Goal: Task Accomplishment & Management: Complete application form

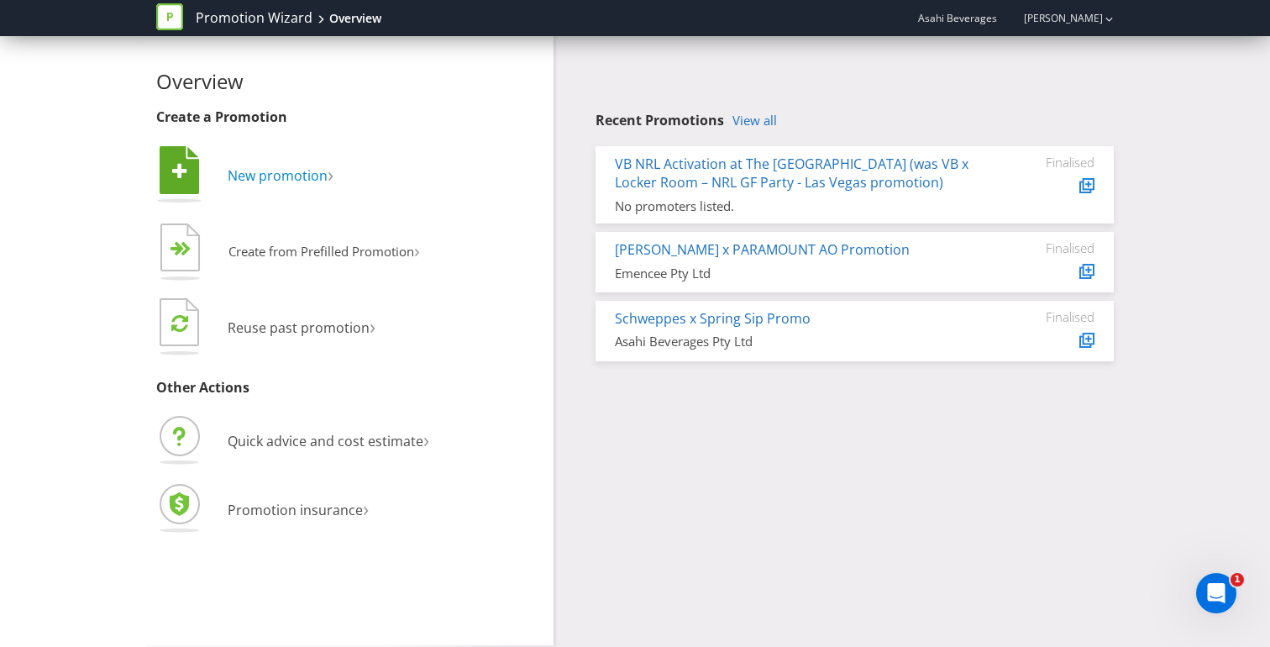
click at [291, 181] on span "New promotion" at bounding box center [278, 175] width 100 height 18
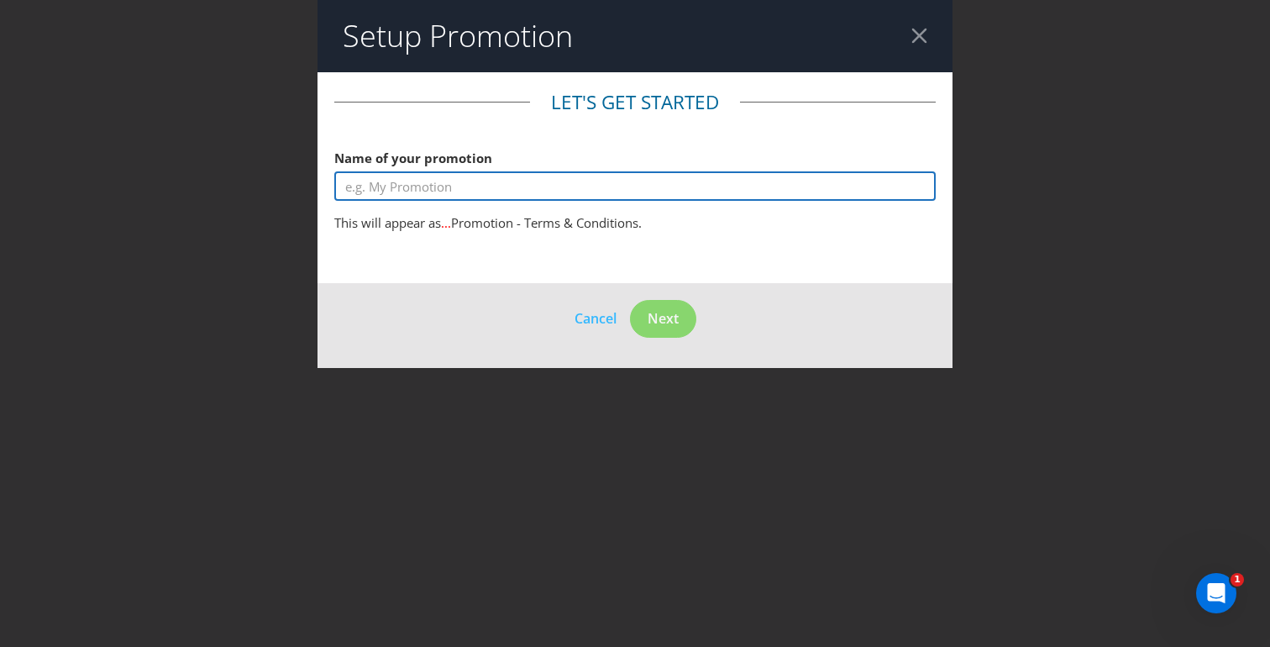
click at [477, 188] on input "text" at bounding box center [634, 185] width 601 height 29
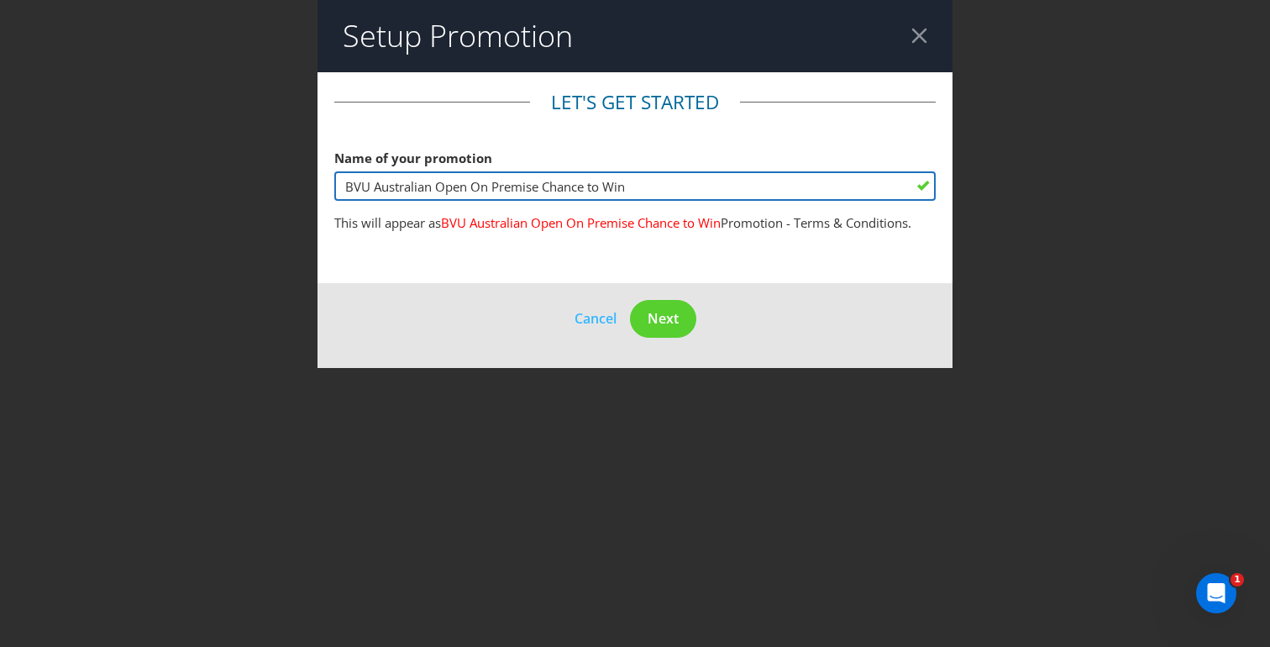
click at [452, 186] on input "BVU Australian Open On Premise Chance to Win" at bounding box center [634, 185] width 601 height 29
click at [375, 188] on input "BVU Australian Open On Premise Chance to Win" at bounding box center [634, 185] width 601 height 29
click at [506, 192] on input "BVU x Australian Open On Premise Chance to Win" at bounding box center [634, 185] width 601 height 29
click at [482, 188] on input "BVU x Australian Open On Premise Chance to Win" at bounding box center [634, 185] width 601 height 29
click at [642, 186] on input "BVU x Australian Open On Premise Chance to Win" at bounding box center [634, 185] width 601 height 29
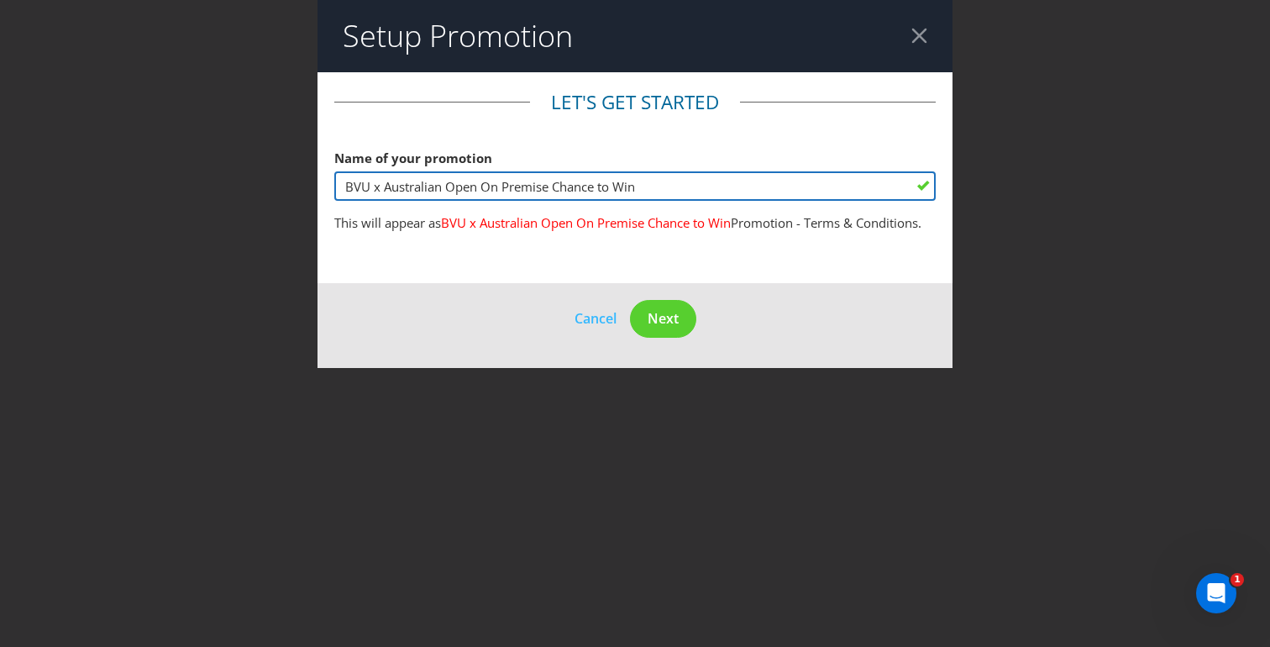
drag, startPoint x: 663, startPoint y: 189, endPoint x: 557, endPoint y: 189, distance: 106.6
click at [557, 189] on input "BVU x Australian Open On Premise Chance to Win" at bounding box center [634, 185] width 601 height 29
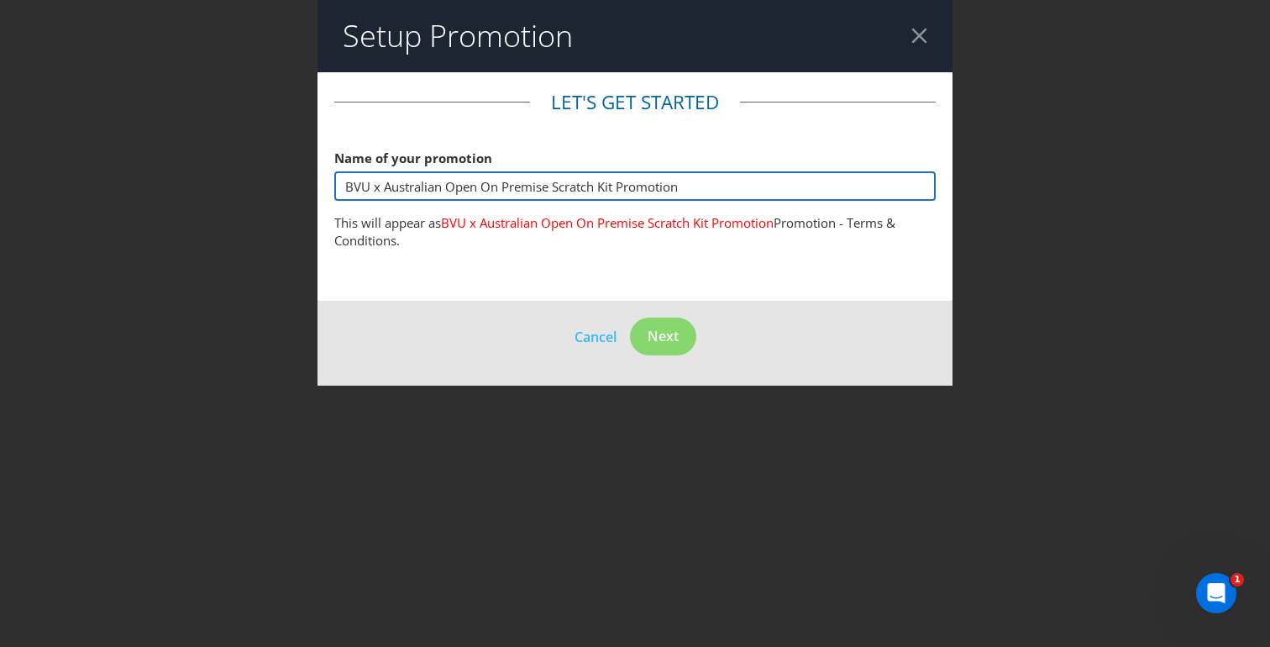
click at [484, 190] on input "BVU x Australian Open On Premise Scratch Kit Promotion" at bounding box center [634, 185] width 601 height 29
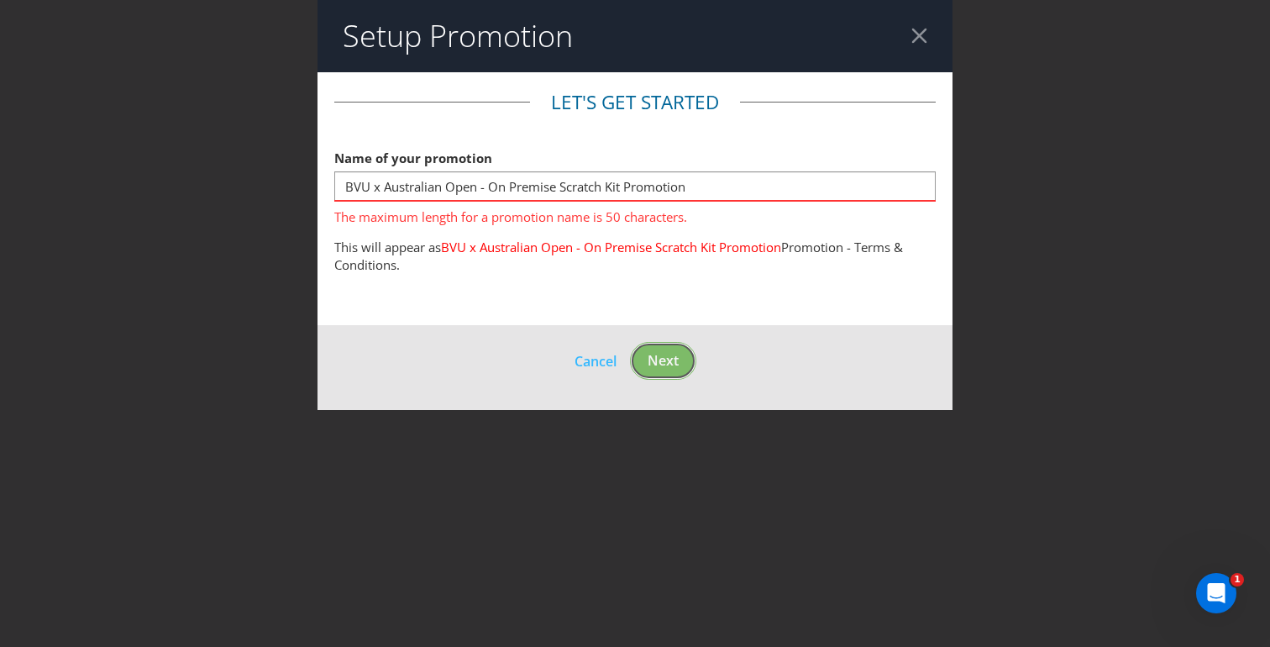
click at [668, 337] on footer "Cancel Next" at bounding box center [634, 367] width 635 height 85
click at [489, 183] on input "BVU x Australian Open - On Premise Scratch Kit Promotion" at bounding box center [634, 185] width 601 height 29
click at [678, 369] on button "Next" at bounding box center [663, 361] width 66 height 38
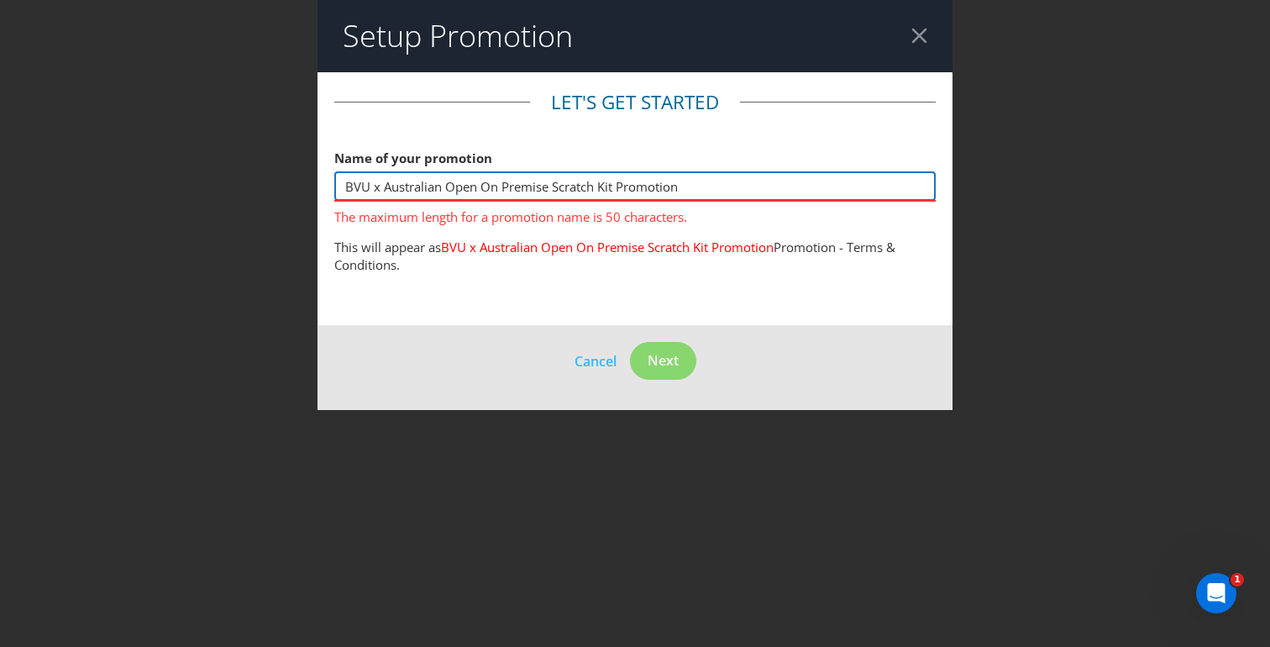
click at [618, 191] on input "BVU x Australian Open On Premise Scratch Kit Promotion" at bounding box center [634, 185] width 601 height 29
click at [549, 191] on input "BVU x Australian Open On Premise Scratch Kit Promotion" at bounding box center [634, 185] width 601 height 29
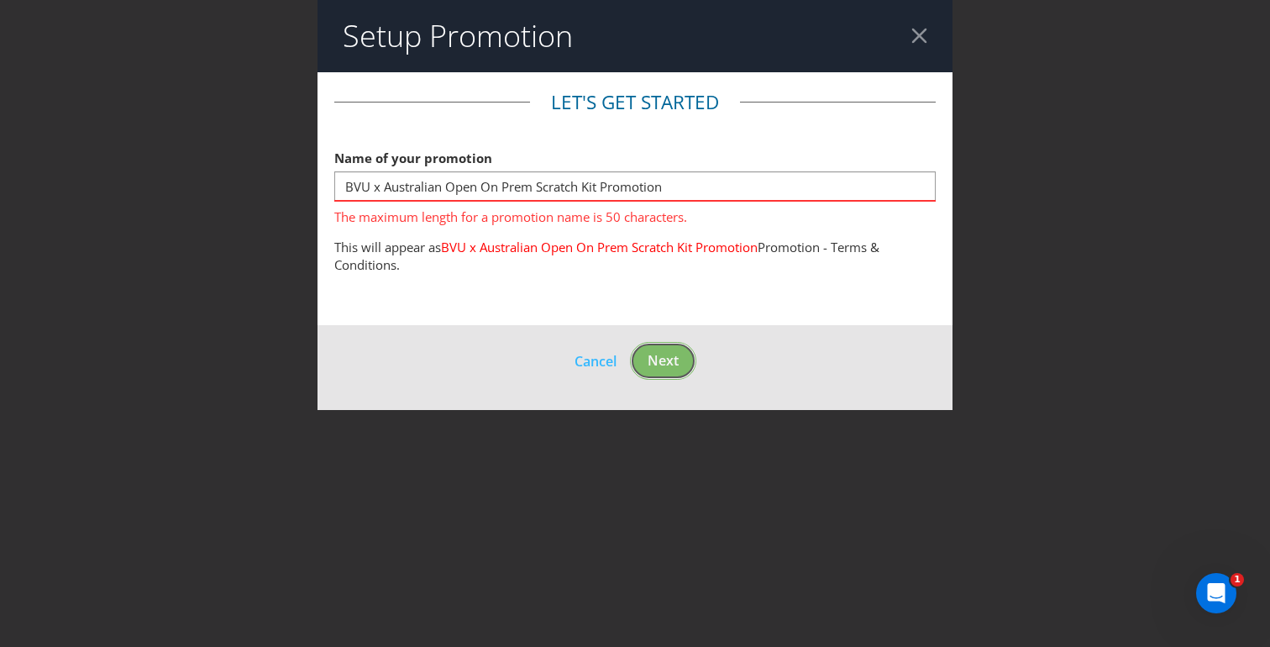
click at [668, 369] on span "Next" at bounding box center [662, 360] width 31 height 18
click at [413, 186] on input "BVU x Australian Open On Prem Scratch Kit Promotion" at bounding box center [634, 185] width 601 height 29
click at [479, 188] on input "BVU x Australian Open On Prem Scratch Kit Promotion" at bounding box center [634, 185] width 601 height 29
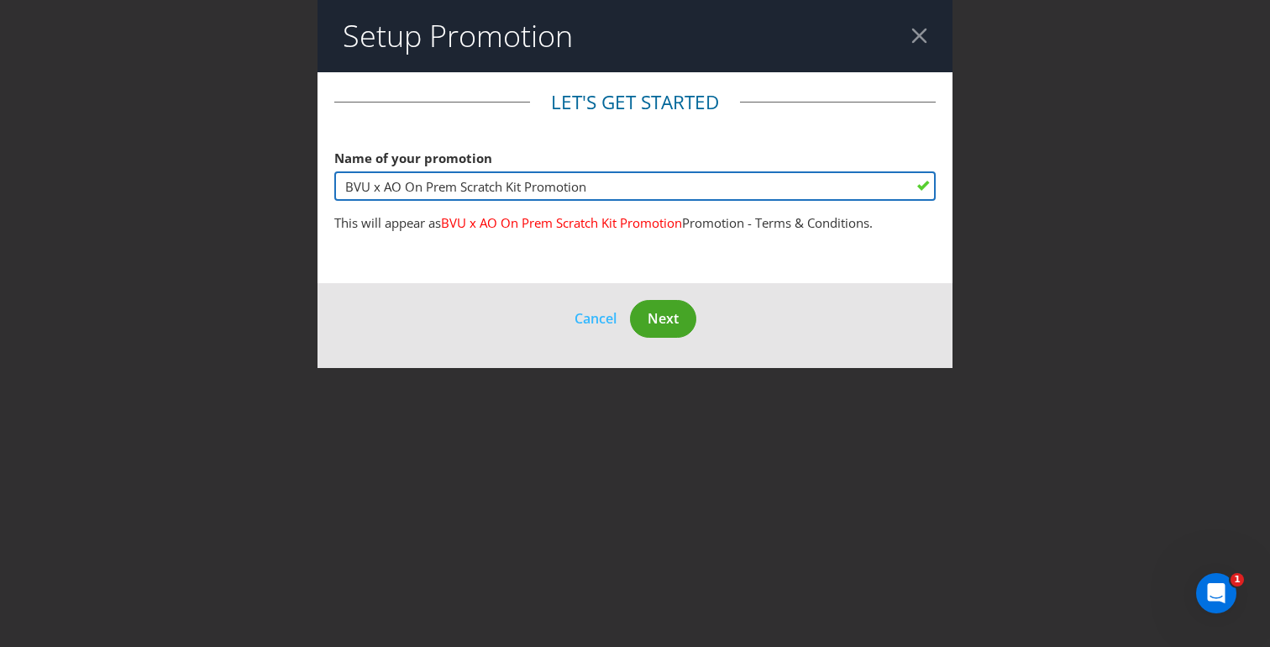
type input "BVU x AO On Prem Scratch Kit Promotion"
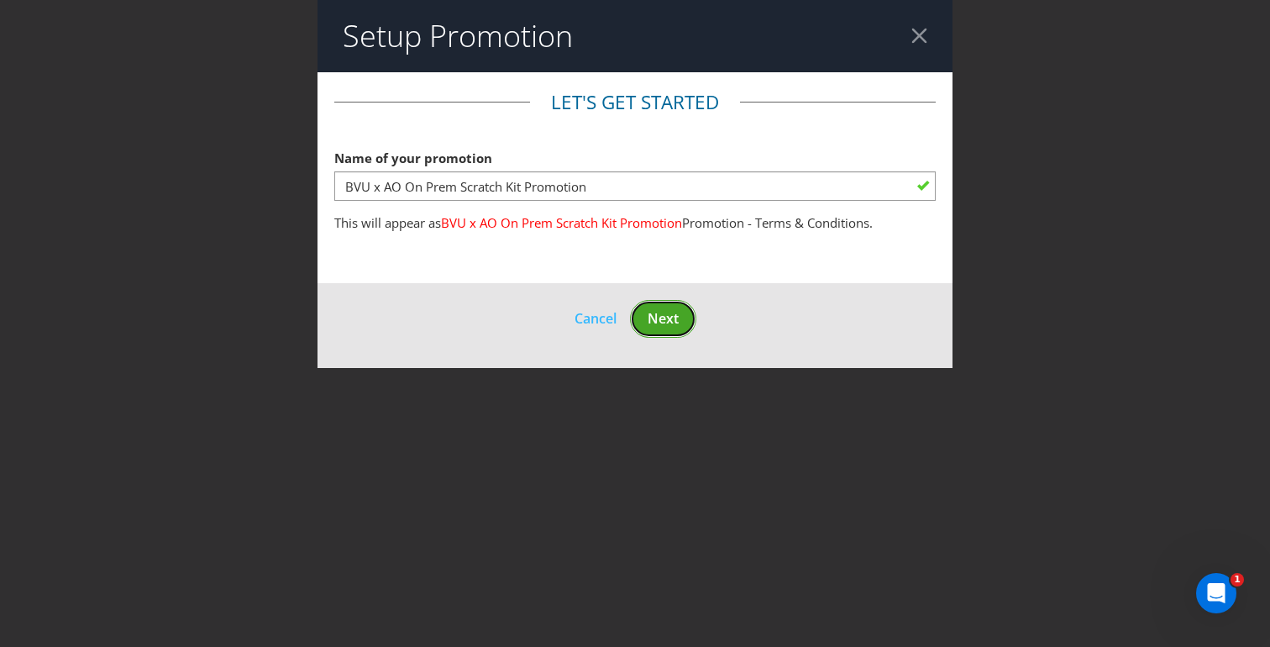
click at [672, 320] on span "Next" at bounding box center [662, 318] width 31 height 18
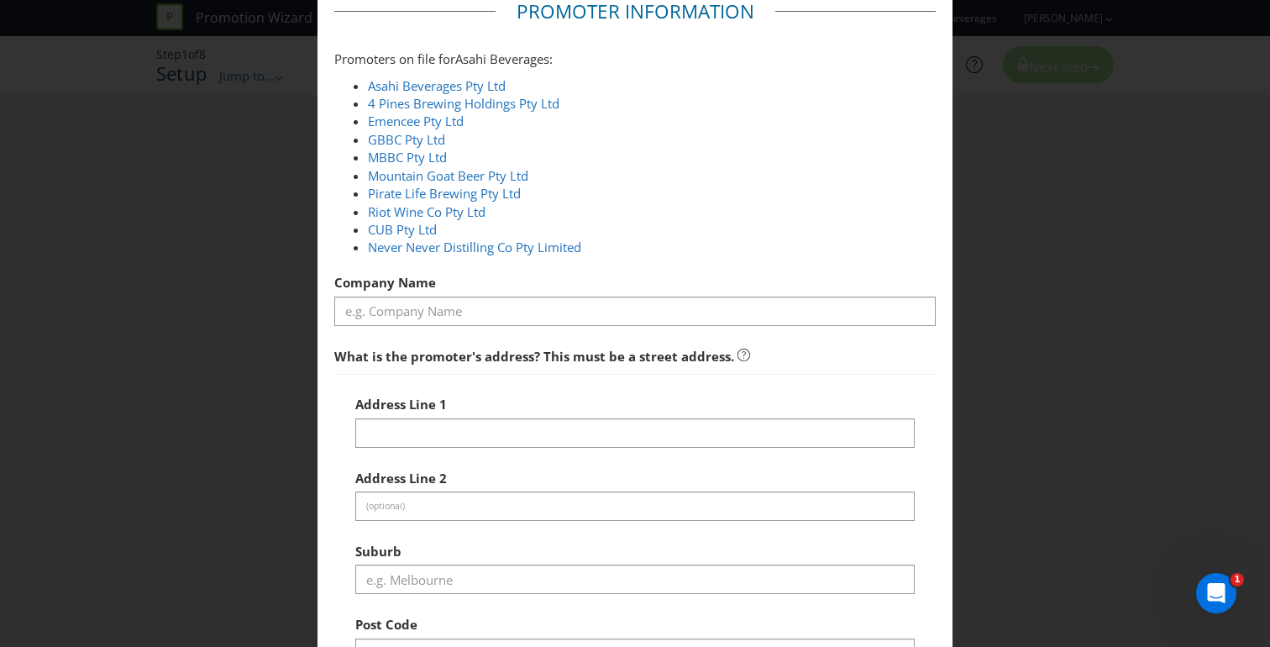
scroll to position [102, 0]
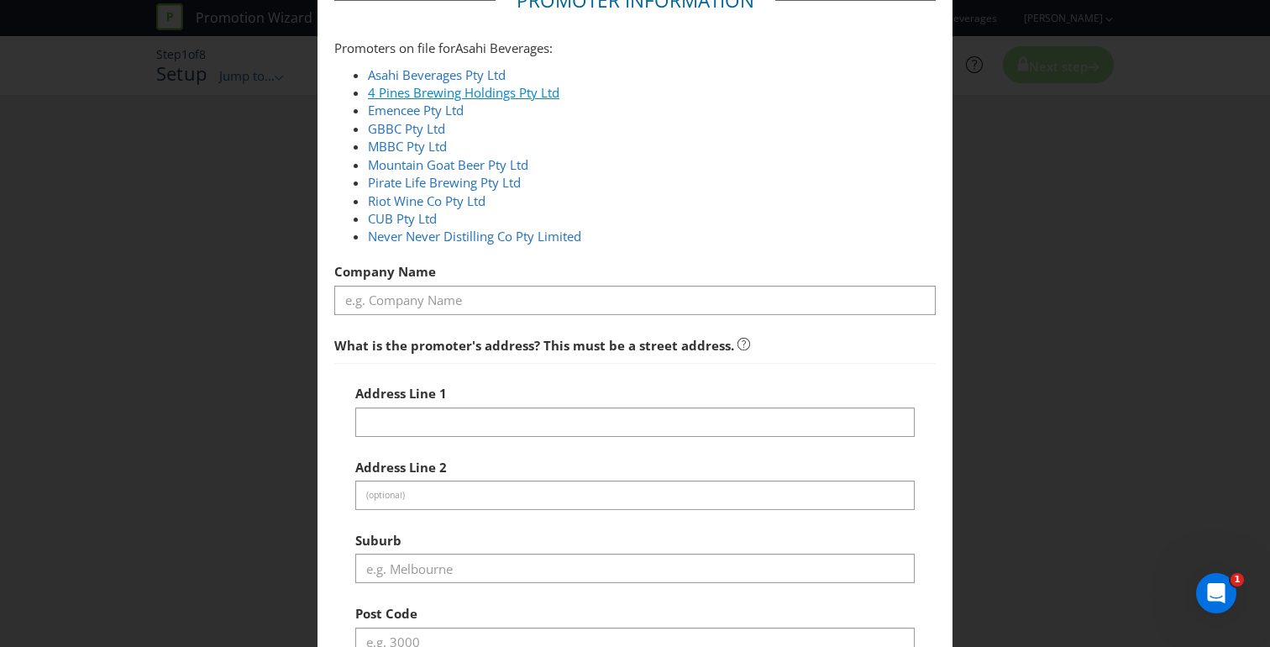
click at [489, 94] on link "4 Pines Brewing Holdings Pty Ltd" at bounding box center [463, 92] width 191 height 17
type input "4 Pines Brewing Holdings Pty Ltd"
type input "[STREET_ADDRESS]"
type input "Southbank"
type input "3006"
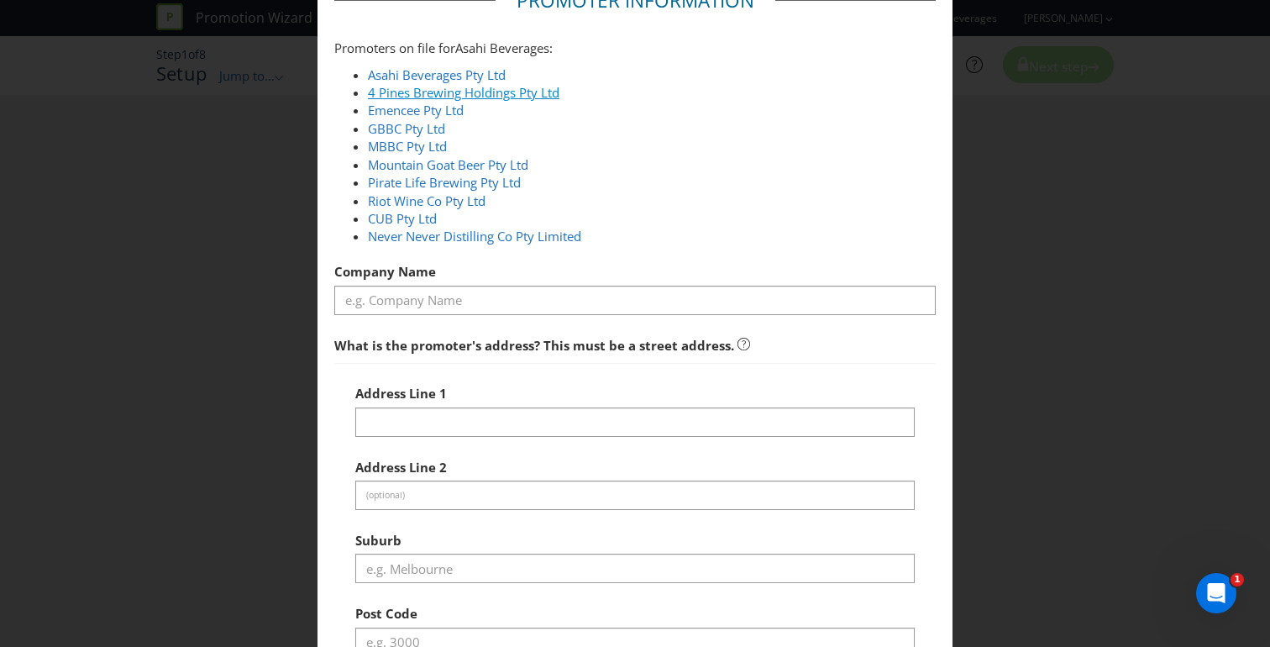
select select "AU"
type input "1800 244 054"
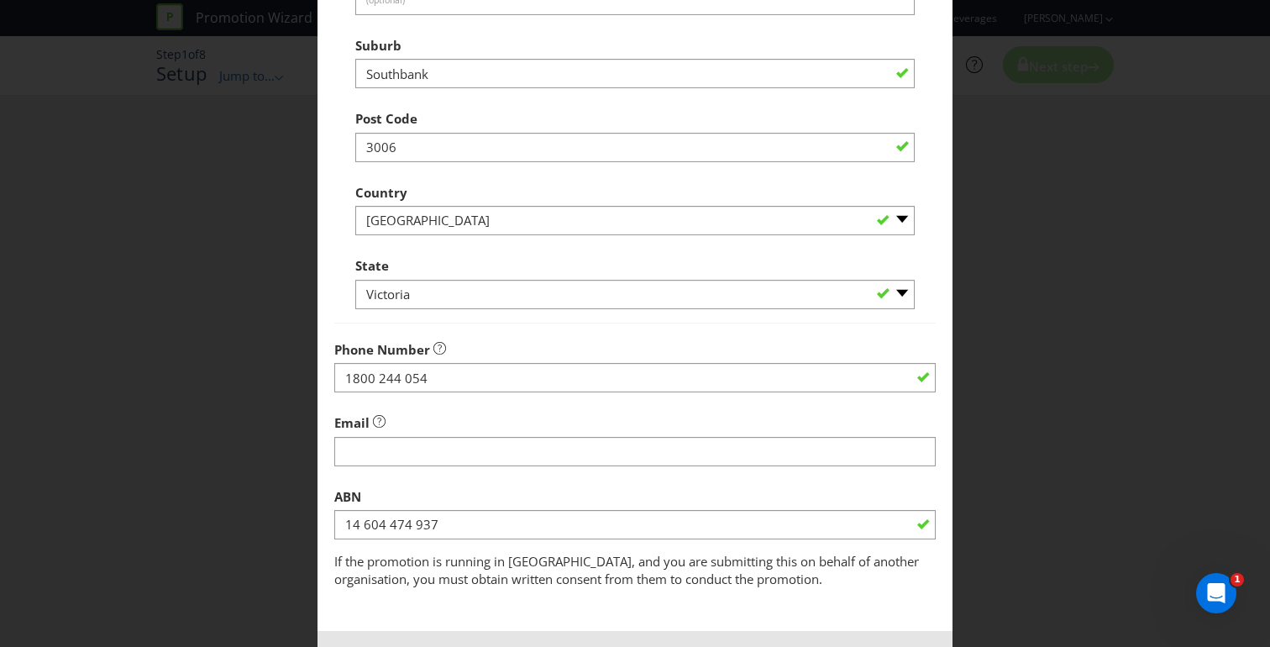
scroll to position [599, 0]
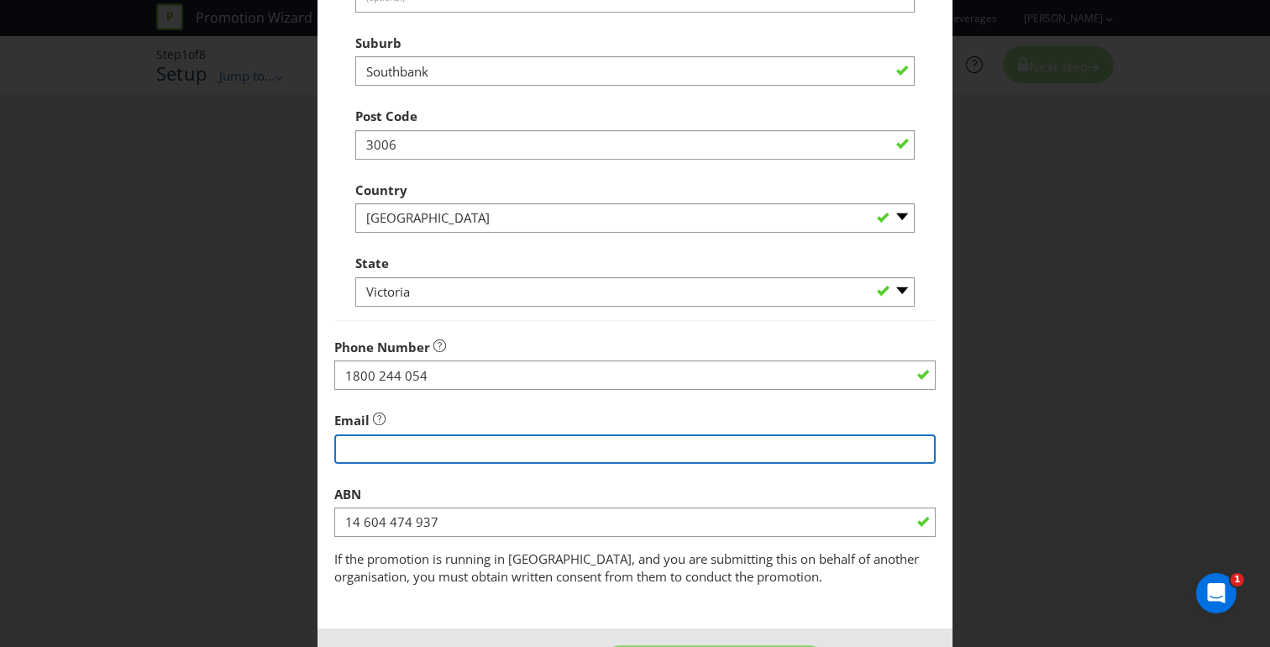
click at [411, 451] on input "string" at bounding box center [634, 448] width 601 height 29
click at [508, 457] on input "string" at bounding box center [634, 448] width 601 height 29
type input "[EMAIL_ADDRESS][DOMAIN_NAME]"
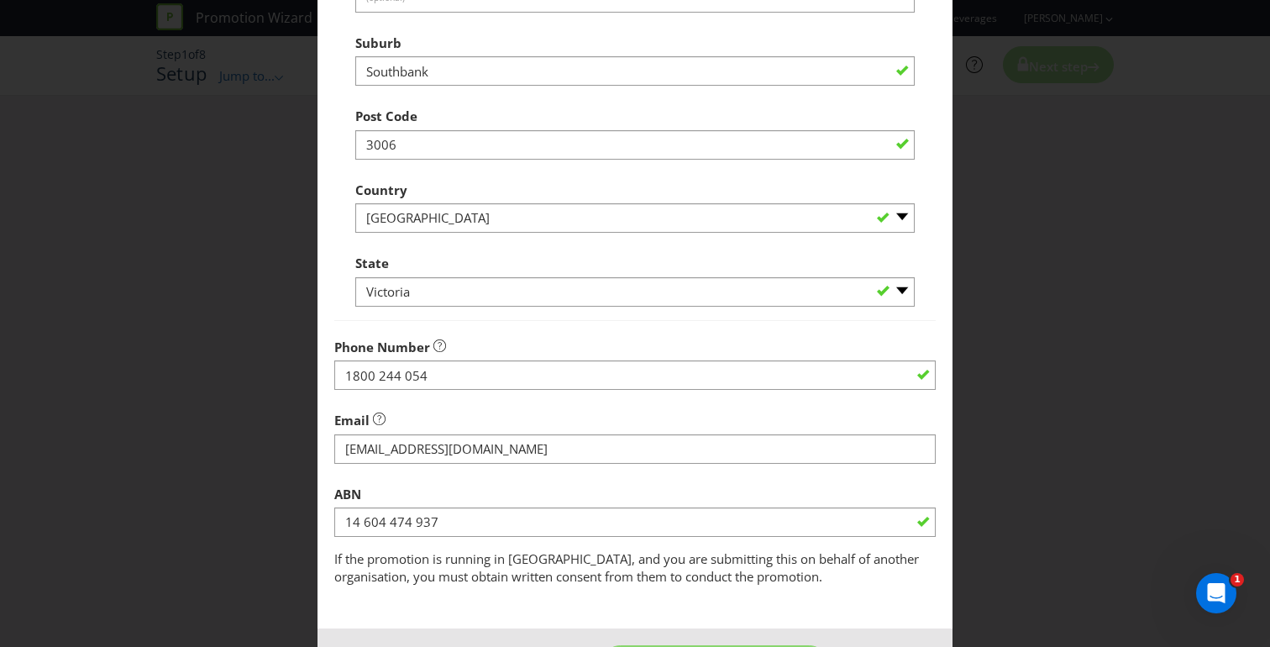
click at [581, 484] on div "ABN 14 604 474 937" at bounding box center [634, 507] width 601 height 60
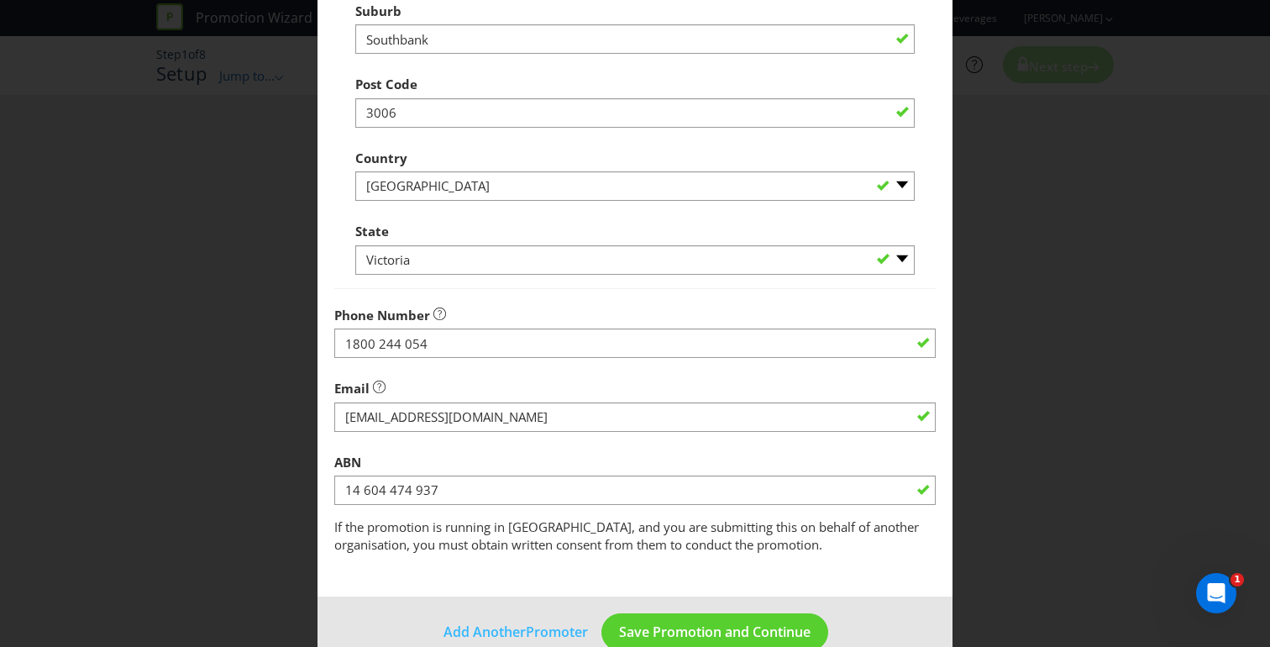
scroll to position [664, 0]
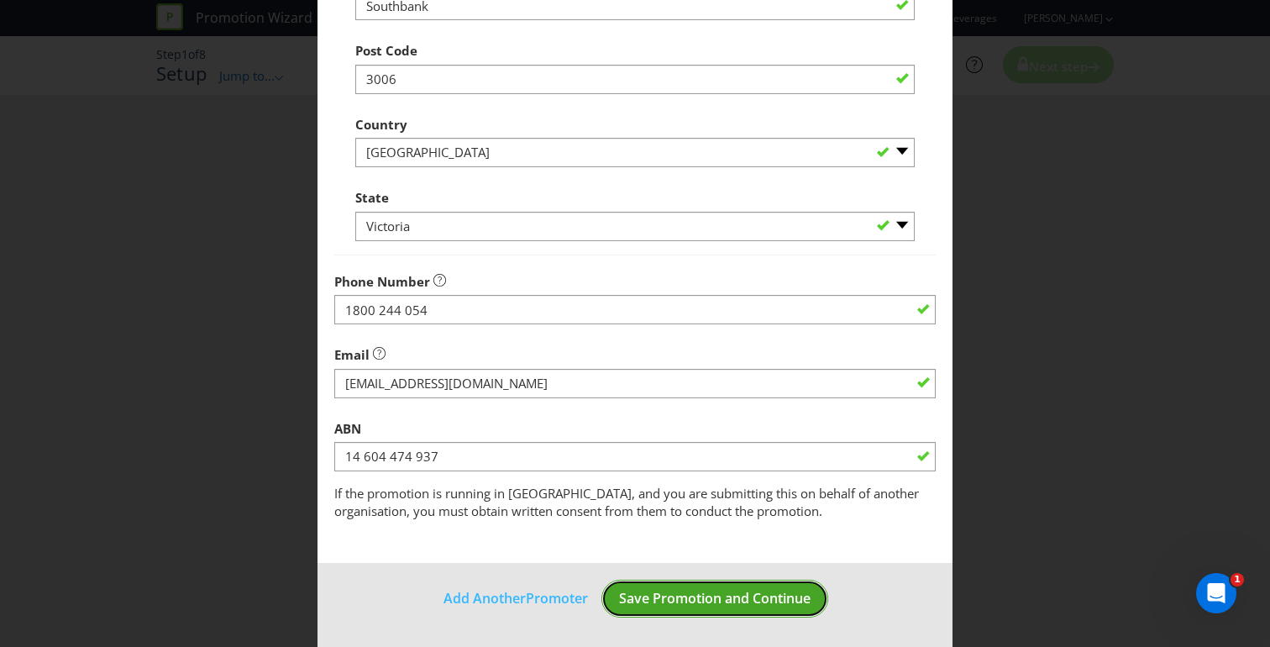
click at [748, 597] on span "Save Promotion and Continue" at bounding box center [714, 598] width 191 height 18
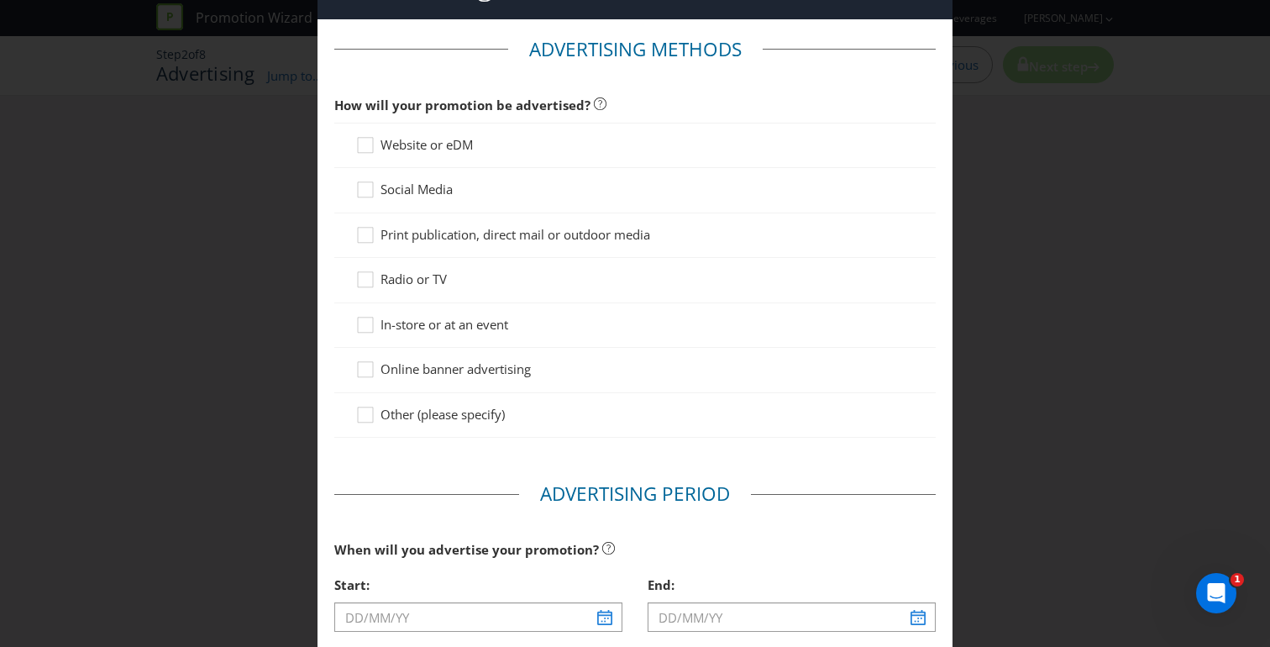
scroll to position [54, 0]
click at [359, 324] on icon at bounding box center [367, 327] width 25 height 25
click at [0, 0] on input "In-store or at an event" at bounding box center [0, 0] width 0 height 0
click at [361, 359] on div at bounding box center [365, 363] width 8 height 8
click at [0, 0] on input "Online banner advertising" at bounding box center [0, 0] width 0 height 0
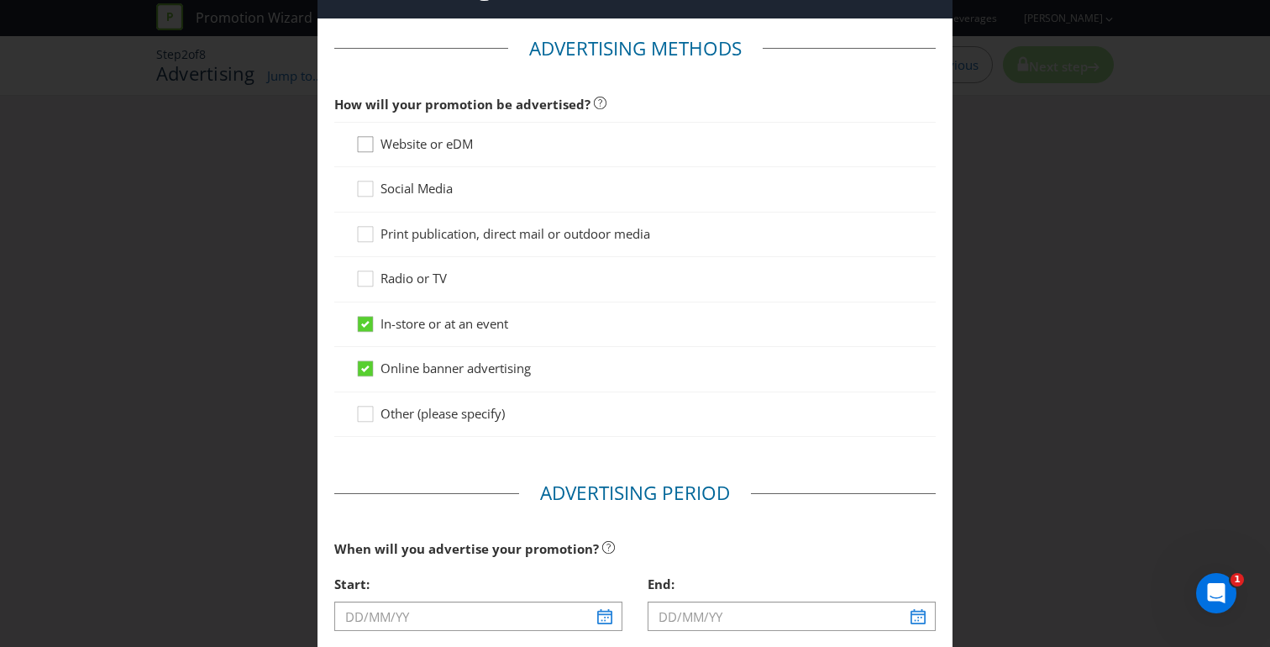
click at [357, 150] on icon at bounding box center [367, 147] width 25 height 25
click at [0, 0] on input "Website or eDM" at bounding box center [0, 0] width 0 height 0
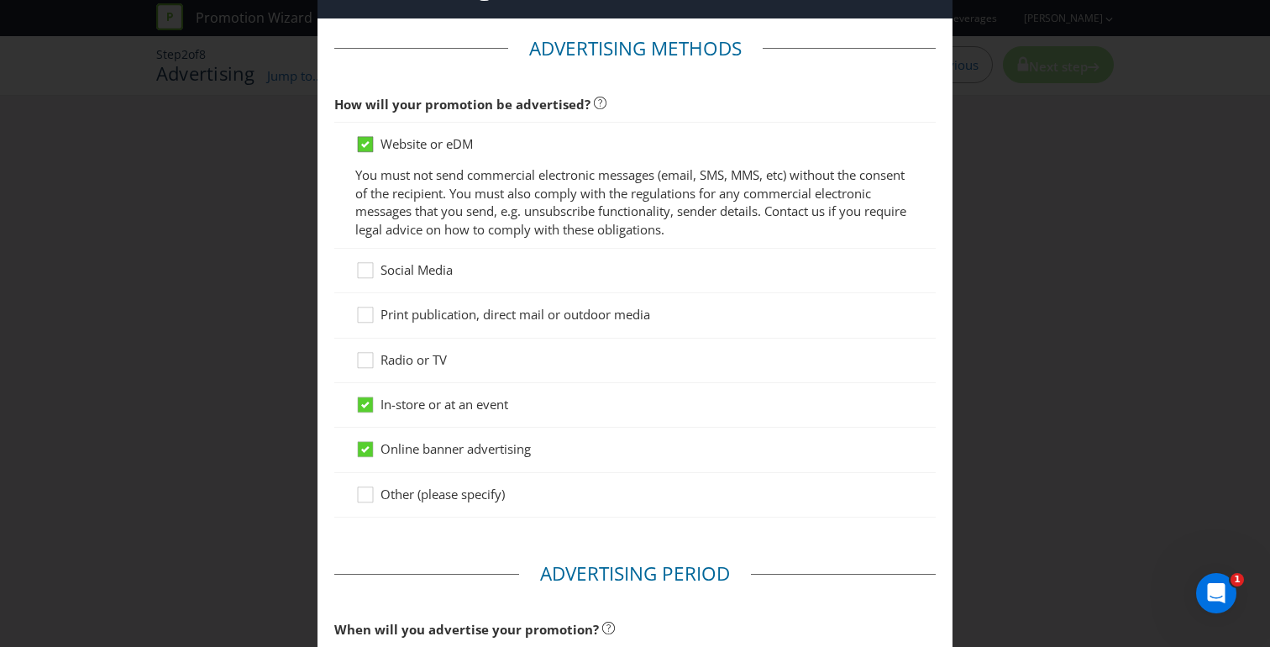
click at [358, 149] on icon at bounding box center [365, 144] width 15 height 15
click at [0, 0] on input "Website or eDM" at bounding box center [0, 0] width 0 height 0
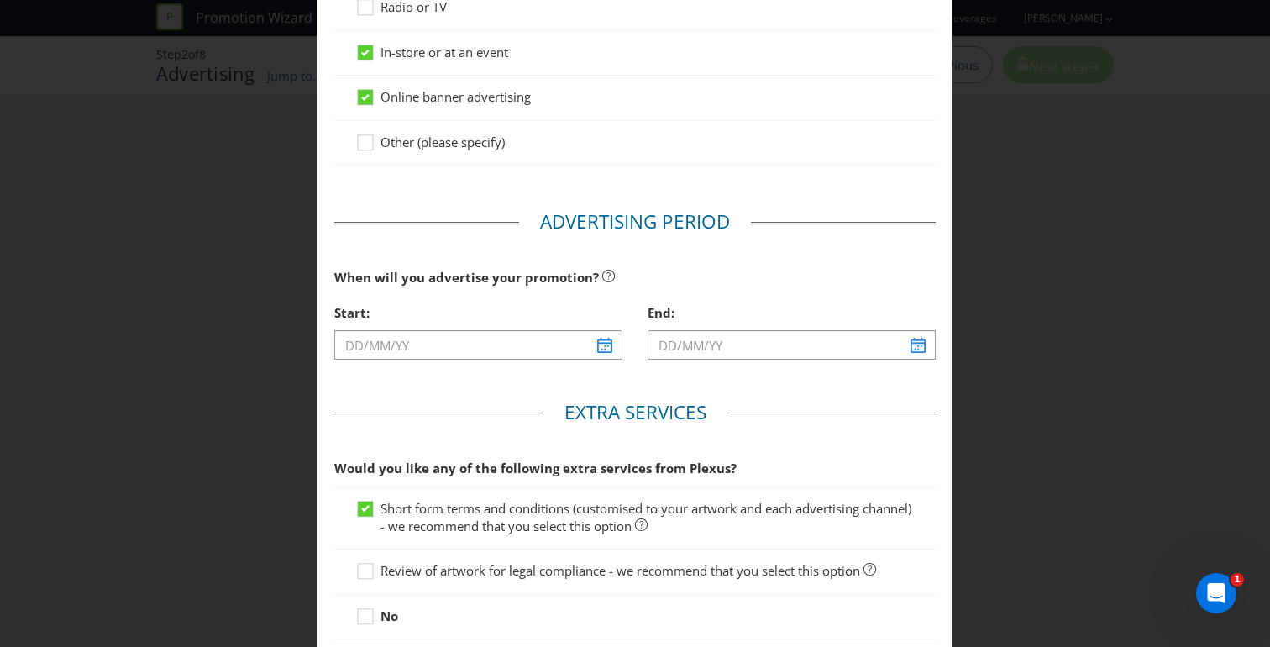
scroll to position [329, 0]
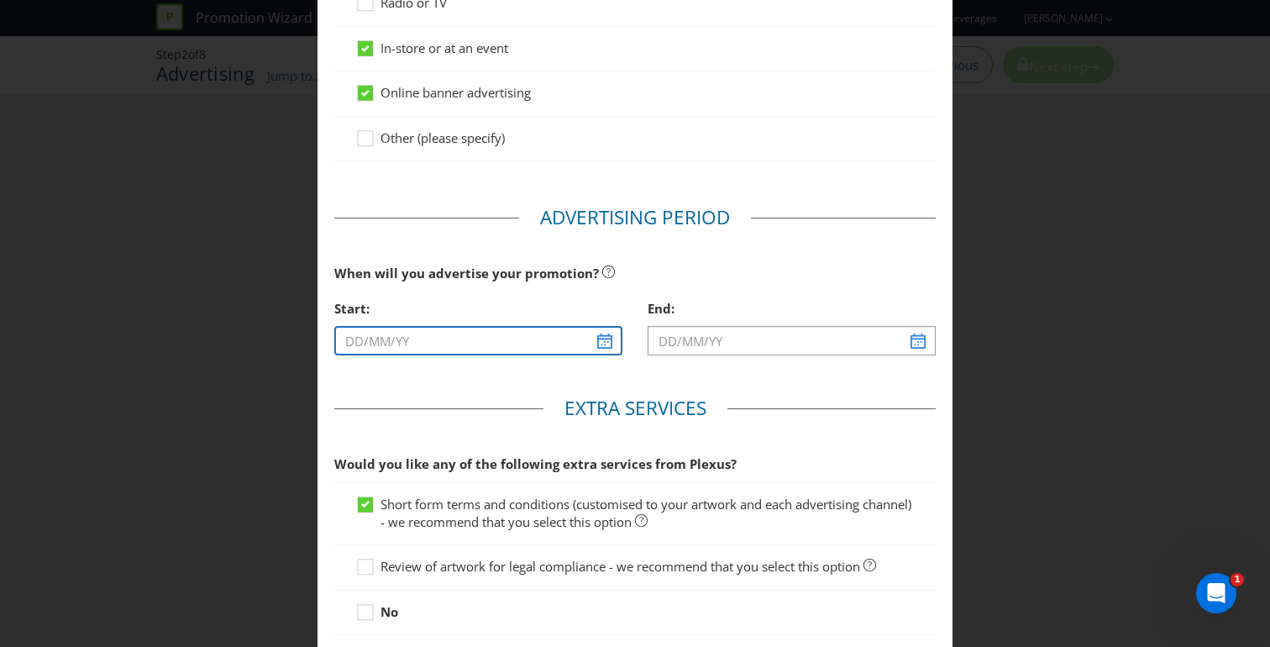
click at [603, 339] on input "text" at bounding box center [478, 340] width 288 height 29
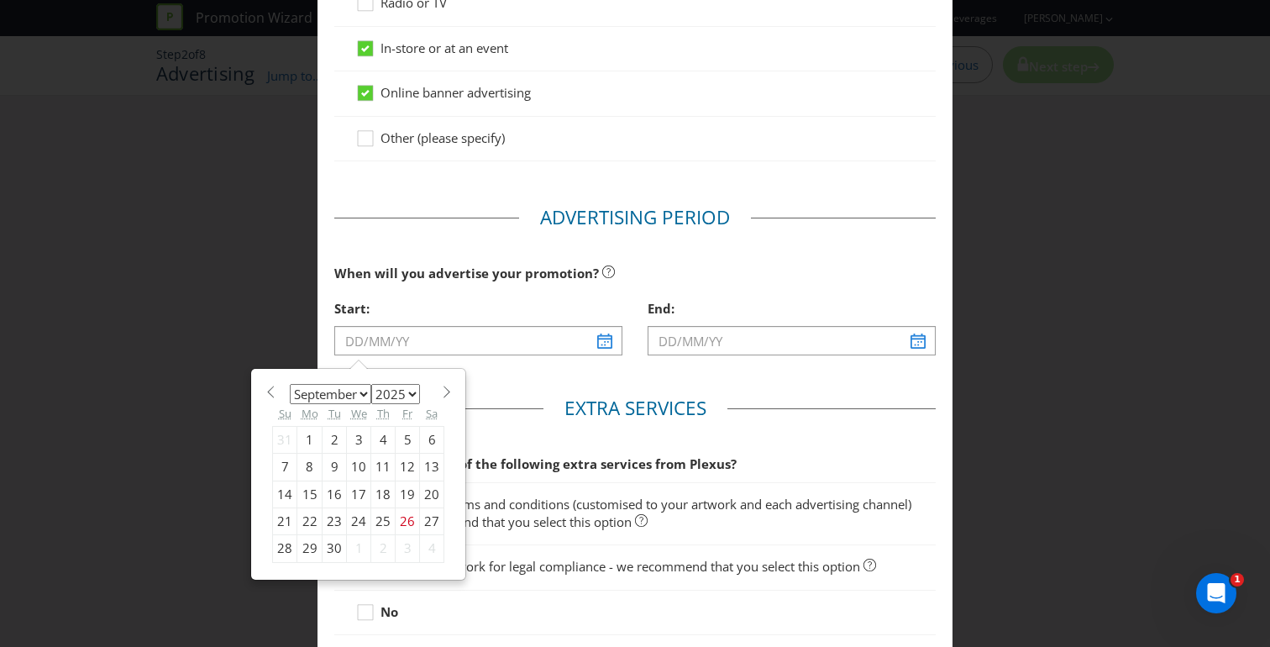
click at [305, 376] on div "January February March April May June July August September October November [D…" at bounding box center [358, 473] width 212 height 209
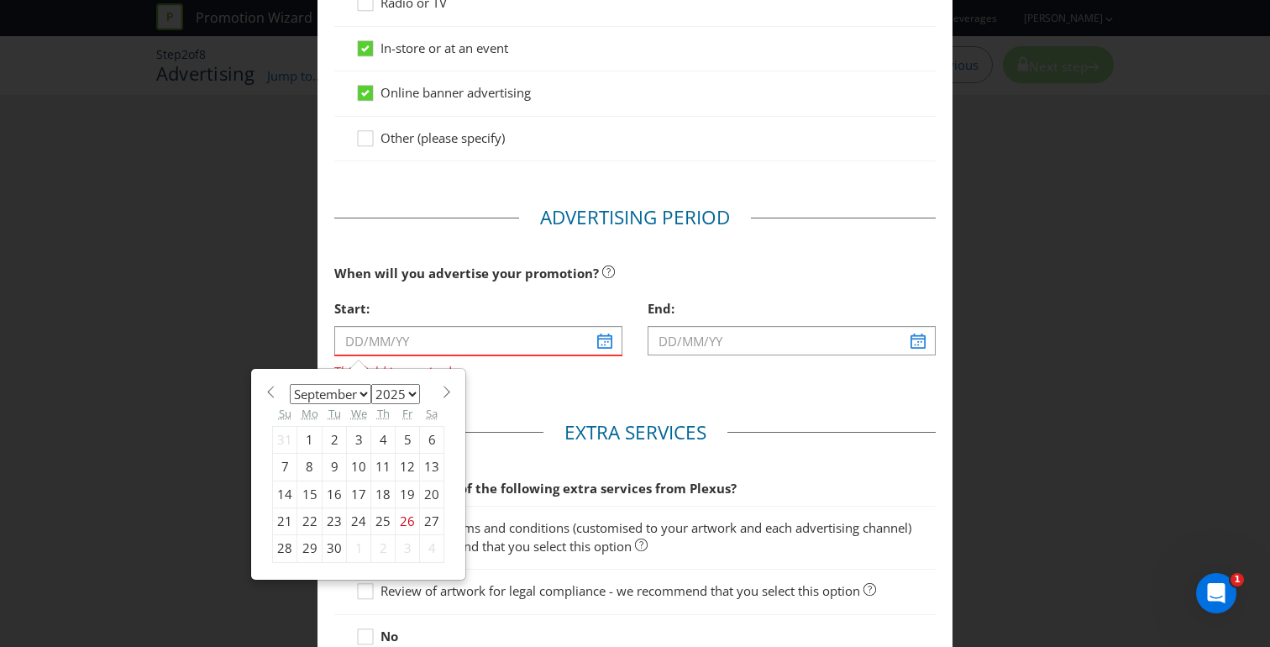
click at [339, 393] on select "January February March April May June July August September October November De…" at bounding box center [330, 394] width 81 height 20
click at [290, 384] on select "January February March April May June July August September October November De…" at bounding box center [330, 394] width 81 height 20
click at [334, 387] on select "January February March April May June July August September October November De…" at bounding box center [330, 394] width 81 height 20
select select "0"
click at [290, 384] on select "January February March April May June July August September October November De…" at bounding box center [330, 394] width 81 height 20
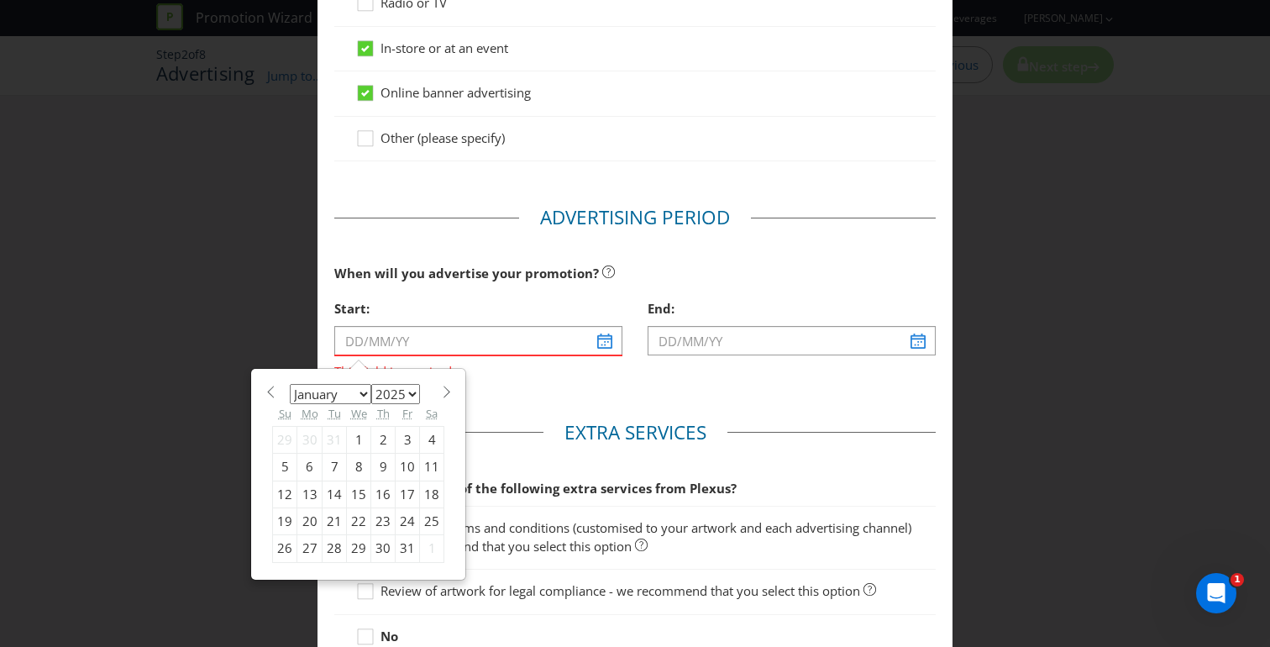
click at [401, 390] on select "2025 2026 2027 2028 2029 2030 2031 2032 2033 2034 2035" at bounding box center [395, 394] width 49 height 20
select select "2026"
click at [371, 384] on select "2025 2026 2027 2028 2029 2030 2031 2032 2033 2034 2035" at bounding box center [395, 394] width 49 height 20
click at [380, 439] on div "1" at bounding box center [383, 439] width 24 height 27
type input "[DATE]"
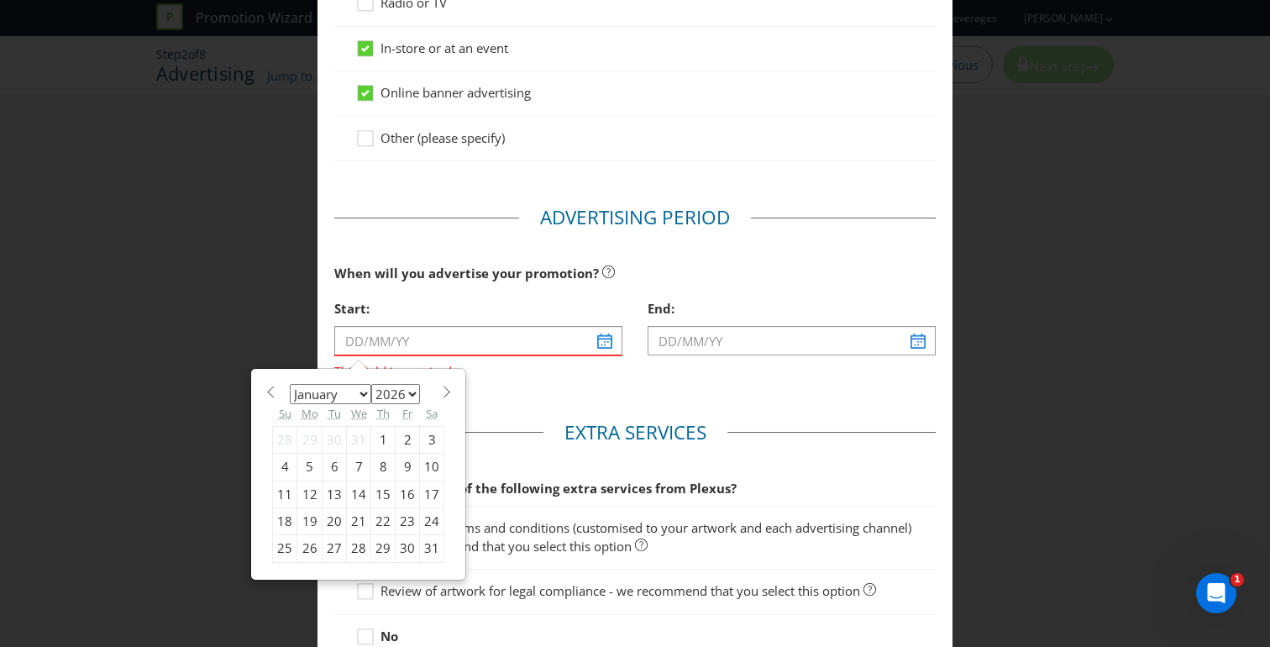
type input "[DATE]"
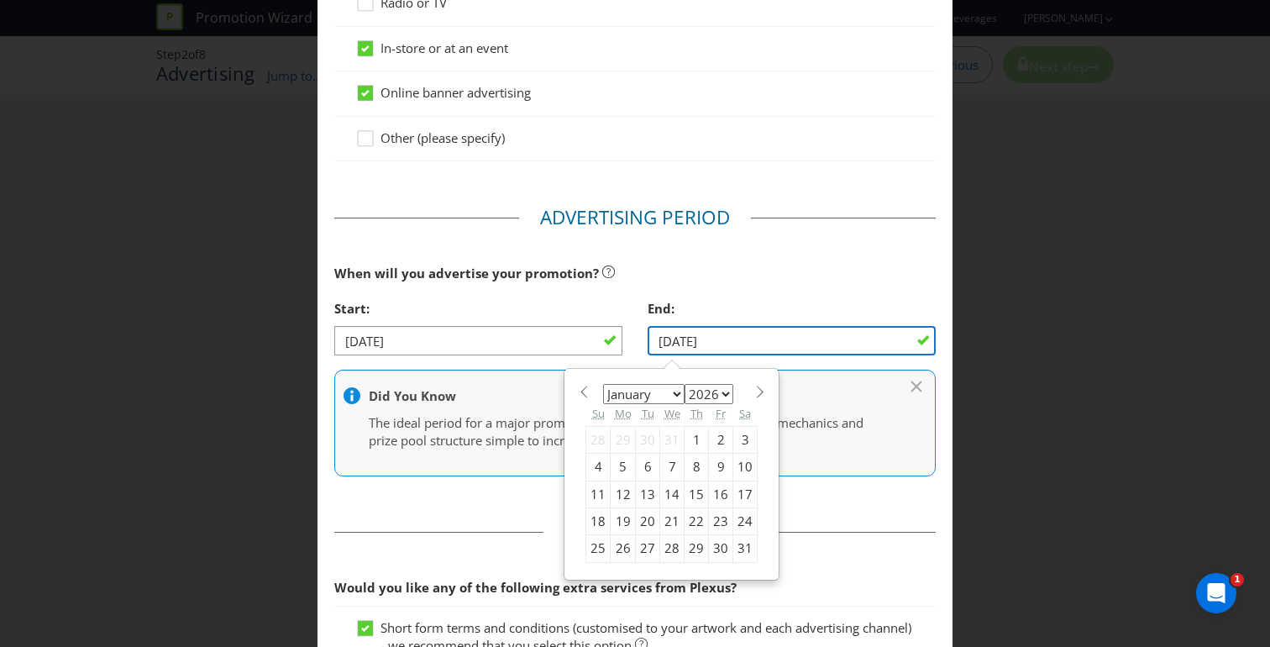
click at [702, 341] on input "[DATE]" at bounding box center [791, 340] width 288 height 29
click at [663, 390] on select "January February March April May June July August September October November De…" at bounding box center [643, 394] width 81 height 20
select select "2"
click at [603, 384] on select "January February March April May June July August September October November De…" at bounding box center [643, 394] width 81 height 20
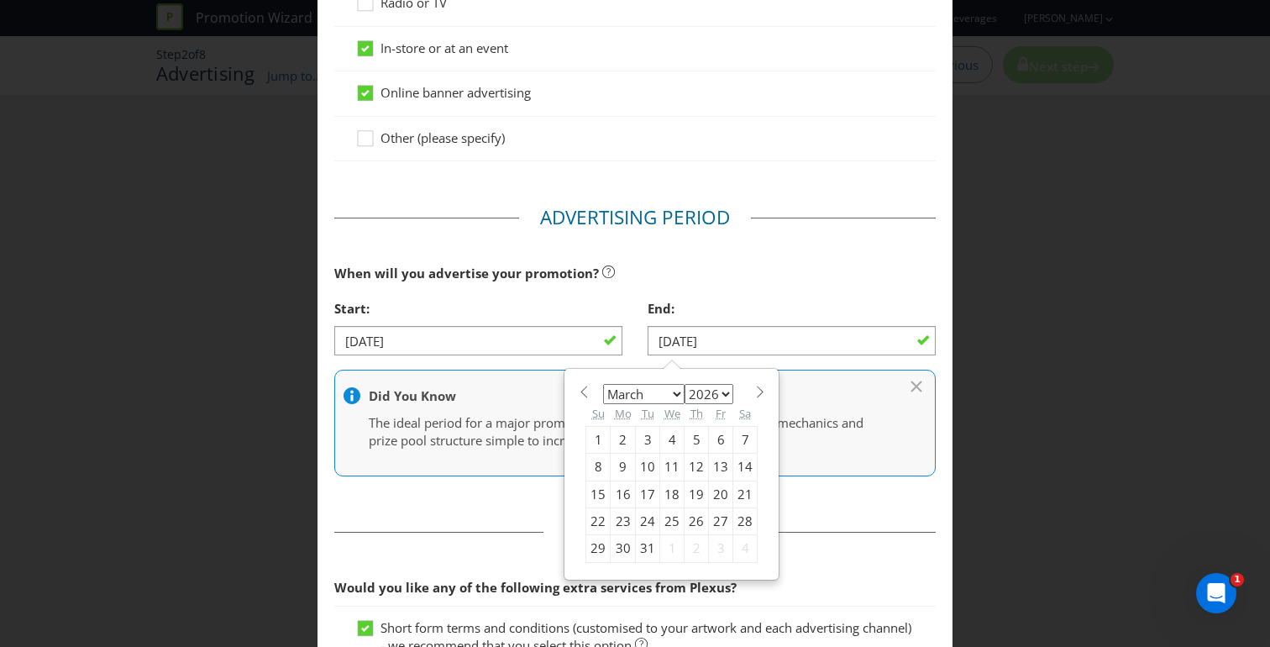
click at [643, 547] on div "31" at bounding box center [648, 548] width 24 height 27
type input "[DATE]"
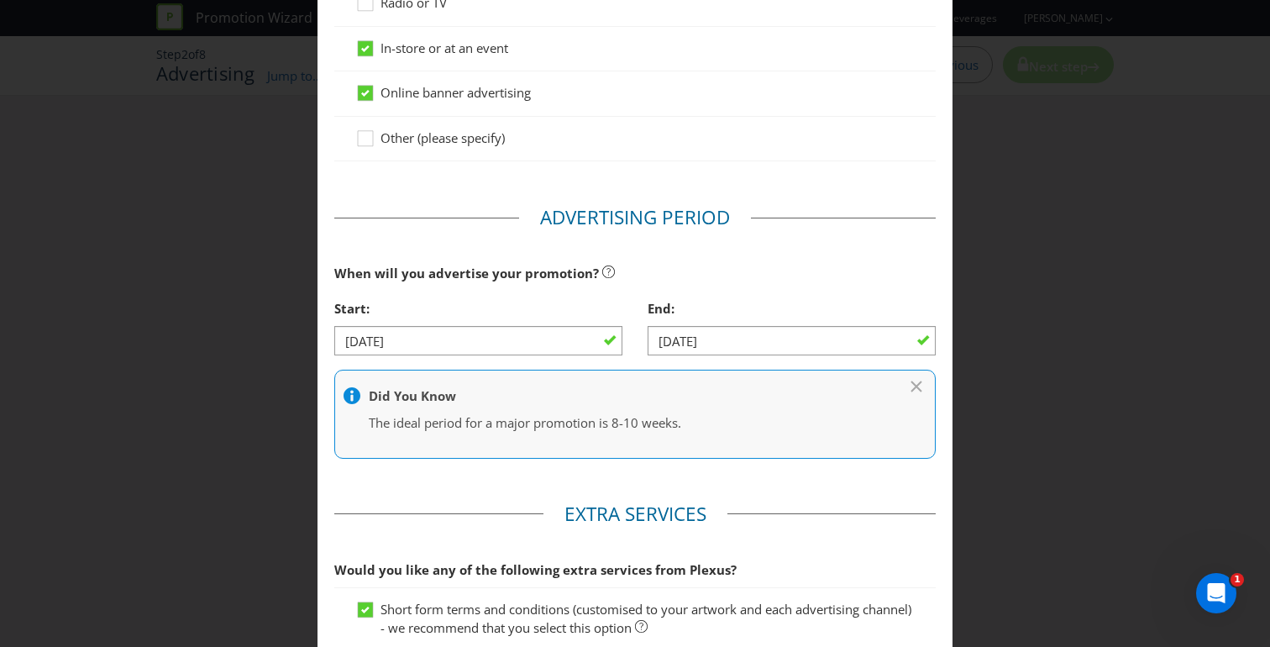
scroll to position [360, 0]
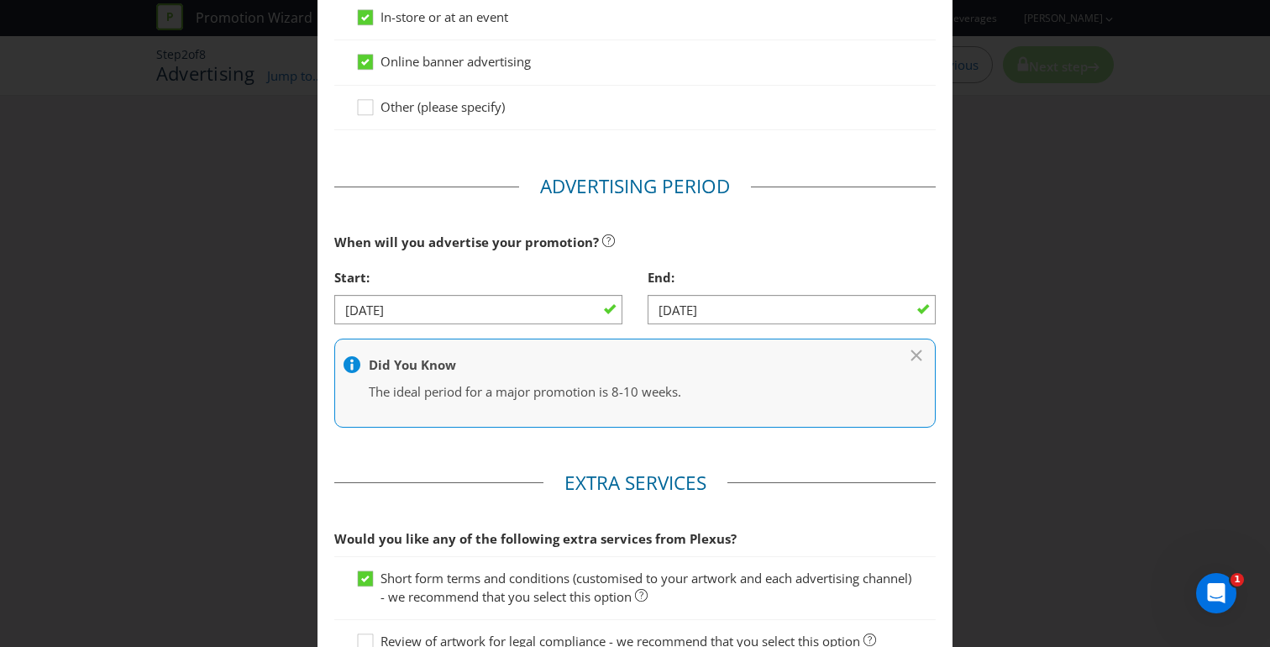
click at [543, 431] on fieldset "Advertising Period When will you advertise your promotion? Start: [DATE] End: […" at bounding box center [634, 308] width 601 height 271
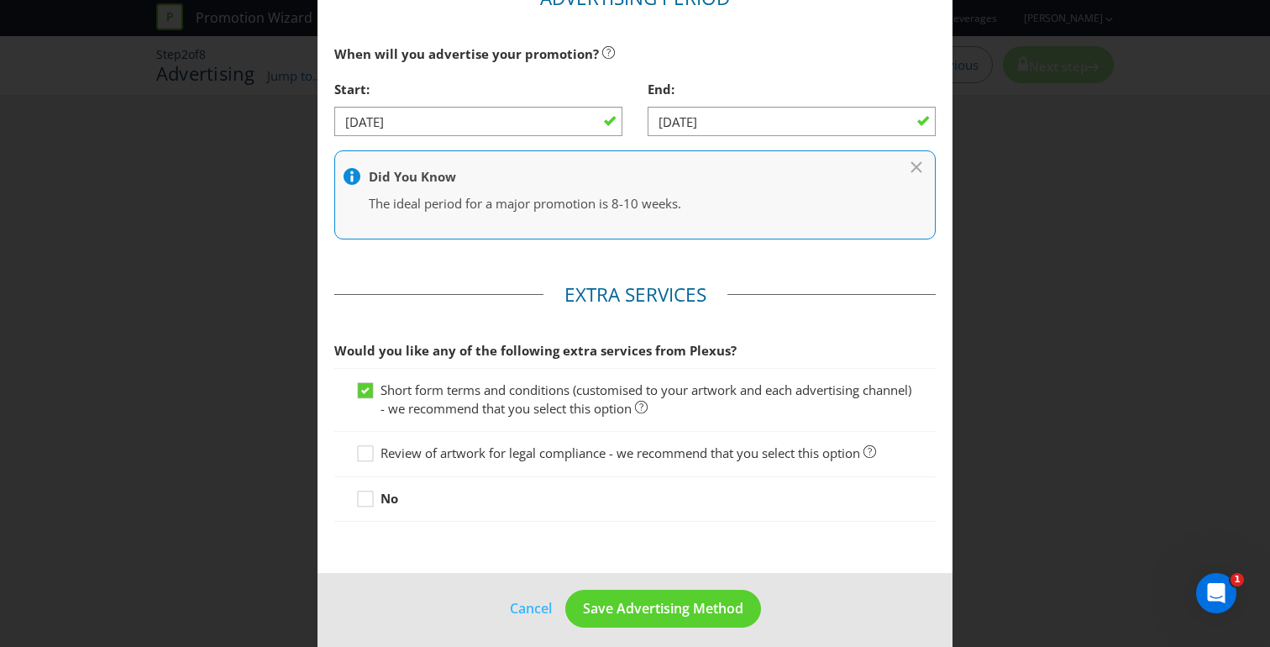
scroll to position [556, 0]
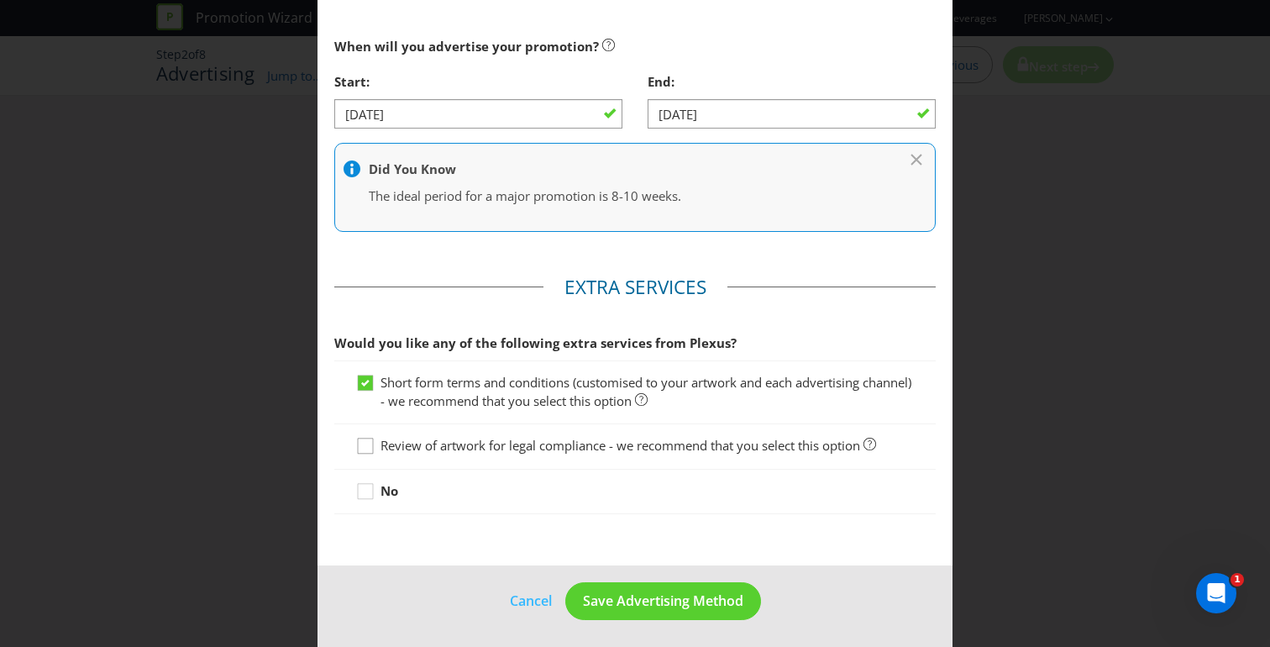
click at [368, 443] on icon at bounding box center [367, 449] width 25 height 25
click at [0, 0] on input "Review of artwork for legal compliance - we recommend that you select this opti…" at bounding box center [0, 0] width 0 height 0
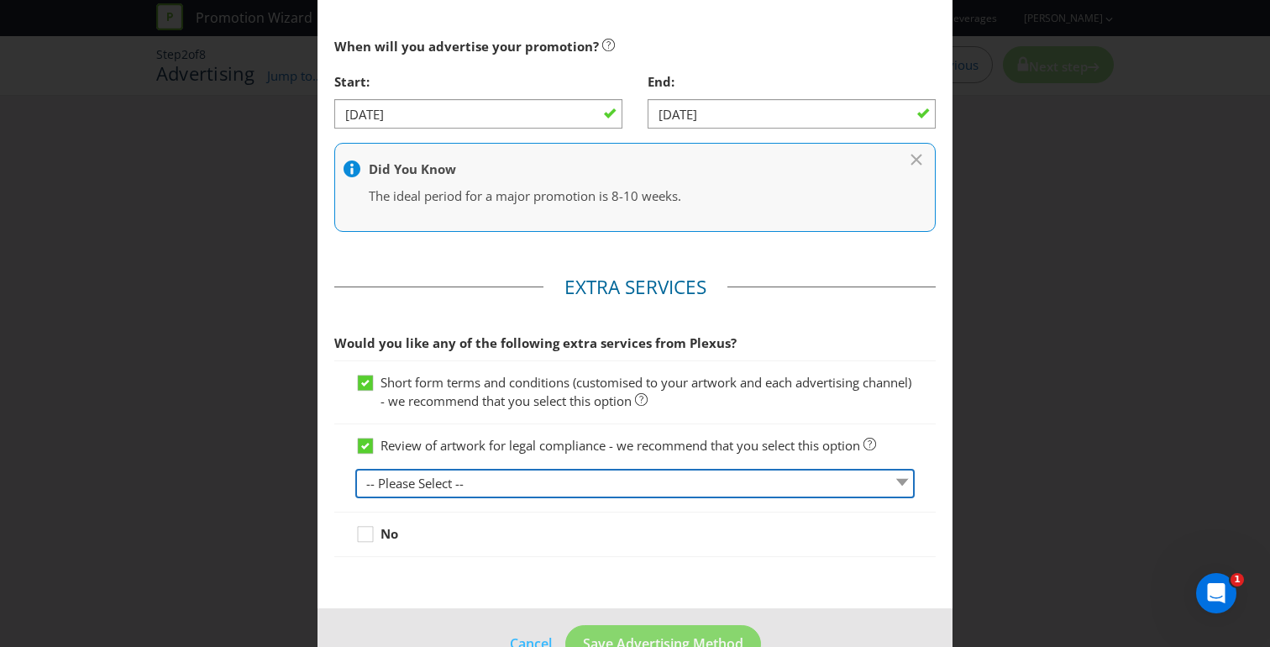
click at [413, 471] on select "-- Please Select -- 1 piece 2-4 pieces (provided at same time) 5-7 pieces (prov…" at bounding box center [634, 483] width 559 height 29
select select "MARKETING_REVIEW_1"
click at [355, 469] on select "-- Please Select -- 1 piece 2-4 pieces (provided at same time) 5-7 pieces (prov…" at bounding box center [634, 483] width 559 height 29
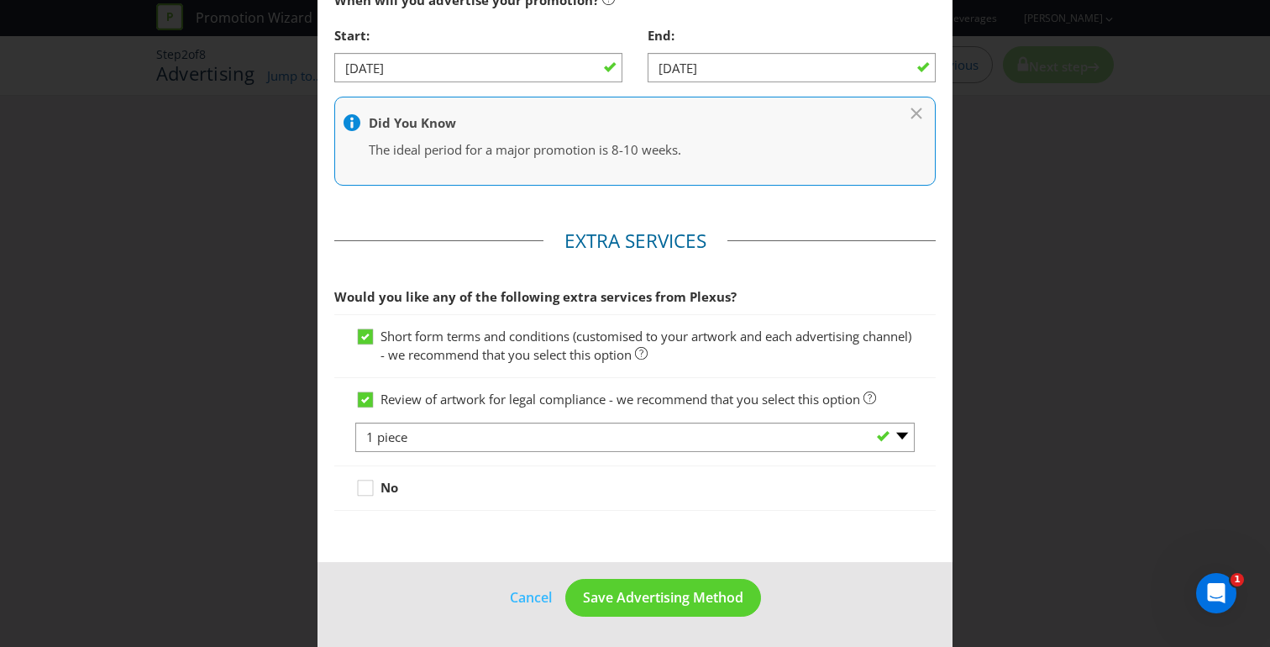
click at [910, 556] on main "Advertising Methods How will your promotion be advertised? Website or eDM Socia…" at bounding box center [634, 16] width 635 height 1092
click at [671, 596] on span "Save Advertising Method" at bounding box center [663, 597] width 160 height 18
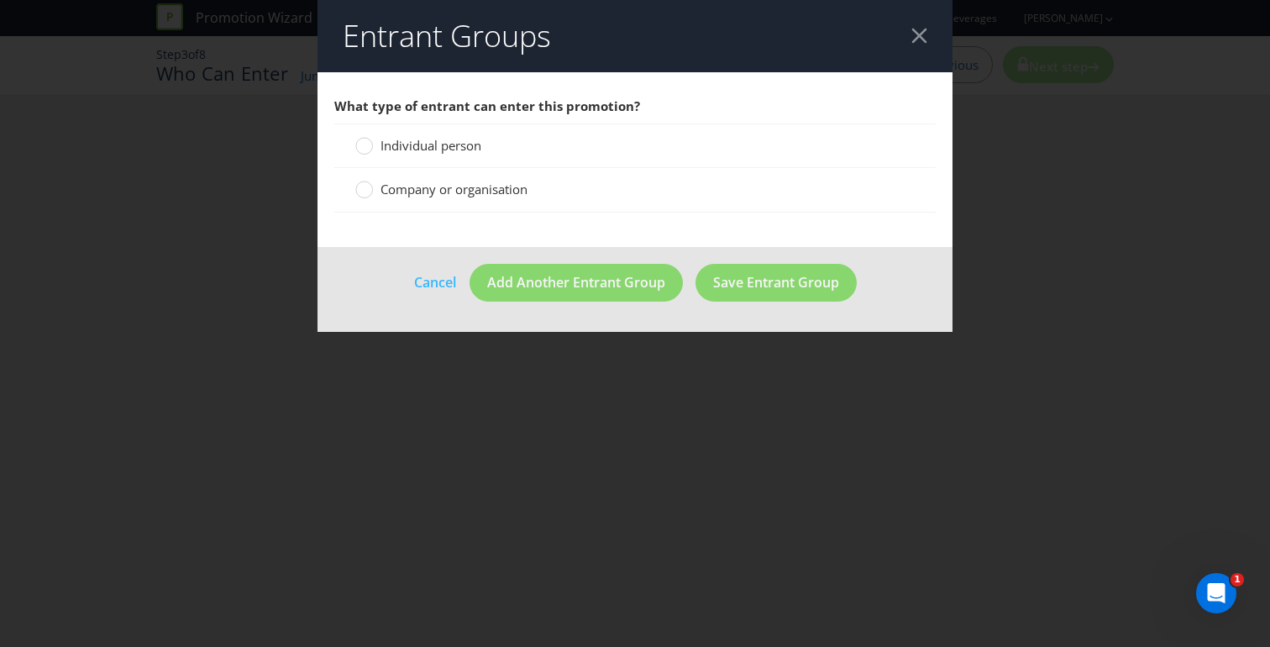
click at [385, 145] on span "Individual person" at bounding box center [430, 145] width 101 height 17
click at [0, 0] on input "Individual person" at bounding box center [0, 0] width 0 height 0
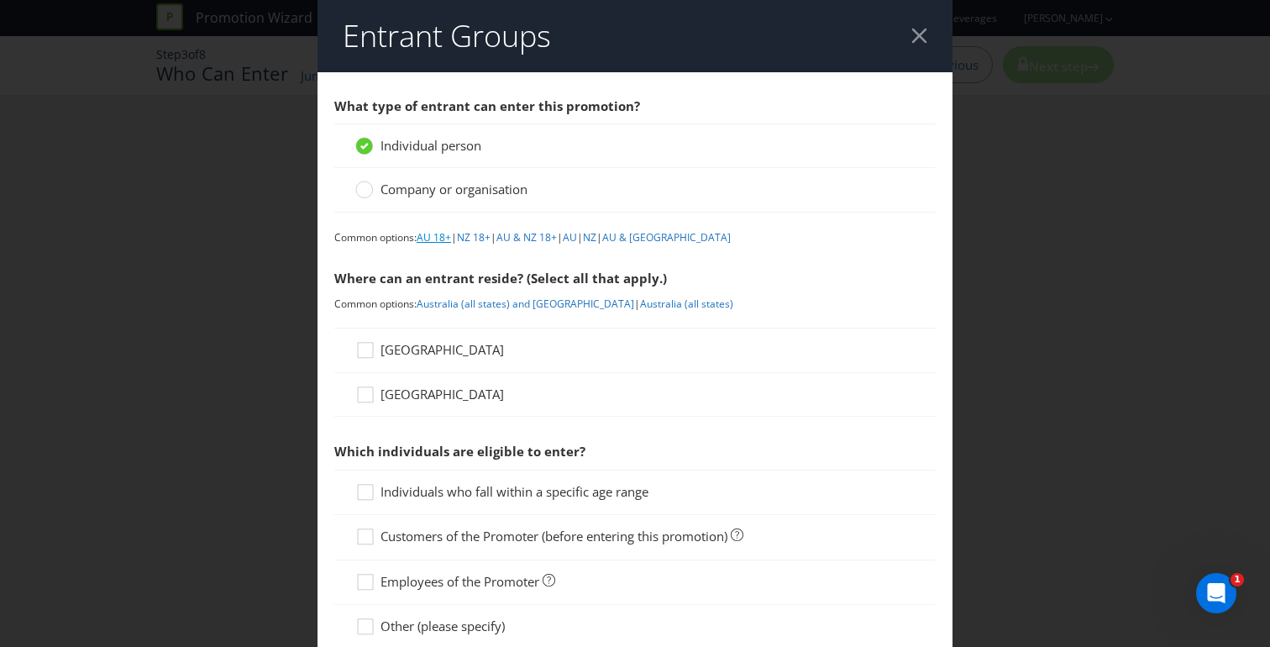
click at [441, 240] on link "AU 18+" at bounding box center [433, 237] width 34 height 14
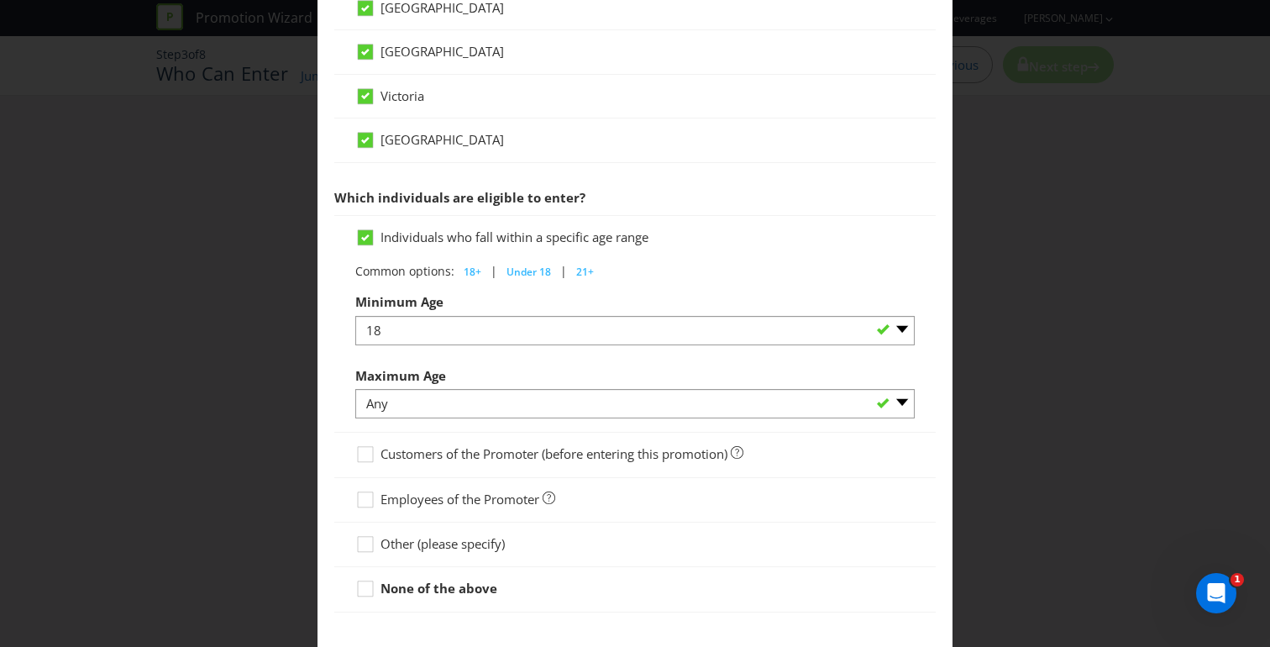
scroll to position [788, 0]
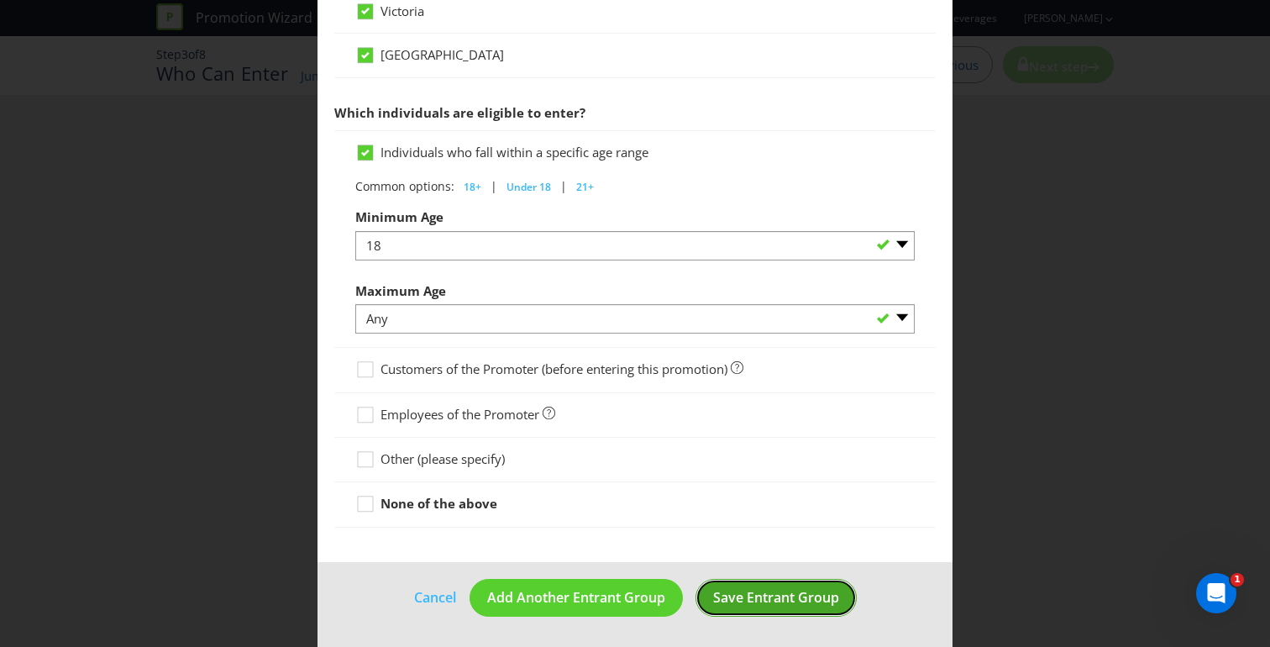
click at [739, 595] on span "Save Entrant Group" at bounding box center [776, 597] width 126 height 18
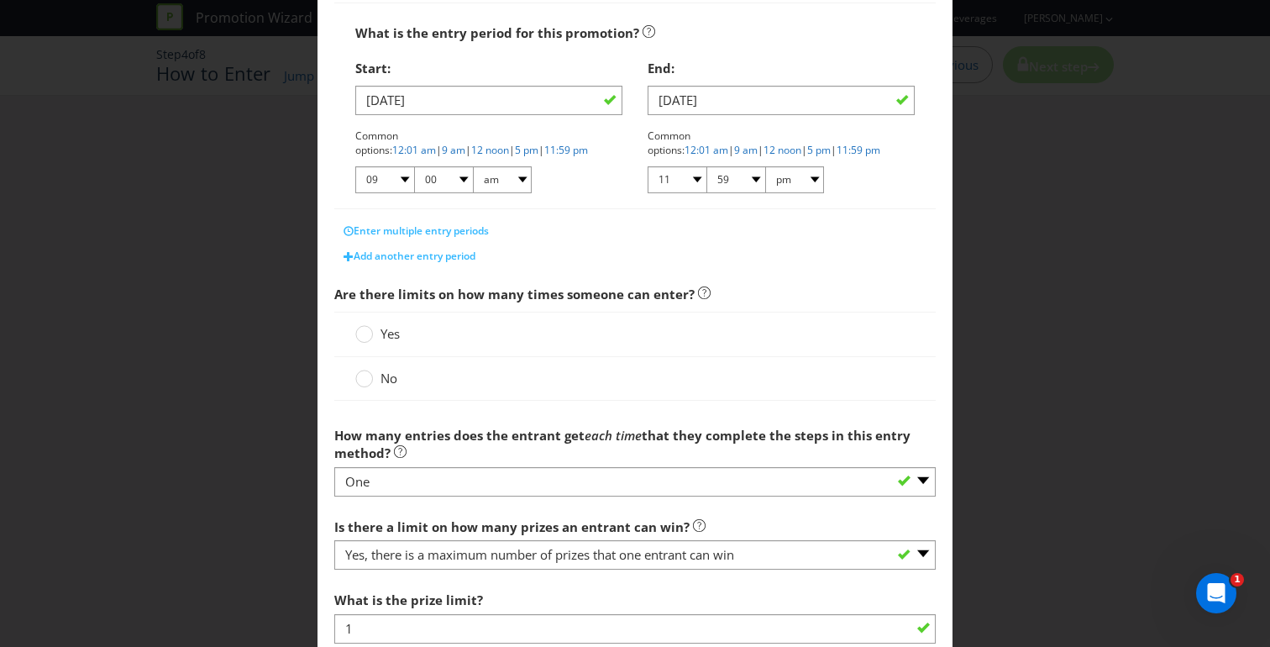
scroll to position [327, 0]
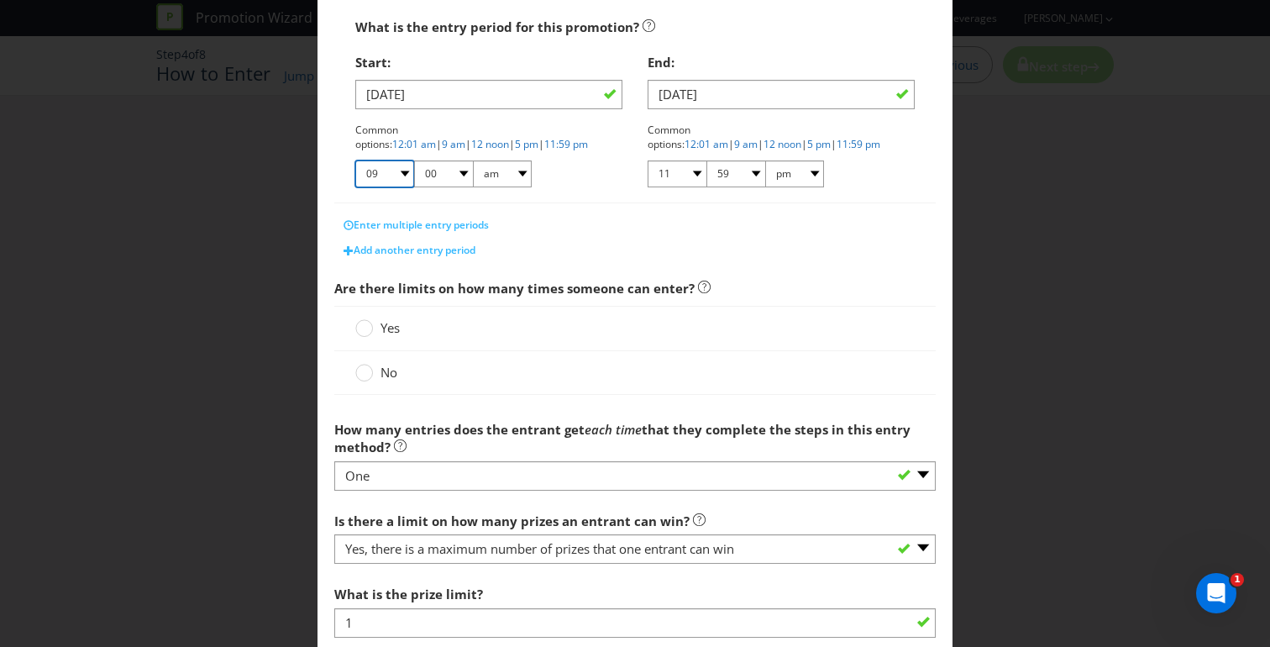
click at [396, 174] on select "01 02 03 04 05 06 07 08 09 10 11 12" at bounding box center [384, 173] width 59 height 27
click at [436, 137] on link "12:01 am" at bounding box center [414, 144] width 44 height 14
select select "12"
select select "01"
click at [574, 186] on div "Common options: 12:01 am | 9 am | 12 noon | 5 pm | 11:59 pm 01 02 03 04 05 06 0…" at bounding box center [488, 156] width 267 height 66
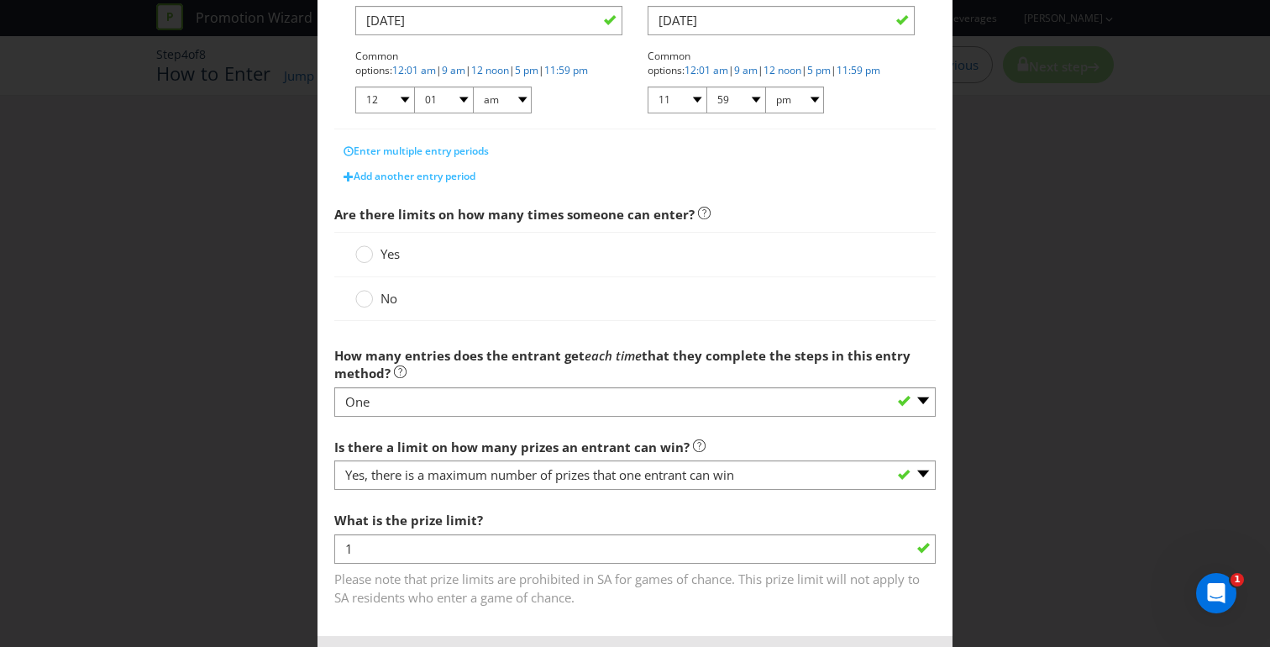
scroll to position [406, 0]
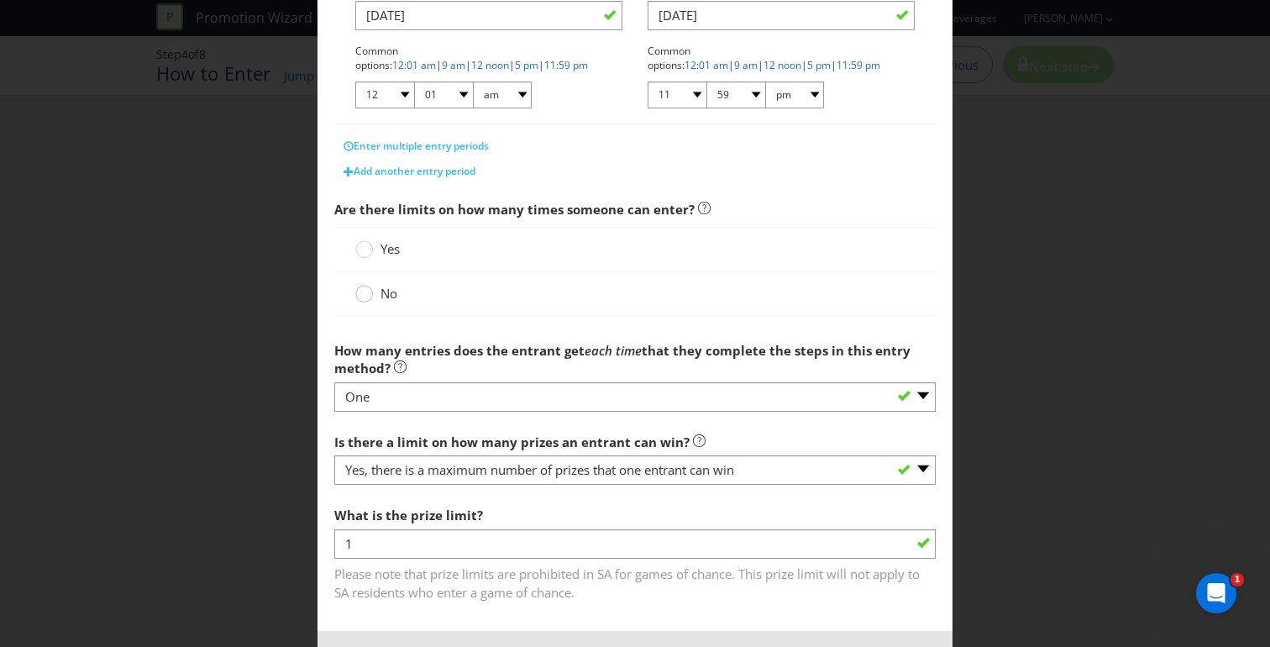
click at [360, 301] on circle at bounding box center [364, 294] width 17 height 17
click at [0, 0] on input "No" at bounding box center [0, 0] width 0 height 0
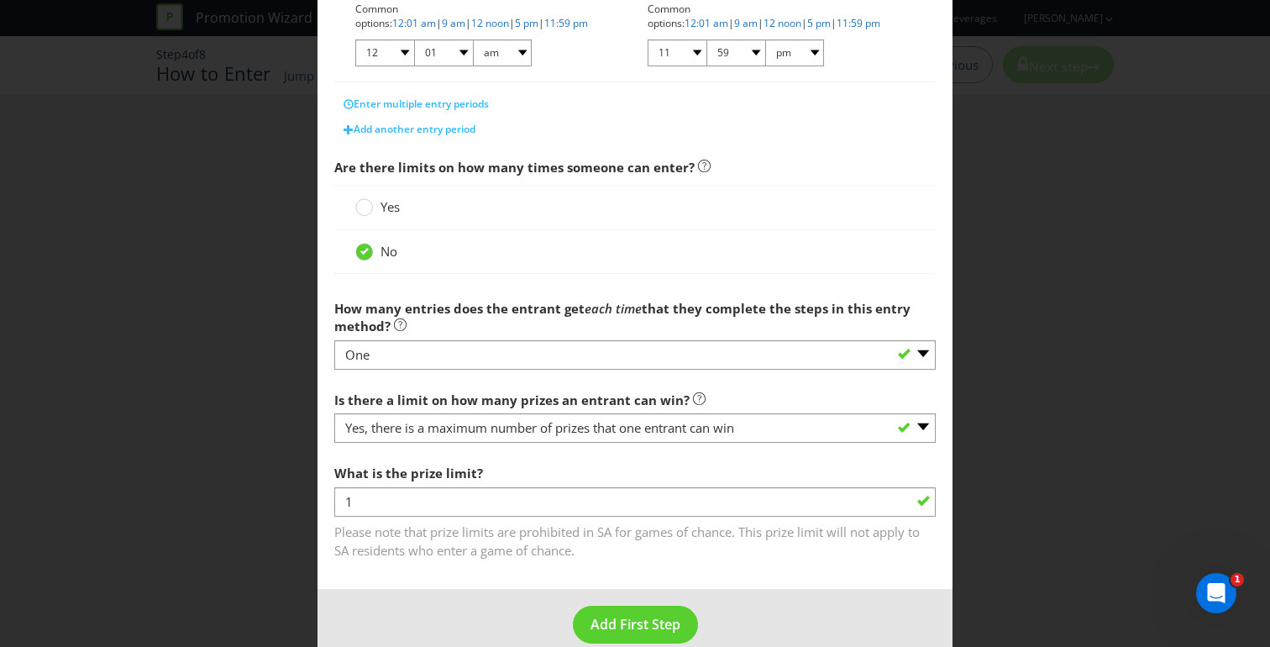
scroll to position [475, 0]
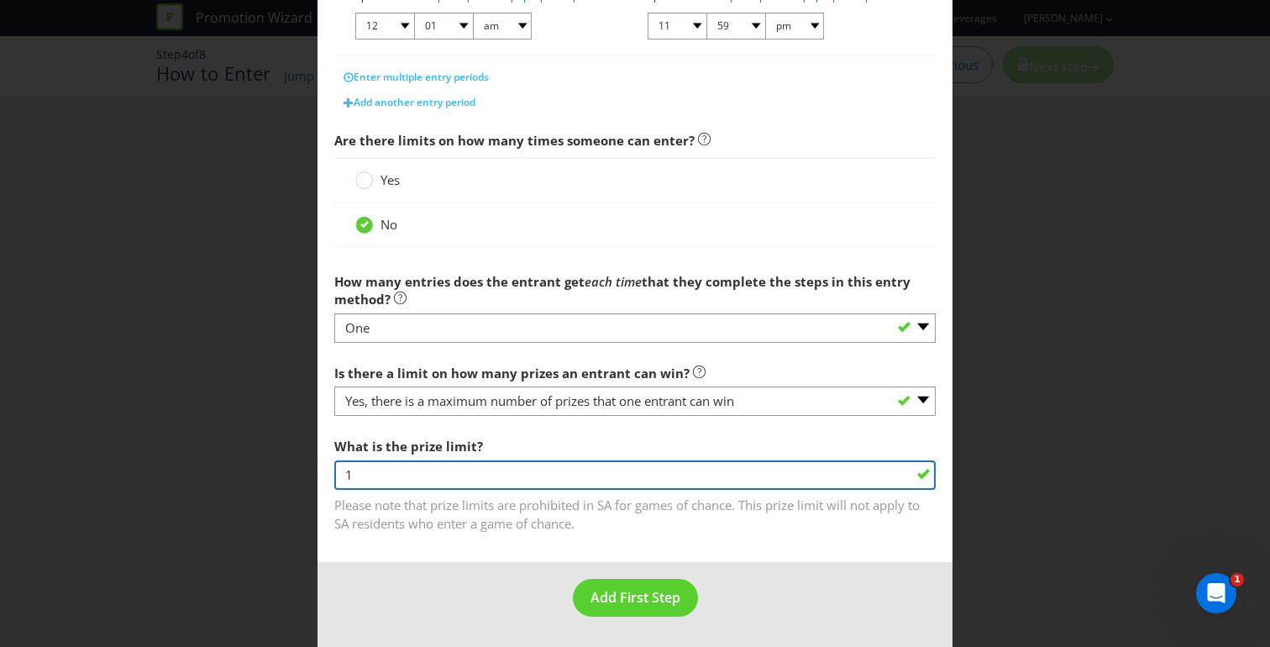
click at [629, 476] on input "1" at bounding box center [634, 474] width 601 height 29
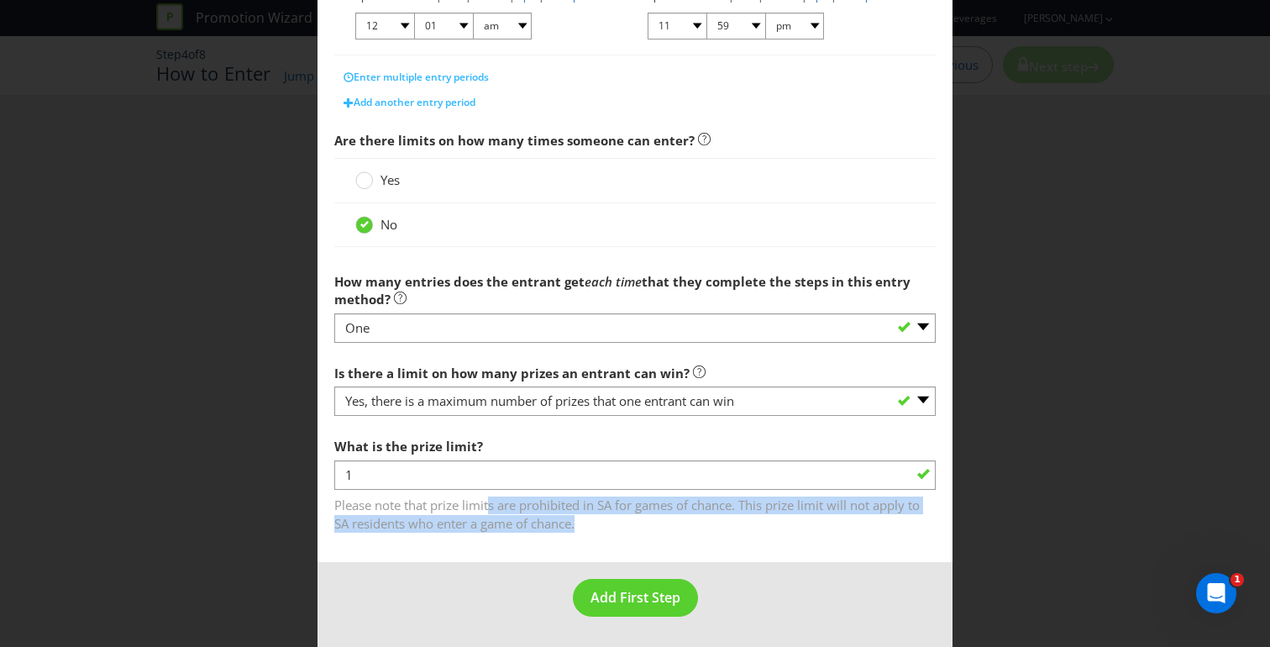
drag, startPoint x: 488, startPoint y: 505, endPoint x: 583, endPoint y: 526, distance: 97.4
click at [583, 526] on span "Please note that prize limits are prohibited in SA for games of chance. This pr…" at bounding box center [634, 511] width 601 height 42
click at [579, 523] on span "Please note that prize limits are prohibited in SA for games of chance. This pr…" at bounding box center [634, 511] width 601 height 42
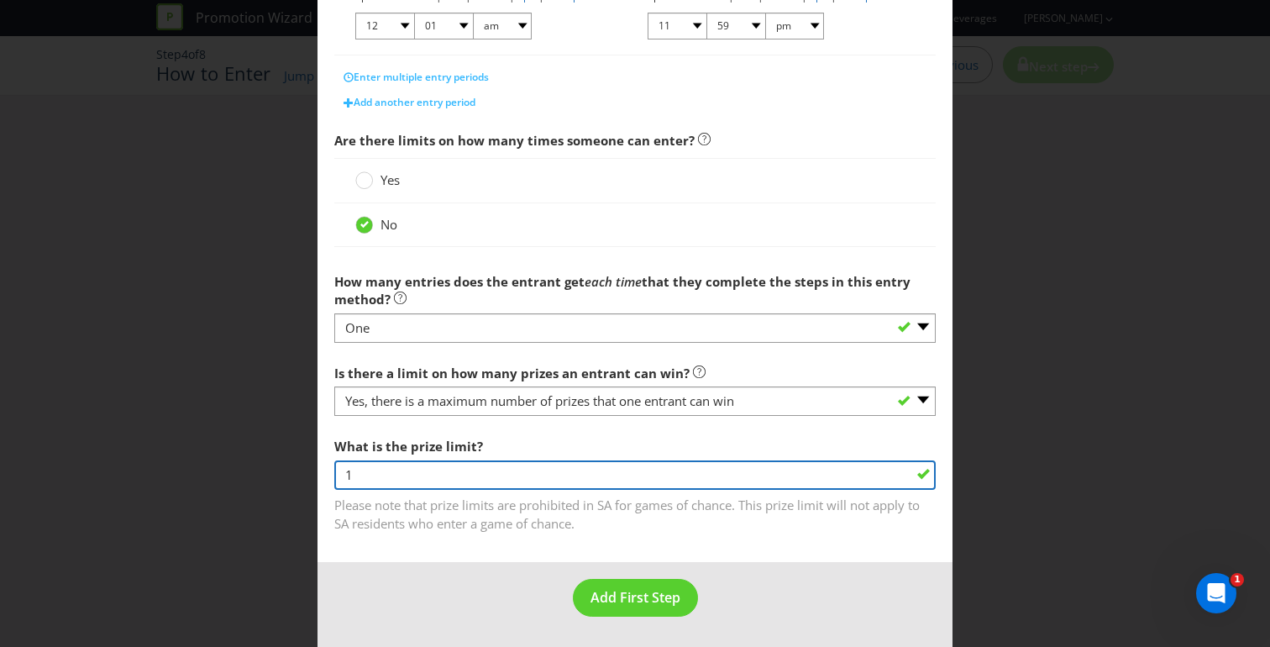
click at [667, 480] on input "1" at bounding box center [634, 474] width 601 height 29
type input "-26"
drag, startPoint x: 429, startPoint y: 486, endPoint x: 323, endPoint y: 477, distance: 106.2
click at [326, 479] on main "What is the name of this entry method? How to Enter This name will be used to r…" at bounding box center [634, 80] width 635 height 966
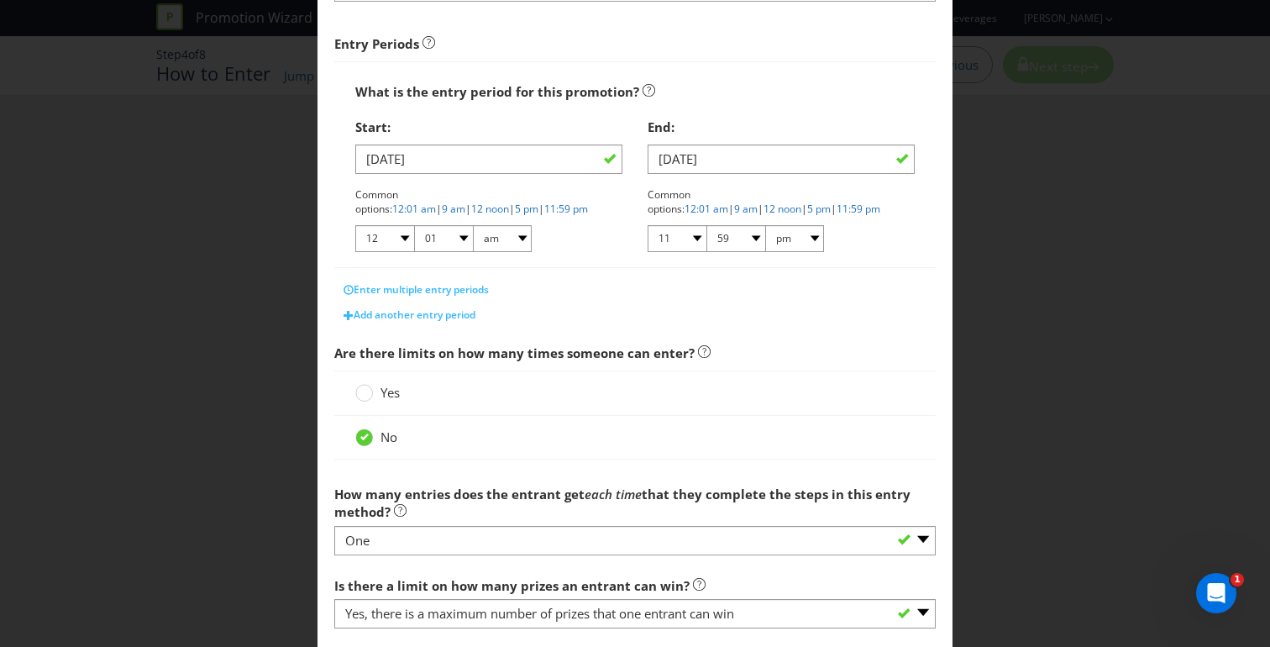
scroll to position [312, 0]
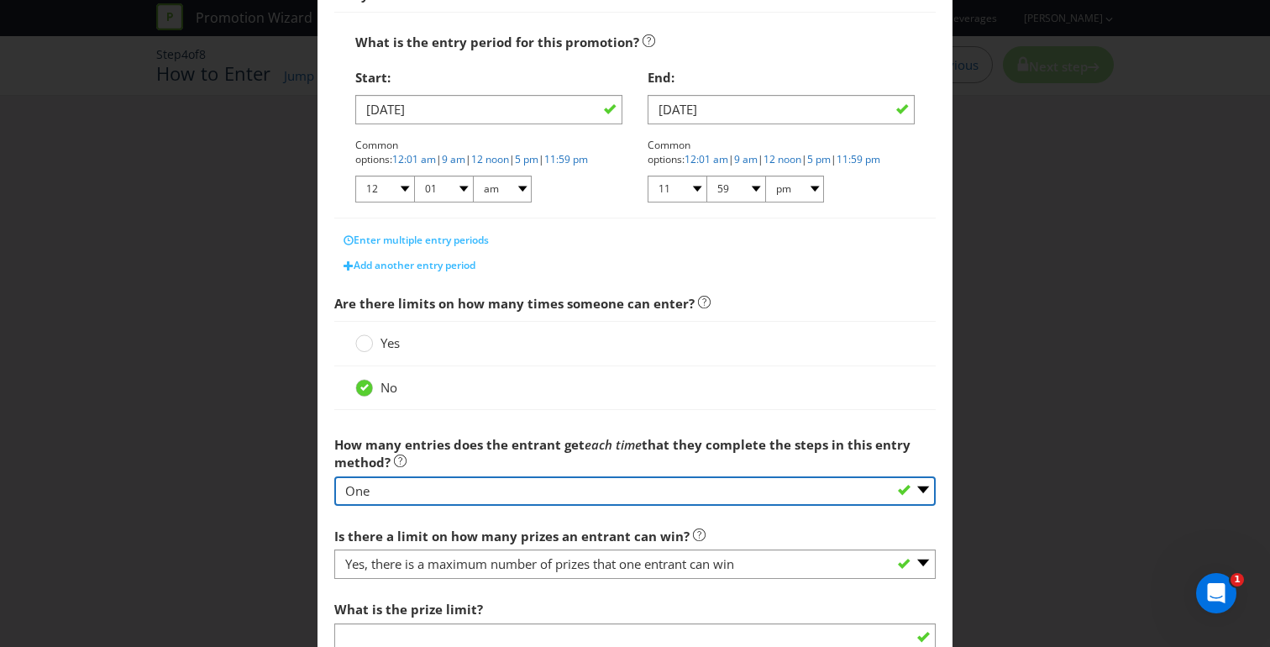
click at [537, 478] on select "-- Please select -- One More than one Other (please specify) Not applicable - g…" at bounding box center [634, 490] width 601 height 29
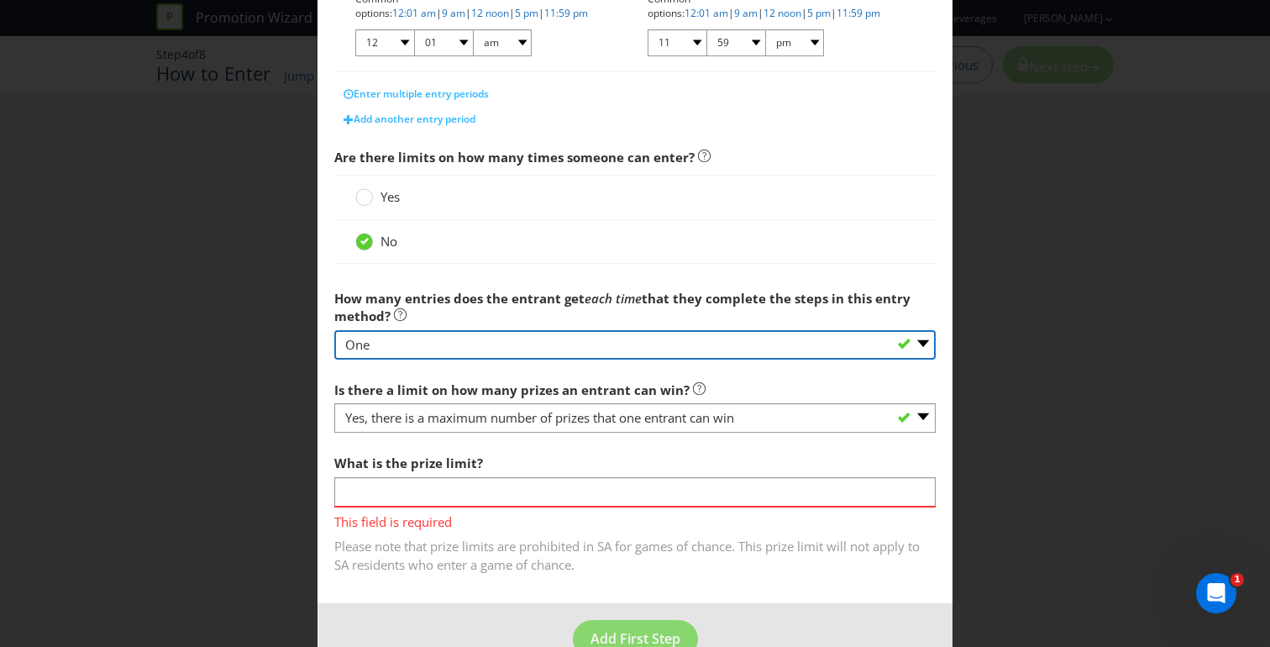
scroll to position [469, 0]
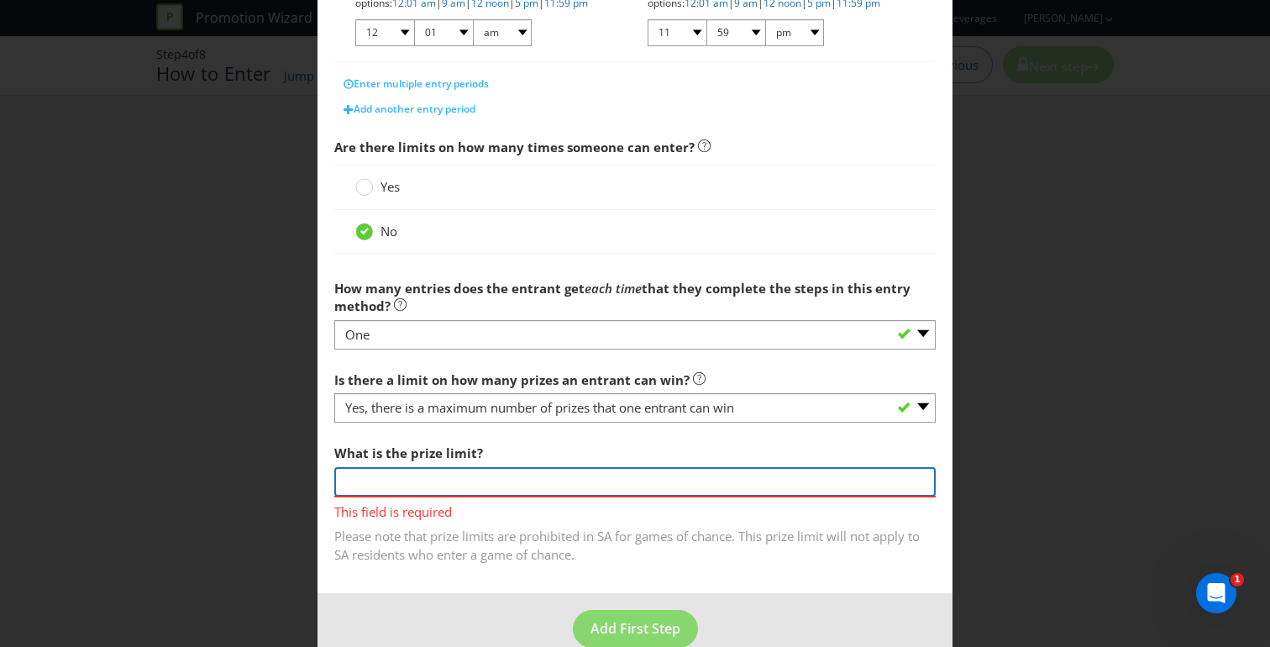
click at [513, 481] on input "number" at bounding box center [634, 481] width 601 height 29
type input "1"
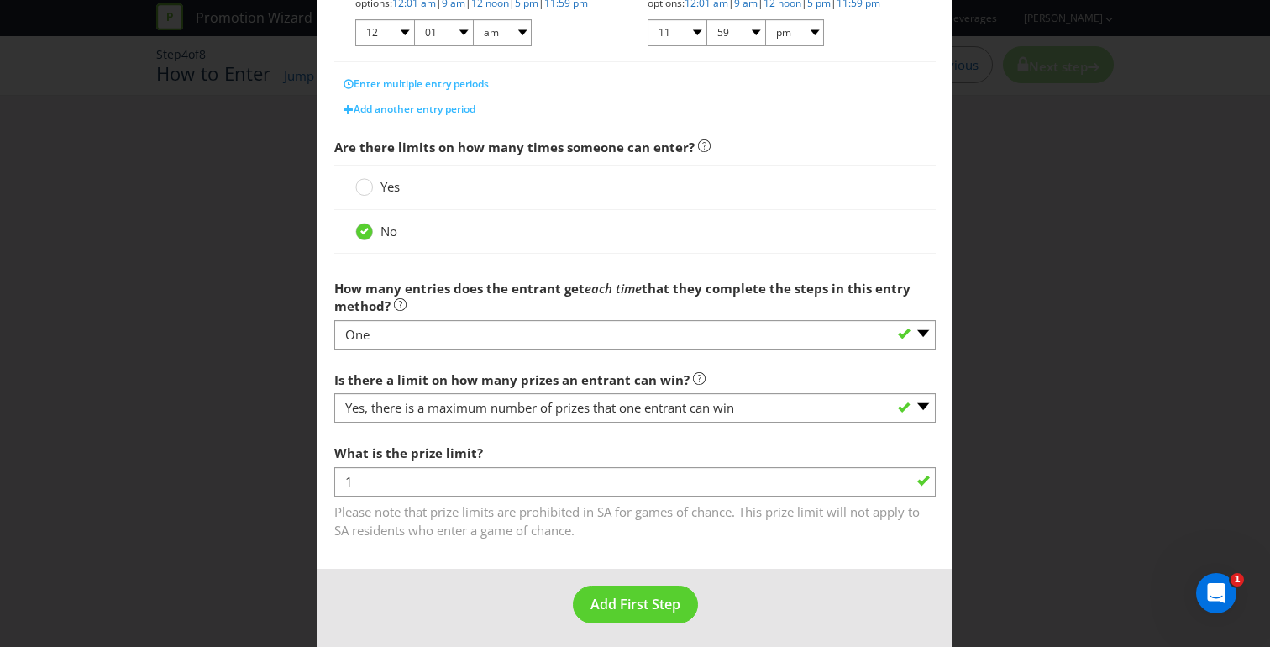
click at [323, 443] on main "What is the name of this entry method? How to Enter This name will be used to r…" at bounding box center [634, 87] width 635 height 966
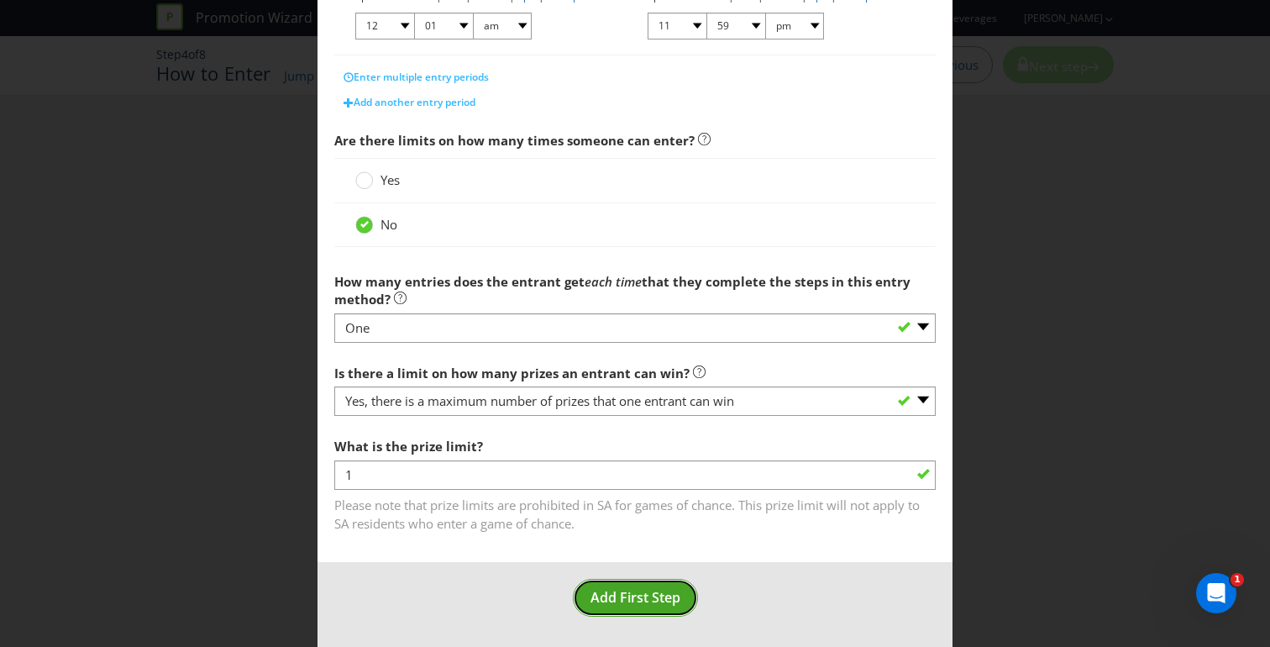
click at [633, 600] on span "Add First Step" at bounding box center [635, 597] width 90 height 18
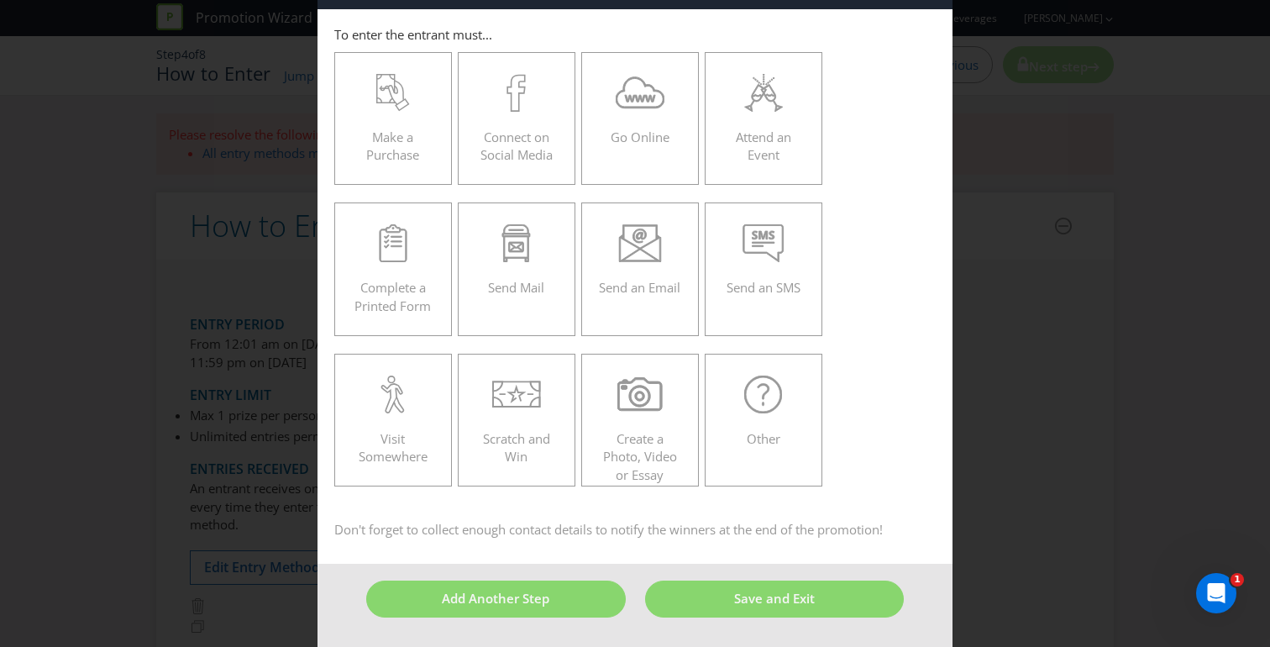
scroll to position [62, 0]
click at [525, 413] on div "Scratch and Win" at bounding box center [516, 414] width 82 height 76
click at [0, 0] on input "Scratch and Win" at bounding box center [0, 0] width 0 height 0
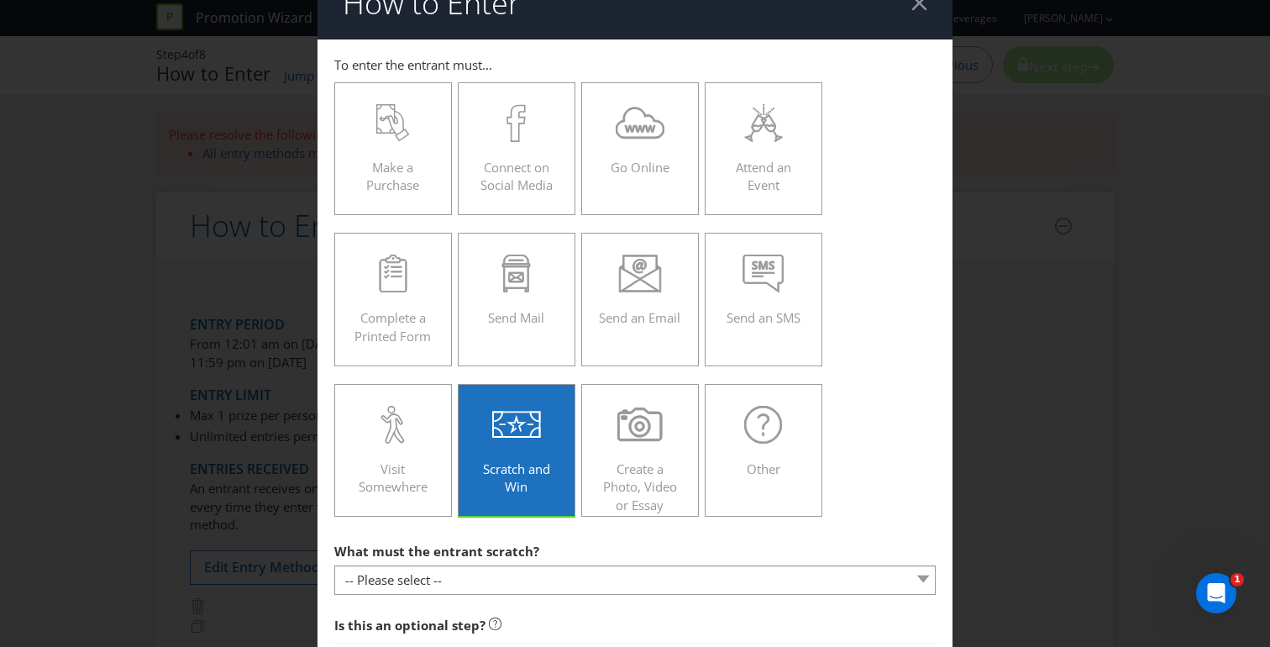
scroll to position [29, 0]
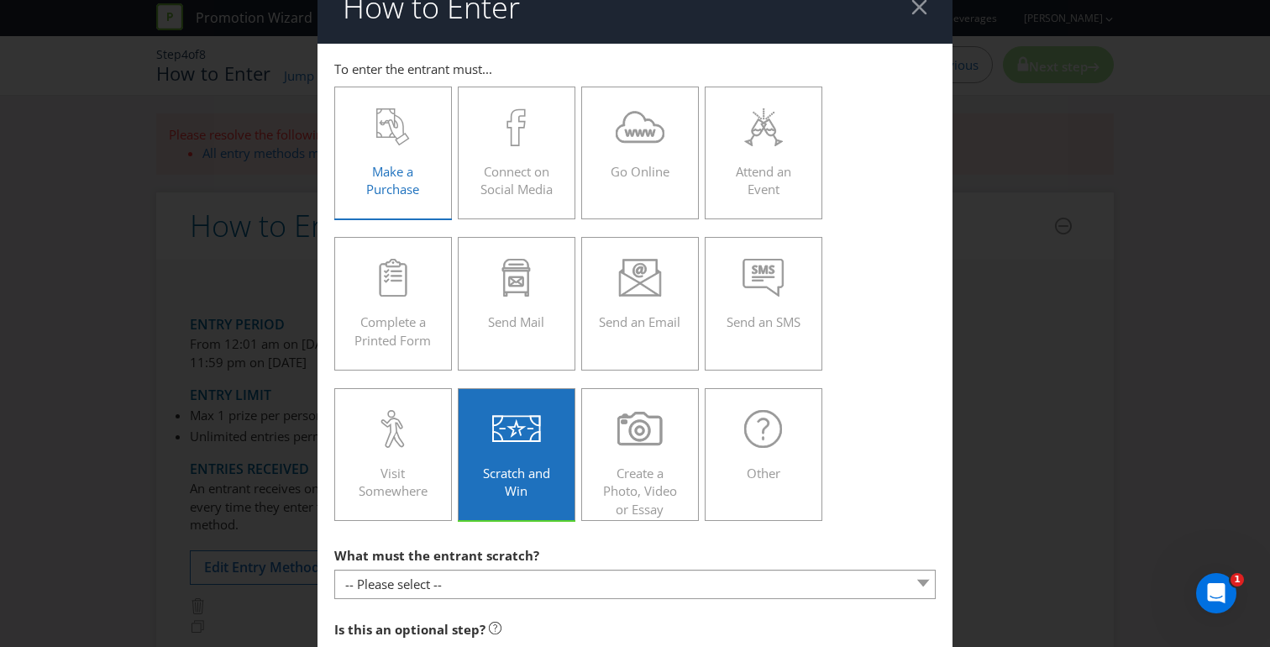
click at [398, 172] on span "Make a Purchase" at bounding box center [392, 180] width 53 height 34
click at [0, 0] on input "Make a Purchase" at bounding box center [0, 0] width 0 height 0
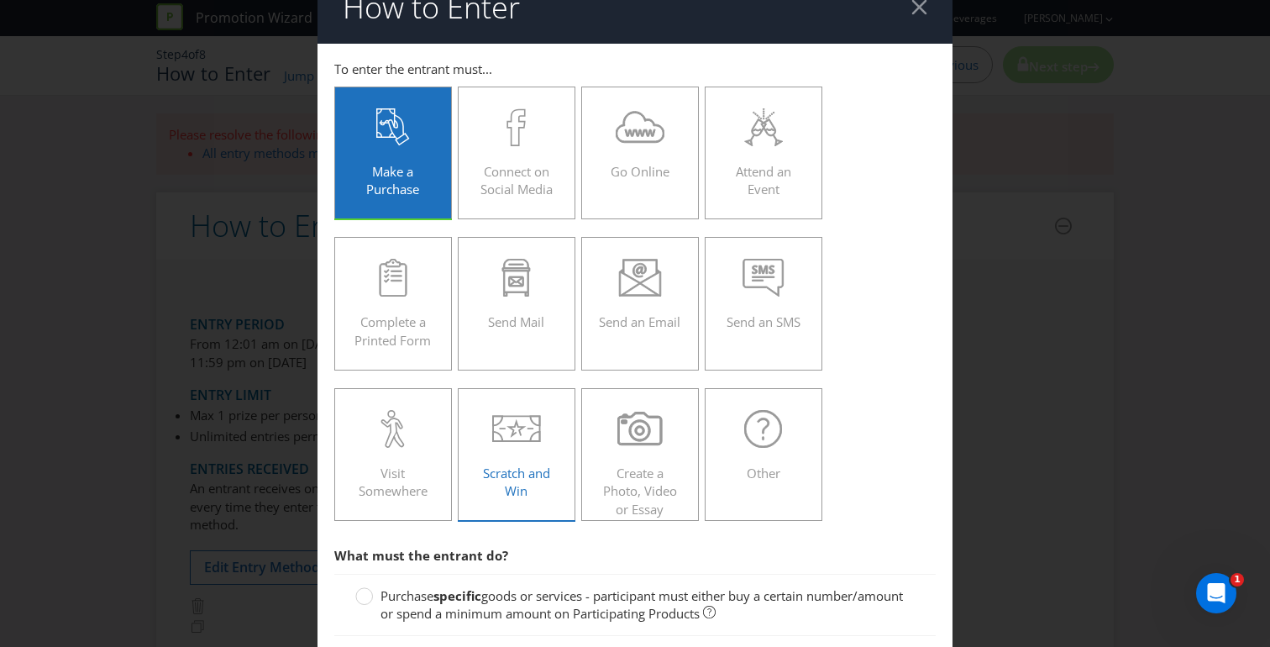
click at [490, 396] on label "Scratch and Win" at bounding box center [517, 454] width 118 height 133
click at [0, 0] on input "Scratch and Win" at bounding box center [0, 0] width 0 height 0
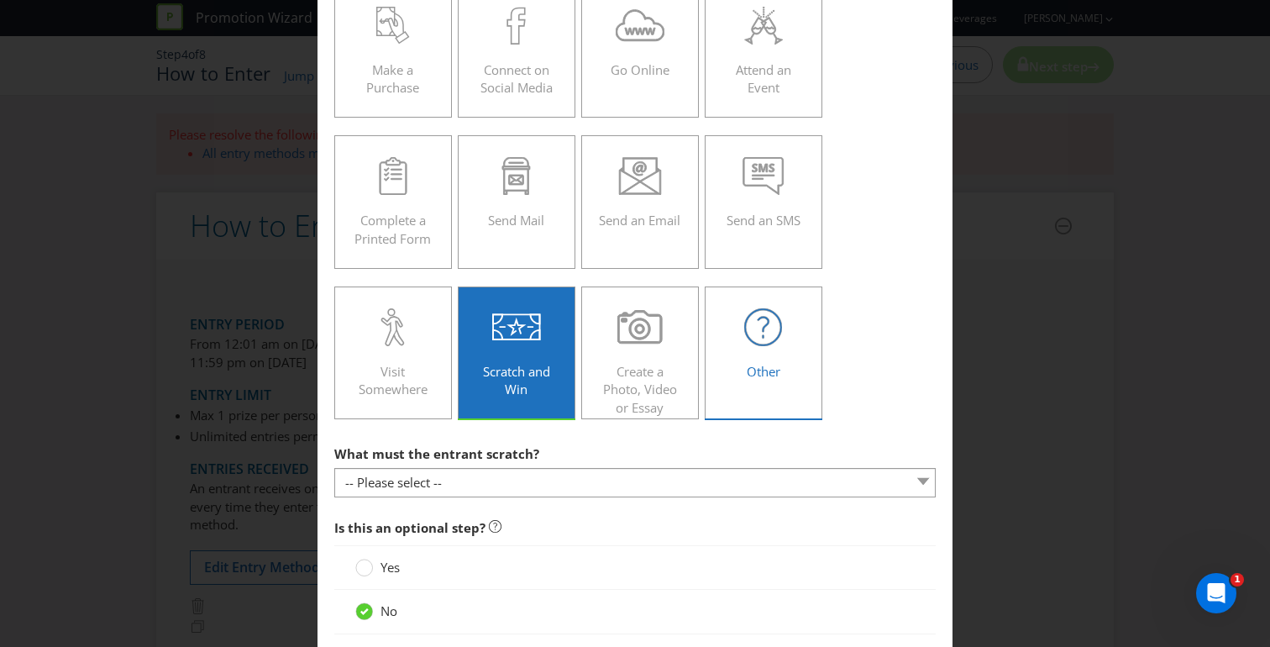
scroll to position [152, 0]
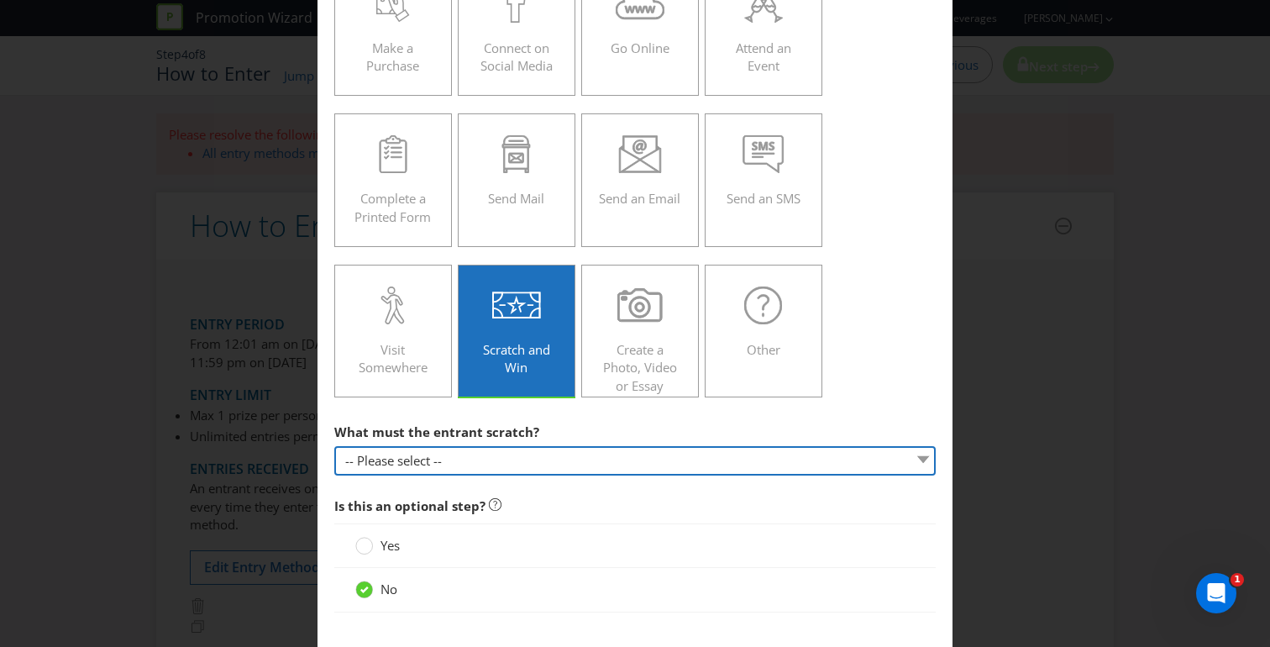
click at [678, 460] on select "-- Please select -- Game card Panel on packaging Other (please specify)" at bounding box center [634, 460] width 601 height 29
select select "GAME_CARD"
click at [334, 446] on select "-- Please select -- Game card Panel on packaging Other (please specify)" at bounding box center [634, 460] width 601 height 29
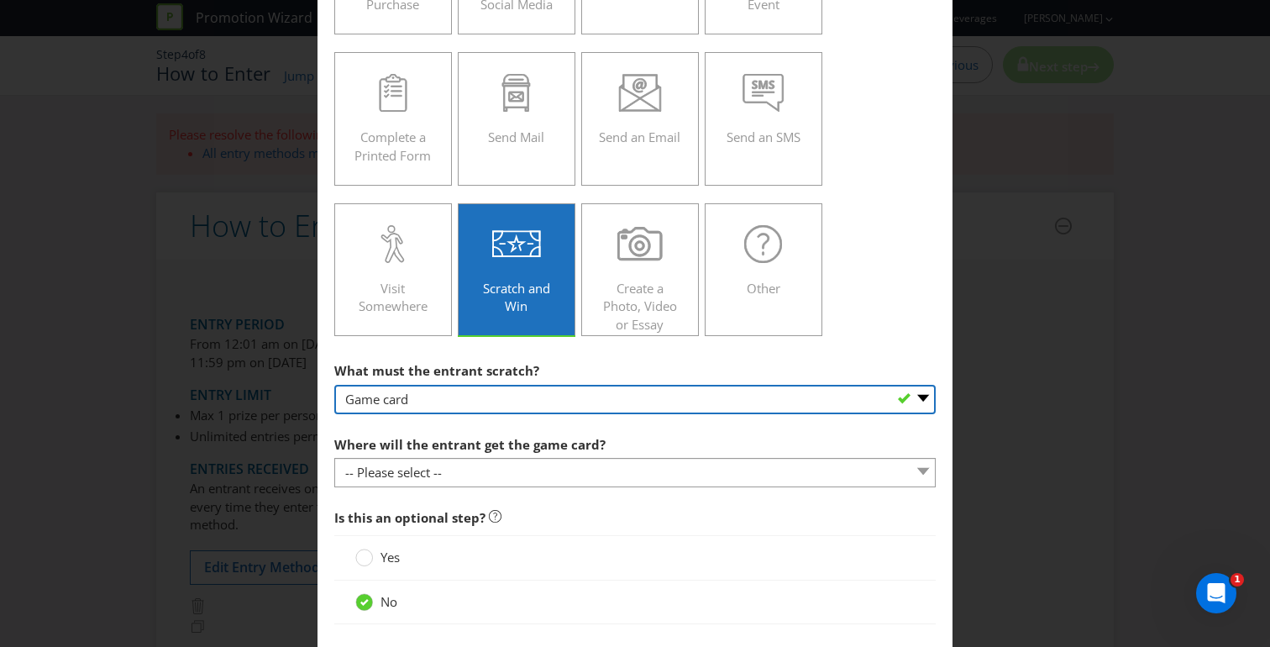
scroll to position [225, 0]
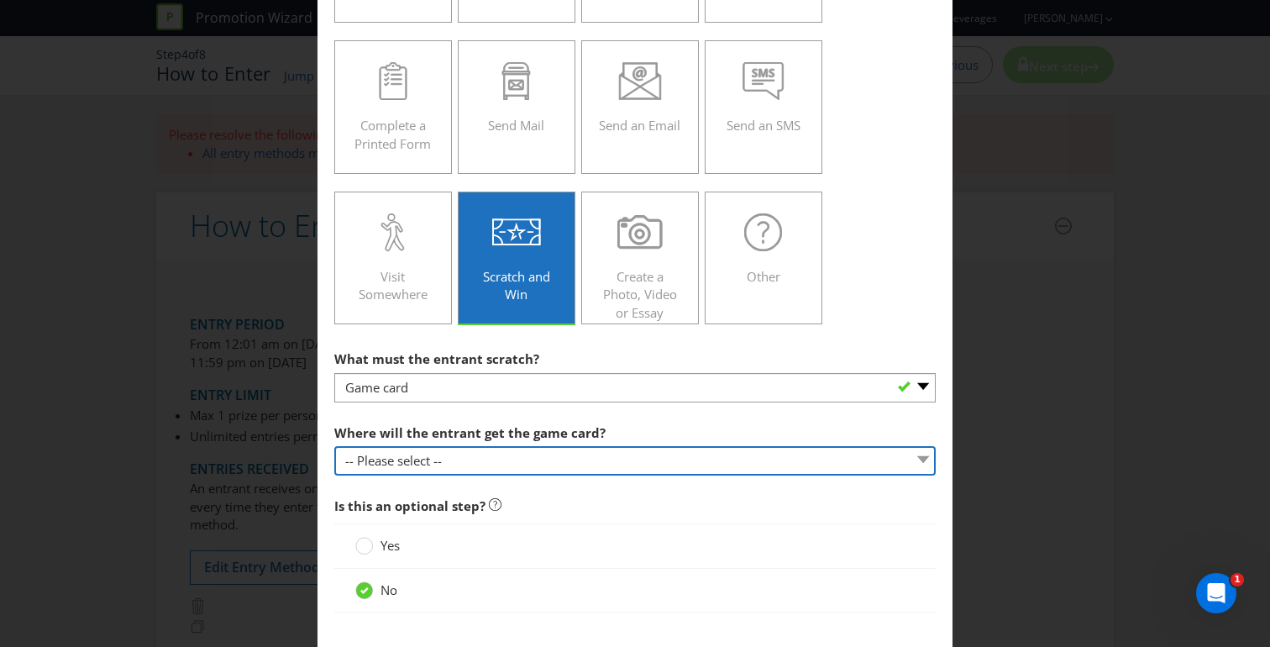
click at [641, 463] on select "-- Please select -- From participating venues at the time of purchase Inside pr…" at bounding box center [634, 460] width 601 height 29
select select "VENUE"
click at [334, 446] on select "-- Please select -- From participating venues at the time of purchase Inside pr…" at bounding box center [634, 460] width 601 height 29
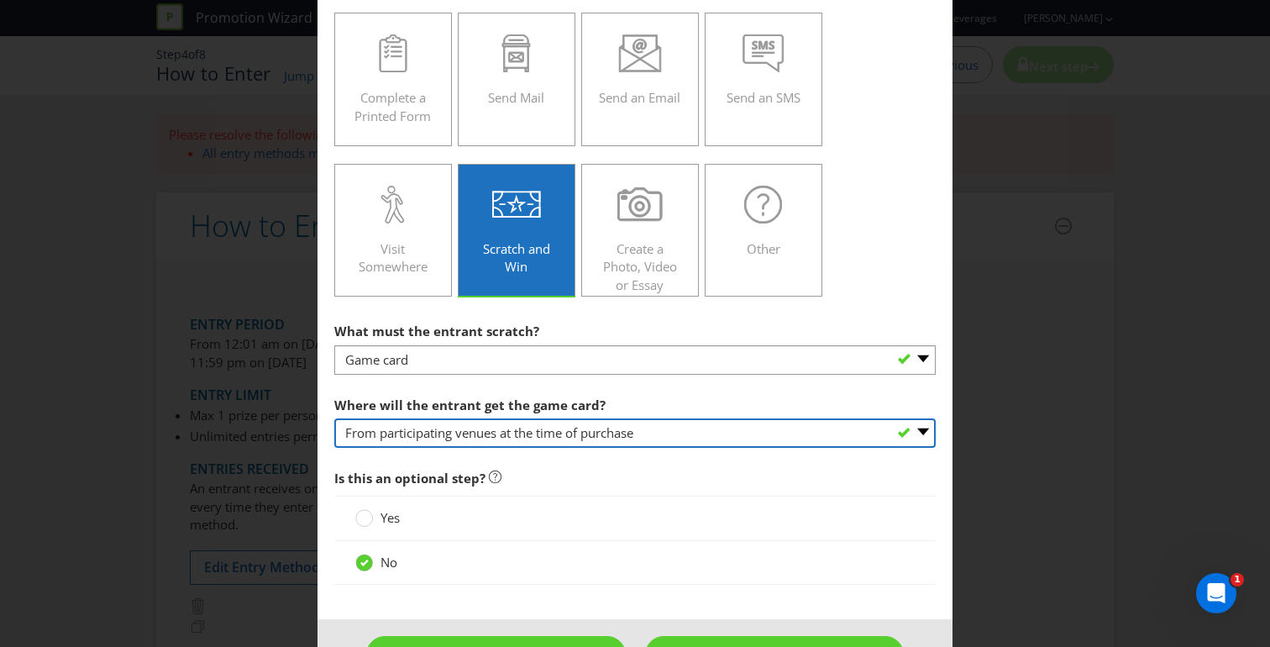
scroll to position [307, 0]
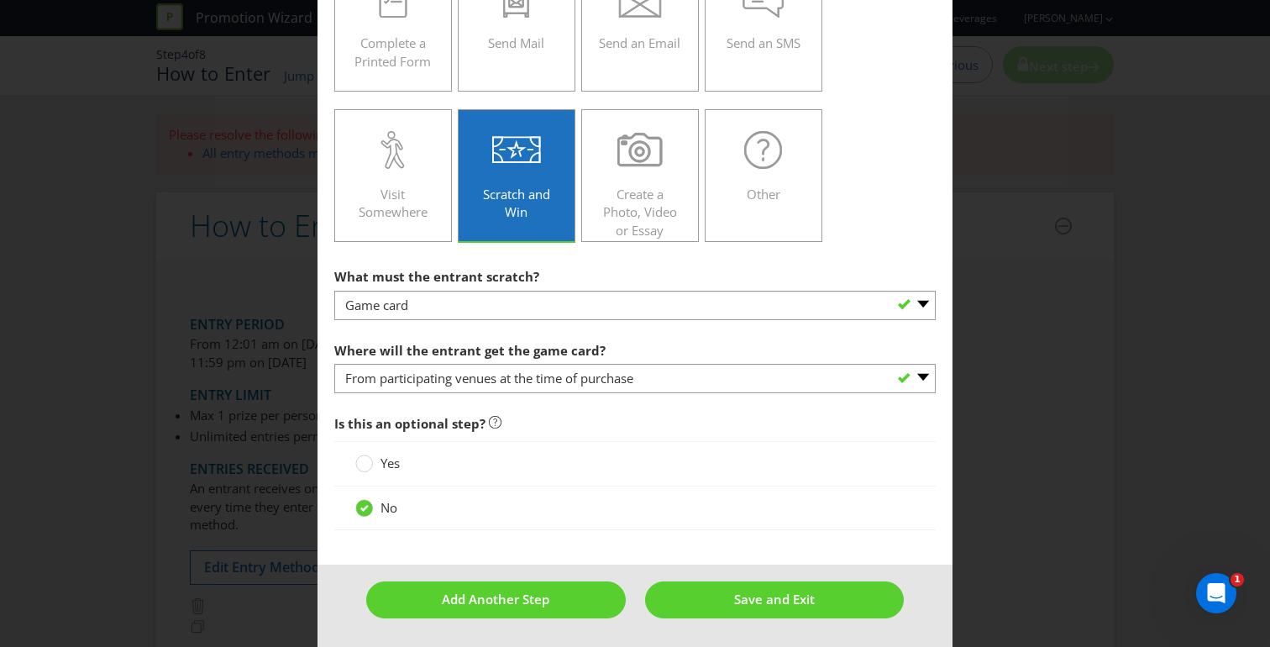
click at [370, 458] on label "Yes" at bounding box center [379, 463] width 48 height 18
click at [0, 0] on input "Yes" at bounding box center [0, 0] width 0 height 0
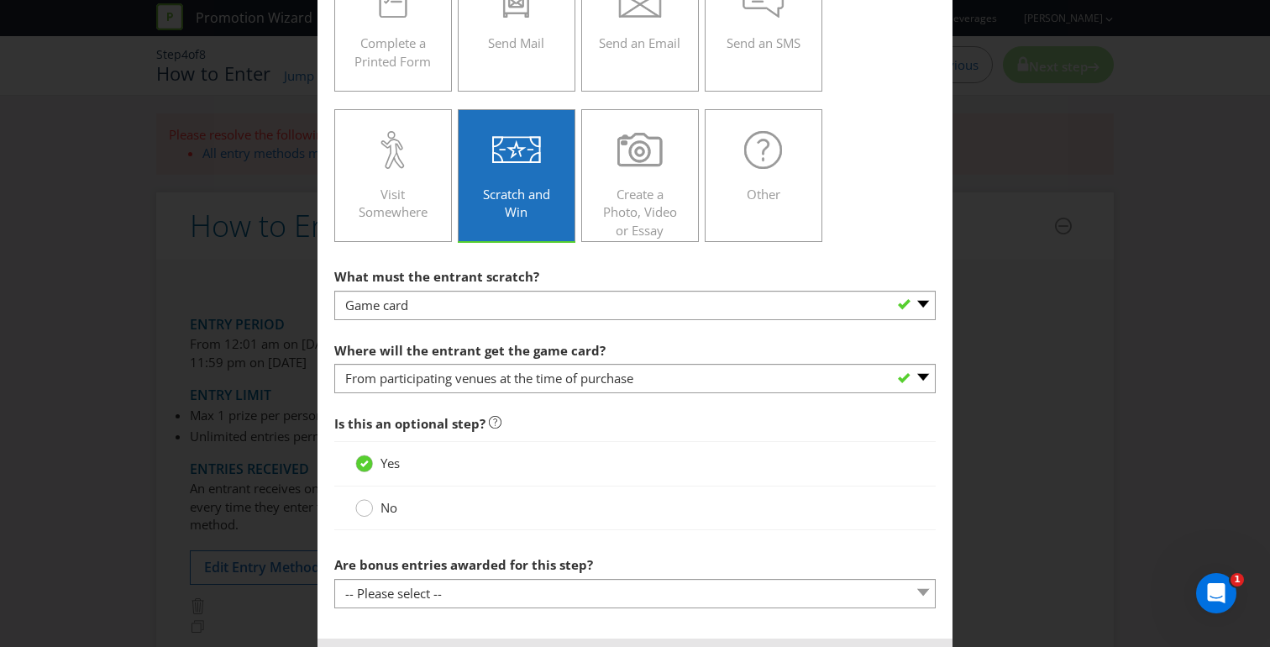
click at [366, 500] on icon at bounding box center [364, 508] width 18 height 18
click at [0, 0] on input "No" at bounding box center [0, 0] width 0 height 0
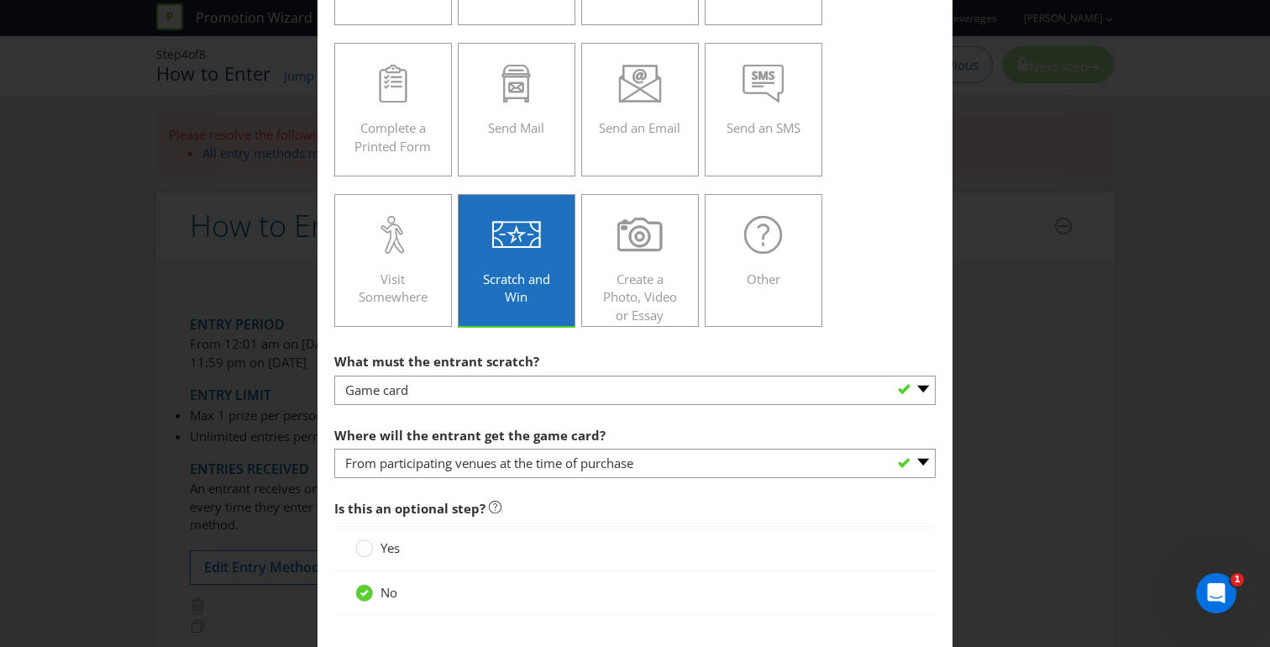
scroll to position [225, 0]
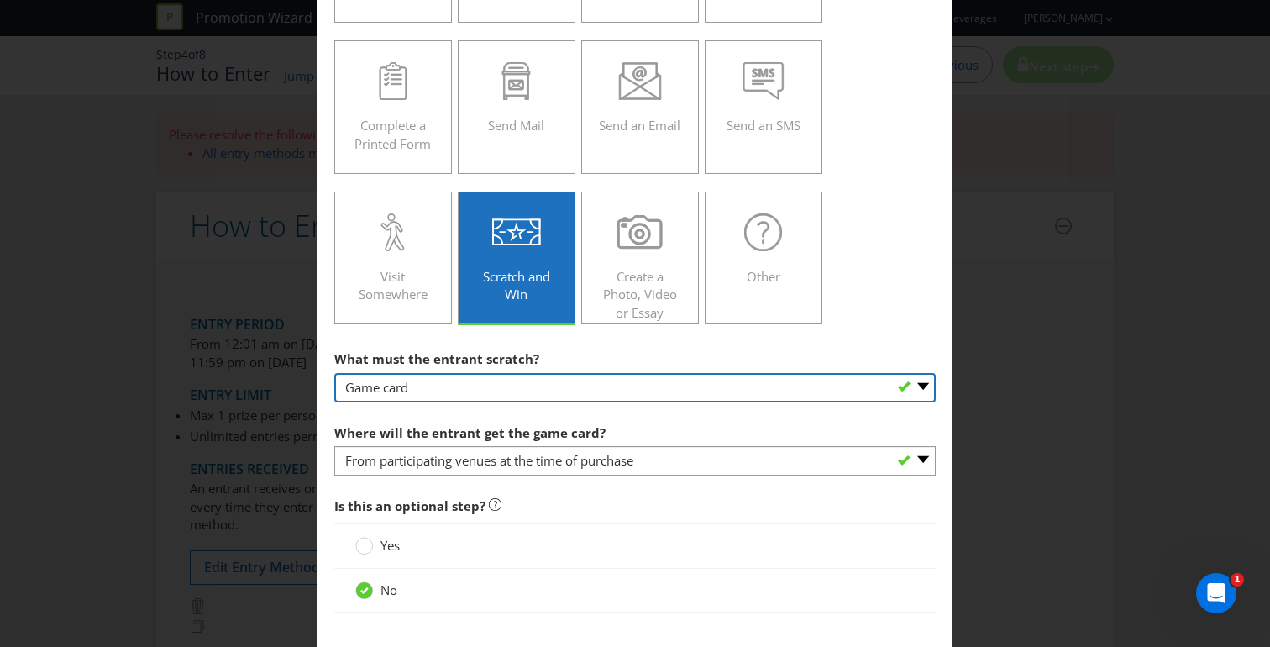
click at [574, 386] on select "-- Please select -- Game card Panel on packaging Other (please specify)" at bounding box center [634, 387] width 601 height 29
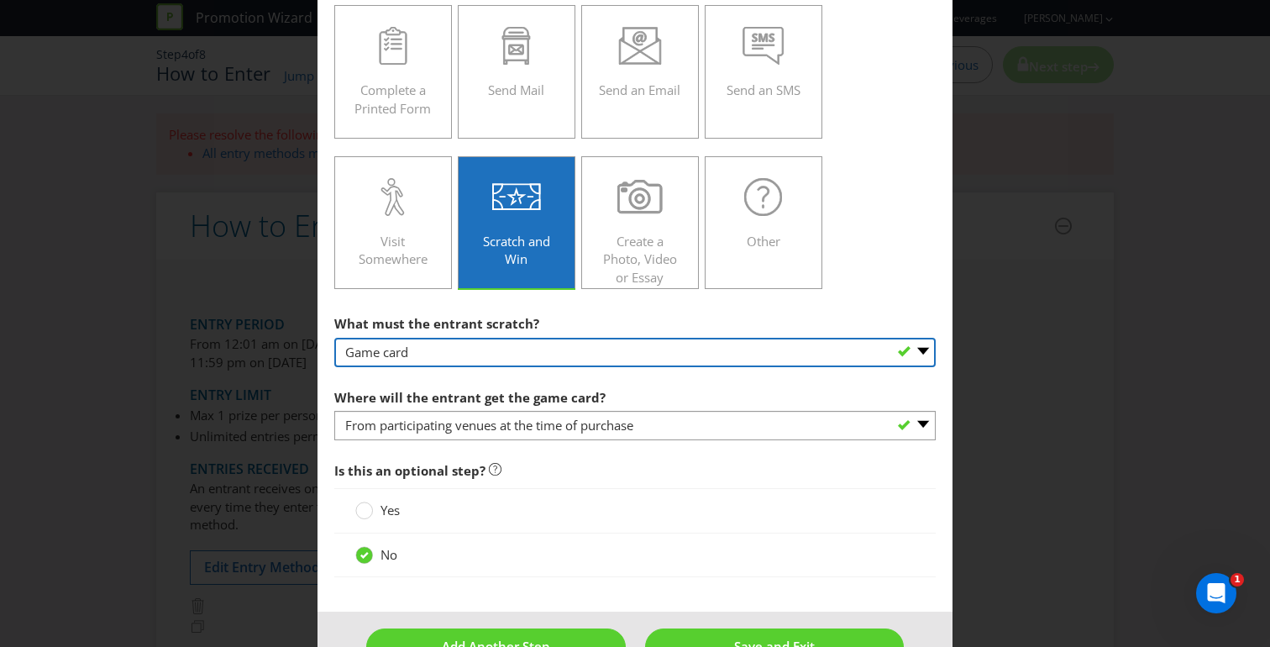
scroll to position [261, 0]
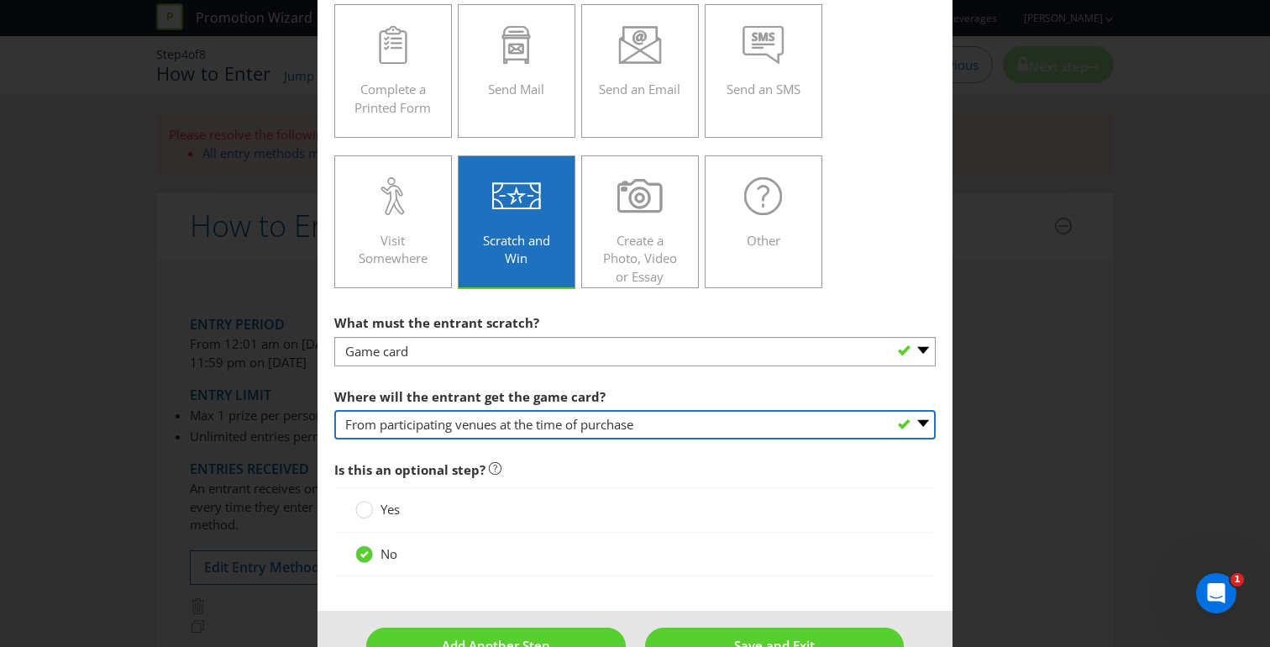
click at [595, 423] on select "-- Please select -- From participating venues at the time of purchase Inside pr…" at bounding box center [634, 424] width 601 height 29
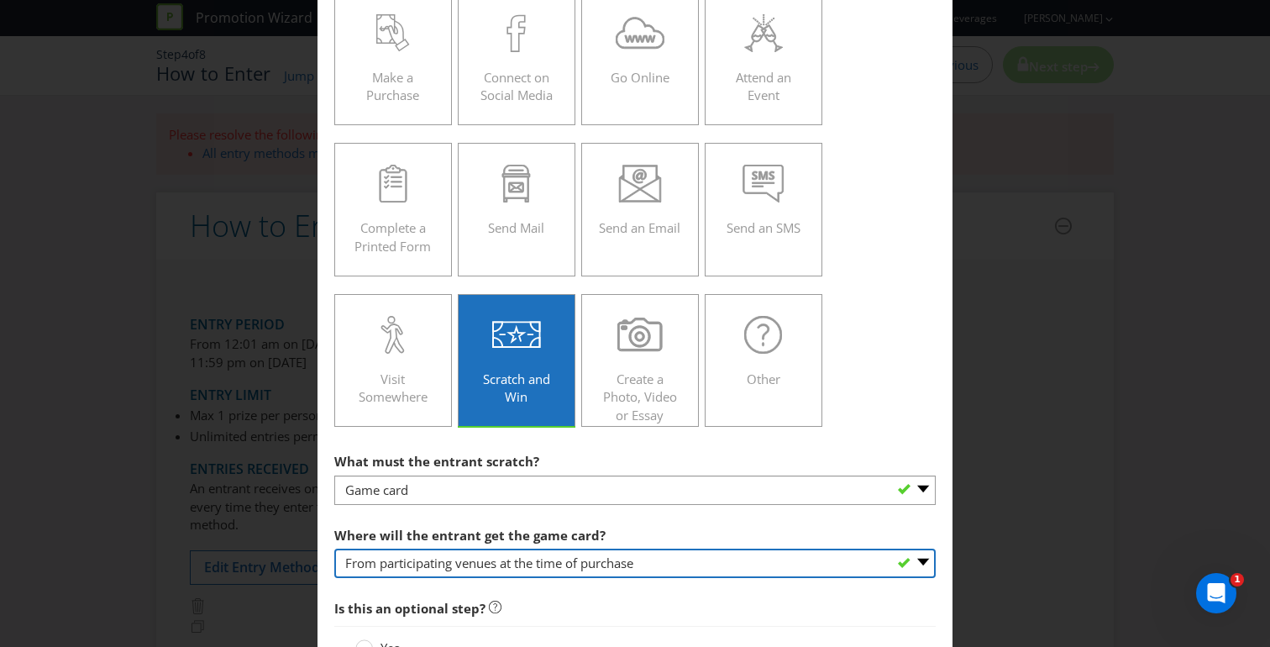
scroll to position [307, 0]
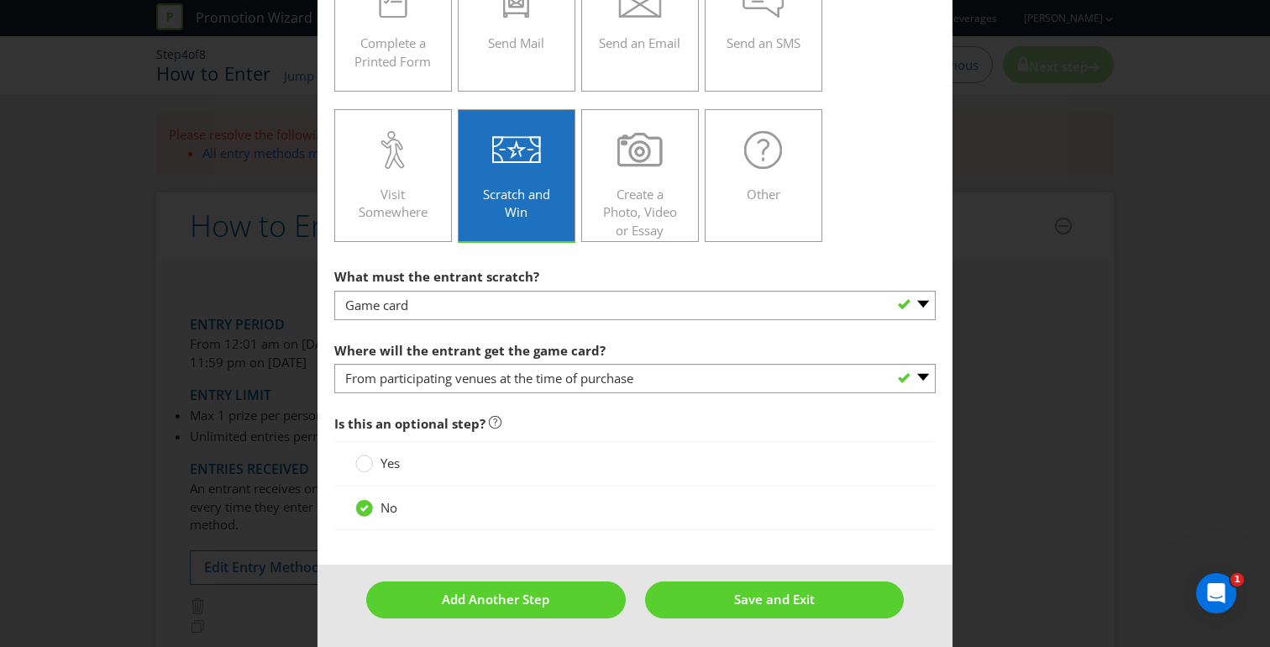
click at [542, 421] on span "Is this an optional step?" at bounding box center [634, 423] width 601 height 34
click at [529, 602] on span "Add Another Step" at bounding box center [495, 598] width 107 height 17
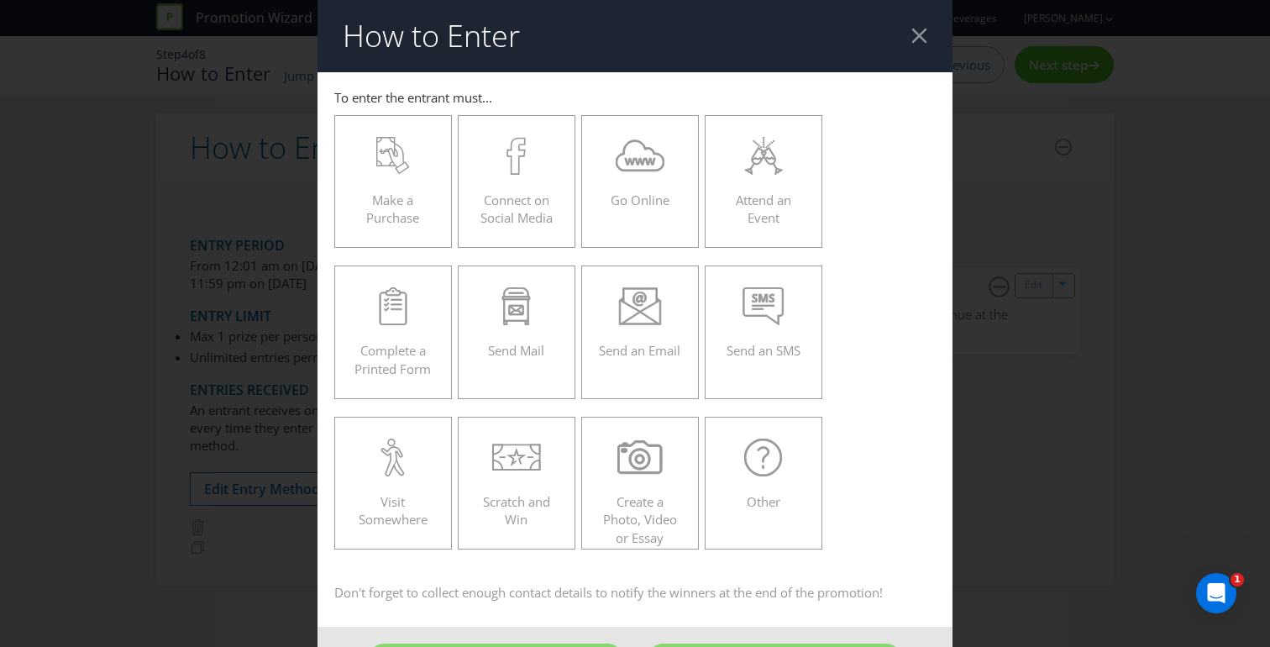
scroll to position [62, 0]
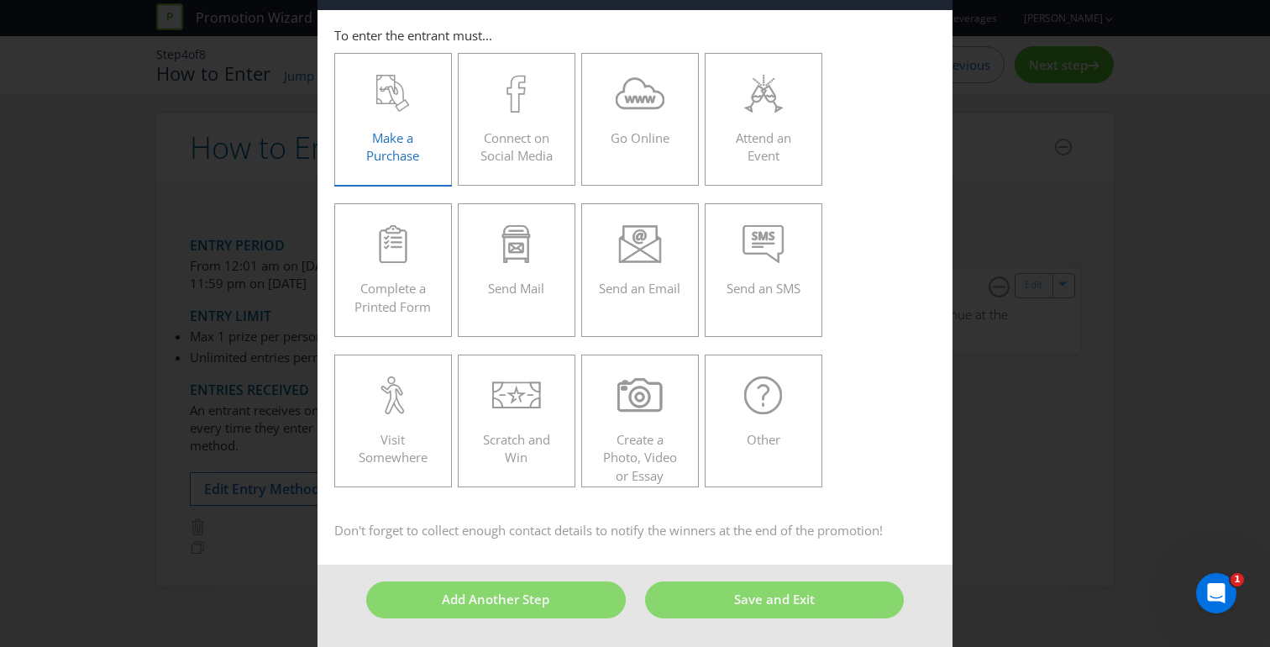
click at [352, 148] on div "Make a Purchase" at bounding box center [393, 113] width 82 height 76
click at [0, 0] on input "Make a Purchase" at bounding box center [0, 0] width 0 height 0
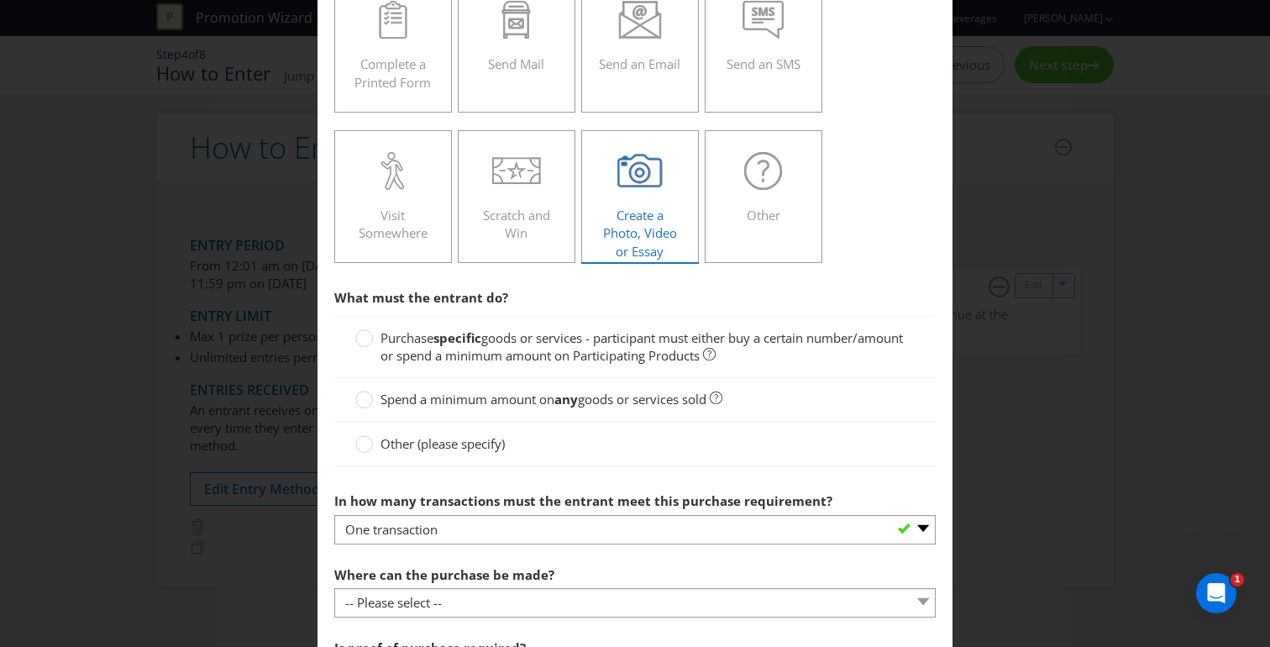
scroll to position [296, 0]
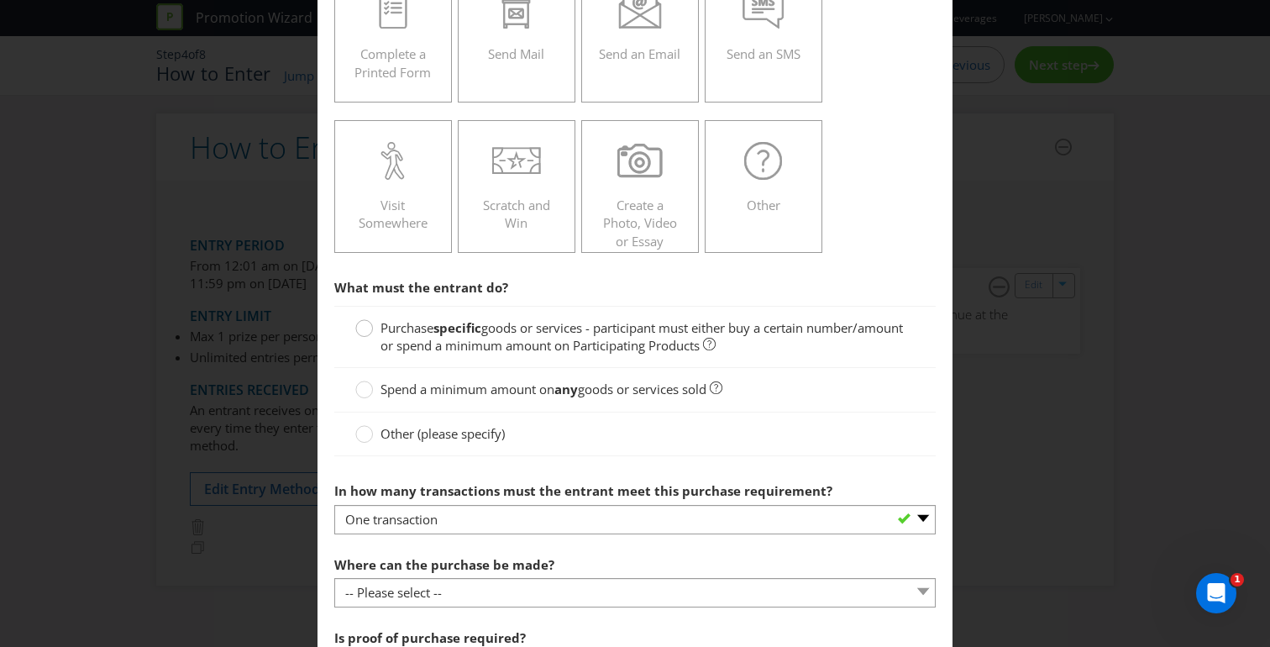
click at [363, 330] on circle at bounding box center [364, 328] width 17 height 17
click at [0, 0] on input "Purchase specific goods or services - participant must either buy a certain num…" at bounding box center [0, 0] width 0 height 0
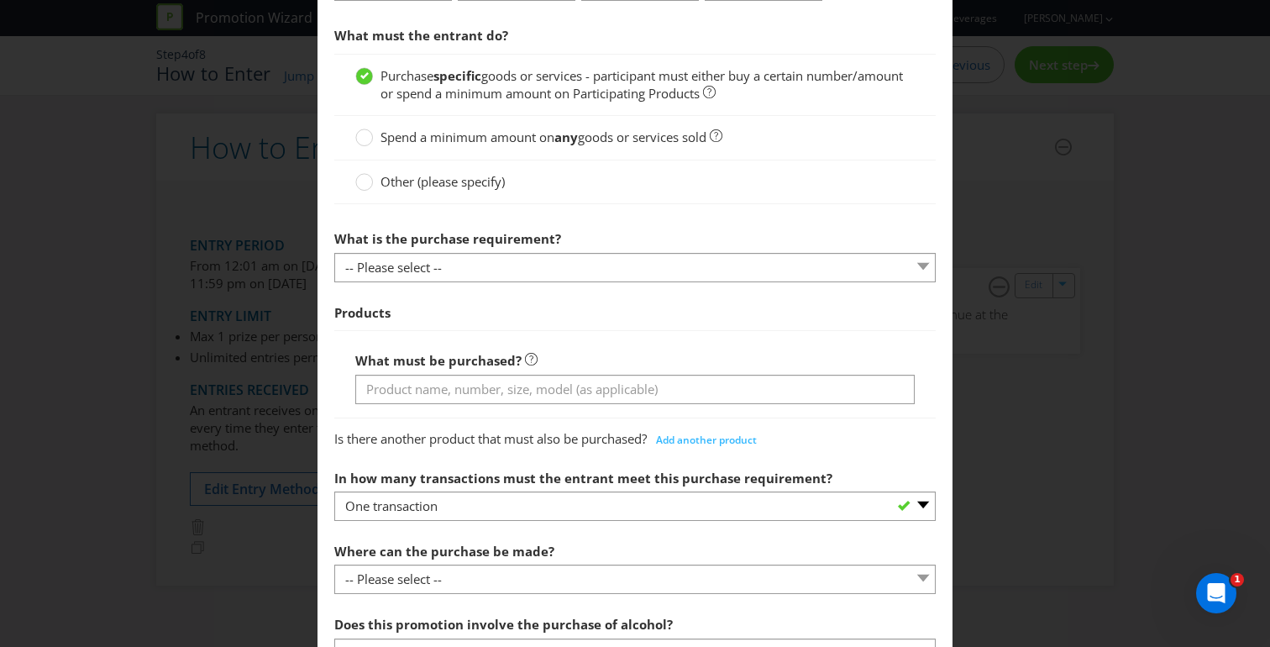
scroll to position [557, 0]
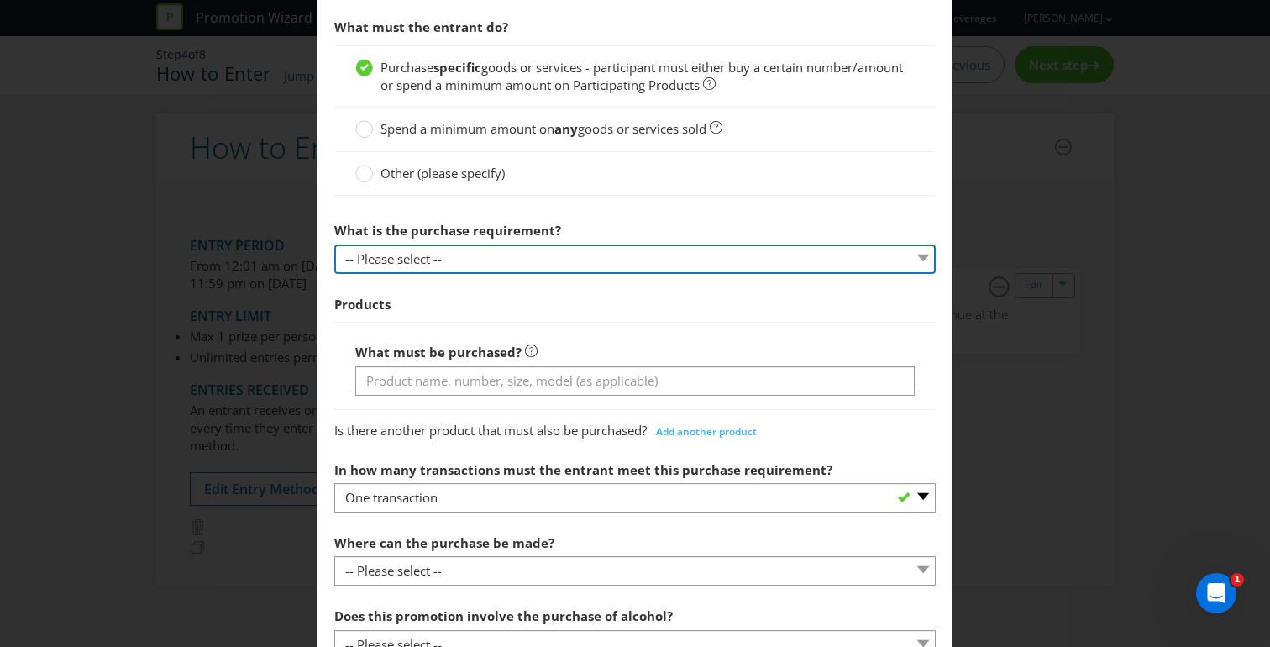
click at [527, 262] on select "-- Please select -- Buy a certain number of these products or services Spend a …" at bounding box center [634, 258] width 601 height 29
select select "MINIMUM_QUANTITY"
click at [334, 244] on select "-- Please select -- Buy a certain number of these products or services Spend a …" at bounding box center [634, 258] width 601 height 29
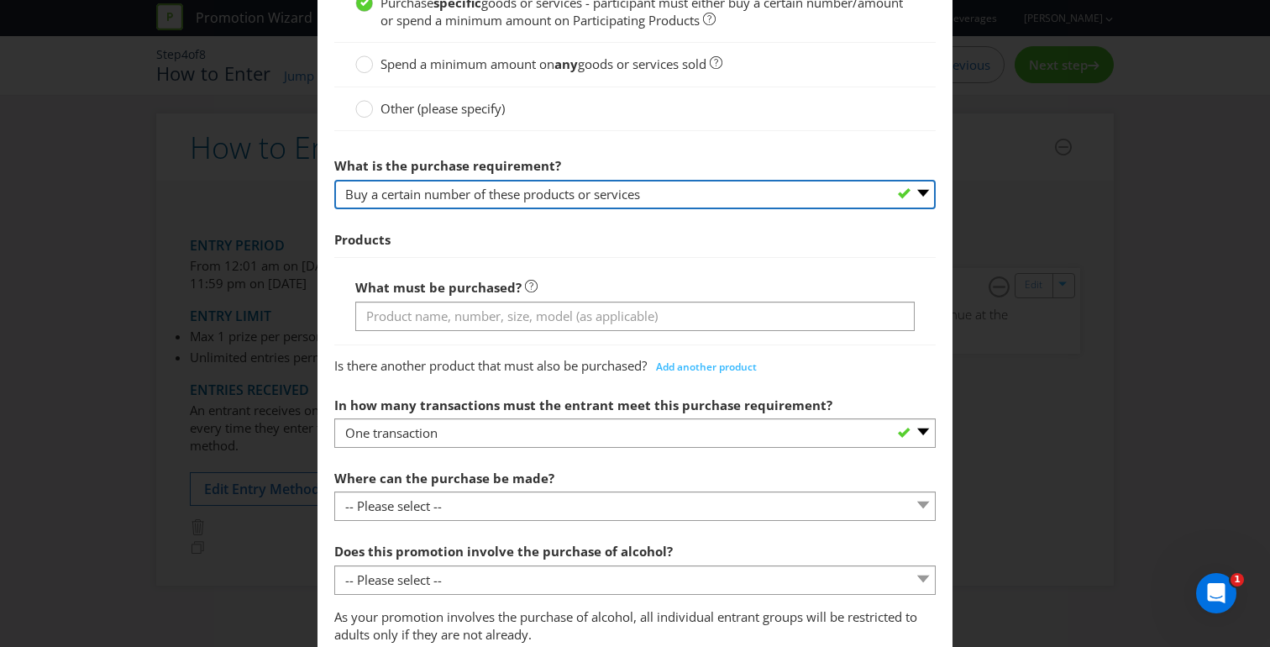
scroll to position [622, 0]
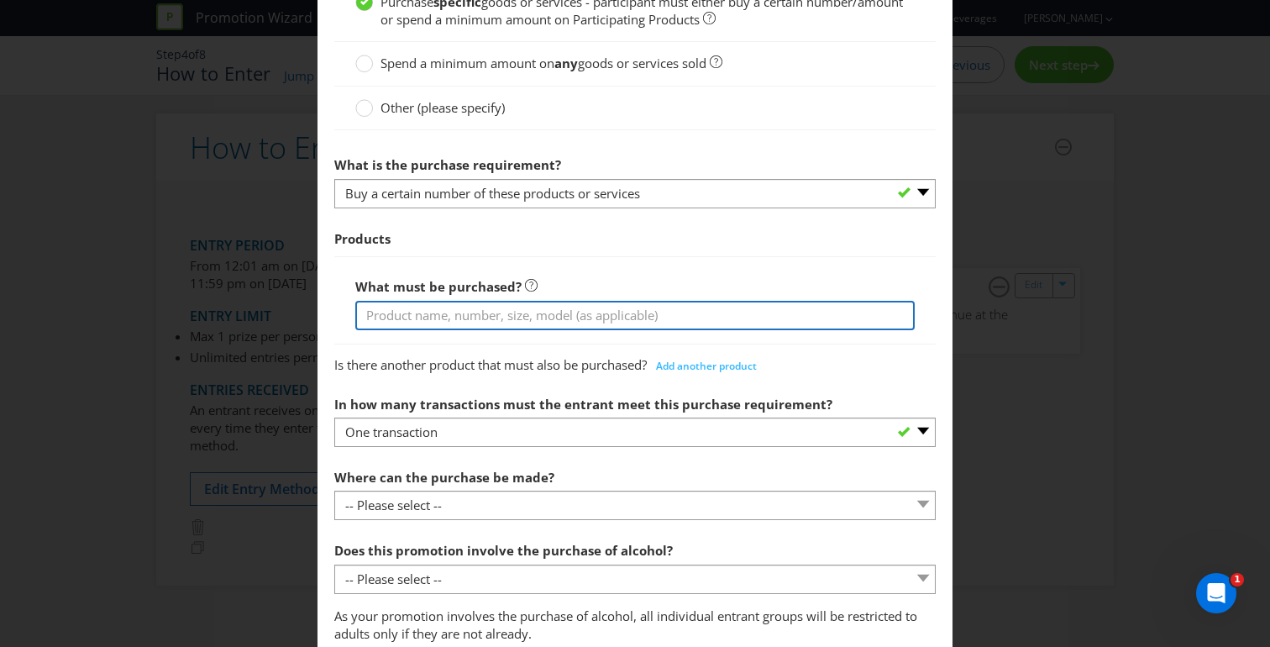
click at [470, 317] on input "text" at bounding box center [634, 315] width 559 height 29
click at [418, 317] on input "Schooner, Pint" at bounding box center [634, 315] width 559 height 29
click at [542, 317] on input "Schooner (425ml), Pint" at bounding box center [634, 315] width 559 height 29
drag, startPoint x: 464, startPoint y: 316, endPoint x: 426, endPoint y: 316, distance: 38.6
click at [426, 316] on input "Schooner (425ml), Pint" at bounding box center [634, 315] width 559 height 29
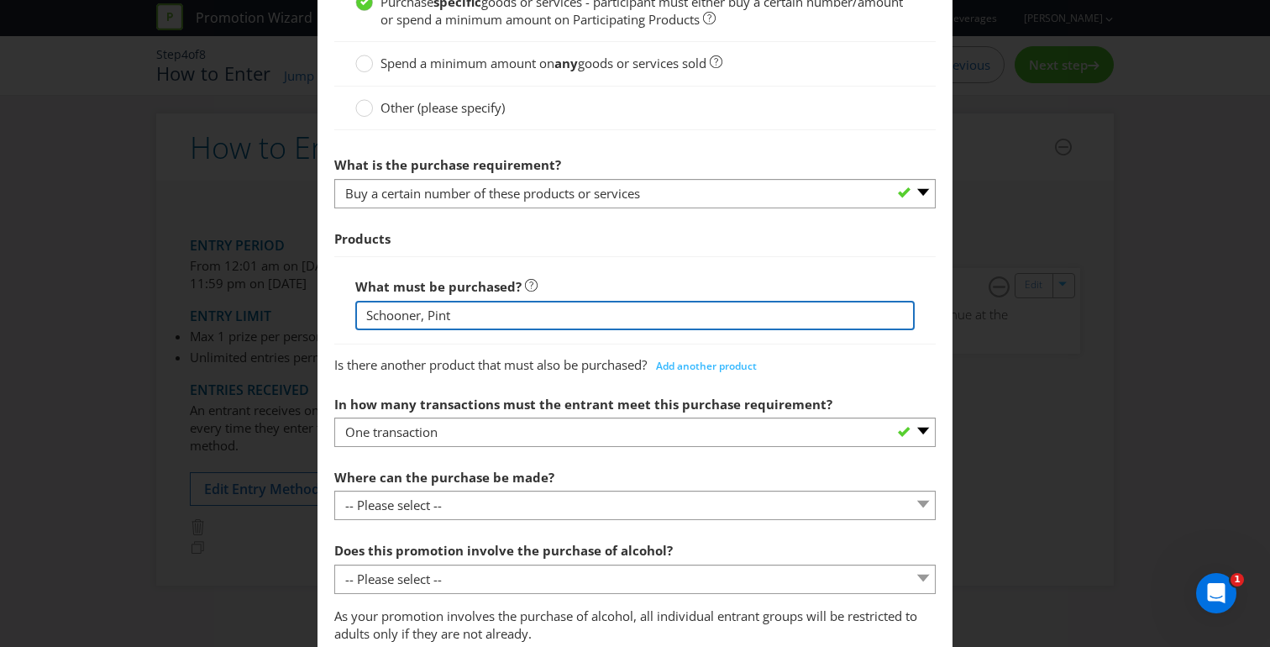
click at [466, 314] on input "Schooner, Pint" at bounding box center [634, 315] width 559 height 29
type input "Schooner, Pint or Jug of Brookvale Union Alcoholic Ginger Beer"
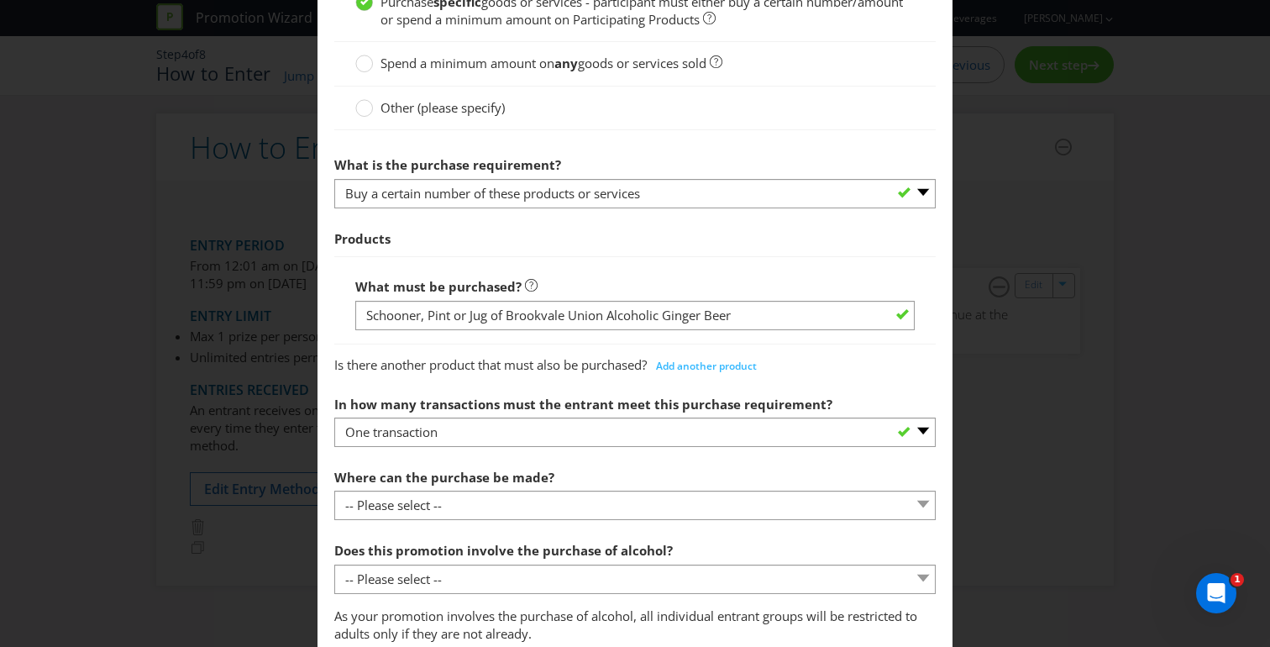
click at [823, 361] on div "Is there another product that must also be purchased? Add another product" at bounding box center [634, 362] width 601 height 34
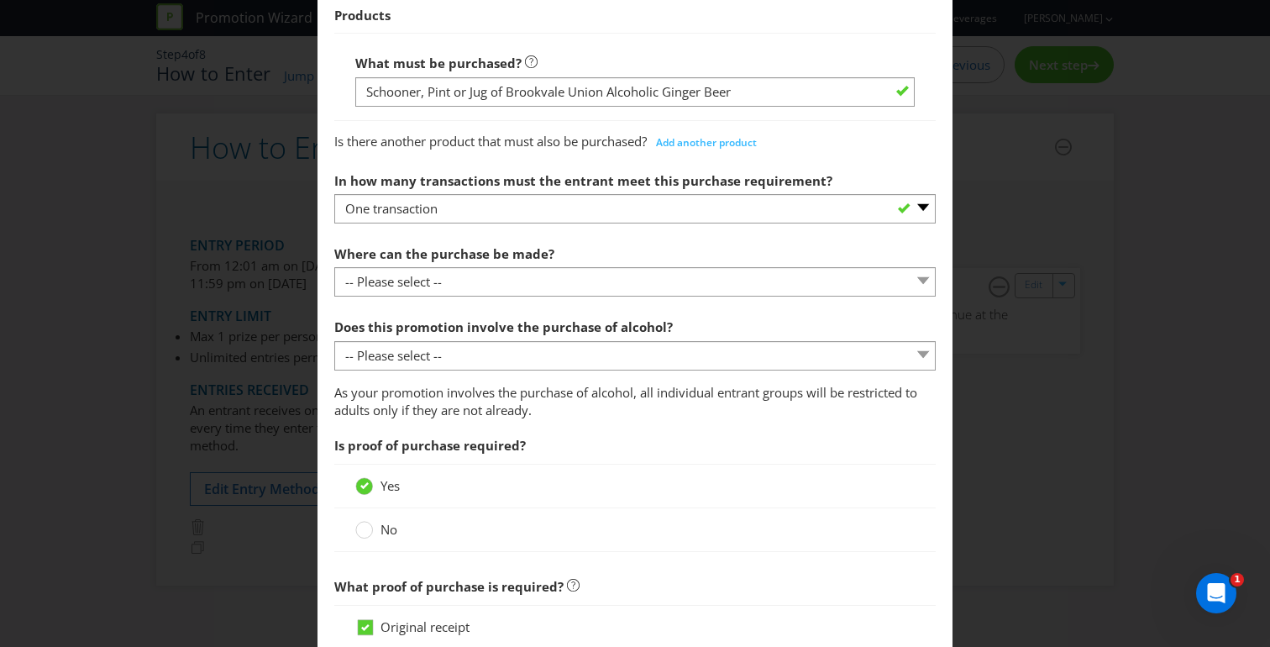
scroll to position [849, 0]
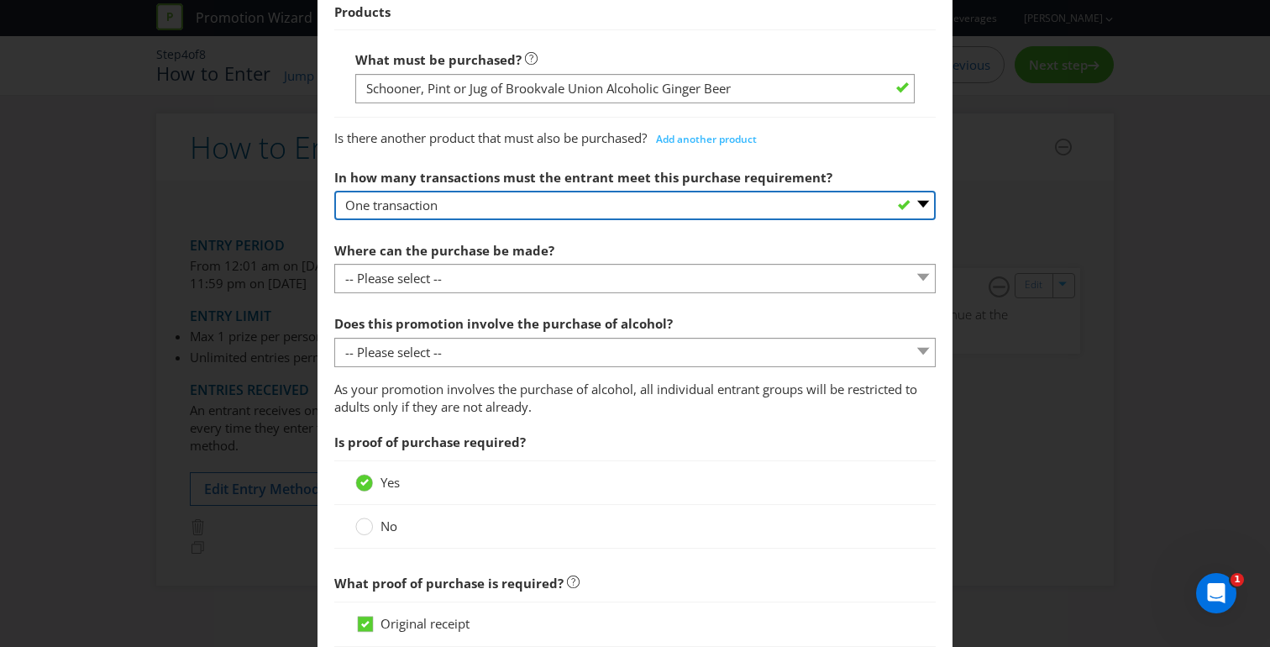
click at [547, 203] on select "-- Please select -- One transaction A specific number of transactions Any numbe…" at bounding box center [634, 205] width 601 height 29
click at [334, 191] on select "-- Please select -- One transaction A specific number of transactions Any numbe…" at bounding box center [634, 205] width 601 height 29
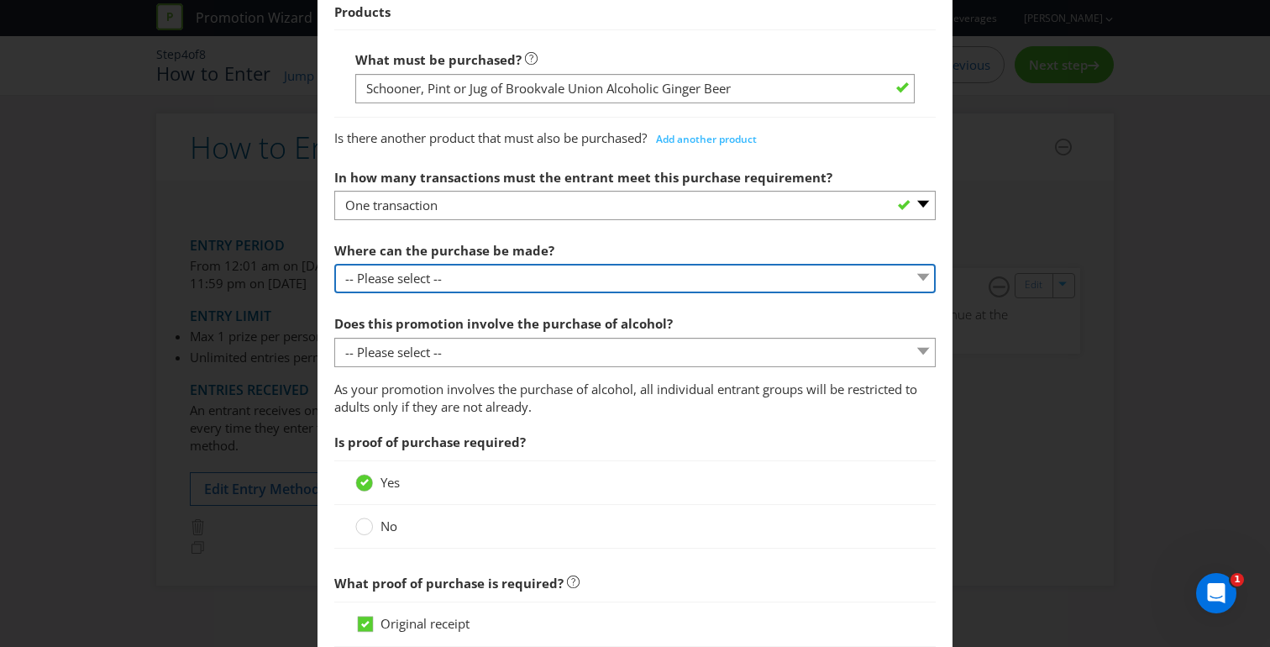
click at [482, 274] on select "-- Please select -- Any stores displaying promotional material (including onlin…" at bounding box center [634, 278] width 601 height 29
select select "ANY_DISPLAYING_NOT_ONLINE"
click at [334, 264] on select "-- Please select -- Any stores displaying promotional material (including onlin…" at bounding box center [634, 278] width 601 height 29
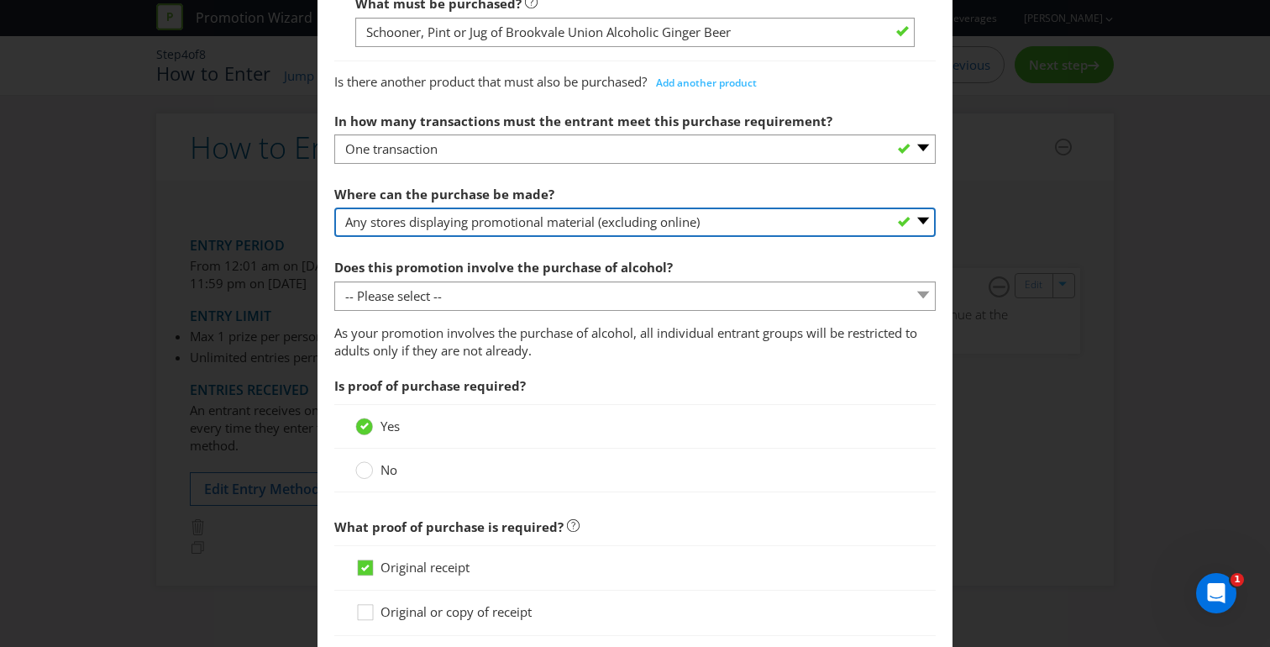
scroll to position [909, 0]
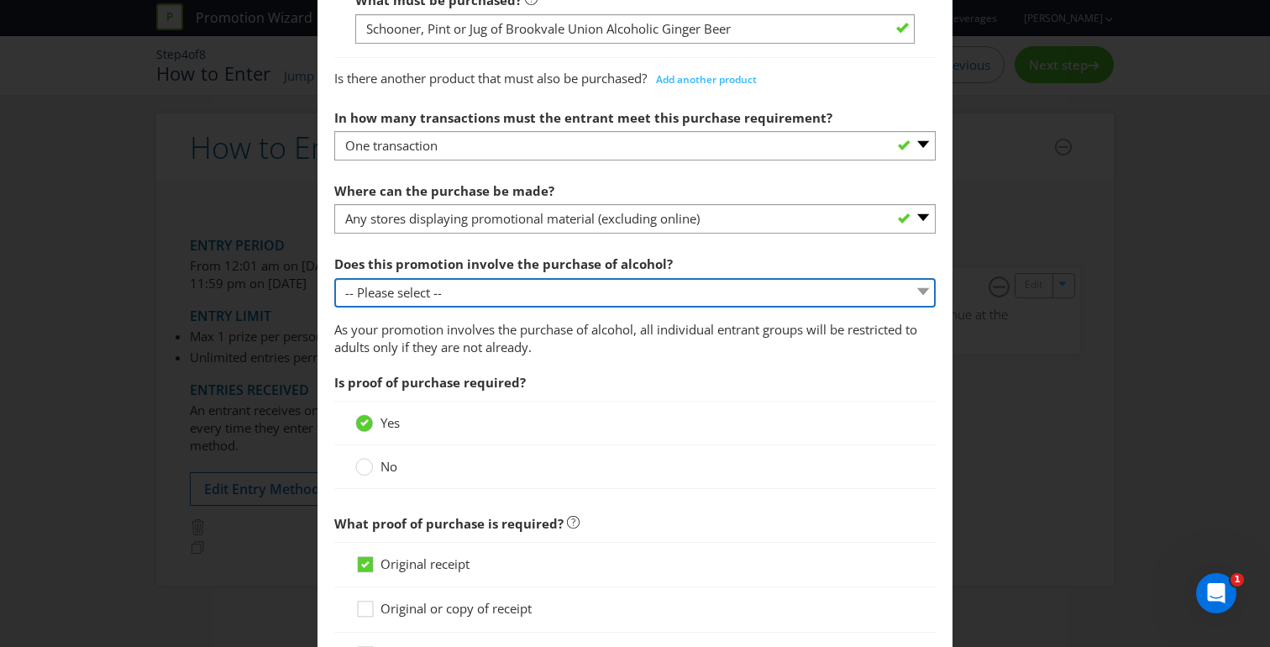
click at [458, 296] on select "-- Please select -- Yes, for on-premises consumption Yes, for off-premises cons…" at bounding box center [634, 292] width 601 height 29
select select "YES_ON_PREMISES"
click at [334, 278] on select "-- Please select -- Yes, for on-premises consumption Yes, for off-premises cons…" at bounding box center [634, 292] width 601 height 29
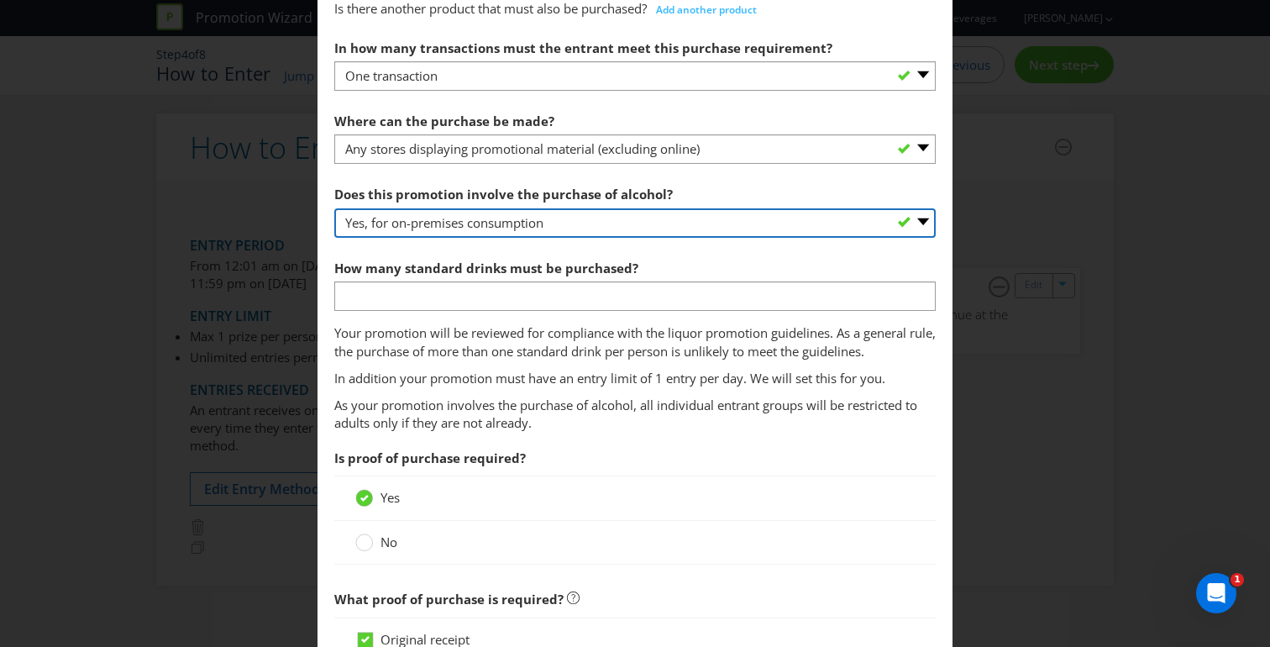
scroll to position [980, 0]
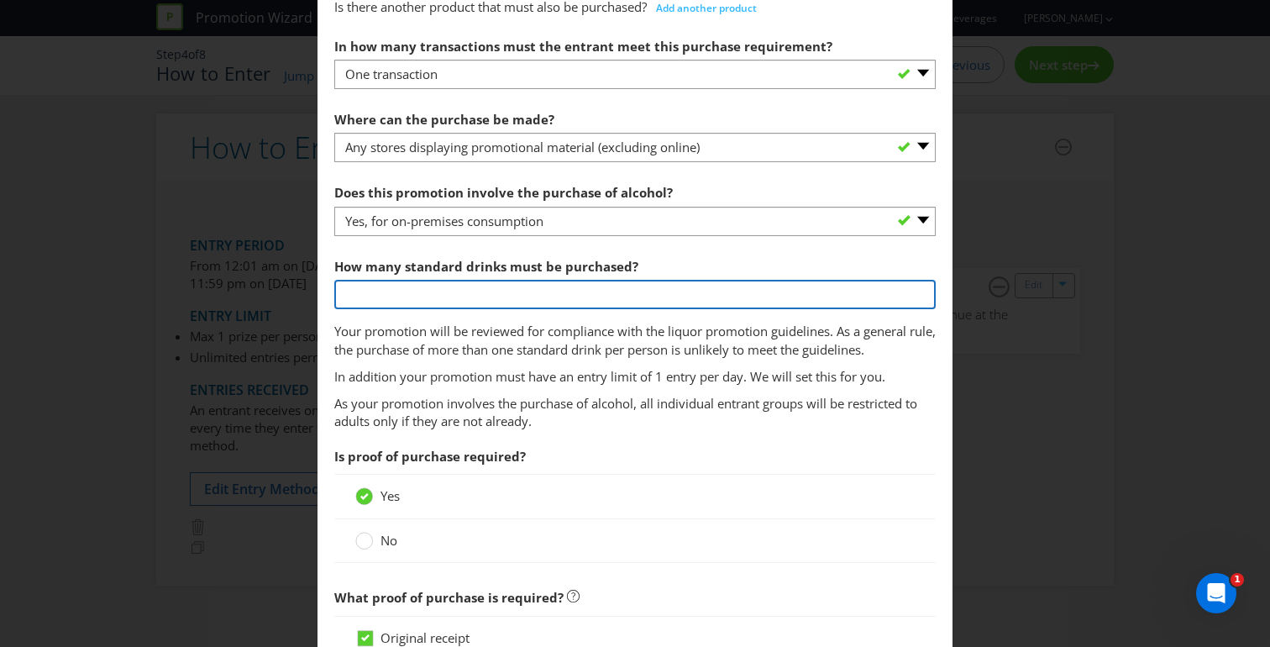
click at [485, 300] on input "number" at bounding box center [634, 294] width 601 height 29
type input "1"
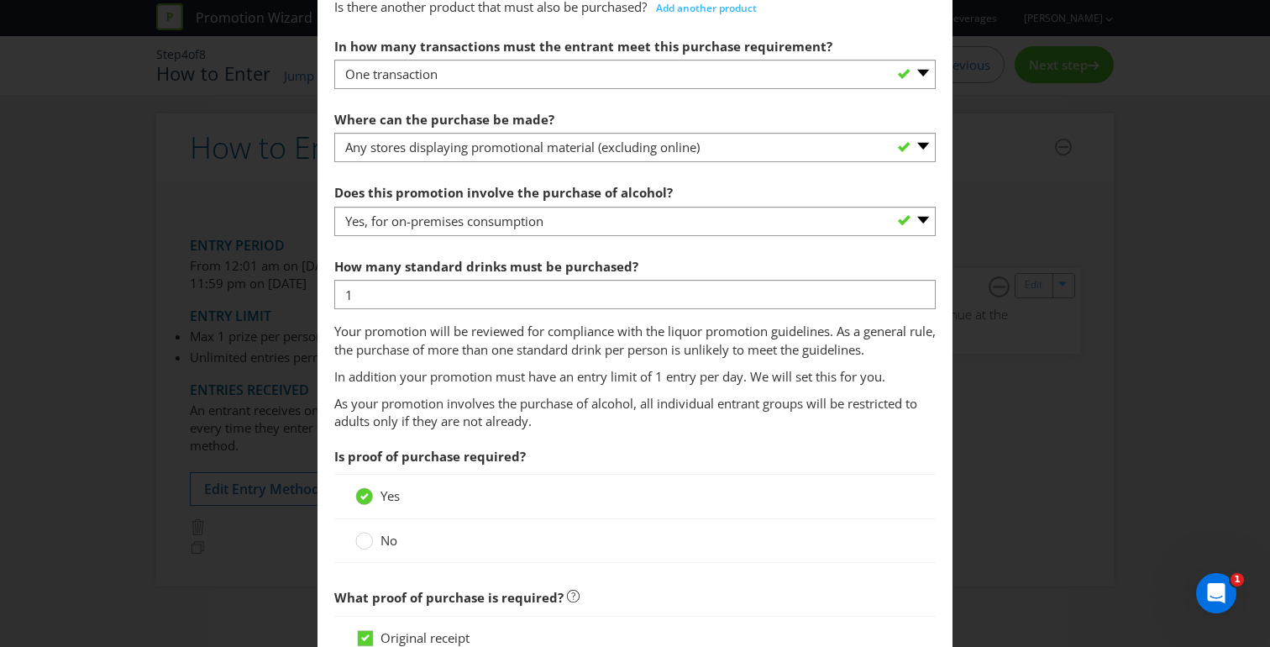
click at [530, 362] on span "How many standard drinks must be purchased? 1 Your promotion will be reviewed f…" at bounding box center [634, 317] width 601 height 136
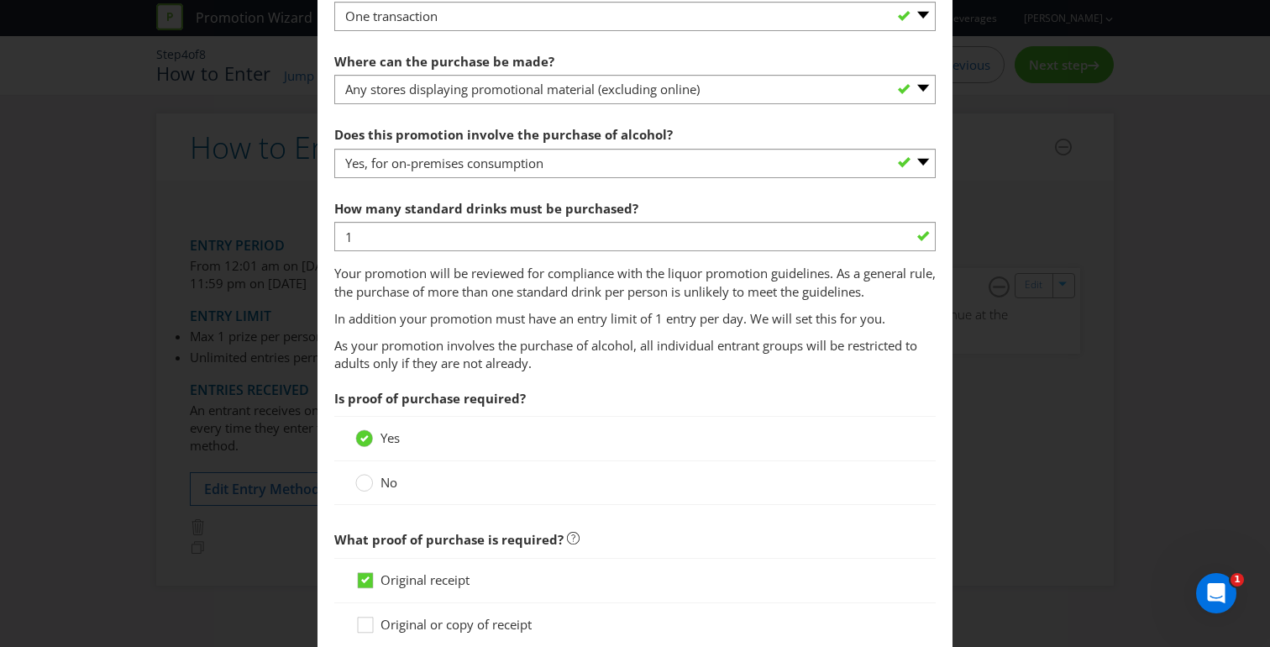
scroll to position [1039, 0]
click at [786, 295] on p "Your promotion will be reviewed for compliance with the liquor promotion guidel…" at bounding box center [634, 282] width 601 height 36
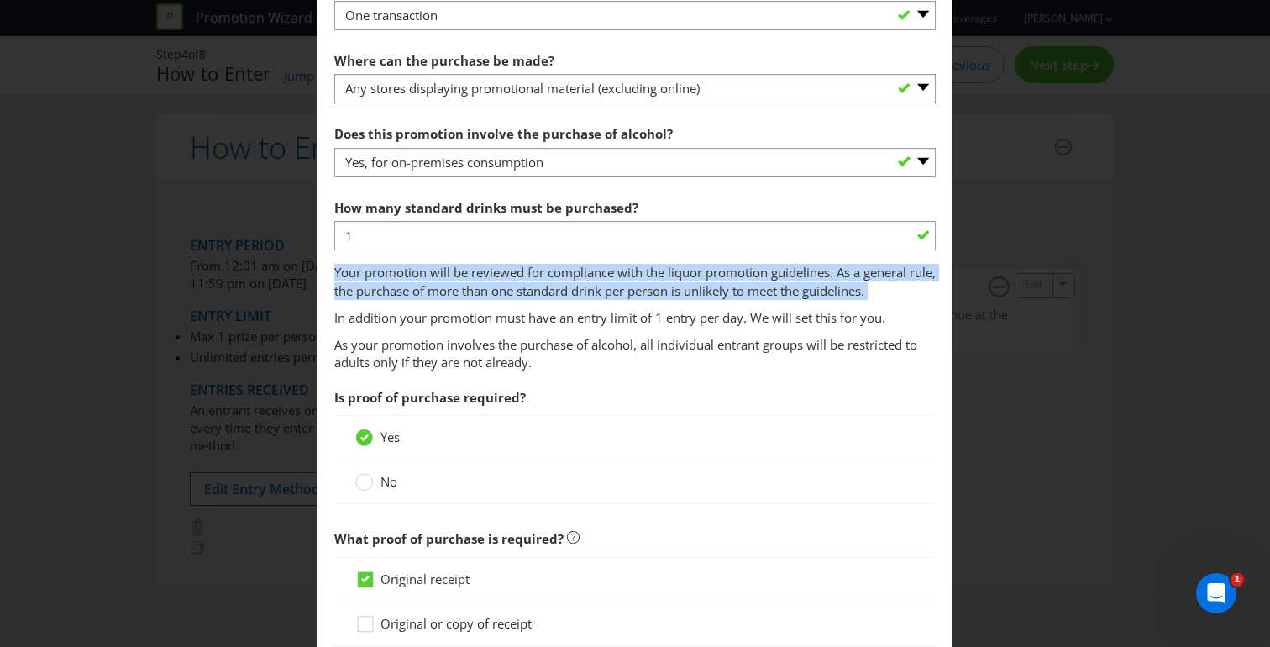
click at [786, 295] on p "Your promotion will be reviewed for compliance with the liquor promotion guidel…" at bounding box center [634, 282] width 601 height 36
click at [765, 296] on p "Your promotion will be reviewed for compliance with the liquor promotion guidel…" at bounding box center [634, 282] width 601 height 36
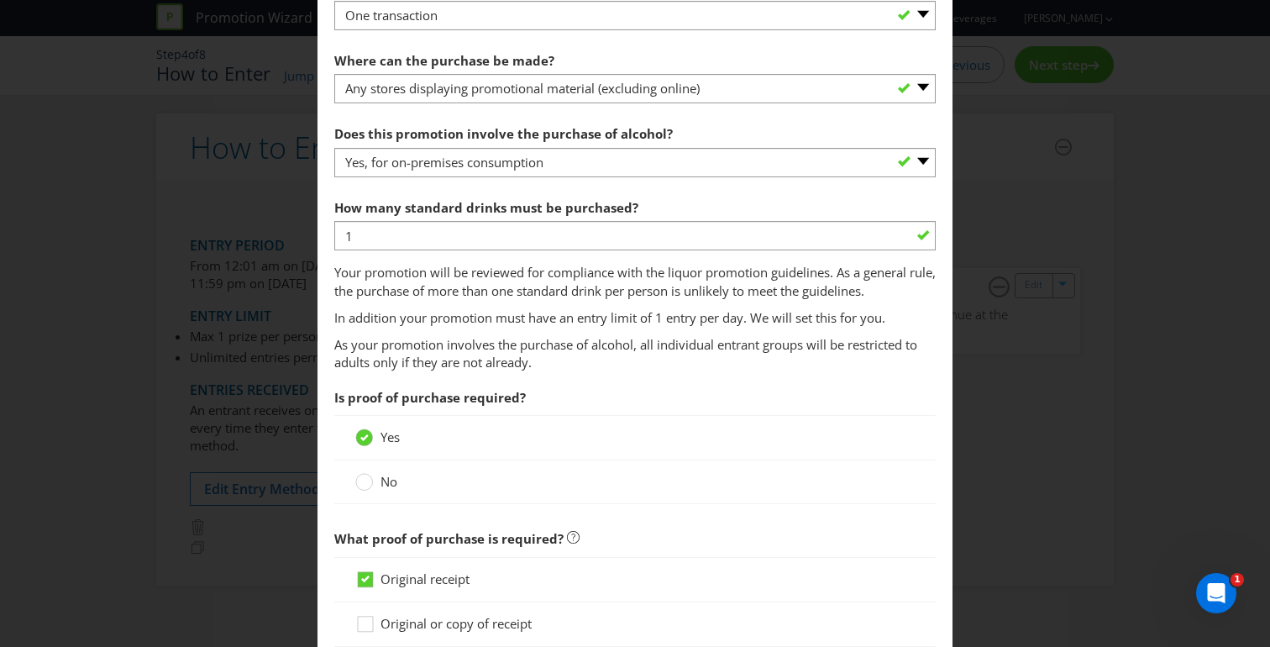
click at [692, 287] on p "Your promotion will be reviewed for compliance with the liquor promotion guidel…" at bounding box center [634, 282] width 601 height 36
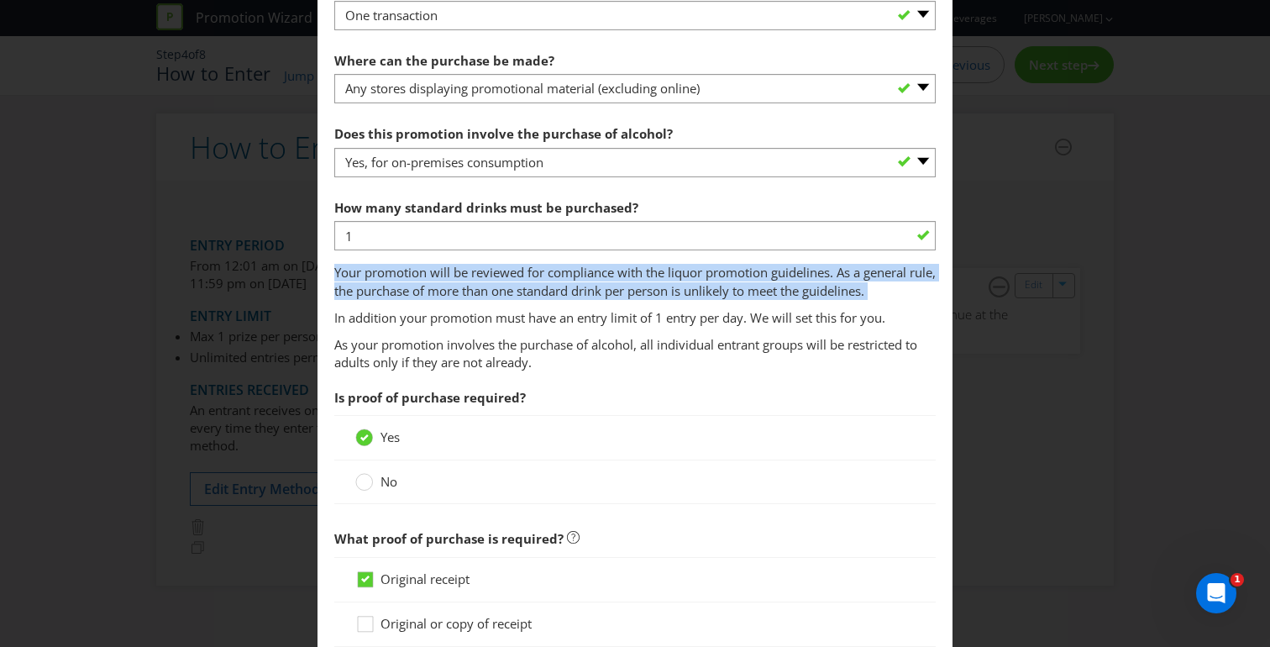
click at [692, 287] on p "Your promotion will be reviewed for compliance with the liquor promotion guidel…" at bounding box center [634, 282] width 601 height 36
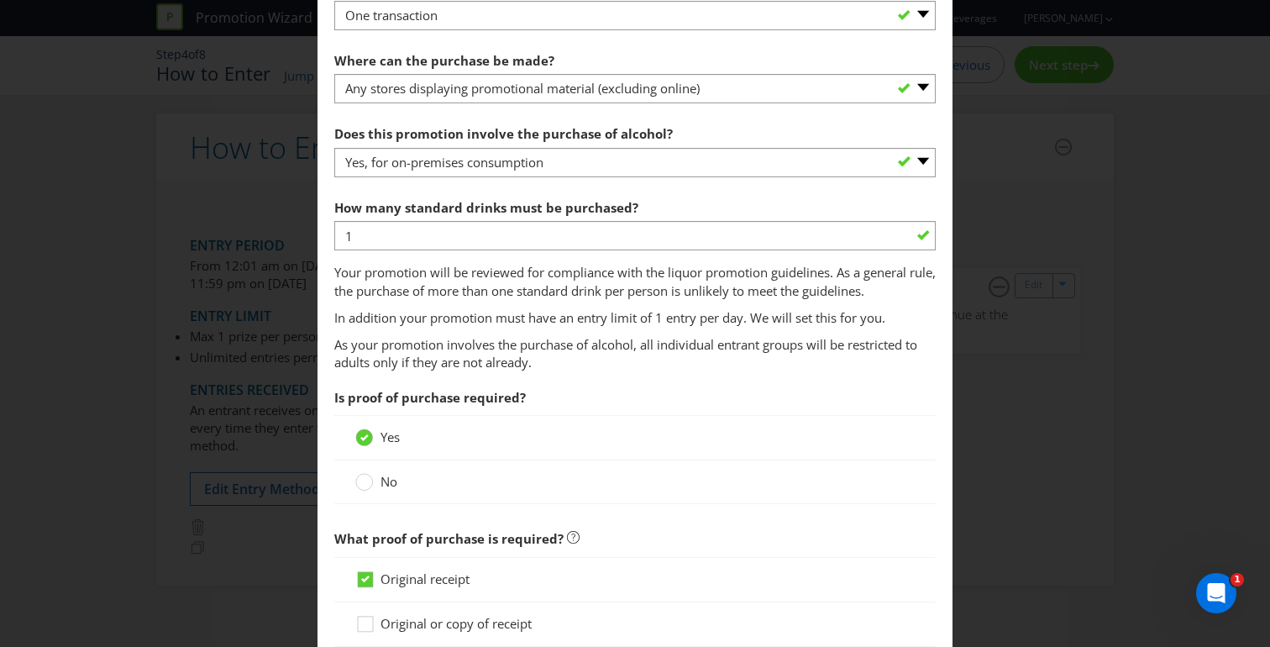
click at [709, 358] on p "As your promotion involves the purchase of alcohol, all individual entrant grou…" at bounding box center [634, 354] width 601 height 36
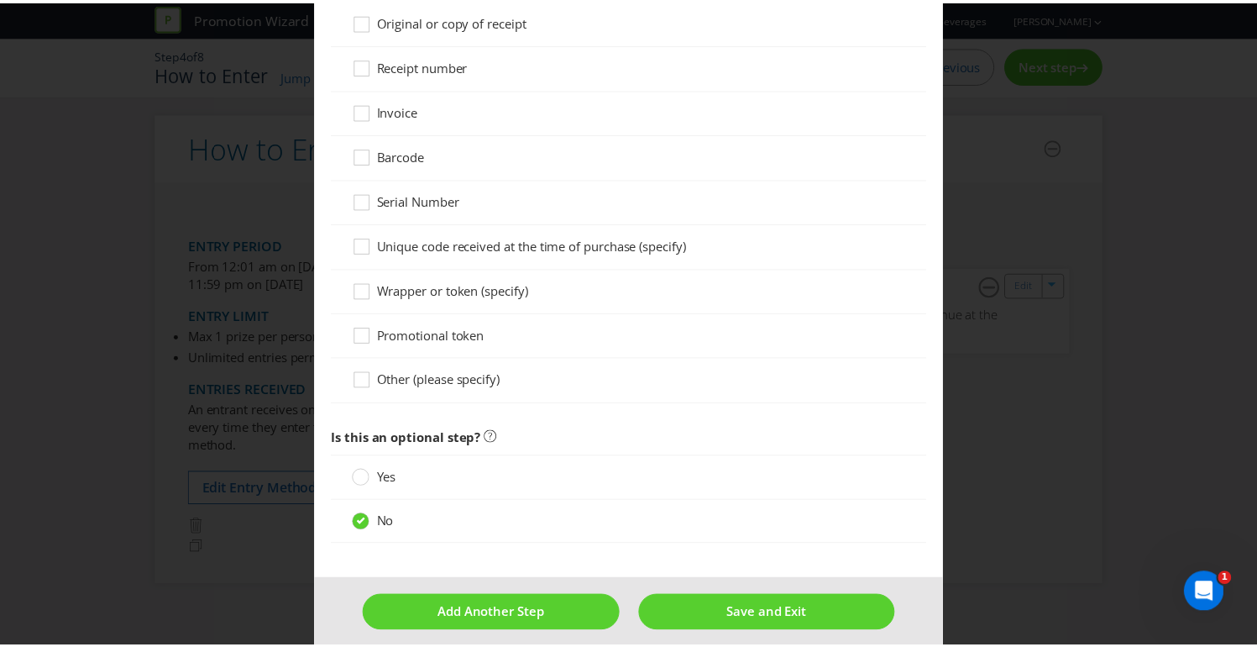
scroll to position [1642, 0]
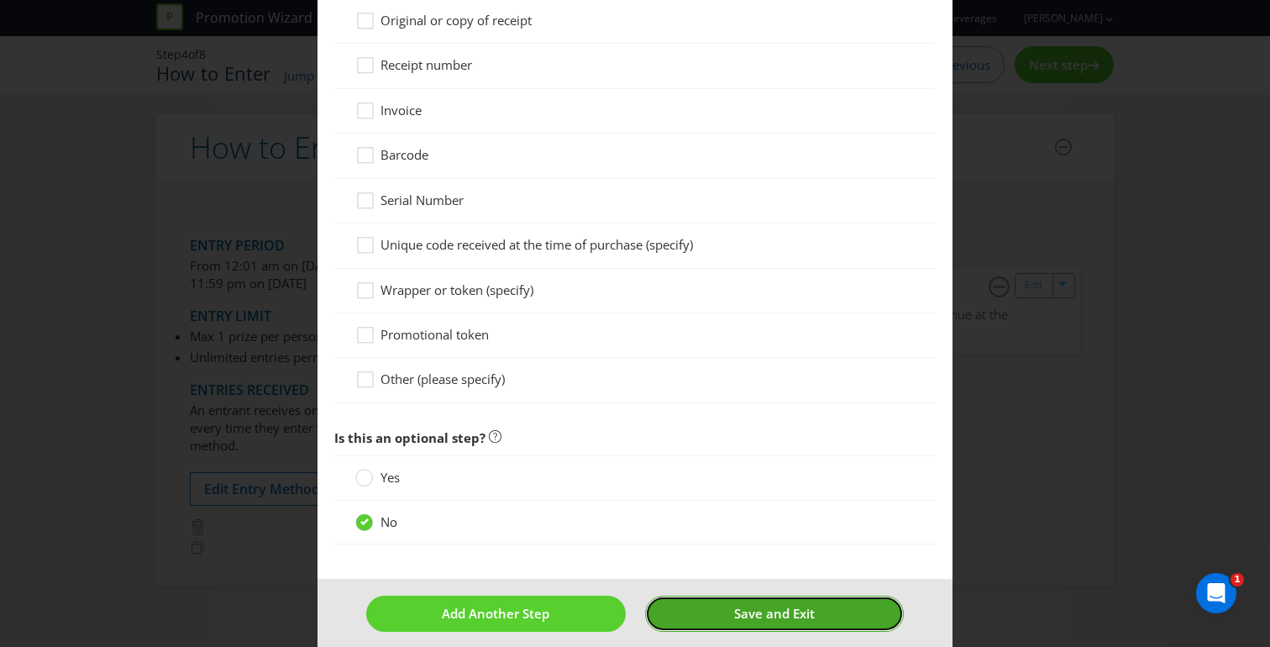
click at [762, 614] on span "Save and Exit" at bounding box center [774, 613] width 81 height 17
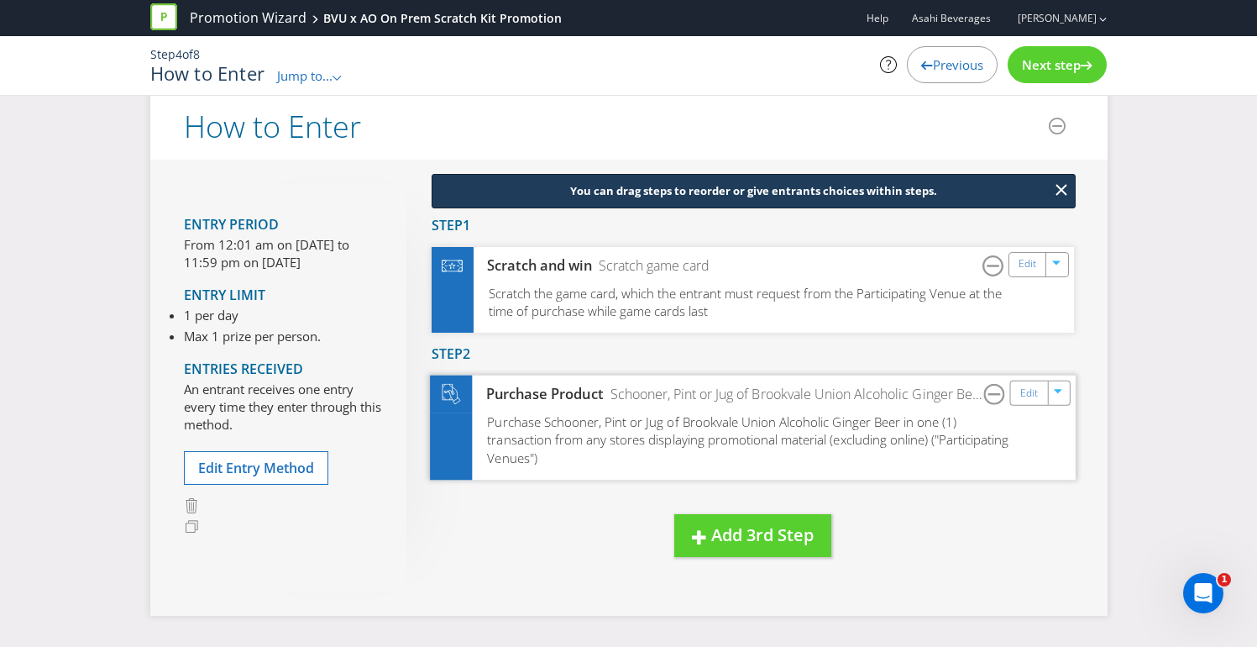
scroll to position [23, 0]
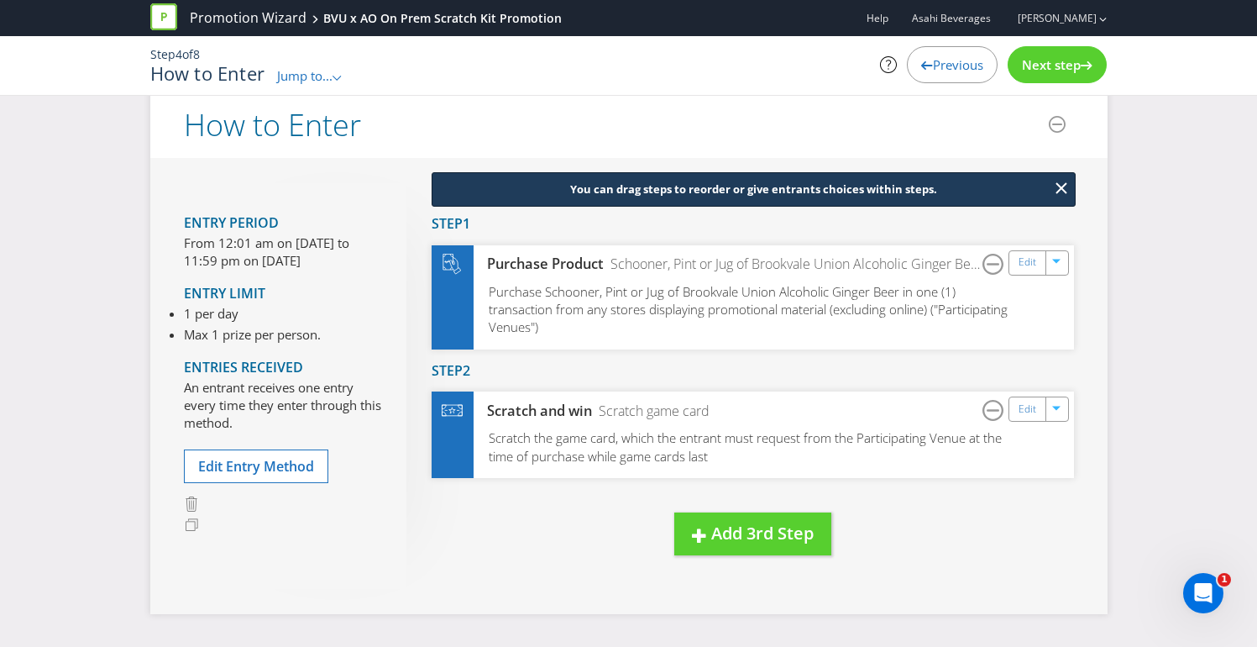
click at [1072, 79] on div "Next step" at bounding box center [1057, 64] width 99 height 37
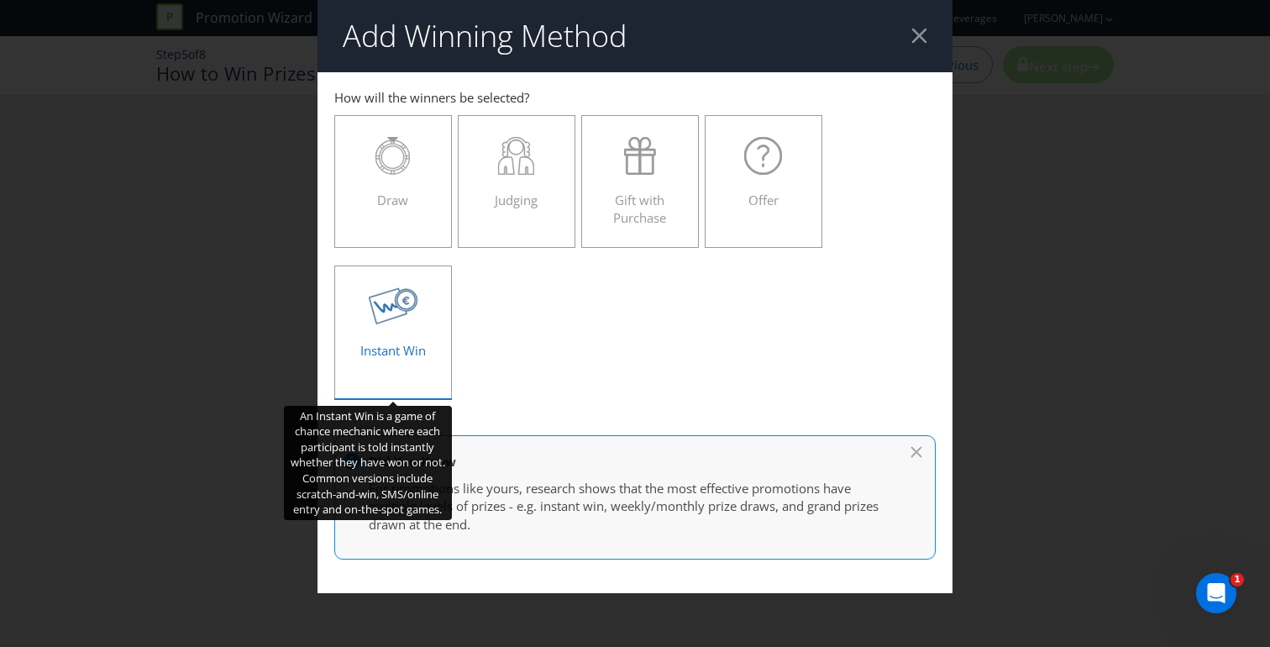
click at [407, 332] on div "Instant Win" at bounding box center [393, 325] width 82 height 76
click at [0, 0] on input "Instant Win" at bounding box center [0, 0] width 0 height 0
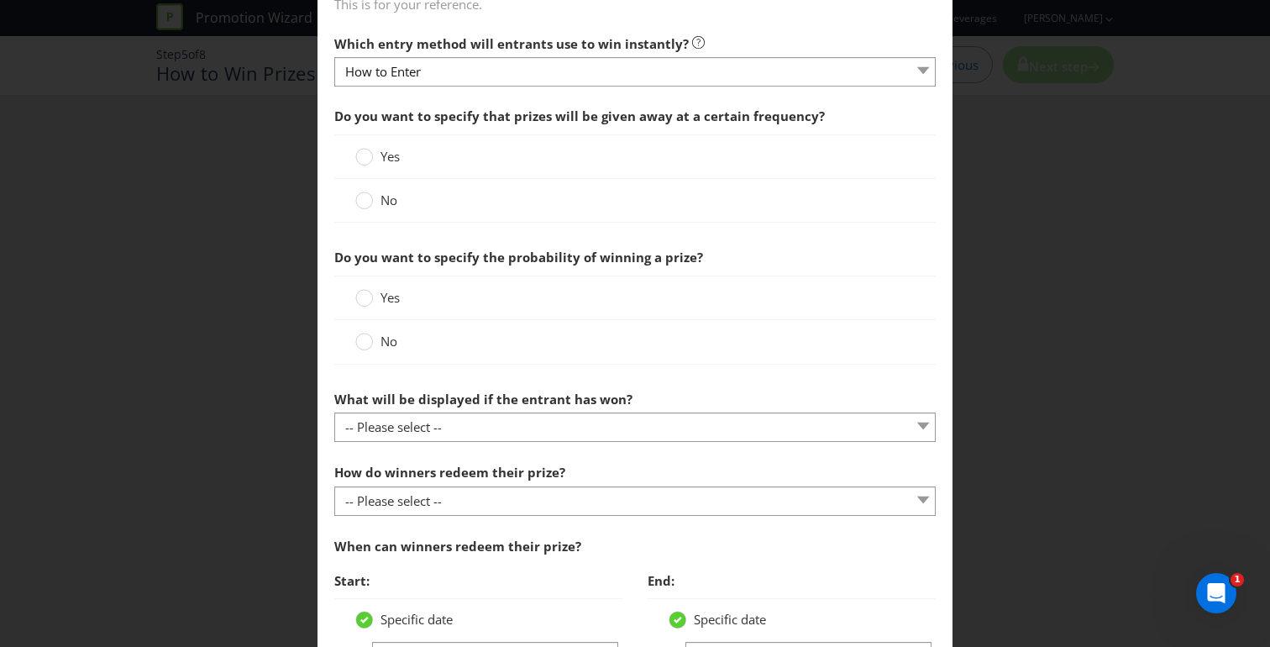
scroll to position [635, 0]
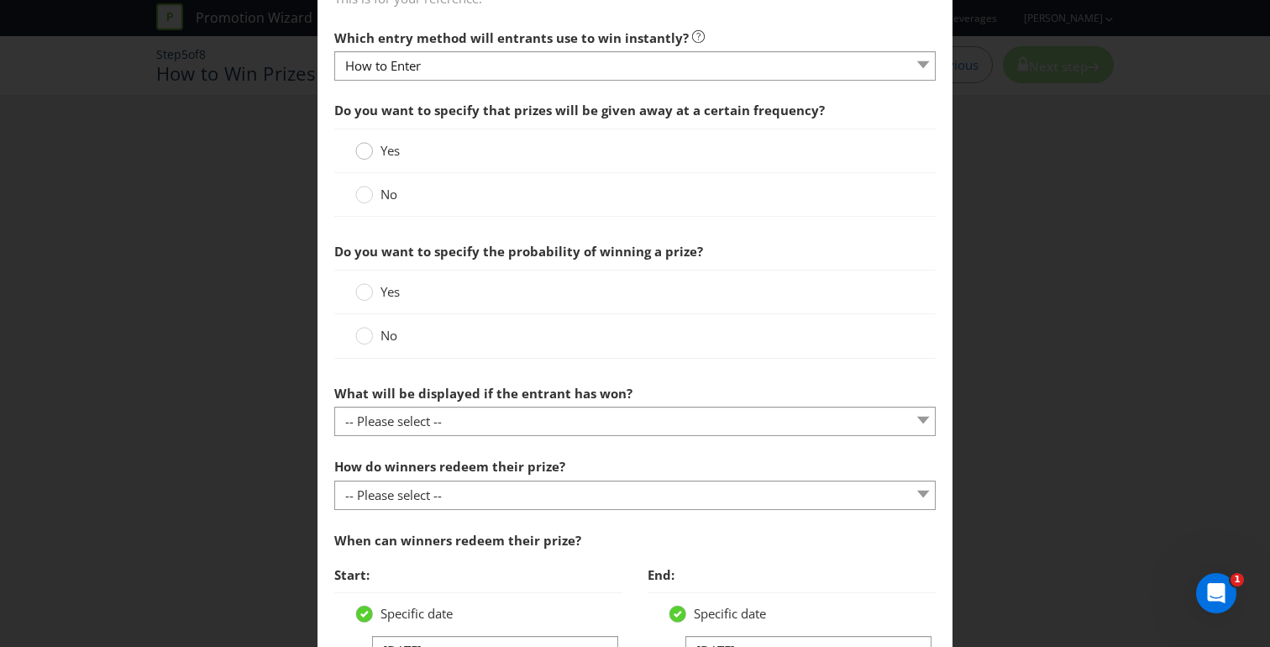
click at [360, 152] on circle at bounding box center [364, 151] width 17 height 17
click at [0, 0] on input "Yes" at bounding box center [0, 0] width 0 height 0
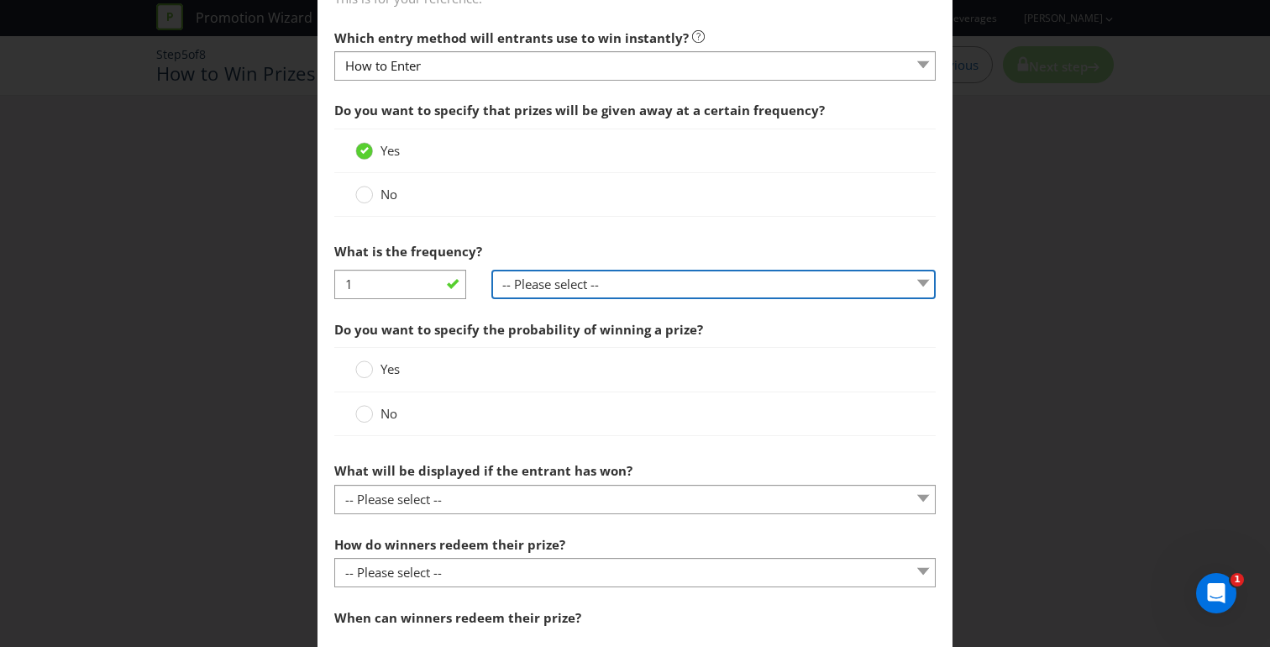
click at [530, 289] on select "-- Please select -- per hour per day per week per month other (please specify)" at bounding box center [713, 284] width 445 height 29
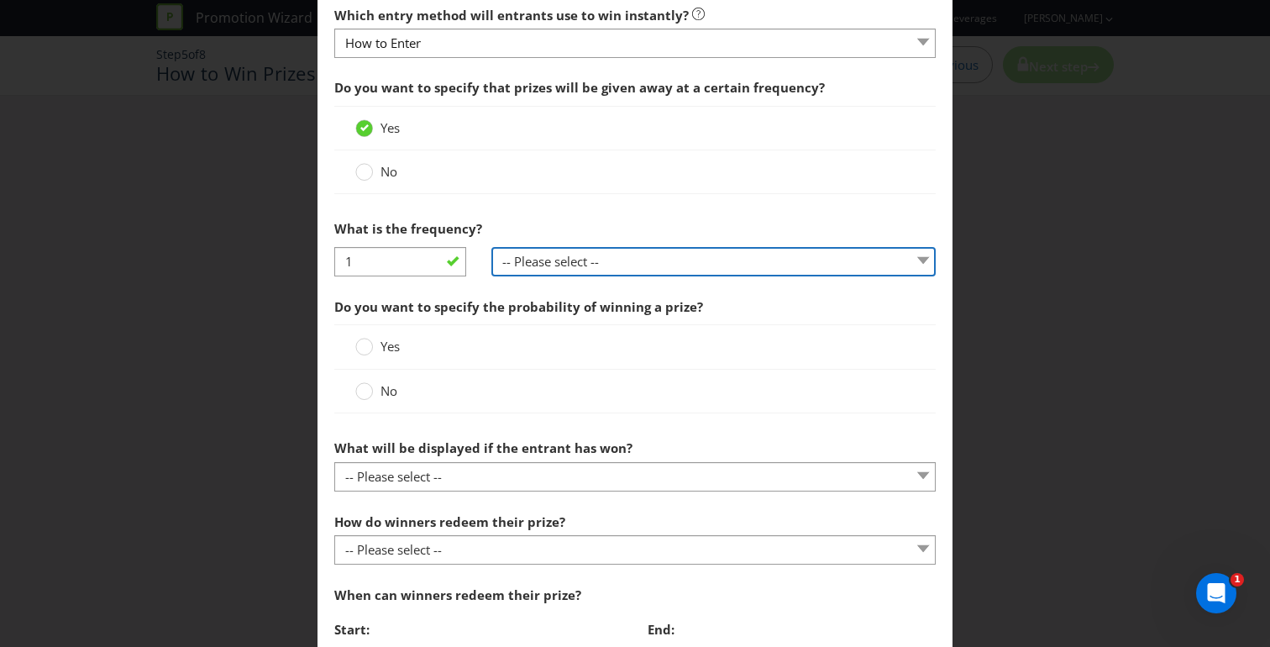
scroll to position [658, 0]
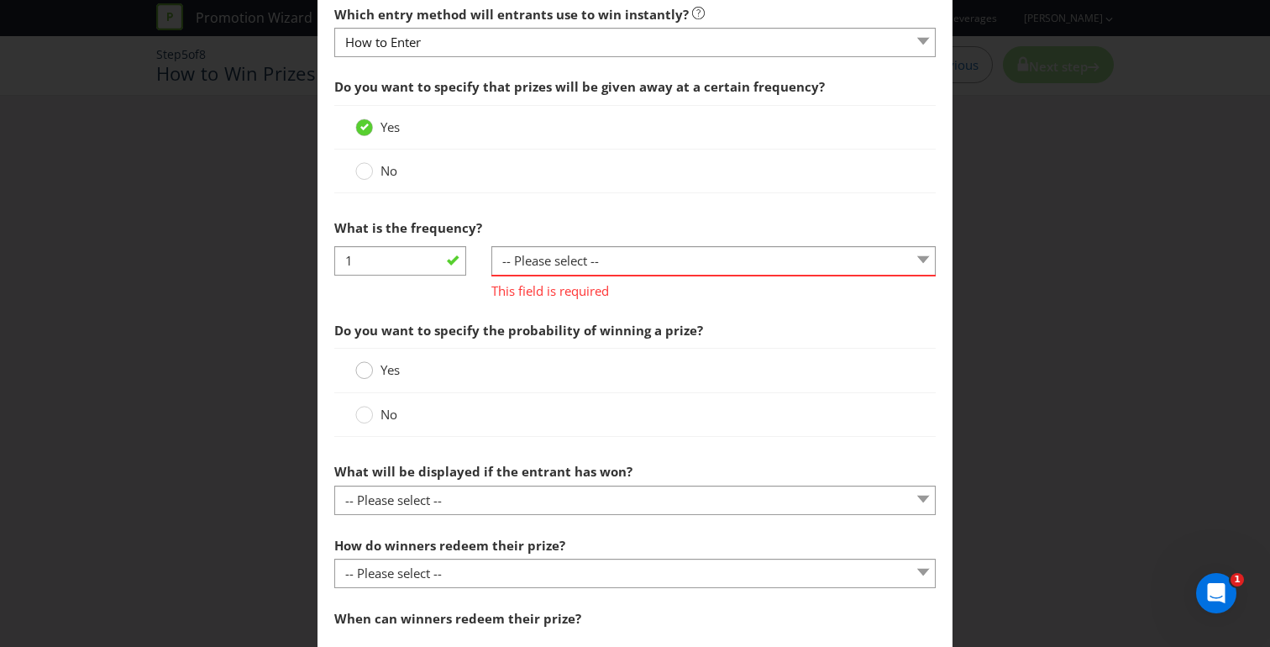
click at [355, 343] on div "Do you want to specify the probability of winning a prize? Yes No" at bounding box center [634, 379] width 601 height 133
click at [359, 369] on circle at bounding box center [364, 370] width 17 height 17
click at [0, 0] on input "Yes" at bounding box center [0, 0] width 0 height 0
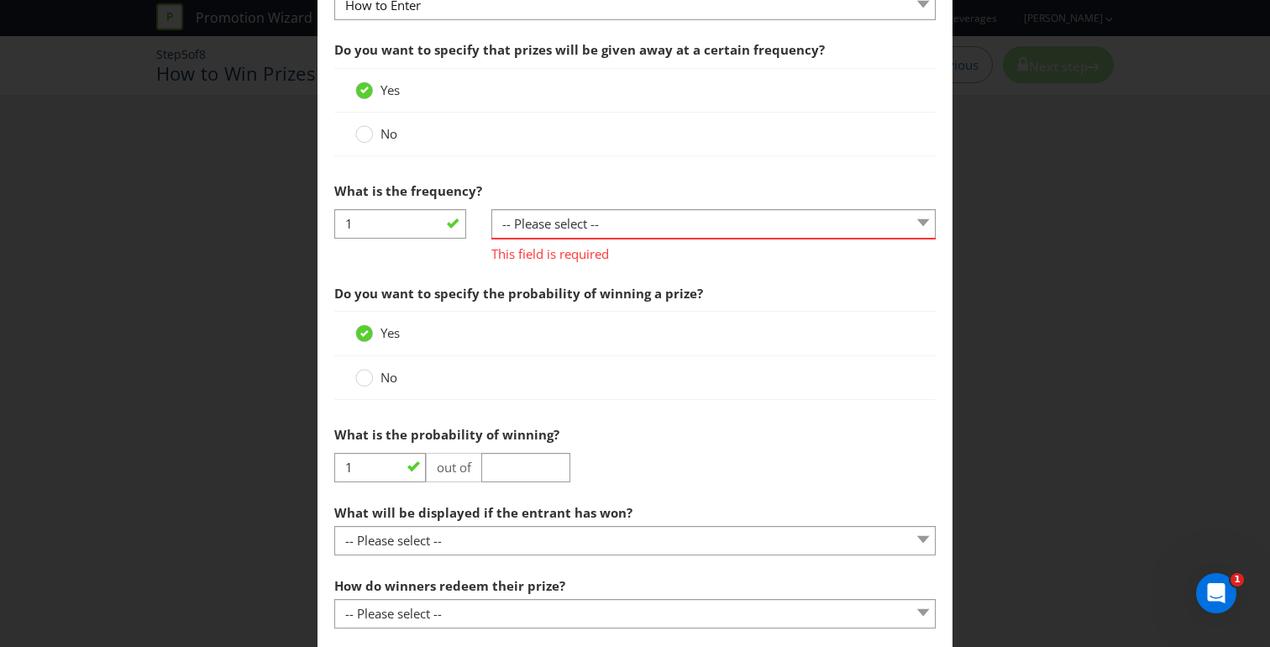
scroll to position [702, 0]
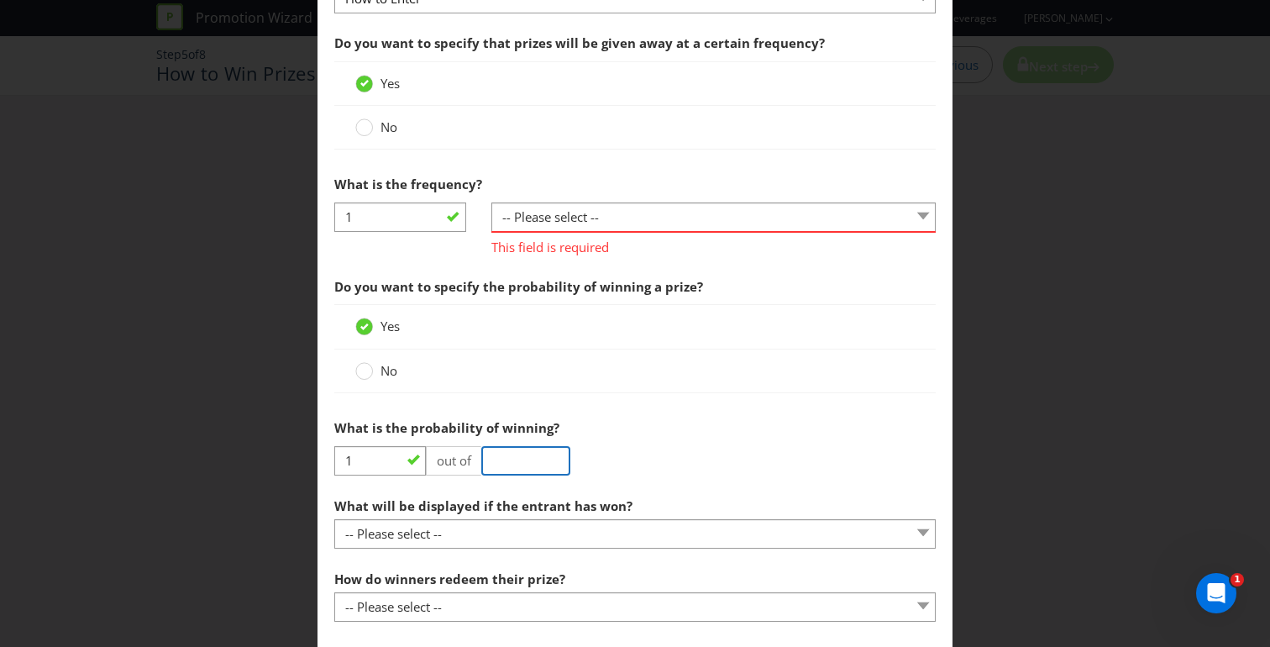
click at [516, 454] on input "number" at bounding box center [525, 460] width 89 height 29
type input "5"
click at [605, 278] on span "Do you want to specify the probability of winning a prize?" at bounding box center [518, 286] width 369 height 17
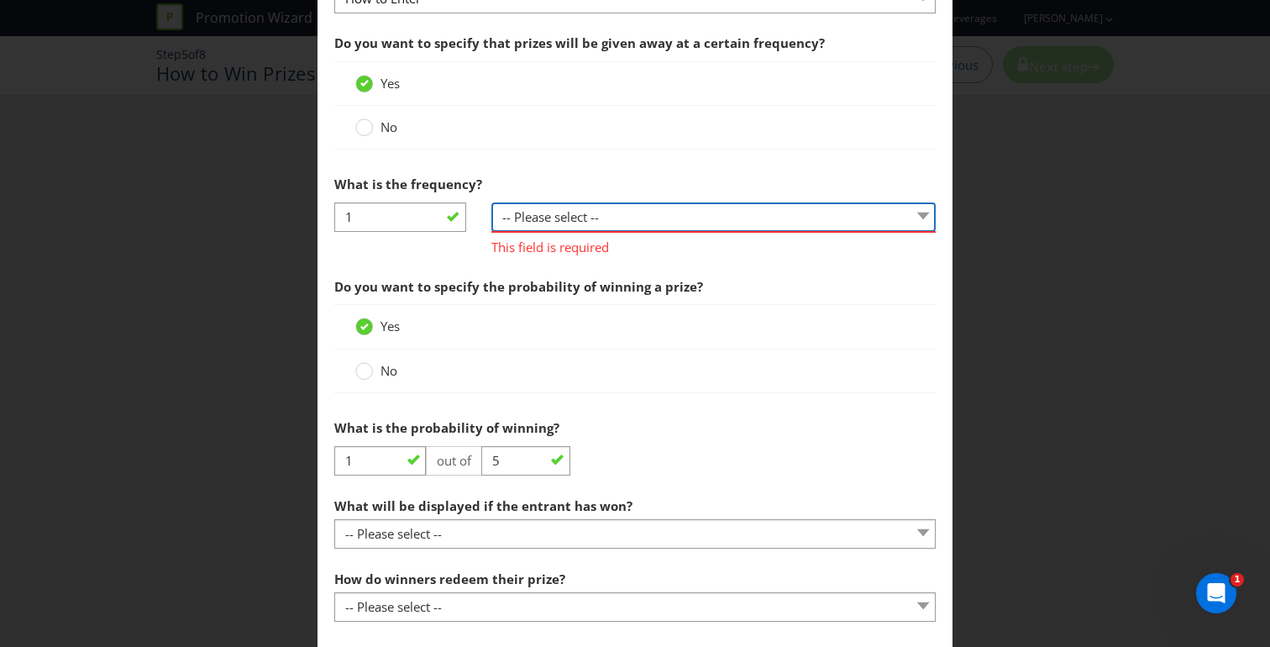
click at [593, 228] on select "-- Please select -- per hour per day per week per month other (please specify)" at bounding box center [713, 216] width 445 height 29
select select "OTHER"
click at [491, 202] on select "-- Please select -- per hour per day per week per month other (please specify)" at bounding box center [713, 216] width 445 height 29
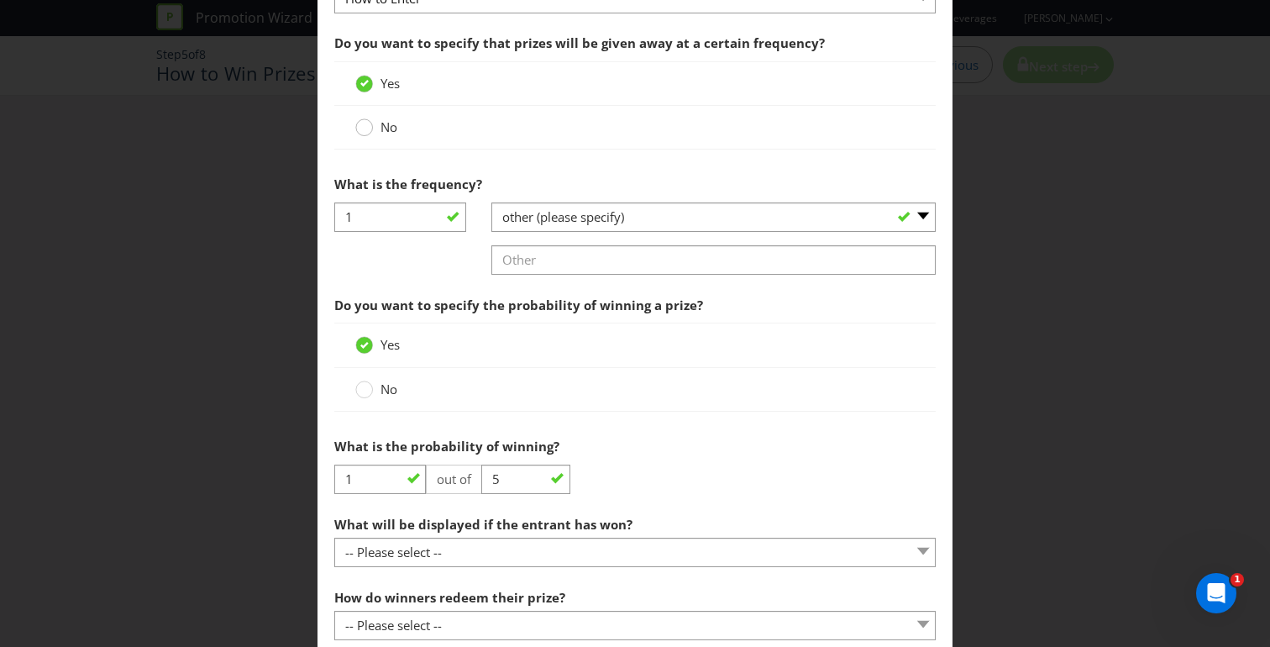
click at [365, 129] on circle at bounding box center [364, 127] width 17 height 17
click at [0, 0] on input "No" at bounding box center [0, 0] width 0 height 0
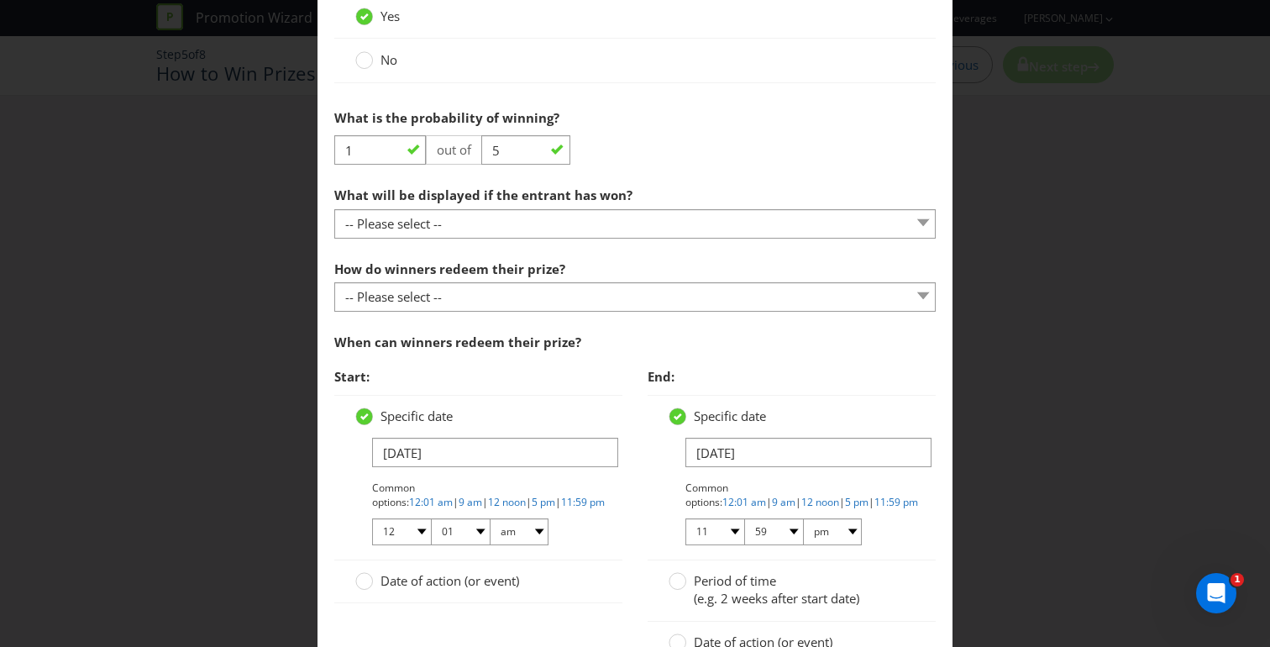
scroll to position [917, 0]
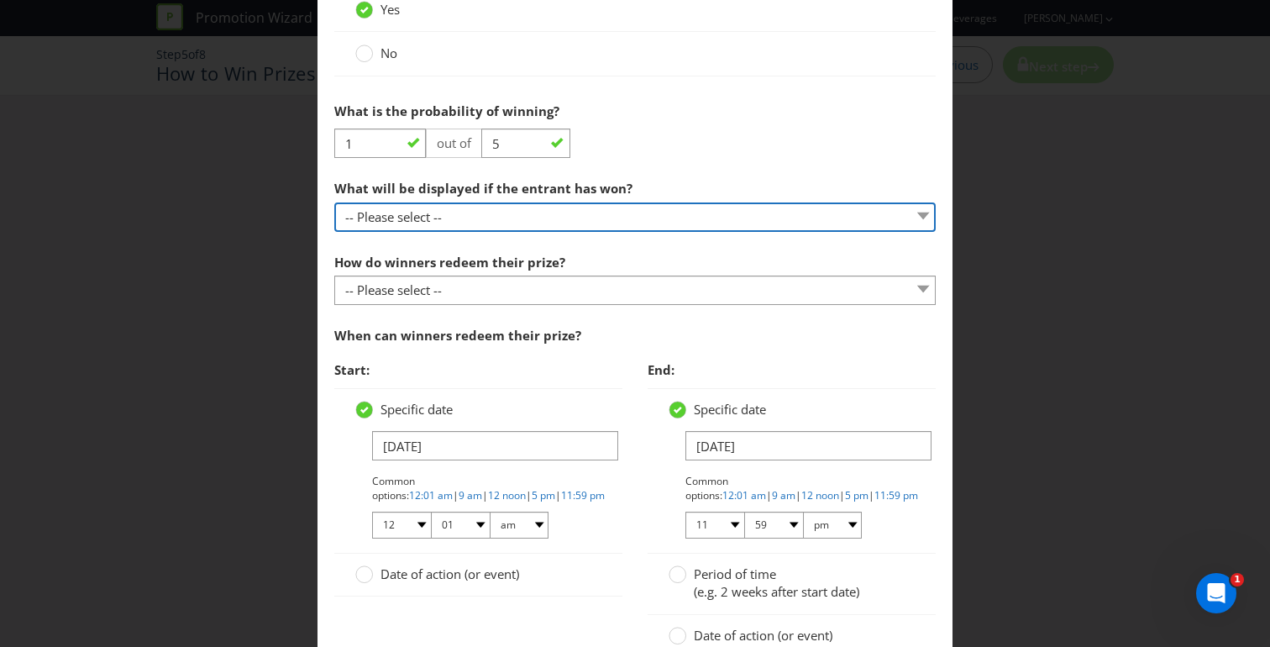
click at [572, 223] on select "-- Please select -- The winner will be notified as appropriate for the entry me…" at bounding box center [634, 216] width 601 height 29
select select "MESSAGE"
click at [334, 202] on select "-- Please select -- The winner will be notified as appropriate for the entry me…" at bounding box center [634, 216] width 601 height 29
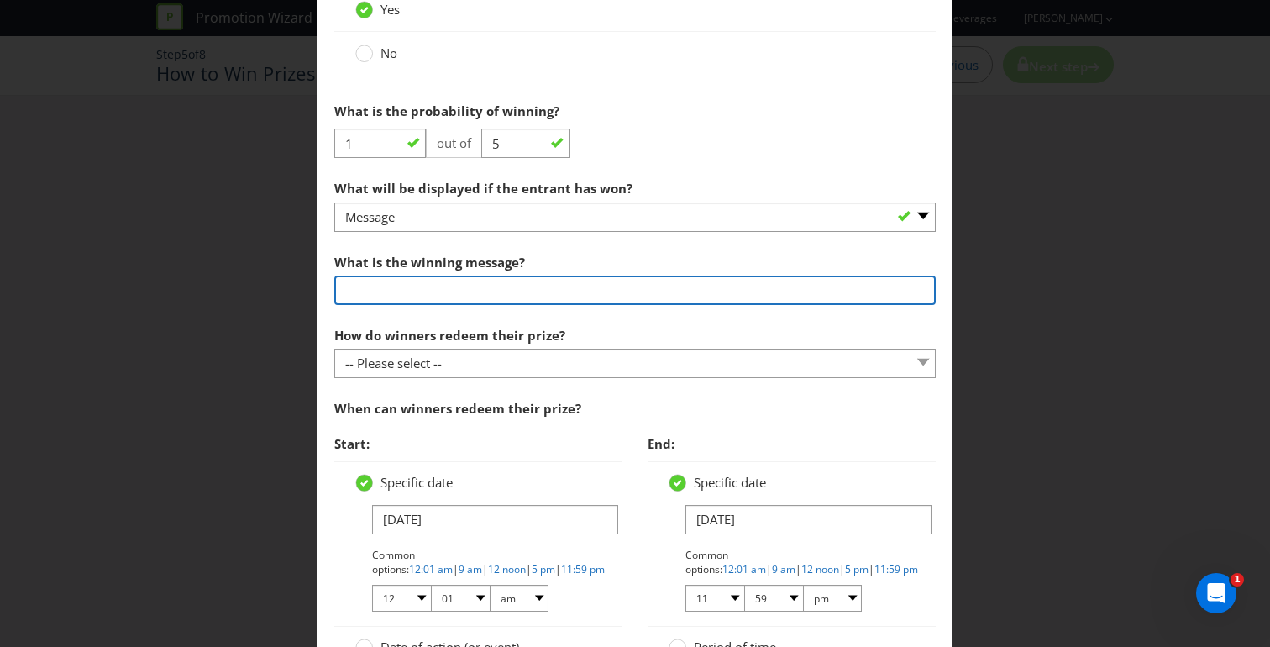
click at [434, 287] on input "text" at bounding box center [634, 289] width 601 height 29
click at [490, 291] on input "You've Scored A [PRIZE]" at bounding box center [634, 289] width 601 height 29
type input "You've Scored A [PRIZE]"
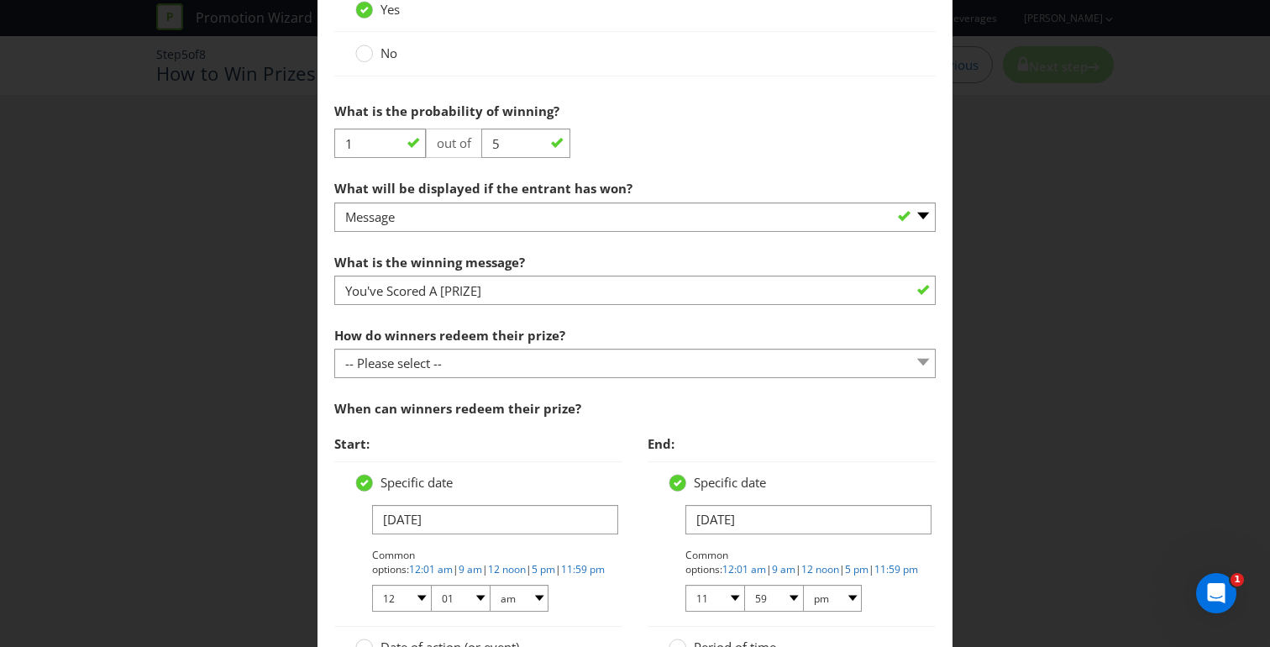
click at [521, 324] on label "How do winners redeem their prize?" at bounding box center [451, 331] width 234 height 26
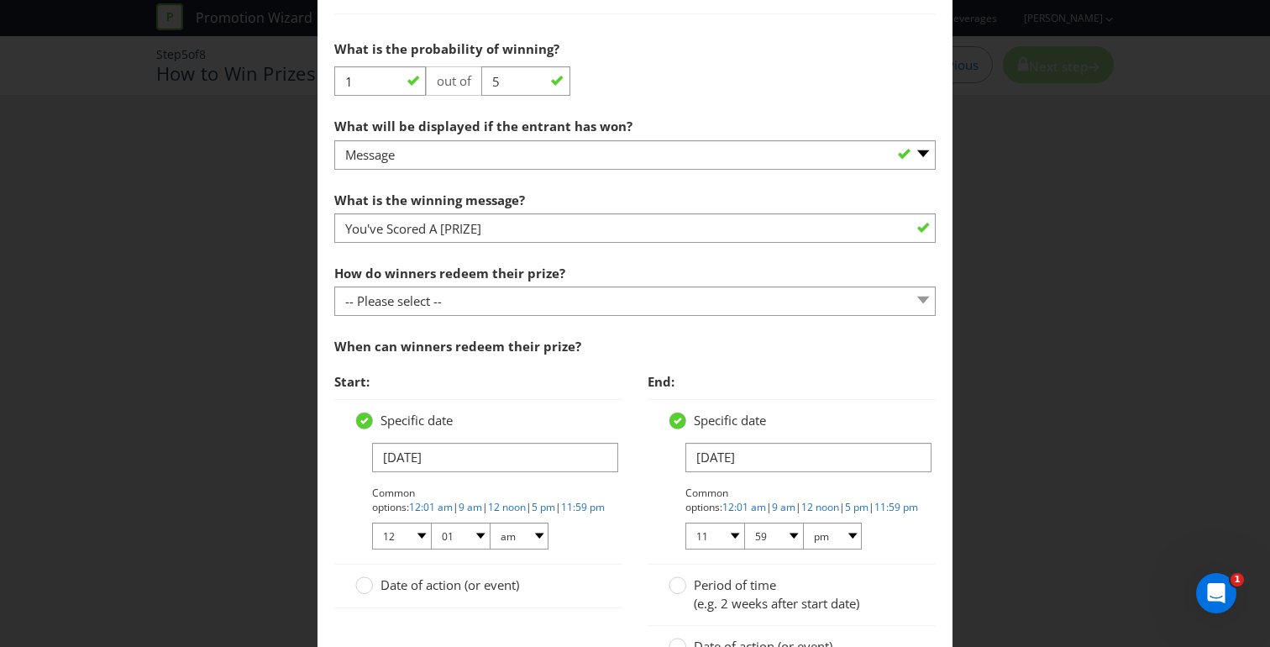
scroll to position [983, 0]
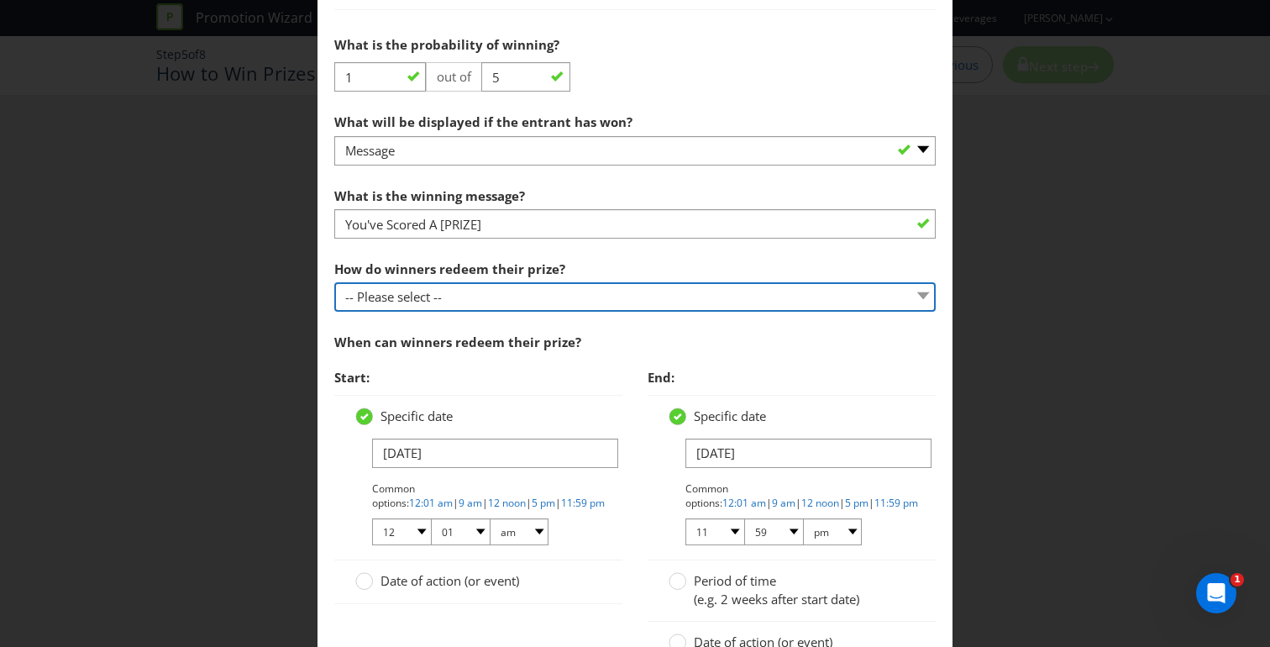
click at [506, 303] on select "-- Please select -- Present winning message to venue staff Follow instructions …" at bounding box center [634, 296] width 601 height 29
select select "VENUE"
click at [334, 282] on select "-- Please select -- Present winning message to venue staff Follow instructions …" at bounding box center [634, 296] width 601 height 29
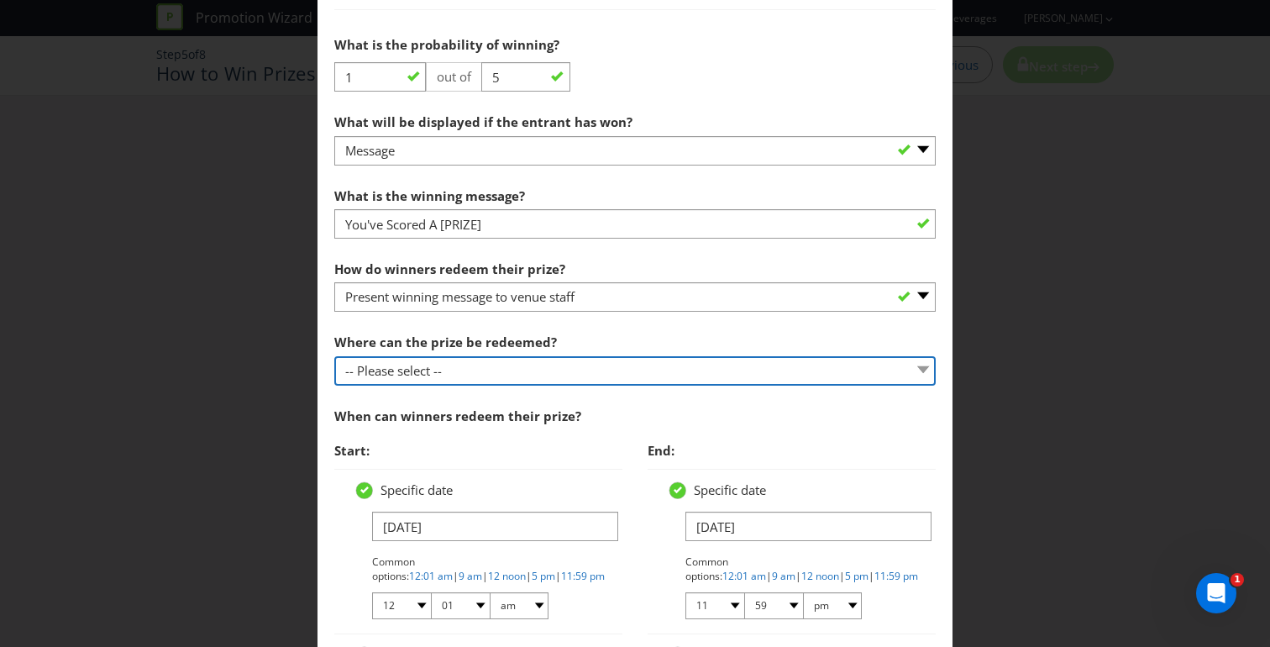
click at [477, 369] on select "-- Please select -- At a Participating Venue At specific locations (please spec…" at bounding box center [634, 370] width 601 height 29
select select "PARTICIPATING"
click at [334, 356] on select "-- Please select -- At a Participating Venue At specific locations (please spec…" at bounding box center [634, 370] width 601 height 29
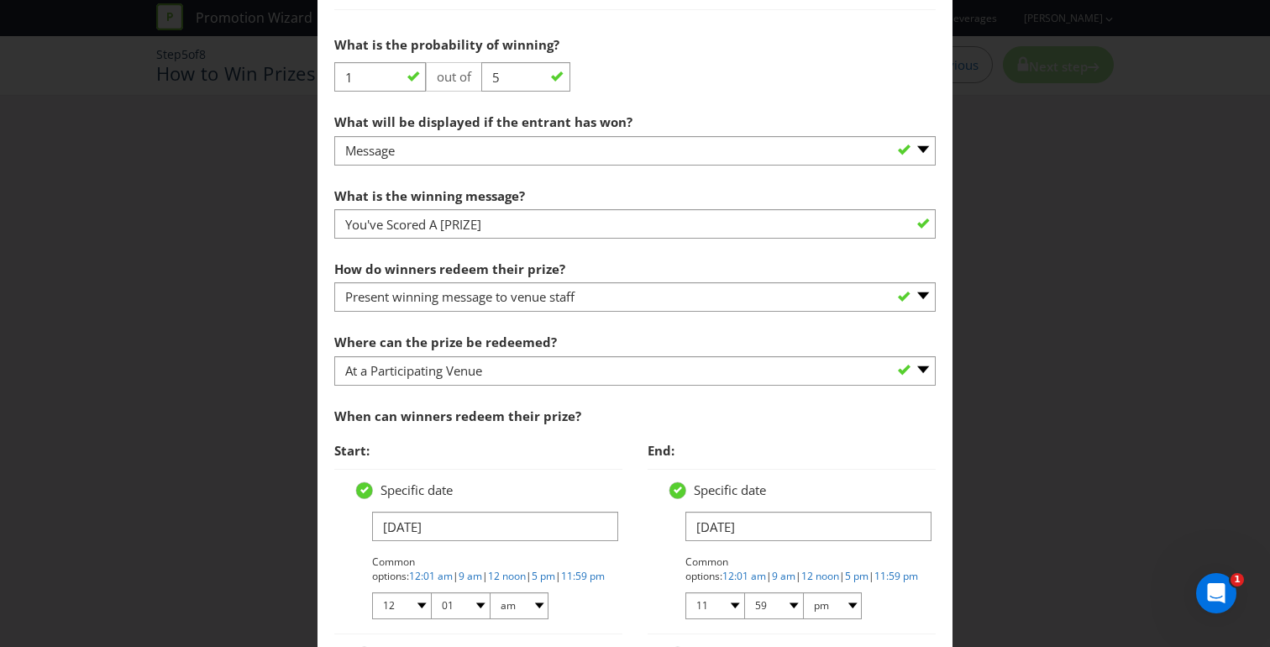
click at [756, 336] on div "Where can the prize be redeemed? -- Please select -- At a Participating Venue A…" at bounding box center [634, 355] width 601 height 60
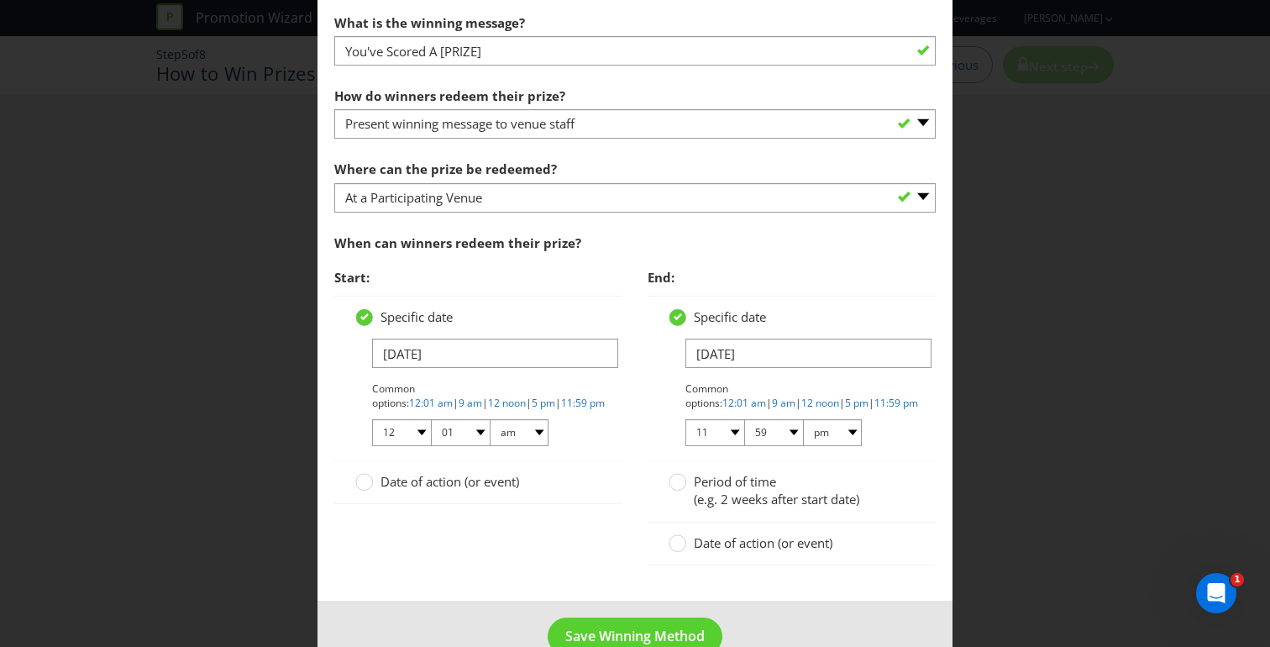
scroll to position [1195, 0]
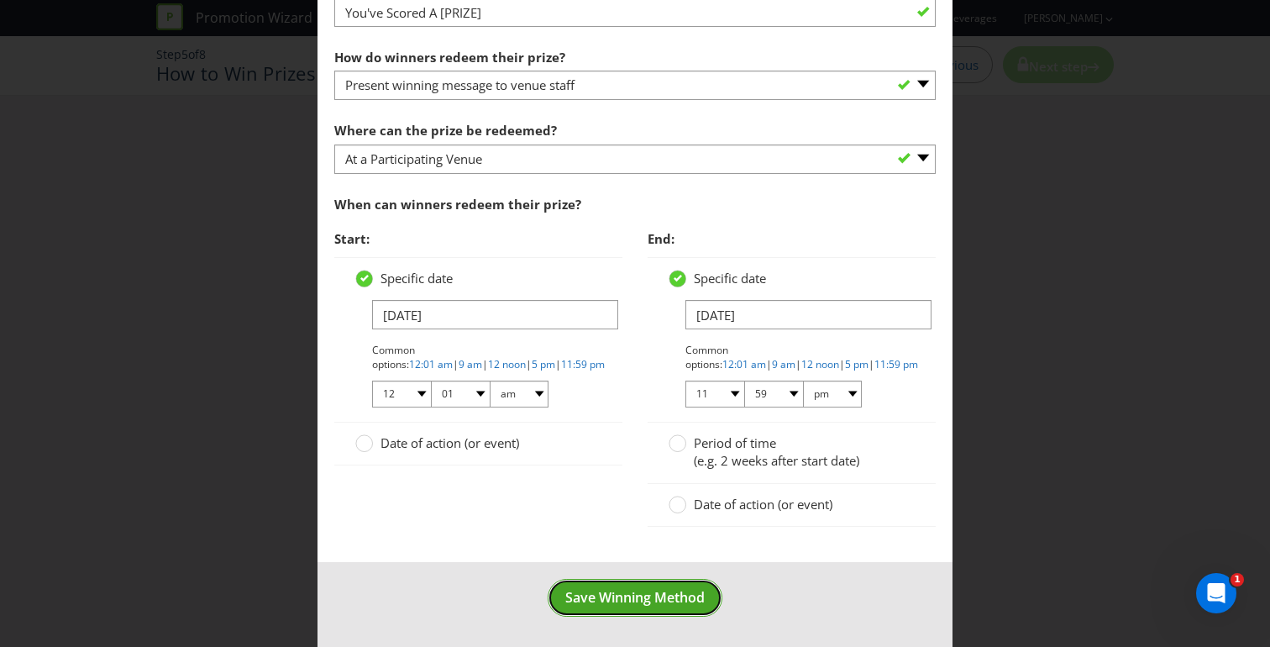
click at [632, 601] on span "Save Winning Method" at bounding box center [634, 597] width 139 height 18
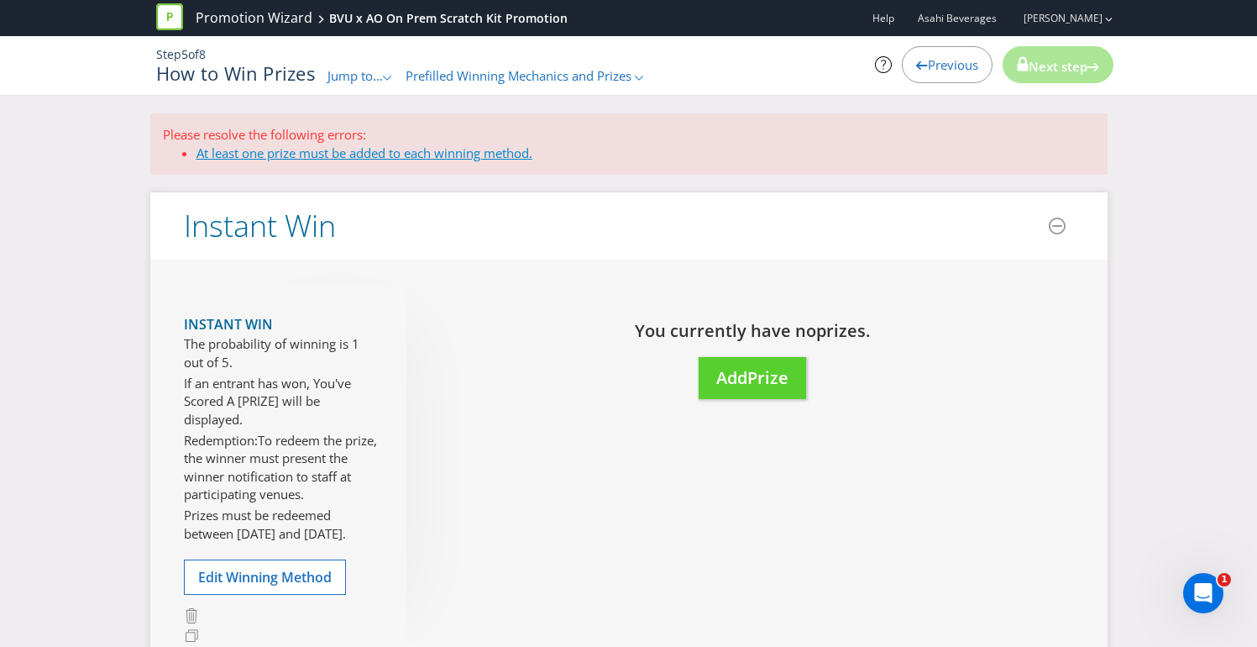
click at [453, 154] on link "At least one prize must be added to each winning method." at bounding box center [364, 152] width 336 height 17
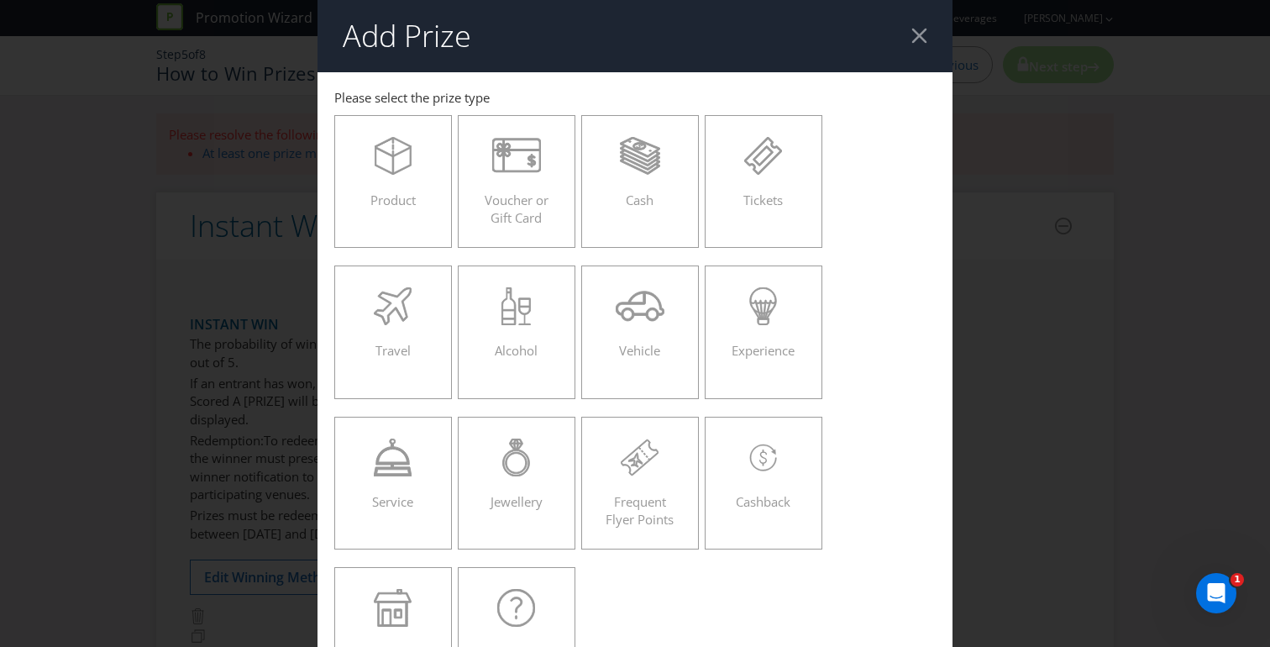
click at [917, 30] on div at bounding box center [919, 36] width 16 height 16
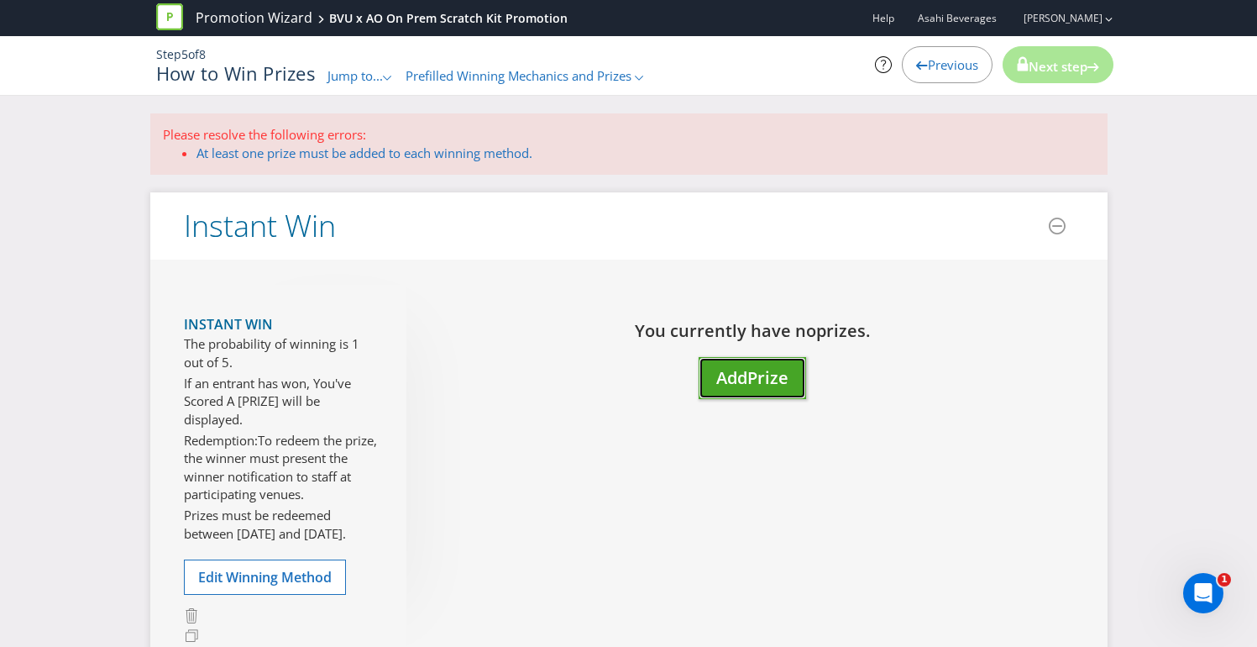
click at [731, 380] on span "Add" at bounding box center [731, 377] width 31 height 23
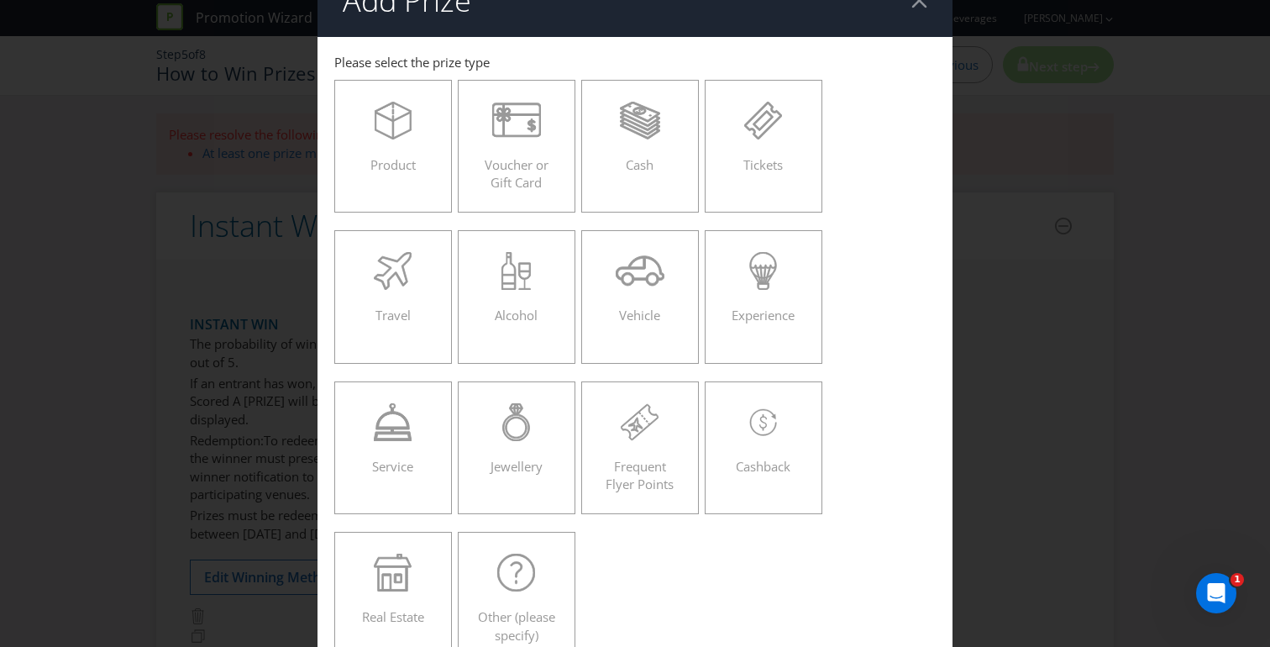
scroll to position [45, 0]
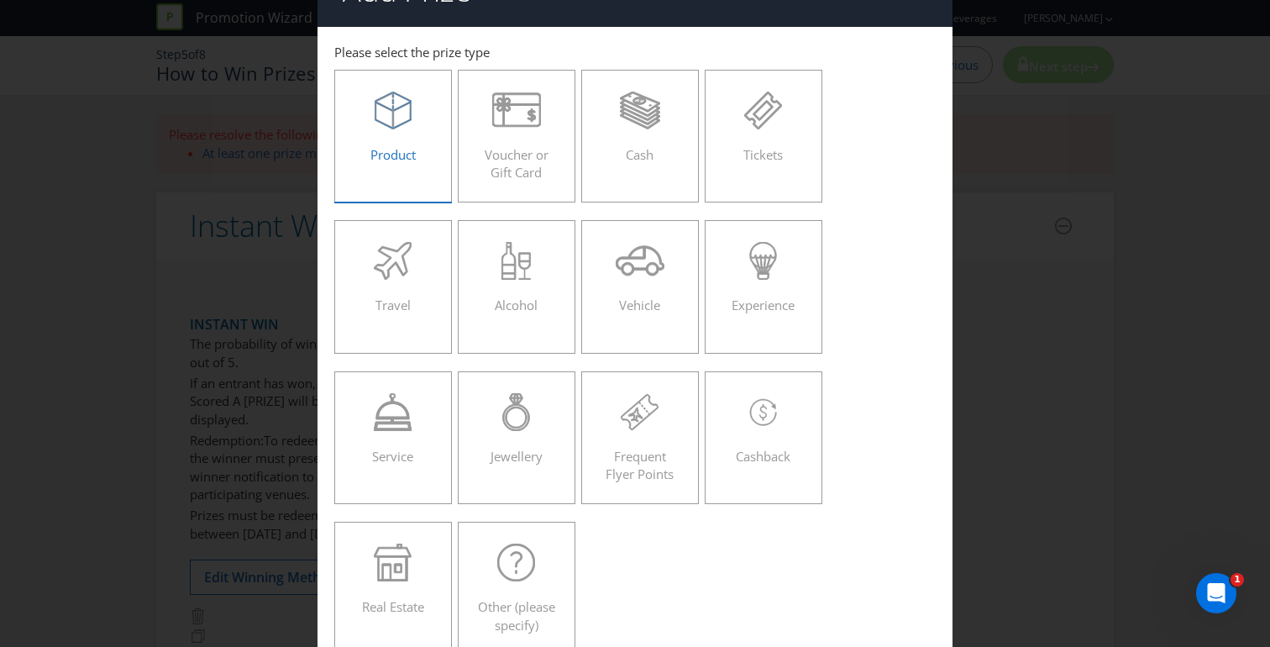
click at [406, 138] on div "Product" at bounding box center [393, 130] width 82 height 76
click at [0, 0] on input "Product" at bounding box center [0, 0] width 0 height 0
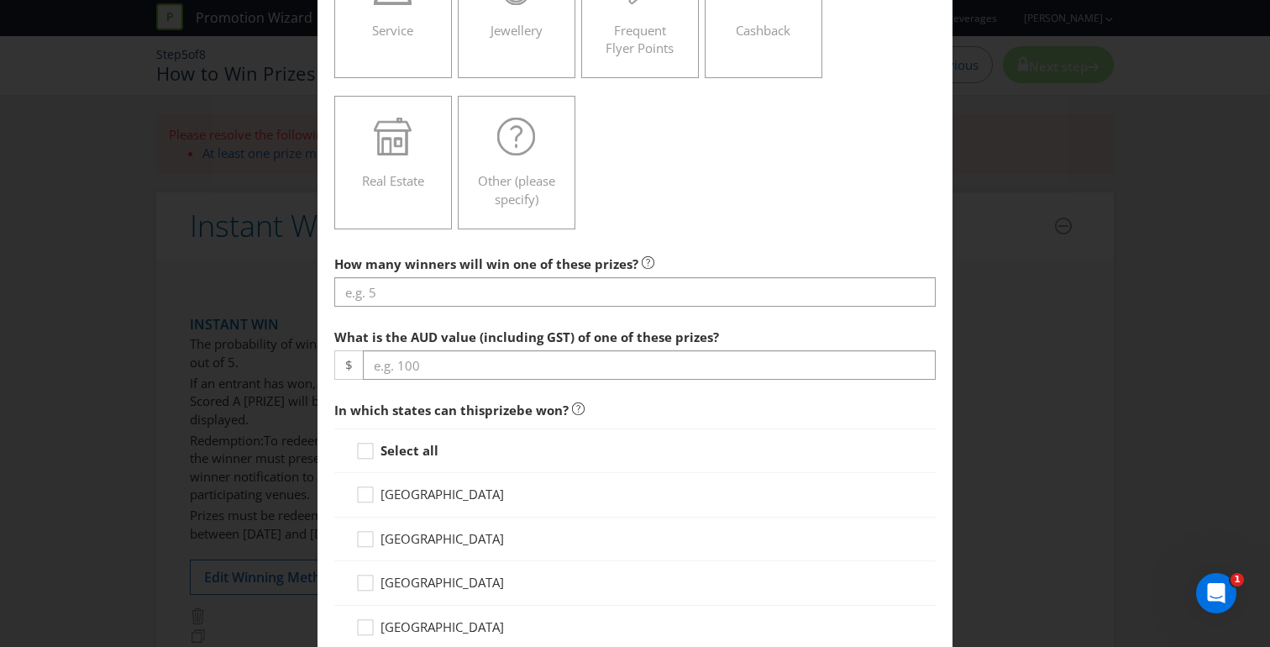
scroll to position [476, 0]
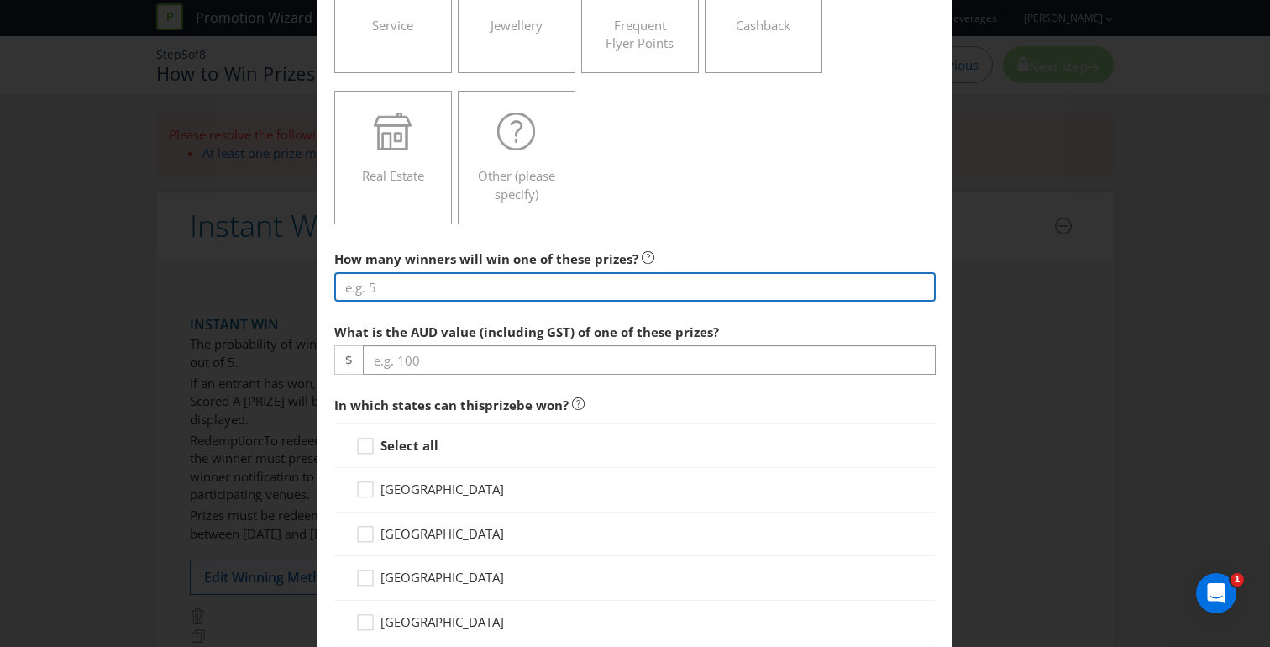
click at [416, 286] on input "number" at bounding box center [634, 286] width 601 height 29
click at [420, 286] on input "number" at bounding box center [634, 286] width 601 height 29
type input "50"
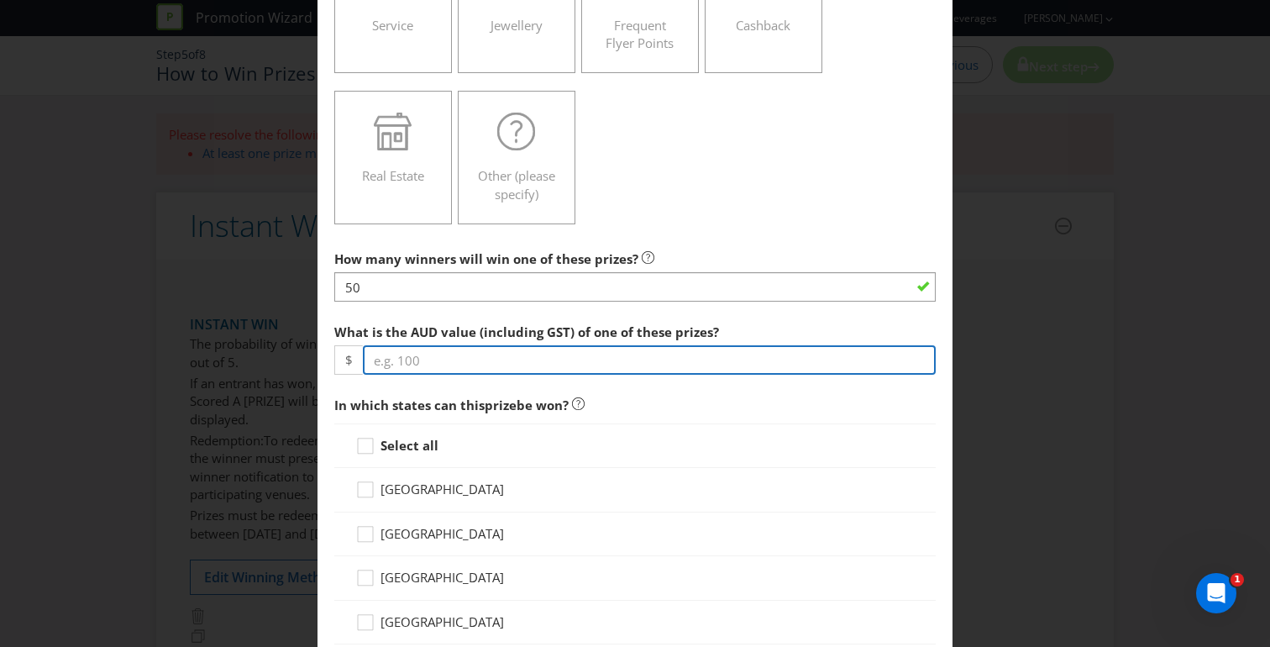
click at [428, 367] on input "number" at bounding box center [649, 359] width 573 height 29
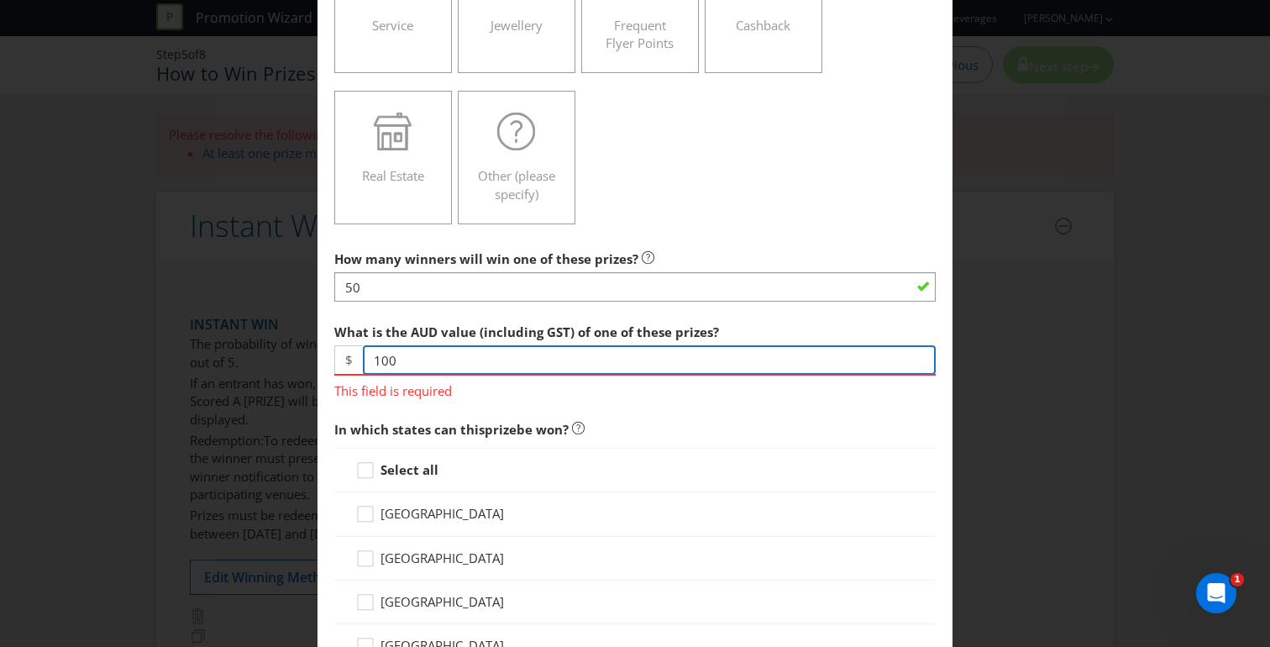
type input "100"
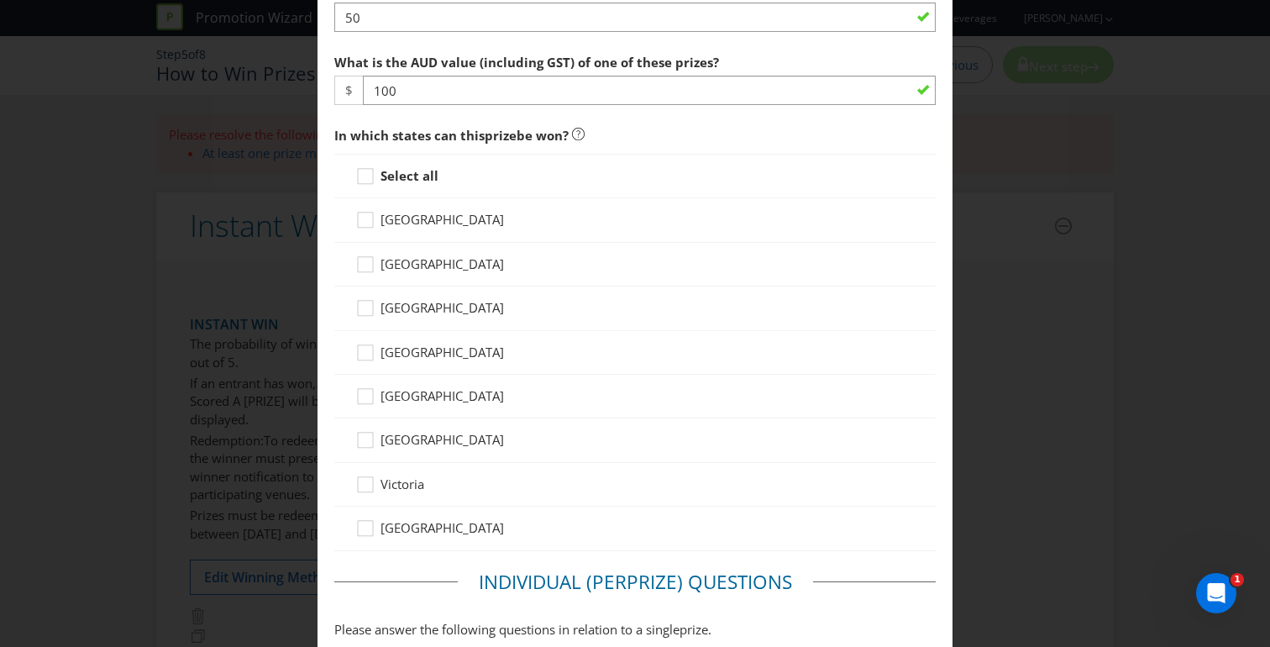
scroll to position [751, 0]
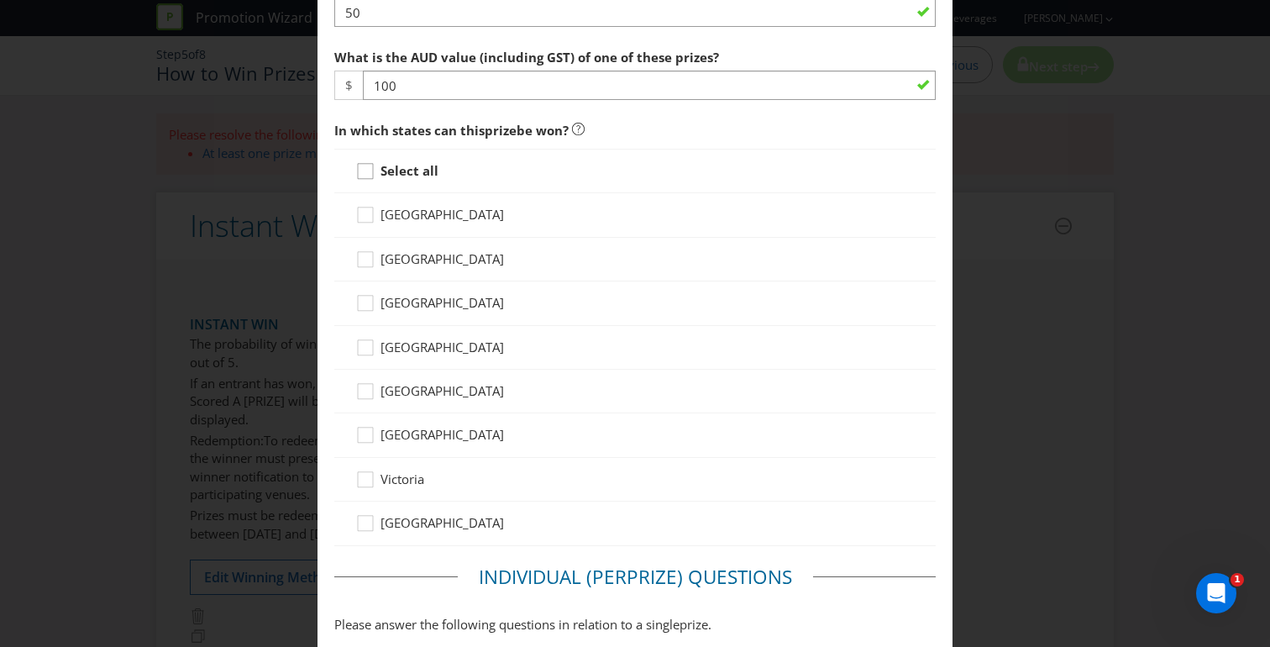
click at [365, 173] on icon at bounding box center [367, 174] width 25 height 25
click at [0, 0] on input "Select all" at bounding box center [0, 0] width 0 height 0
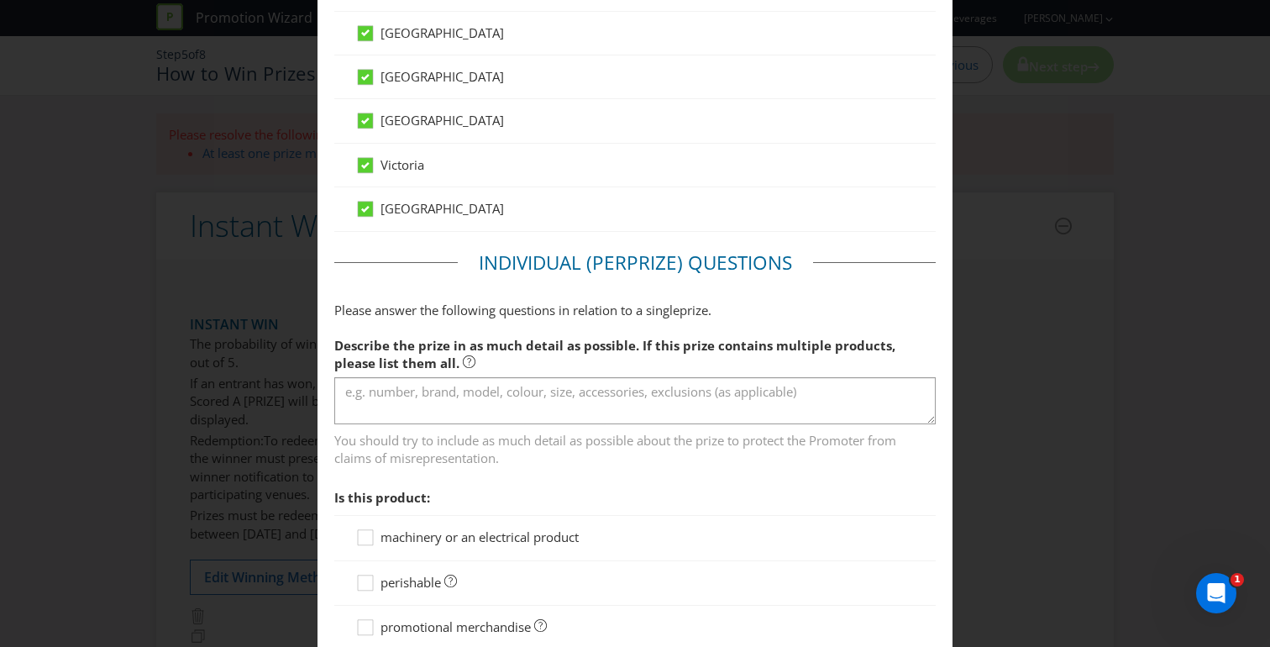
scroll to position [1118, 0]
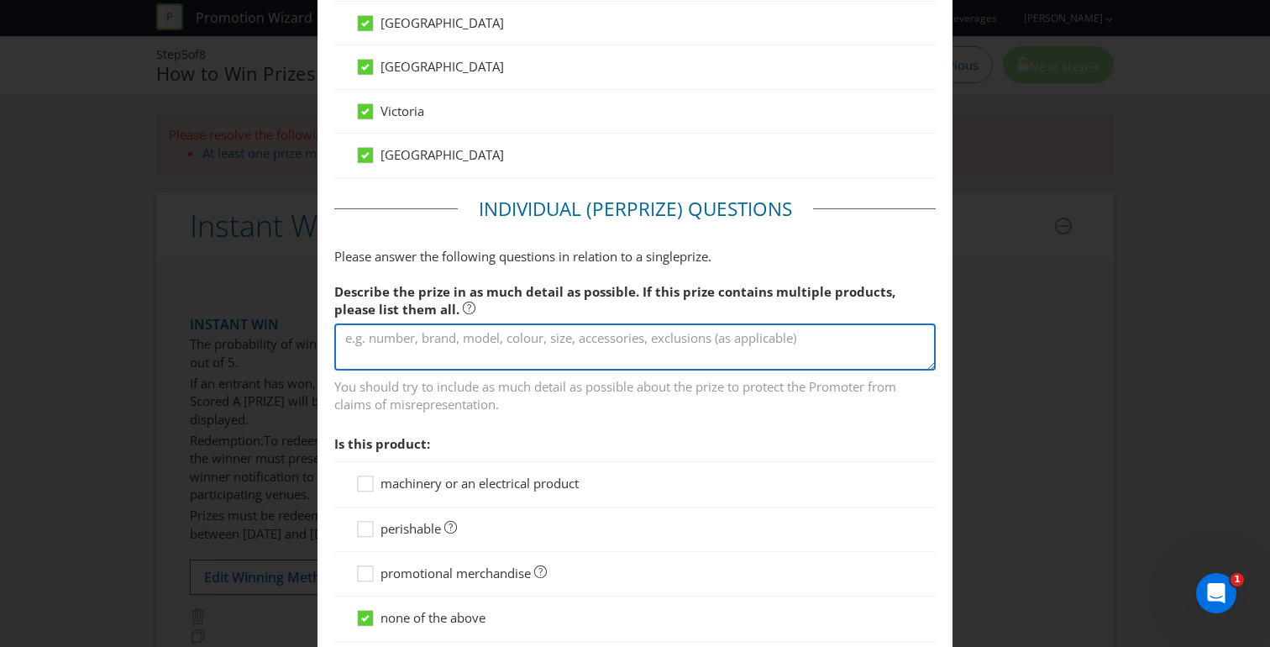
click at [527, 338] on textarea at bounding box center [634, 347] width 601 height 48
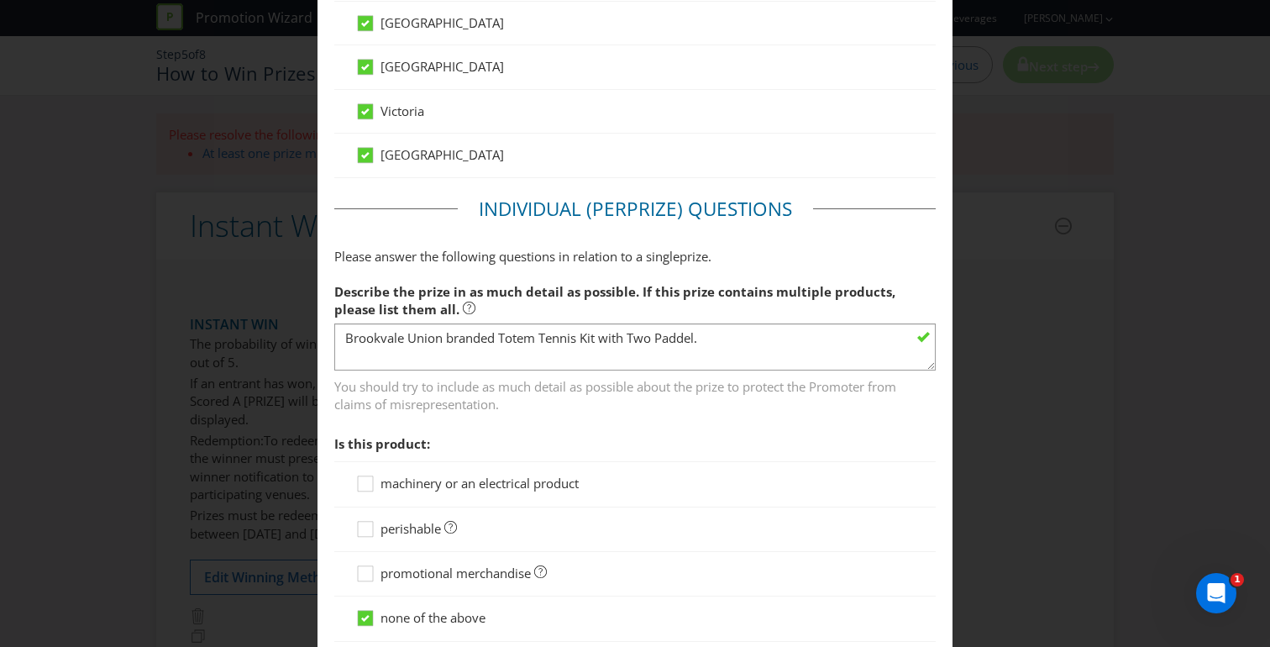
click at [720, 396] on span "You should try to include as much detail as possible about the prize to protect…" at bounding box center [634, 392] width 601 height 42
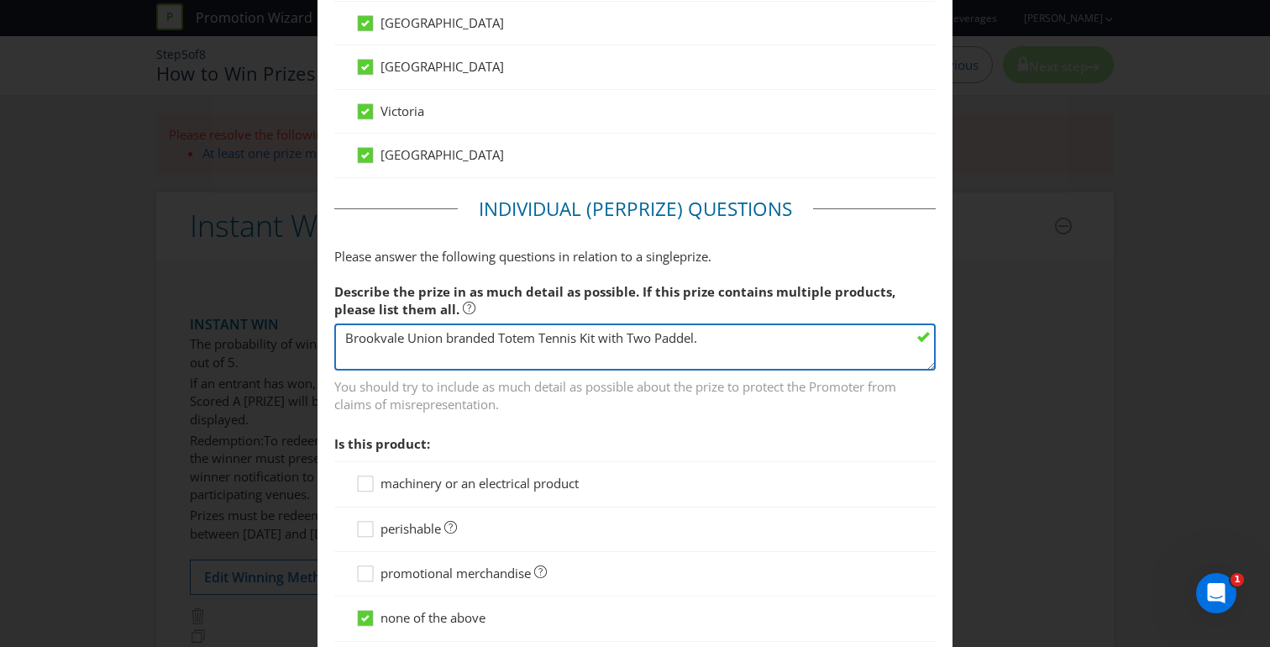
click at [705, 337] on textarea "Brookvale Union branded Totem Tennis Kit with Two Paddel." at bounding box center [634, 347] width 601 height 48
type textarea "Brookvale Union branded Totem Tennis Kit with Two Paddles."
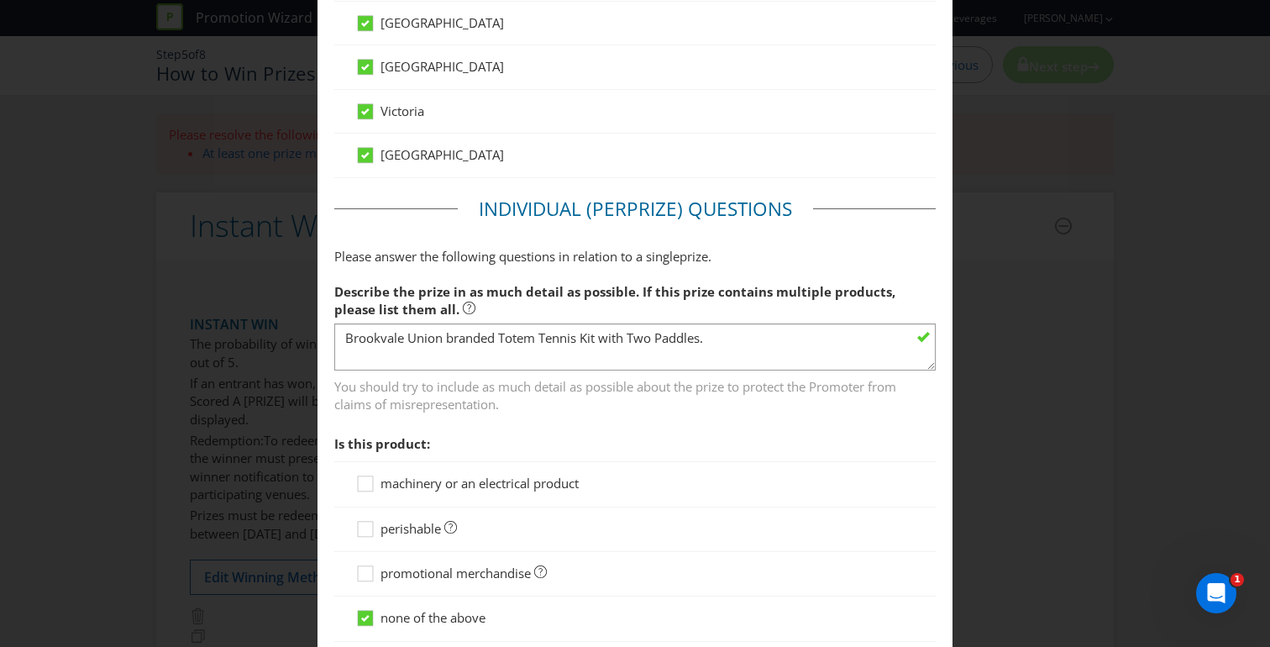
click at [717, 396] on span "You should try to include as much detail as possible about the prize to protect…" at bounding box center [634, 392] width 601 height 42
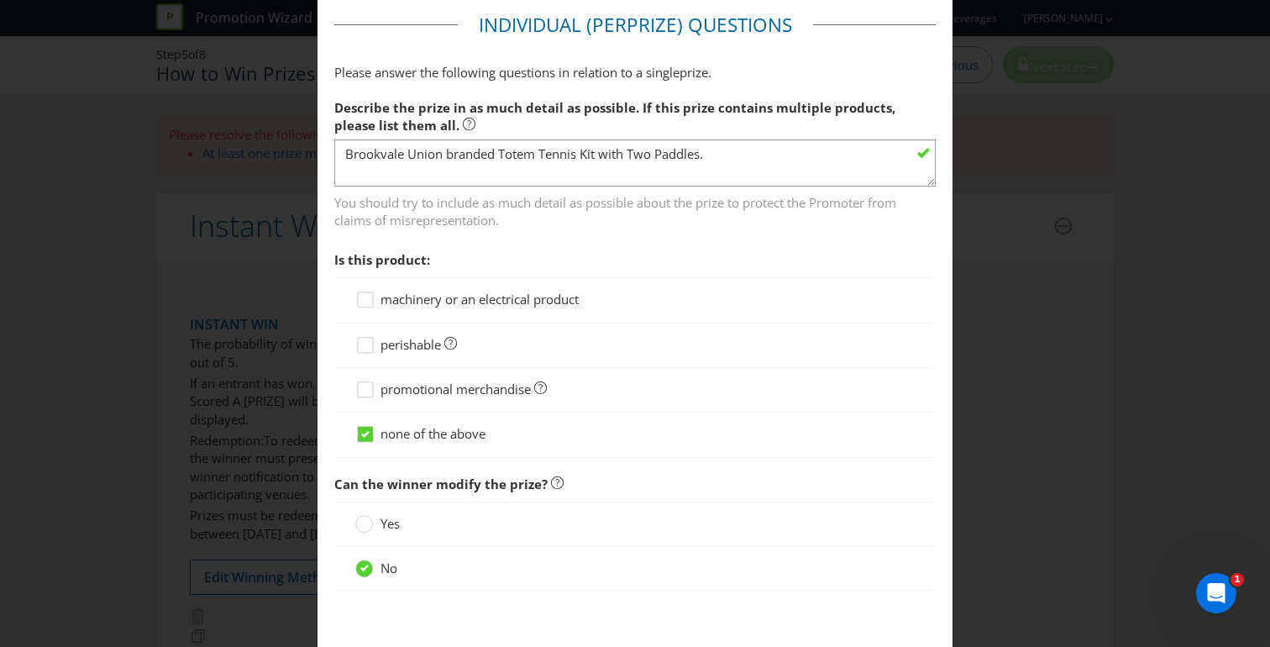
scroll to position [1310, 0]
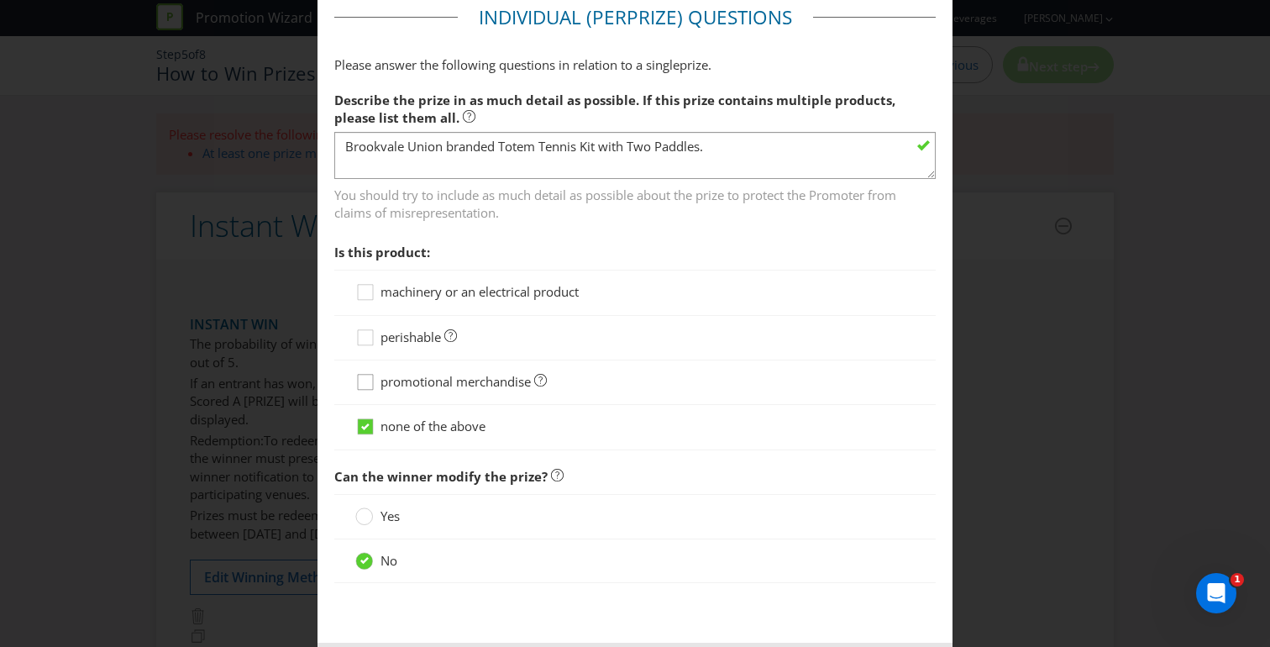
click at [358, 384] on icon at bounding box center [367, 385] width 25 height 25
click at [0, 0] on input "promotional merchandise" at bounding box center [0, 0] width 0 height 0
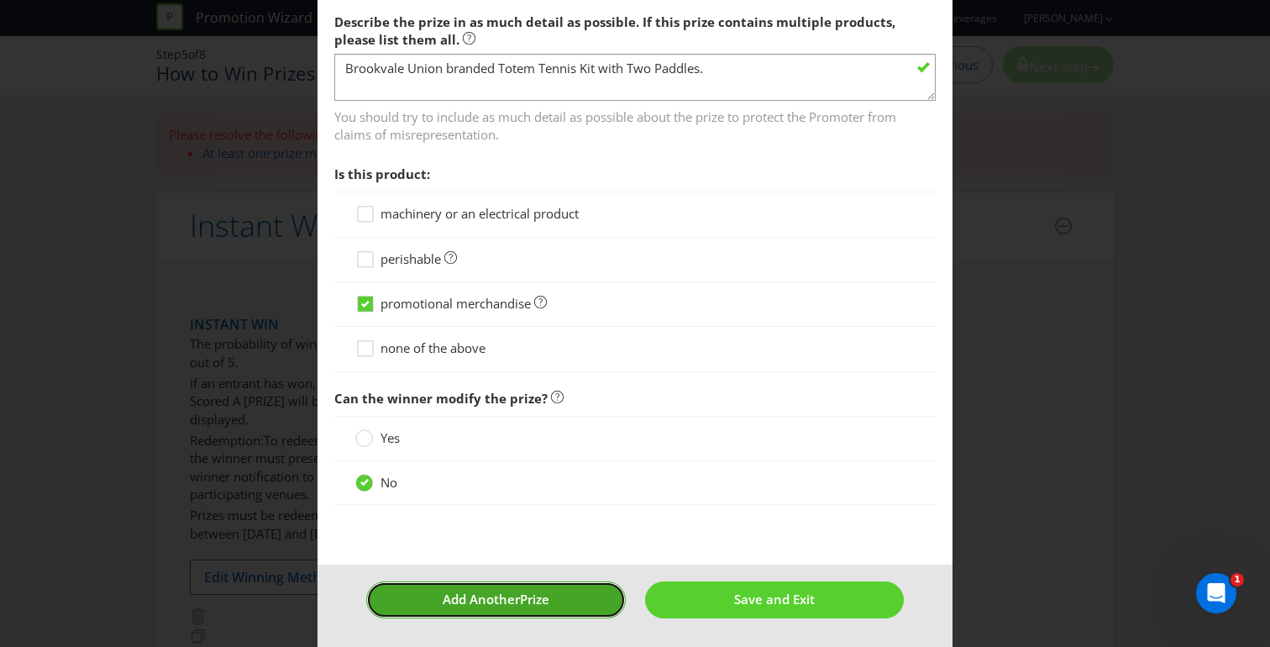
click at [506, 603] on span "Add Another" at bounding box center [481, 598] width 77 height 17
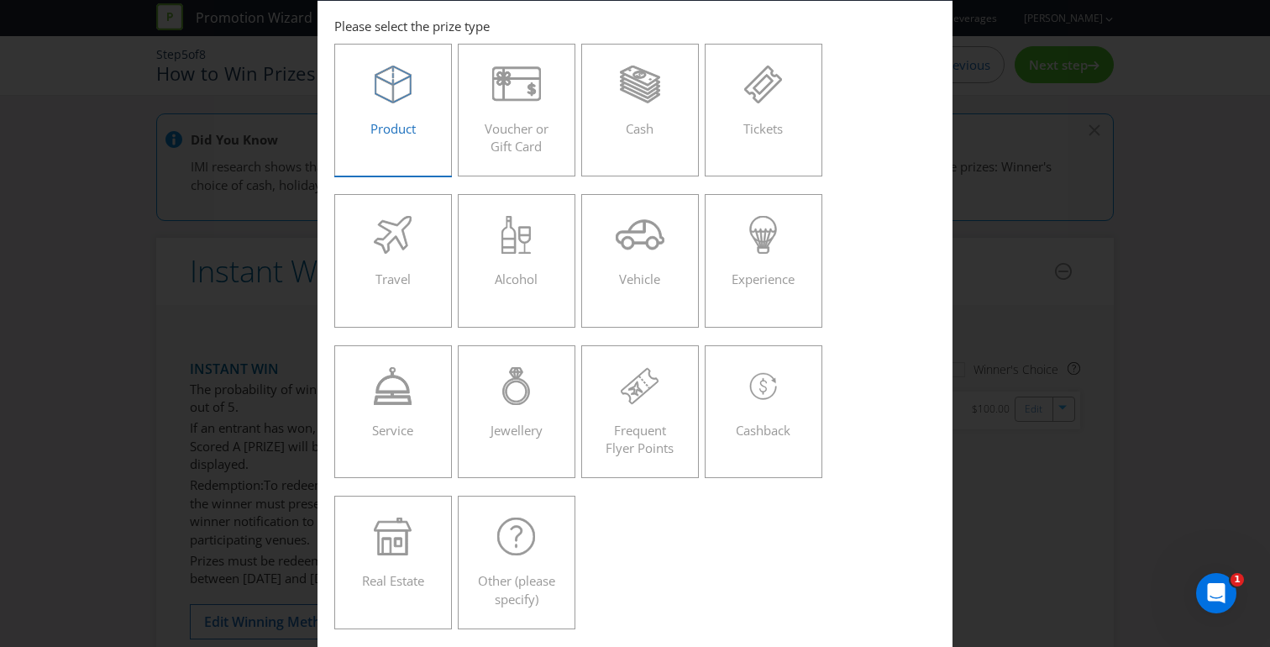
click at [385, 112] on div "Product" at bounding box center [393, 103] width 82 height 76
click at [0, 0] on input "Product" at bounding box center [0, 0] width 0 height 0
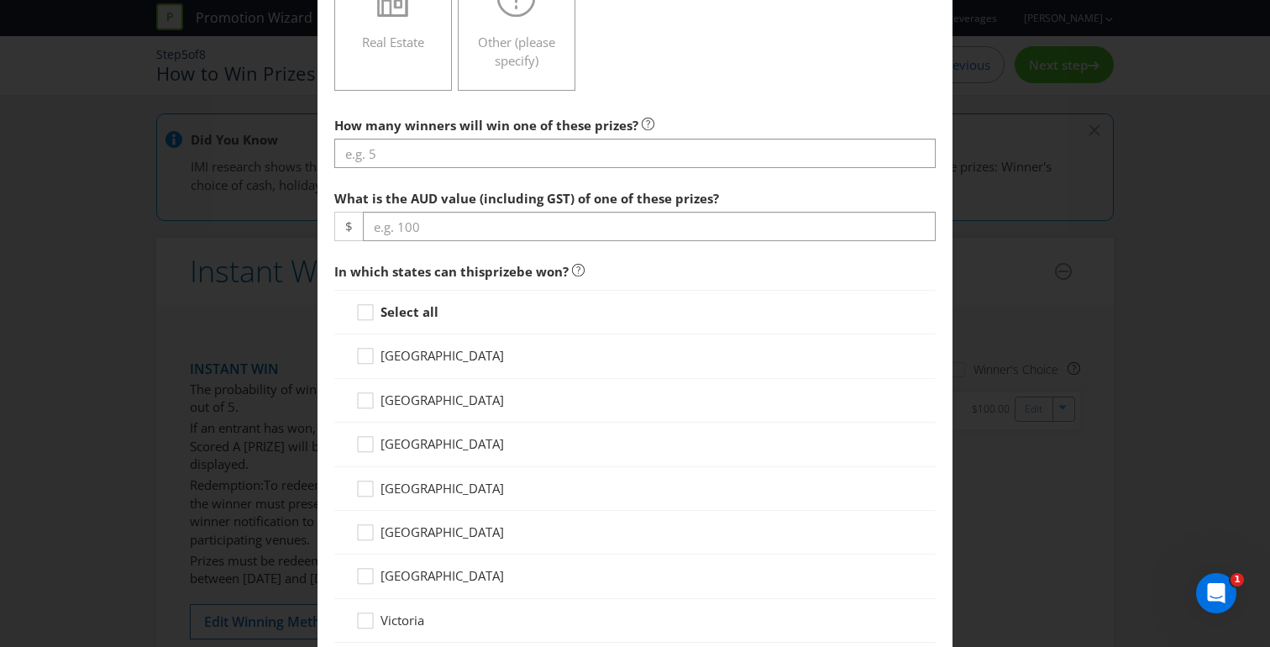
scroll to position [610, 0]
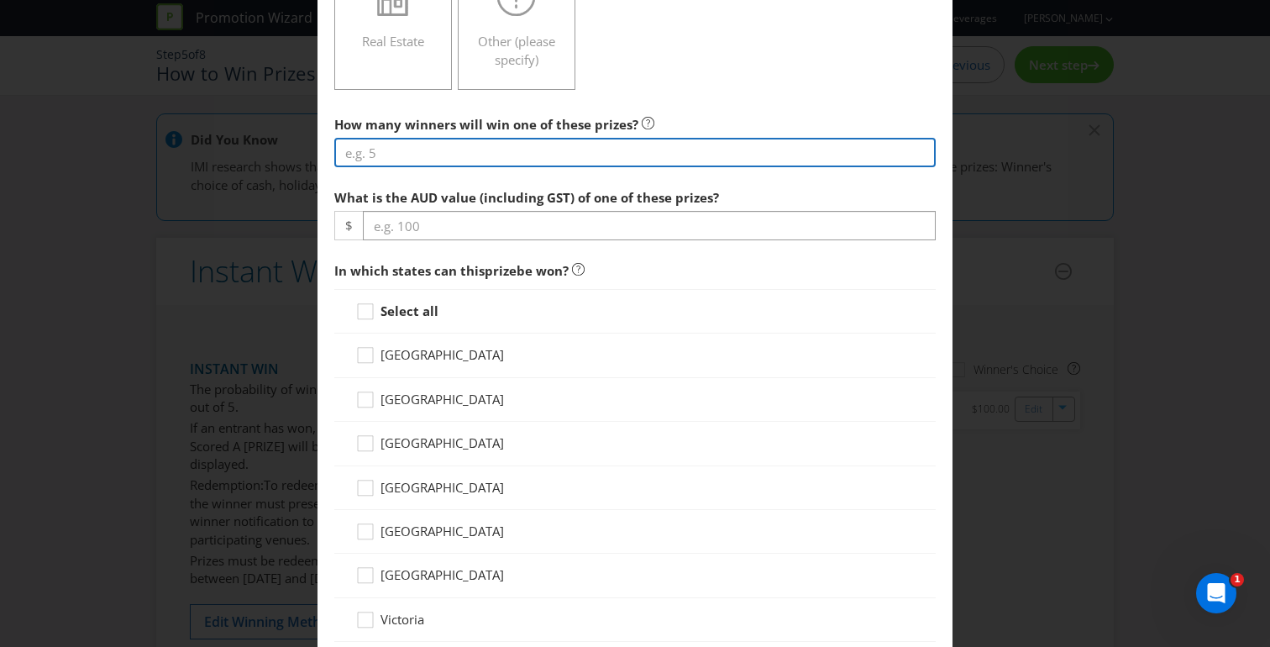
click at [394, 155] on input "number" at bounding box center [634, 152] width 601 height 29
type input "5"
type input "2500"
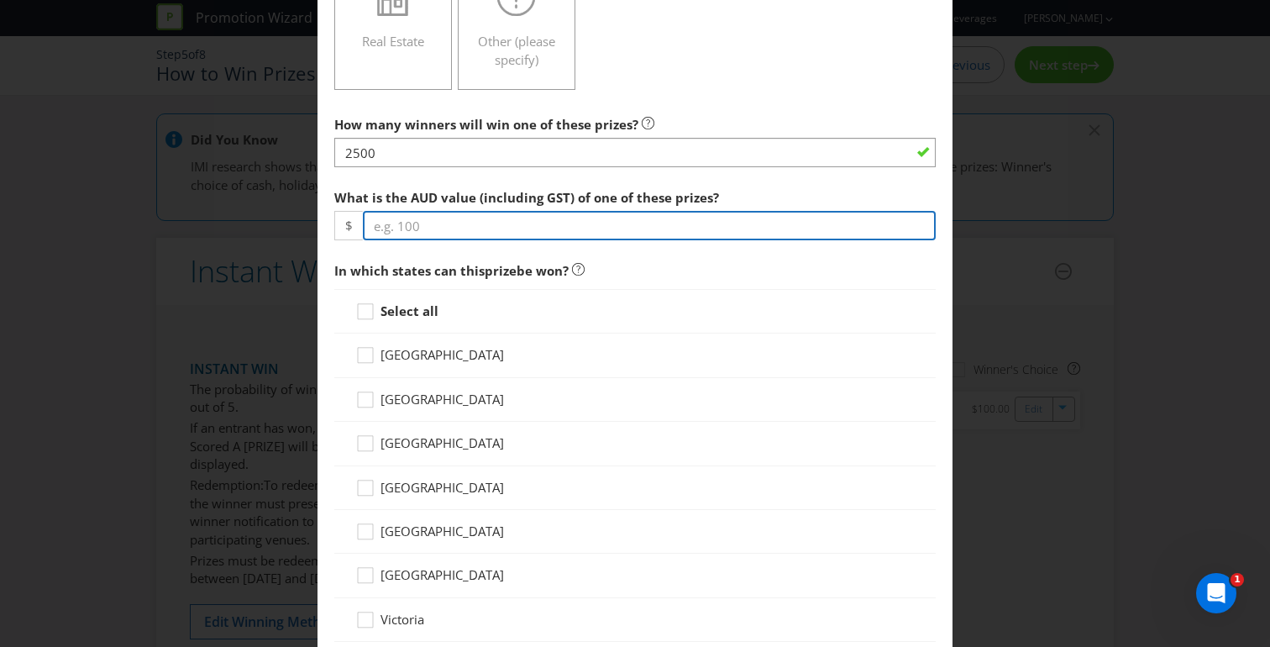
click at [432, 237] on input "number" at bounding box center [649, 225] width 573 height 29
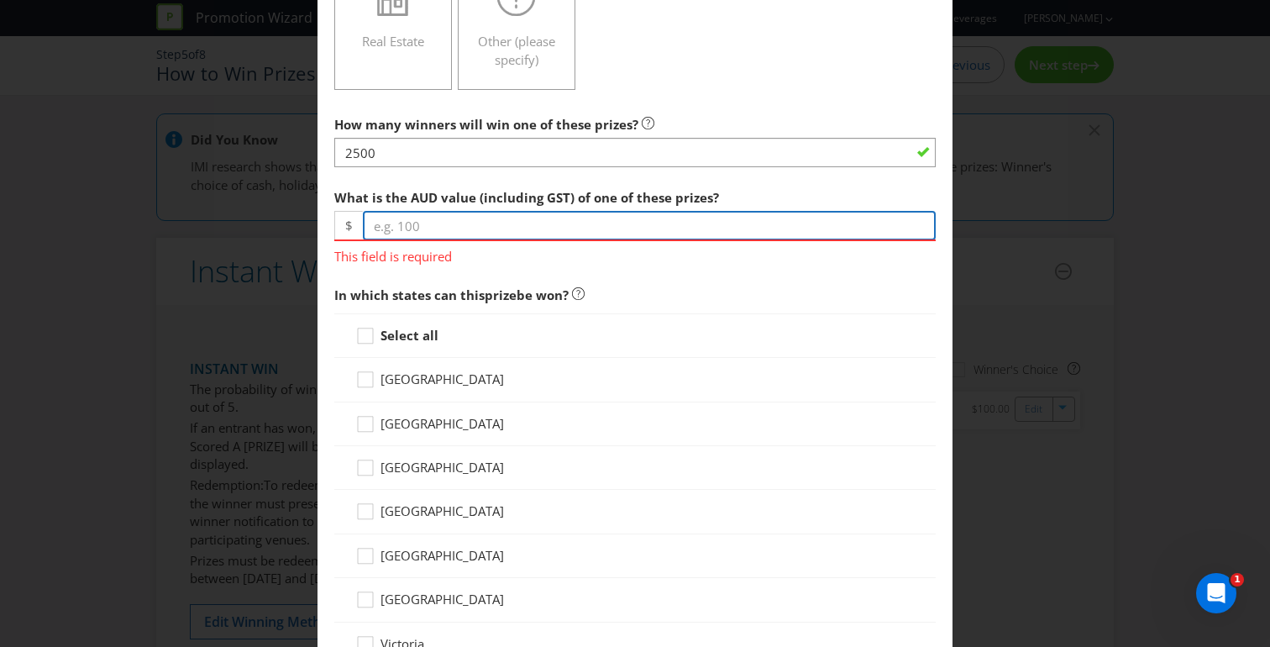
click at [460, 228] on input "number" at bounding box center [649, 225] width 573 height 29
type input "3"
type input "40"
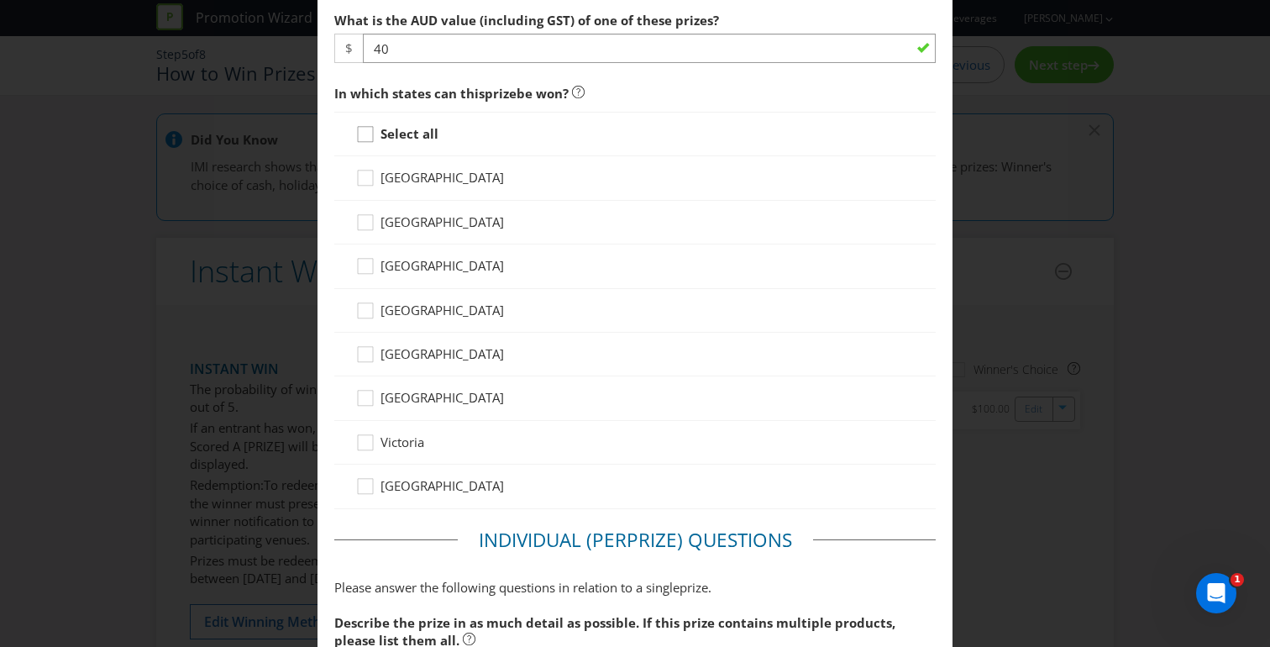
click at [361, 131] on div at bounding box center [365, 128] width 8 height 8
click at [0, 0] on input "Select all" at bounding box center [0, 0] width 0 height 0
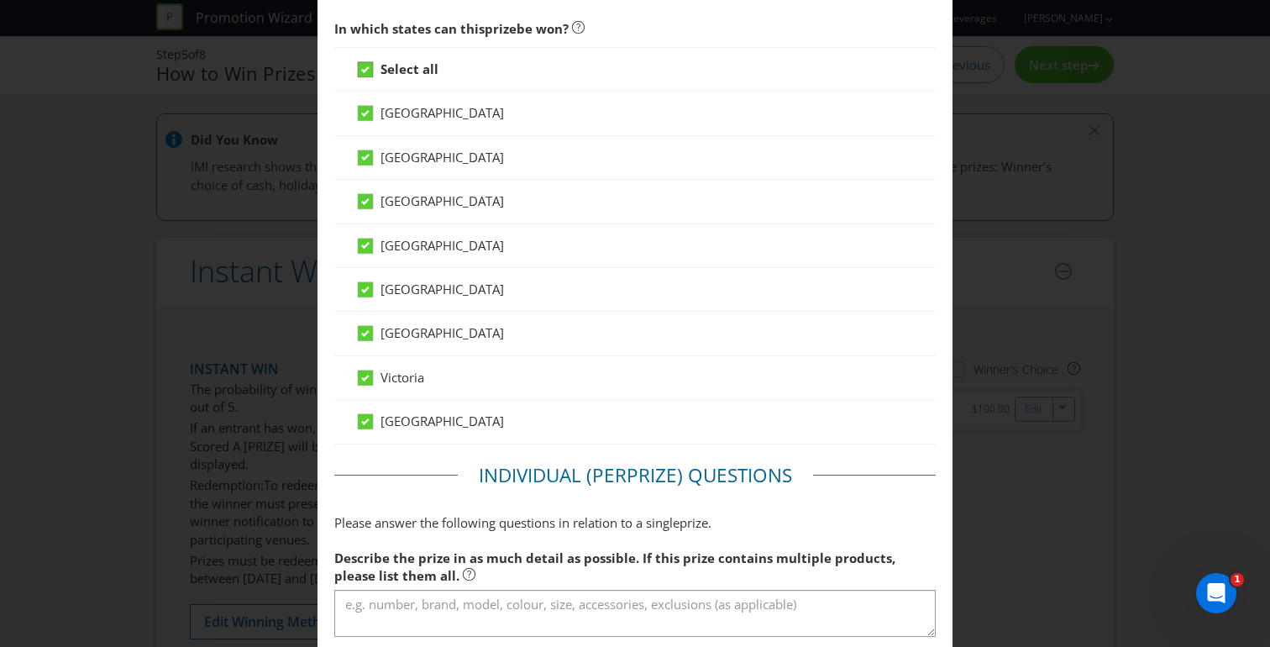
scroll to position [1297, 0]
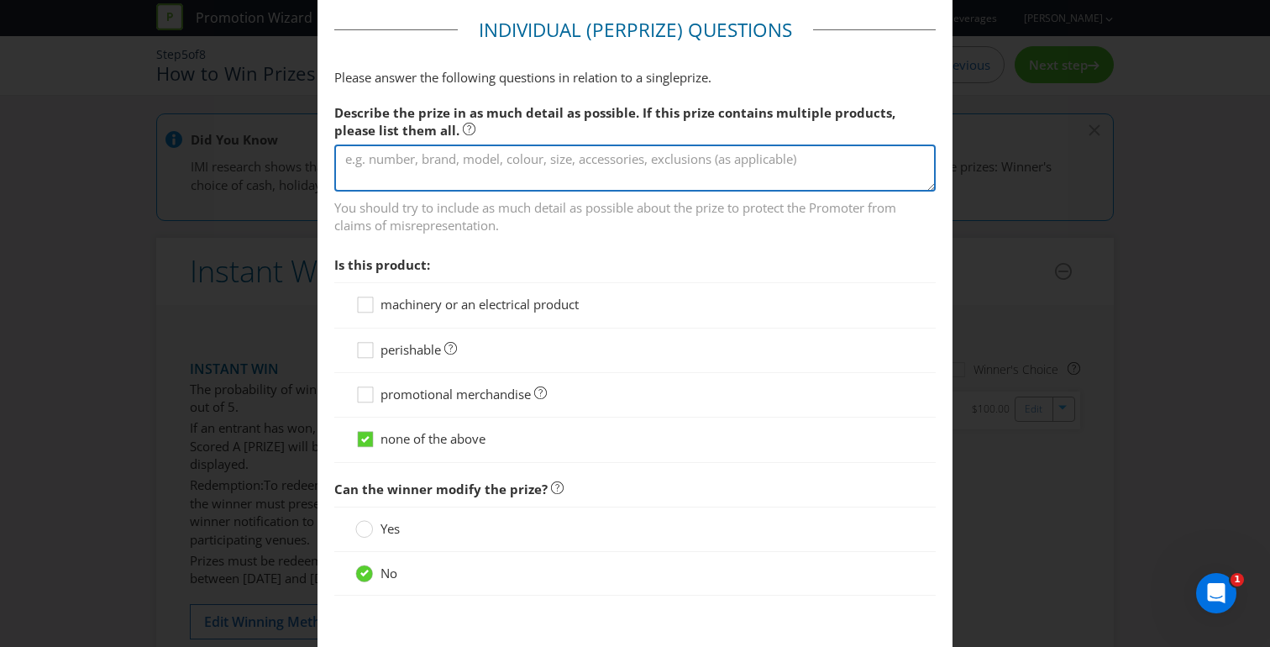
click at [437, 165] on textarea at bounding box center [634, 168] width 601 height 48
type textarea "Brookvale Union branded head and wrist sweatbands."
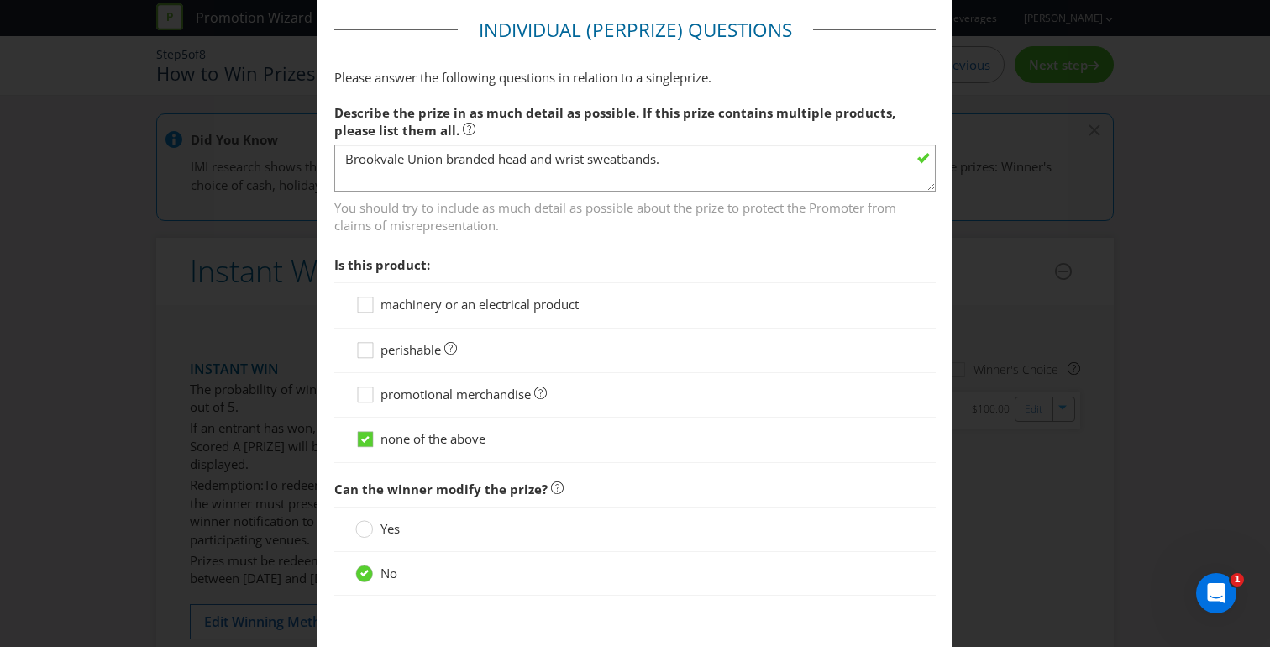
click at [672, 207] on span "You should try to include as much detail as possible about the prize to protect…" at bounding box center [634, 213] width 601 height 42
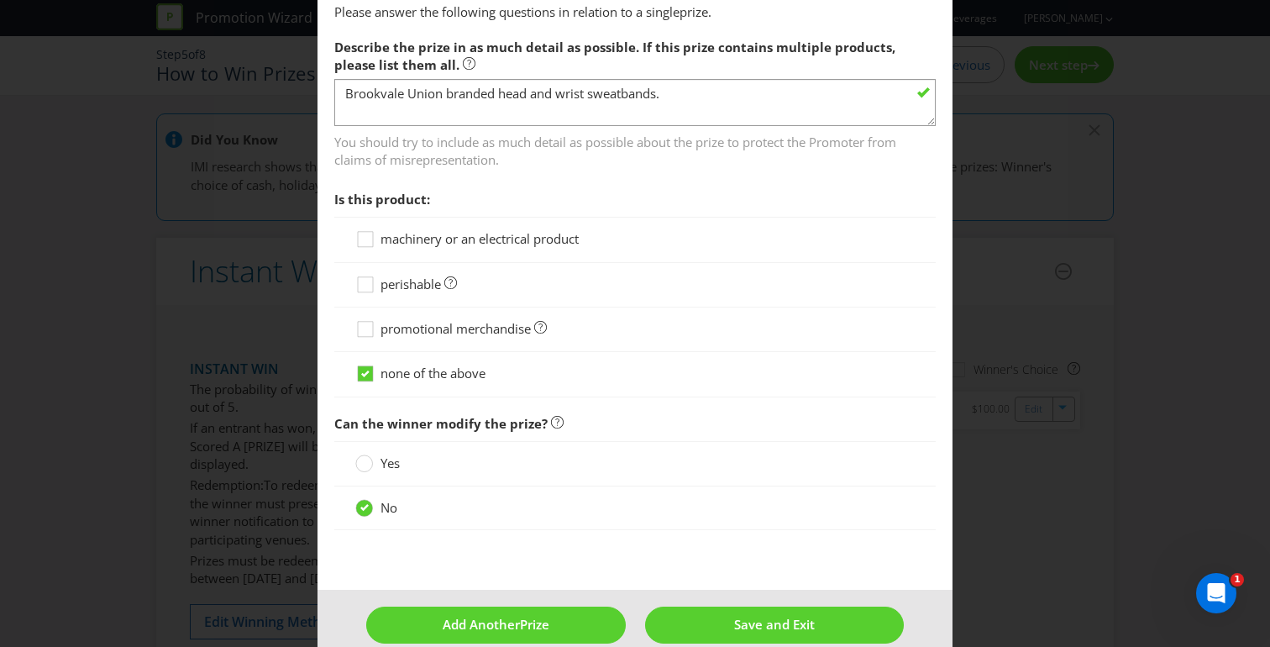
scroll to position [1388, 0]
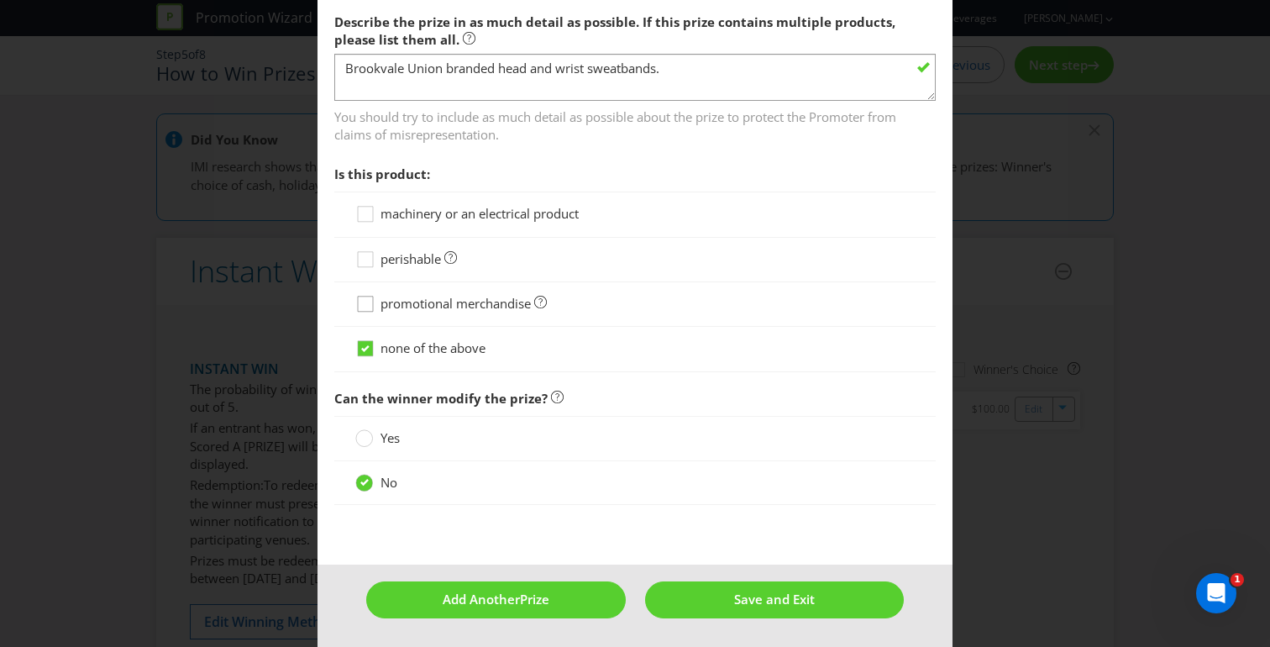
click at [369, 306] on icon at bounding box center [367, 307] width 25 height 25
click at [0, 0] on input "promotional merchandise" at bounding box center [0, 0] width 0 height 0
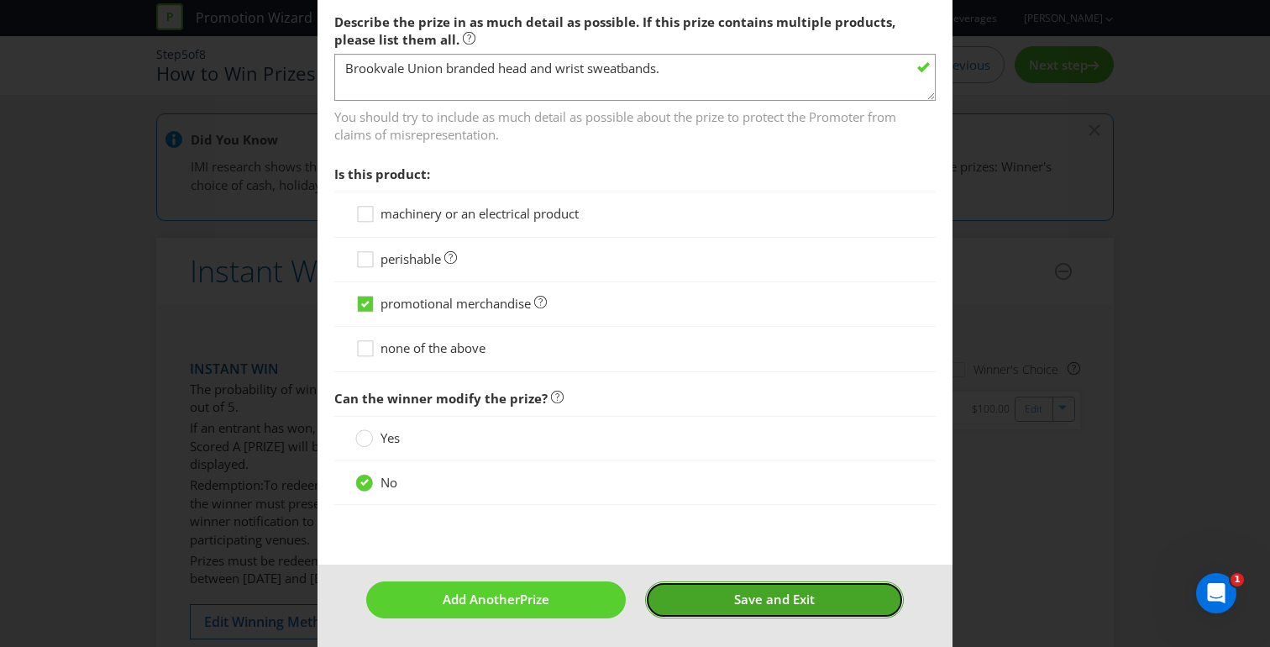
click at [818, 603] on button "Save and Exit" at bounding box center [774, 599] width 259 height 36
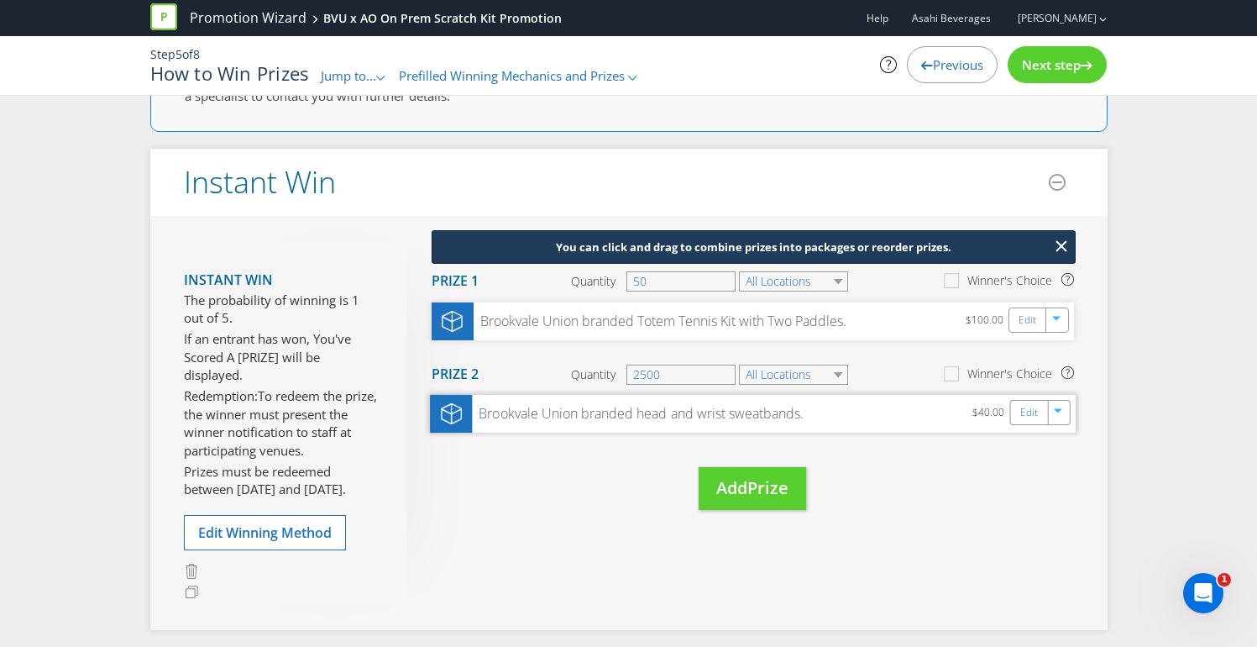
scroll to position [103, 0]
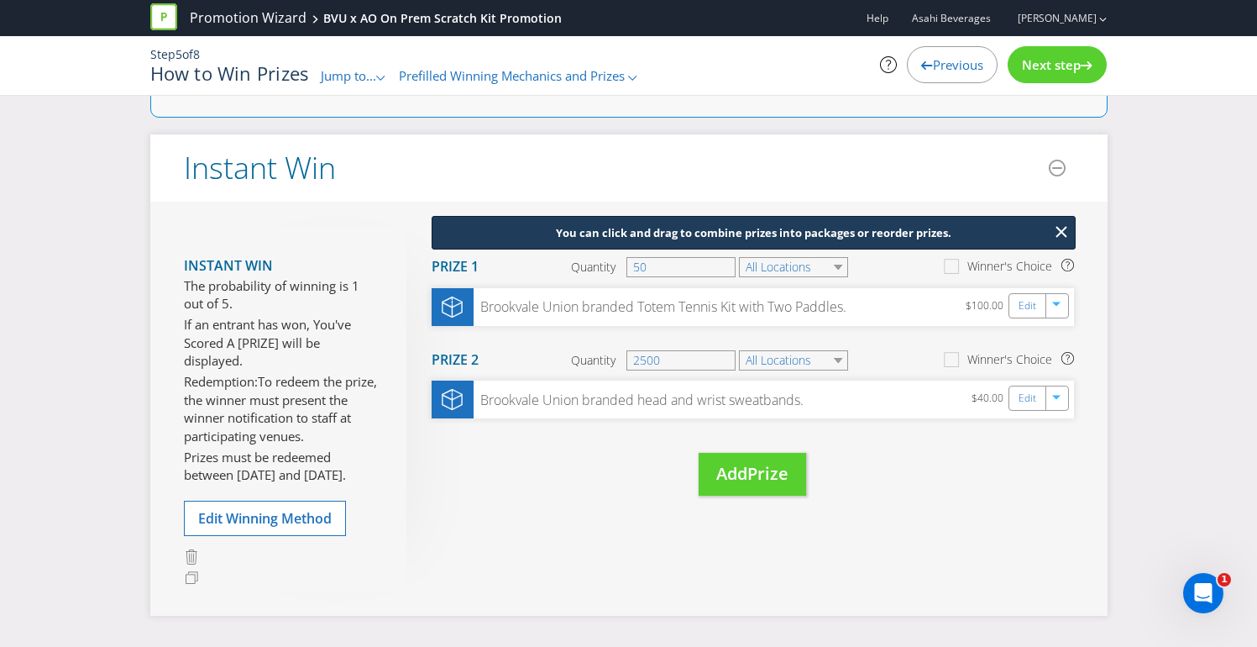
click at [1075, 54] on div "Next step" at bounding box center [1057, 64] width 99 height 37
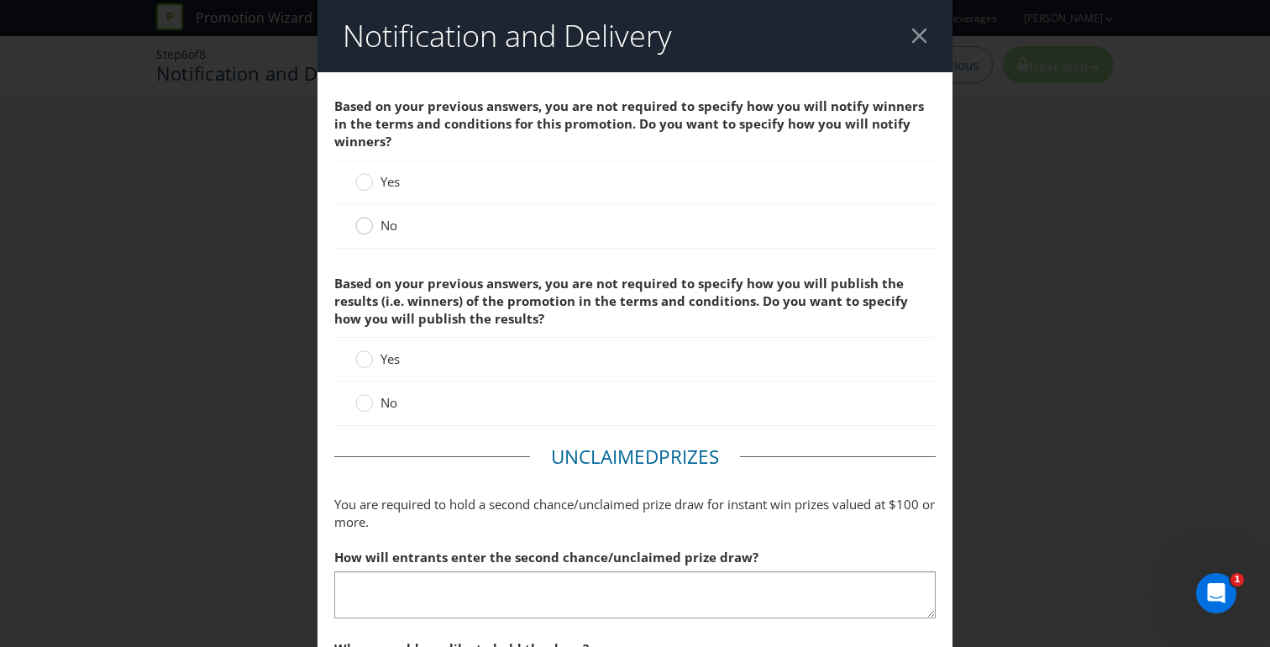
click at [359, 234] on icon at bounding box center [364, 226] width 18 height 18
click at [0, 0] on input "No" at bounding box center [0, 0] width 0 height 0
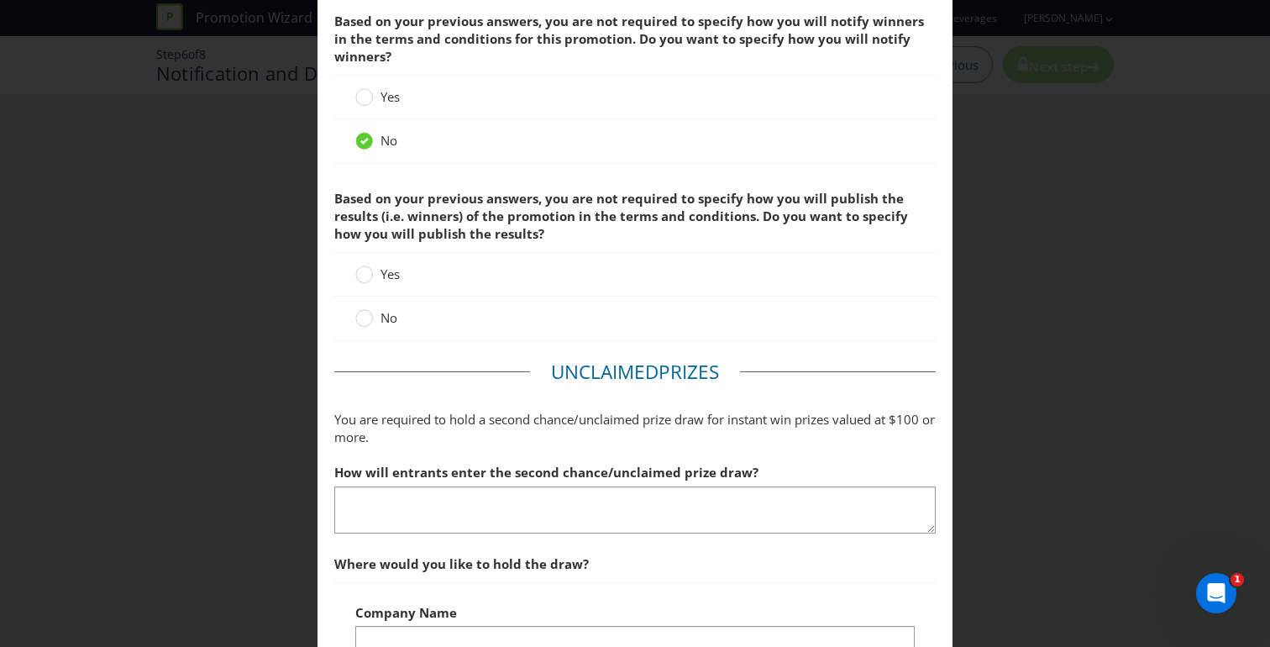
scroll to position [99, 0]
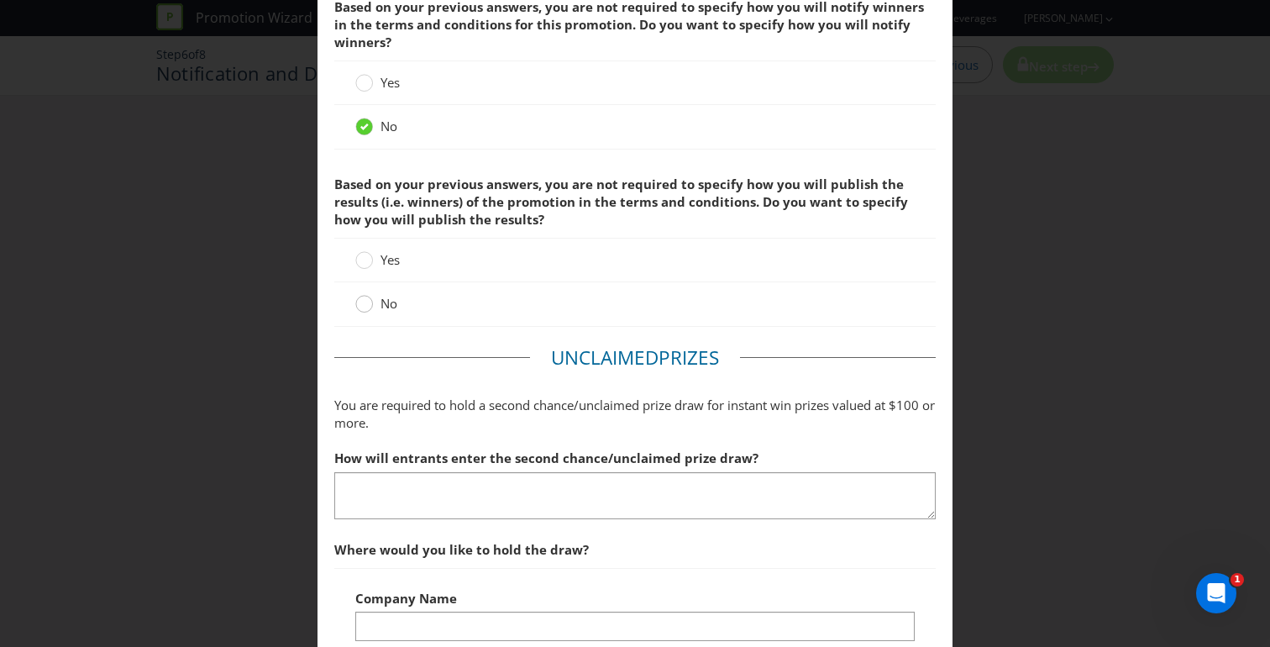
click at [359, 306] on circle at bounding box center [364, 304] width 17 height 17
click at [0, 0] on input "No" at bounding box center [0, 0] width 0 height 0
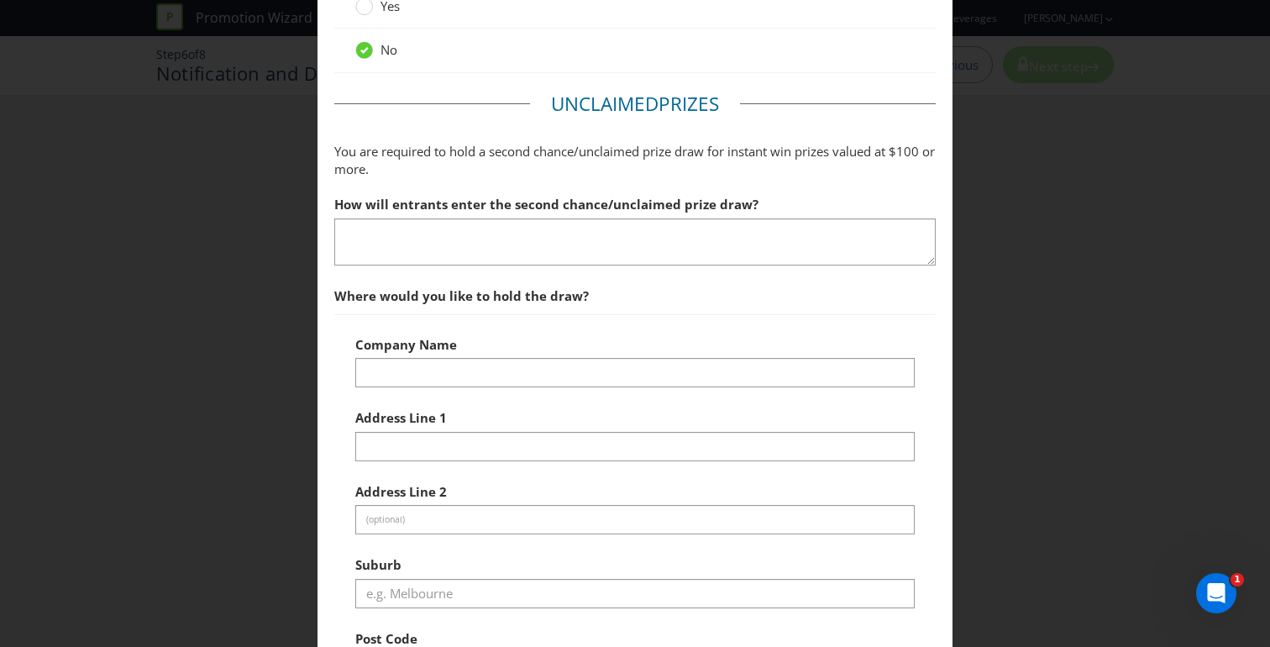
scroll to position [371, 0]
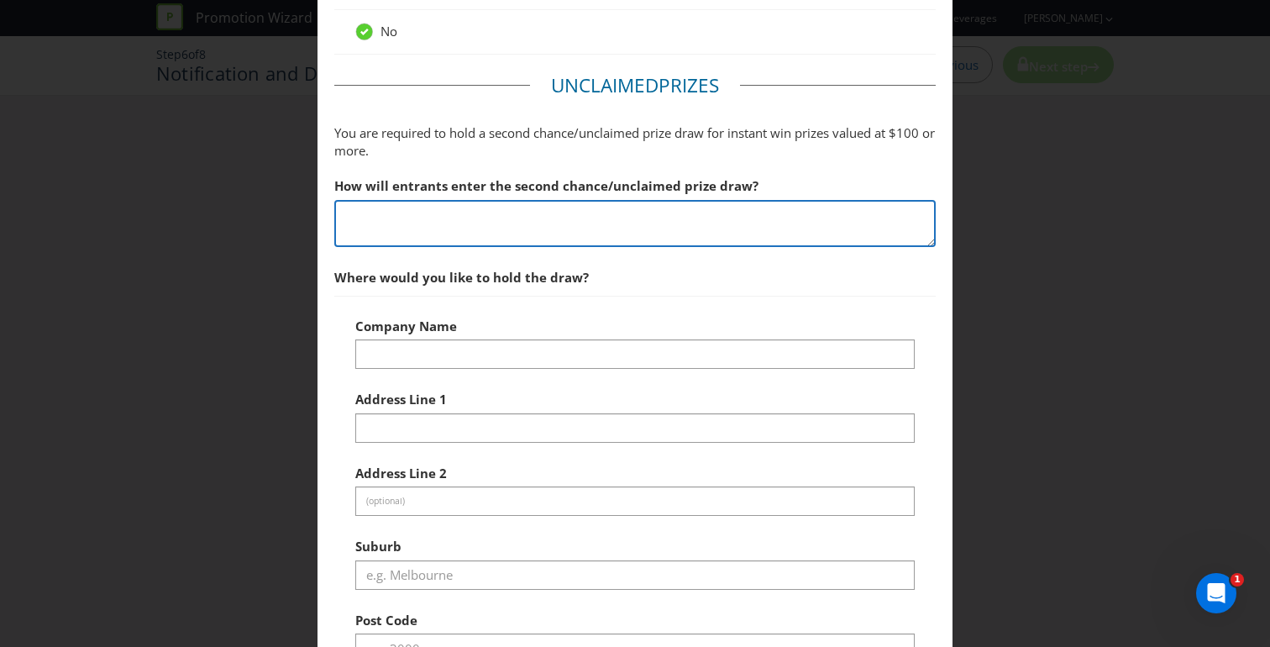
click at [443, 223] on textarea at bounding box center [634, 224] width 601 height 48
click at [428, 223] on textarea at bounding box center [634, 224] width 601 height 48
type textarea "Contact the Brookvale Union trade marketing team to redeem second chance and/or…"
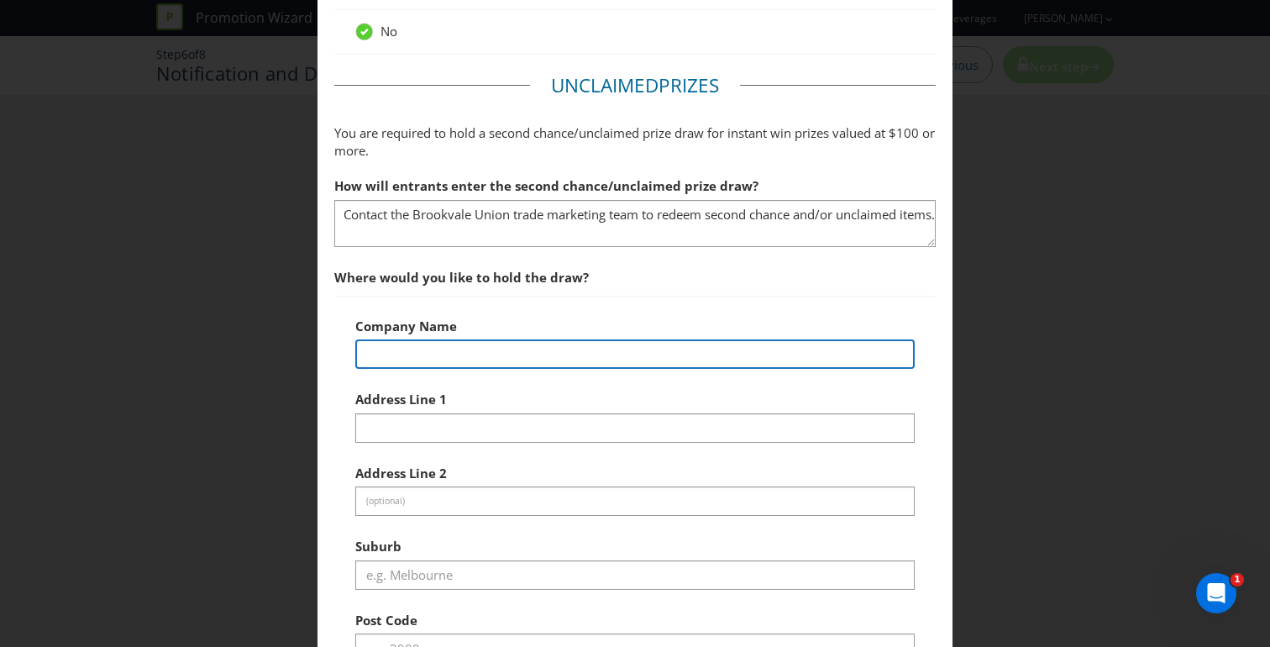
click at [421, 359] on input "text" at bounding box center [634, 353] width 559 height 29
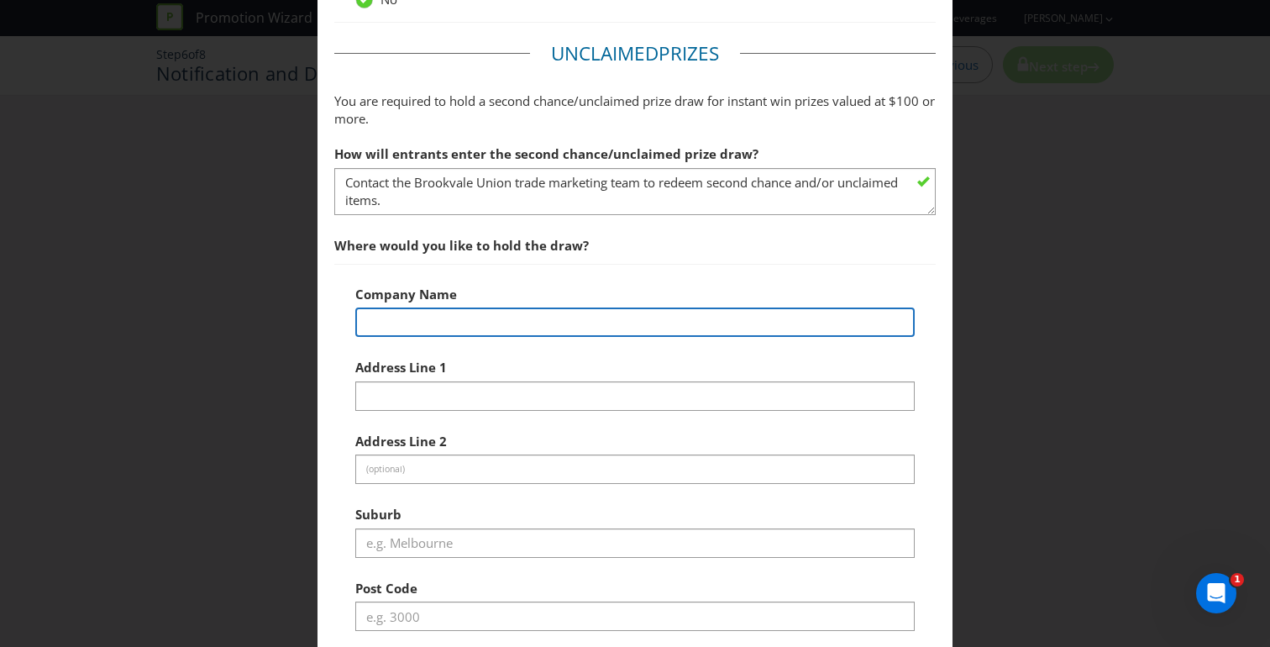
scroll to position [406, 0]
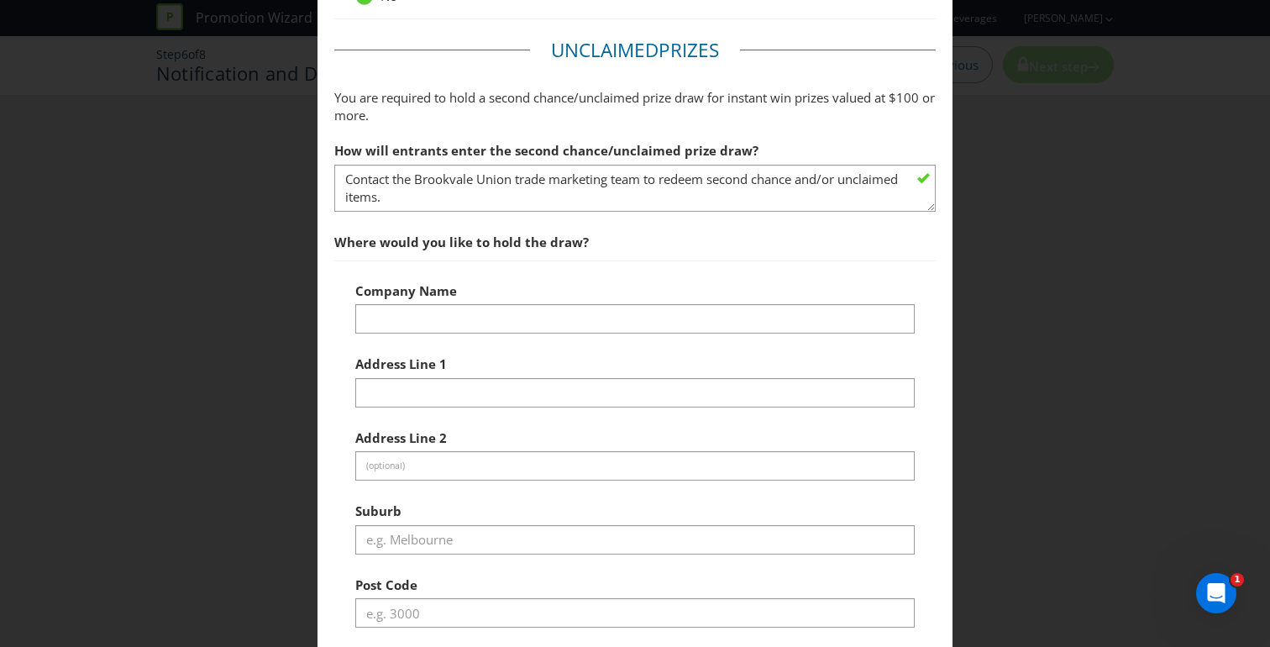
click at [1008, 328] on div "Notification and Delivery Based on your previous answers, you are not required …" at bounding box center [635, 323] width 1270 height 647
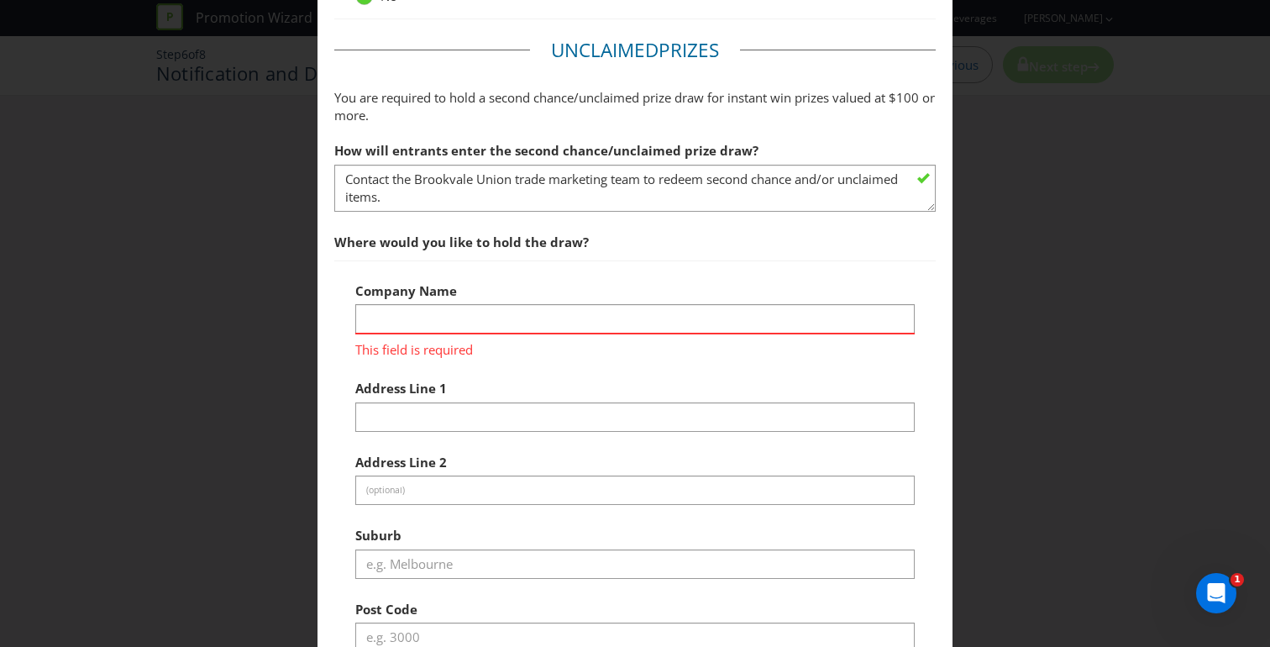
scroll to position [0, 0]
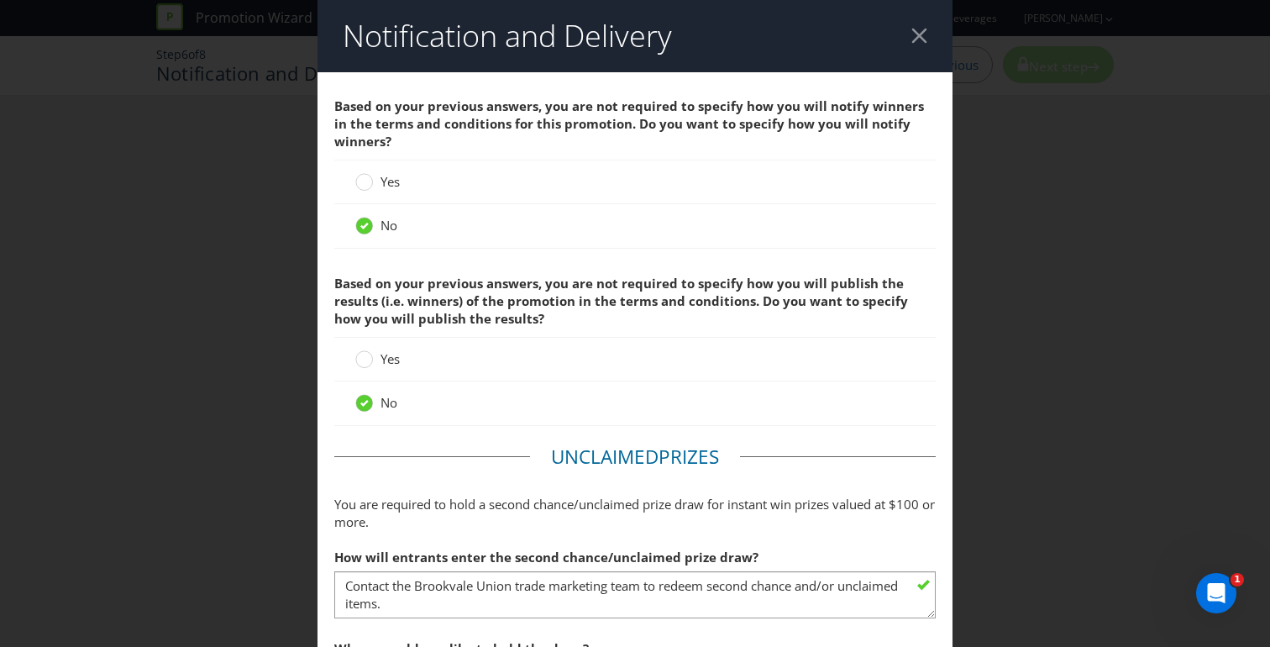
click at [914, 37] on div at bounding box center [919, 36] width 16 height 16
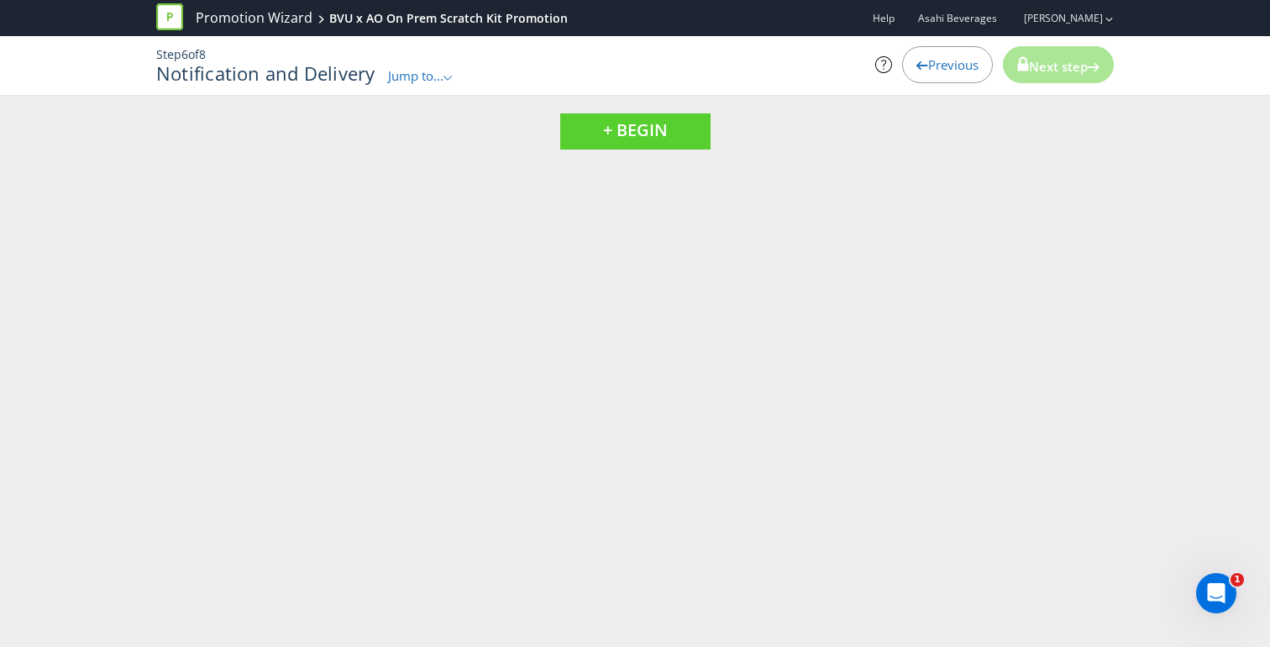
click at [924, 75] on div "Previous" at bounding box center [947, 64] width 91 height 37
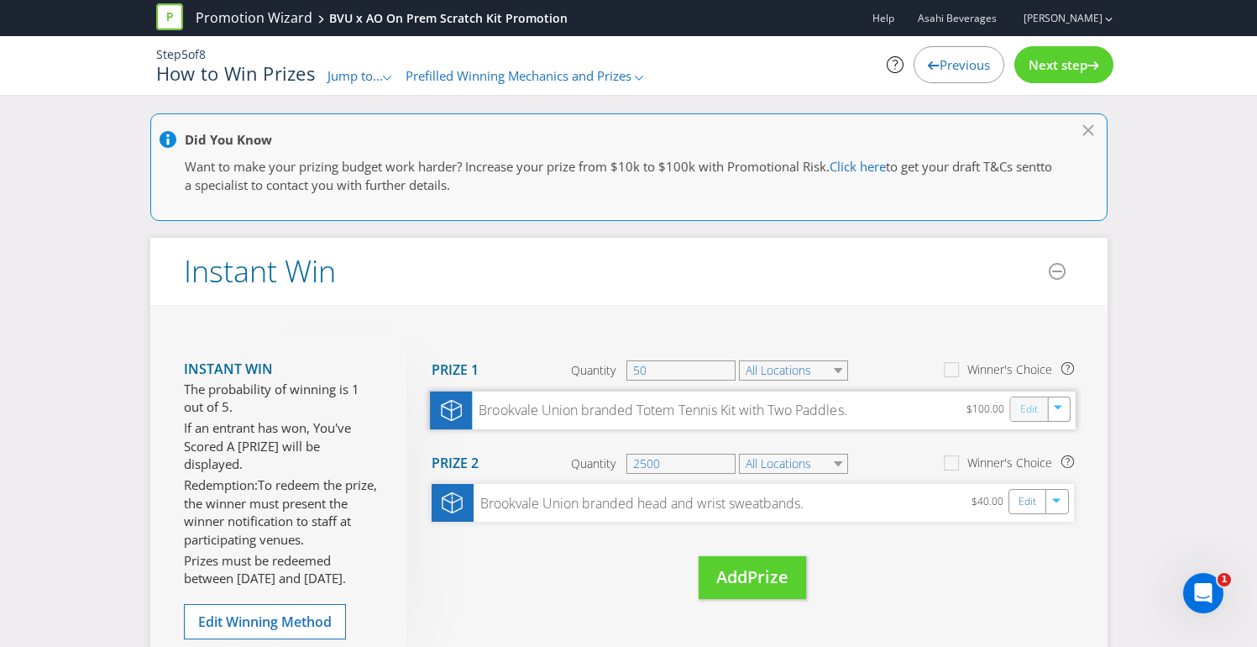
click at [1036, 409] on link "Edit" at bounding box center [1028, 408] width 18 height 19
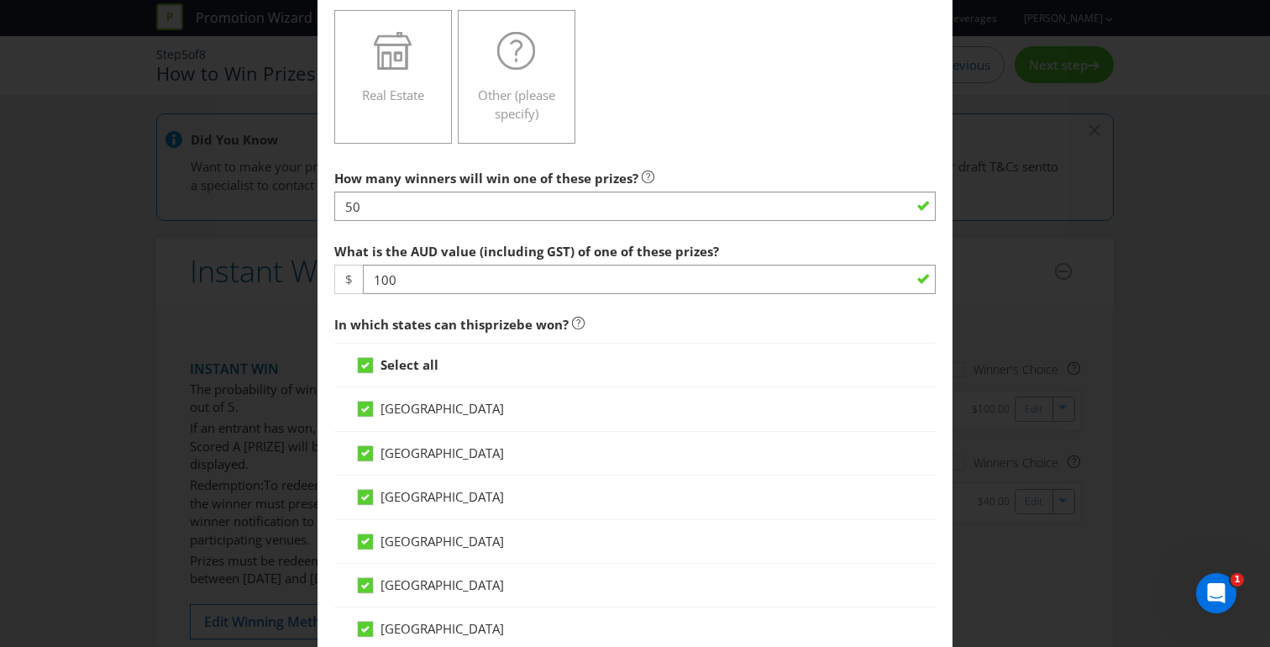
scroll to position [552, 0]
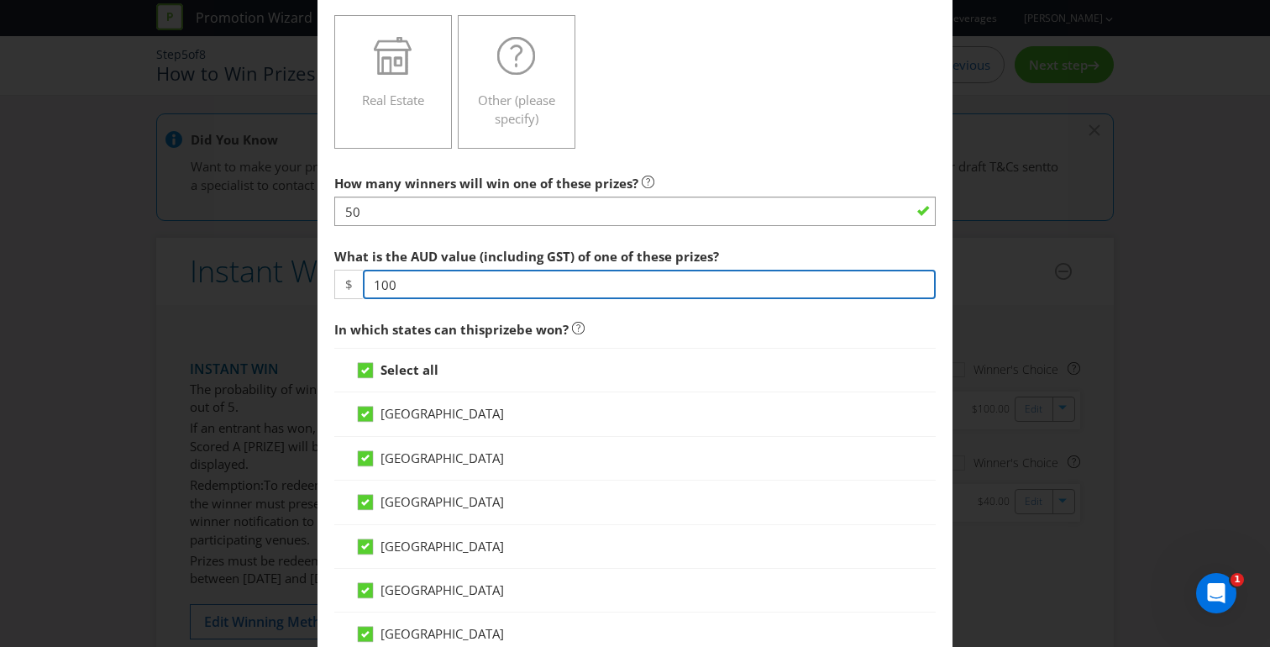
click at [415, 277] on input "100" at bounding box center [649, 284] width 573 height 29
type input "1"
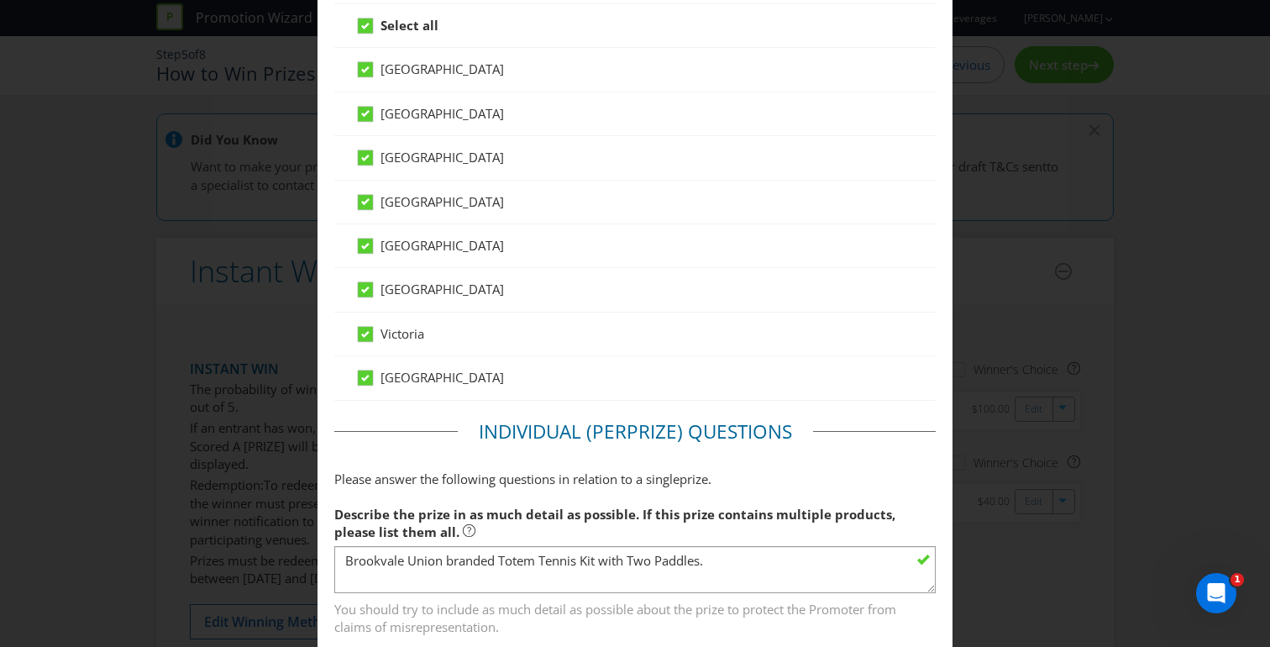
scroll to position [1388, 0]
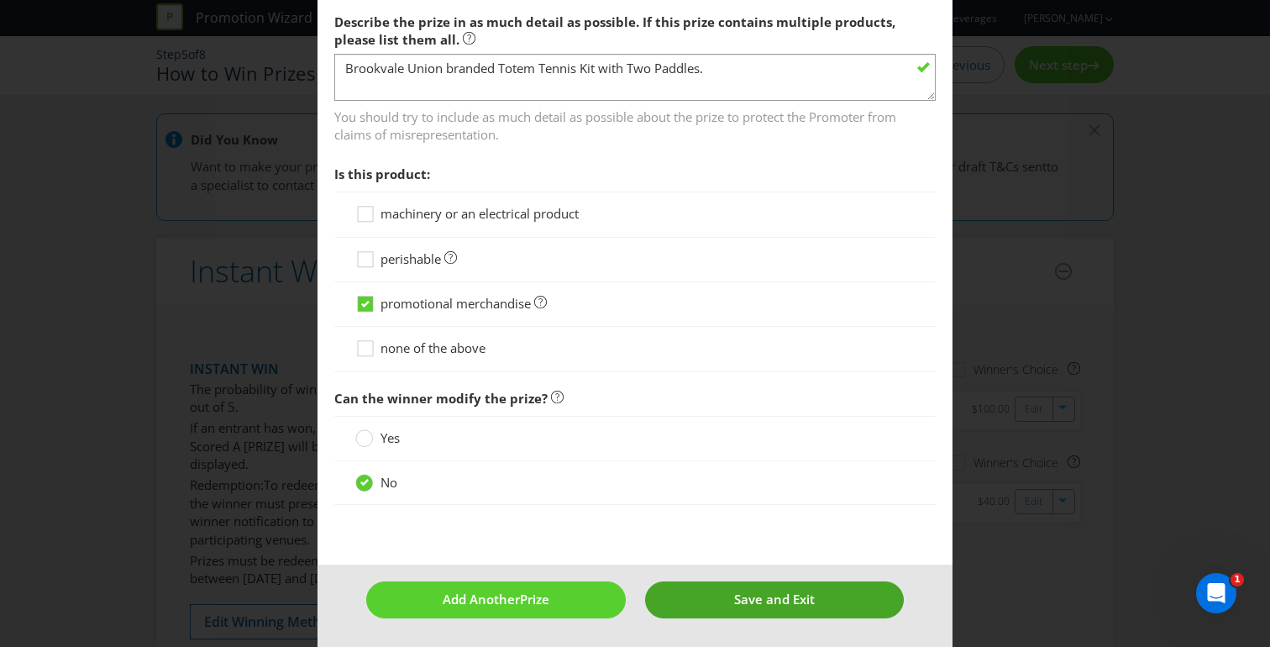
type input "98"
click at [711, 593] on button "Save and Exit" at bounding box center [774, 599] width 259 height 36
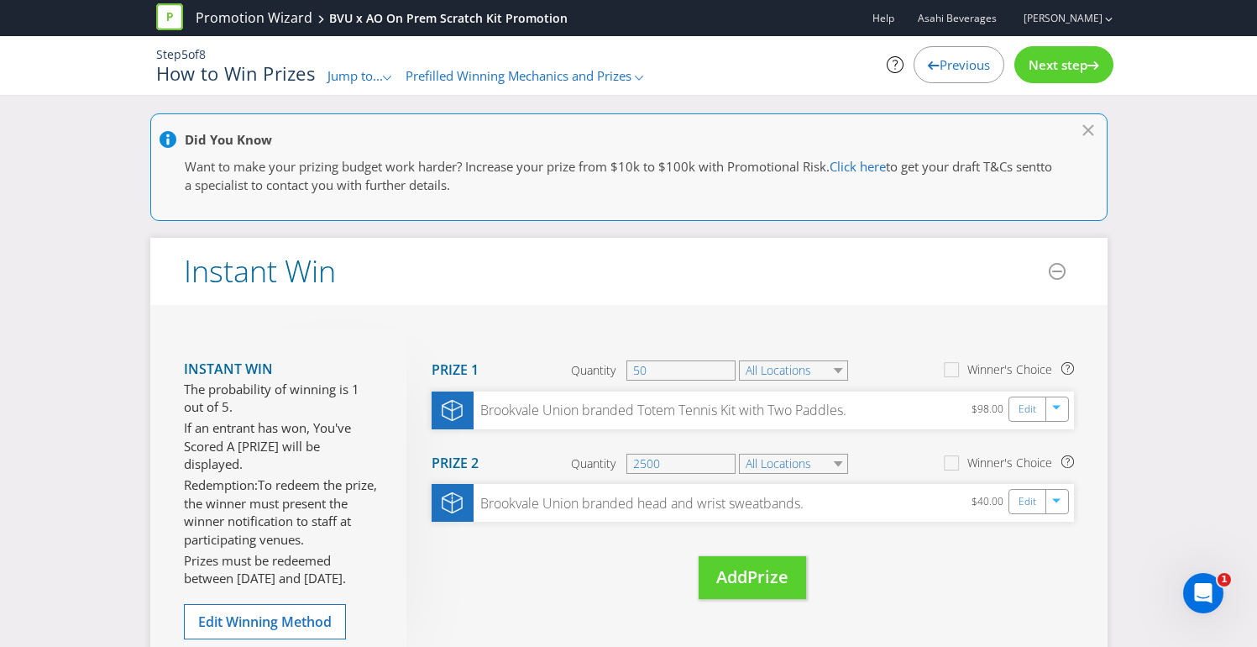
click at [1066, 66] on span "Next step" at bounding box center [1058, 64] width 59 height 17
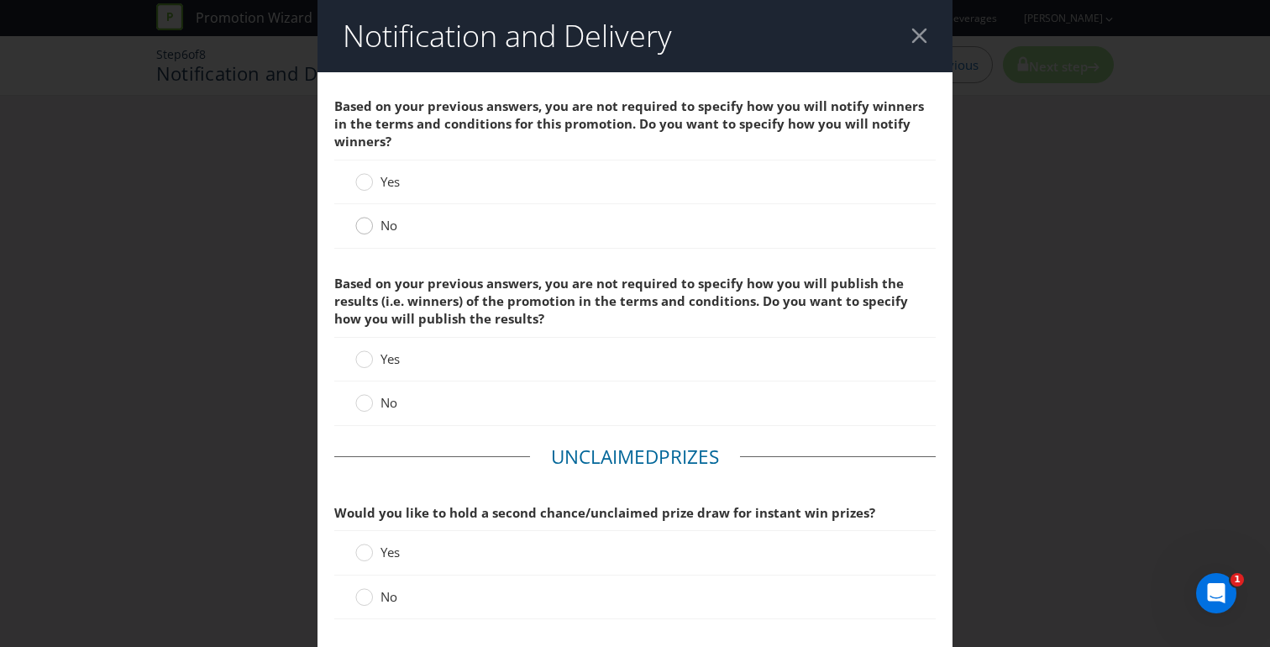
click at [355, 231] on icon at bounding box center [364, 226] width 18 height 18
click at [0, 0] on input "No" at bounding box center [0, 0] width 0 height 0
click at [366, 399] on circle at bounding box center [364, 403] width 17 height 17
click at [0, 0] on input "No" at bounding box center [0, 0] width 0 height 0
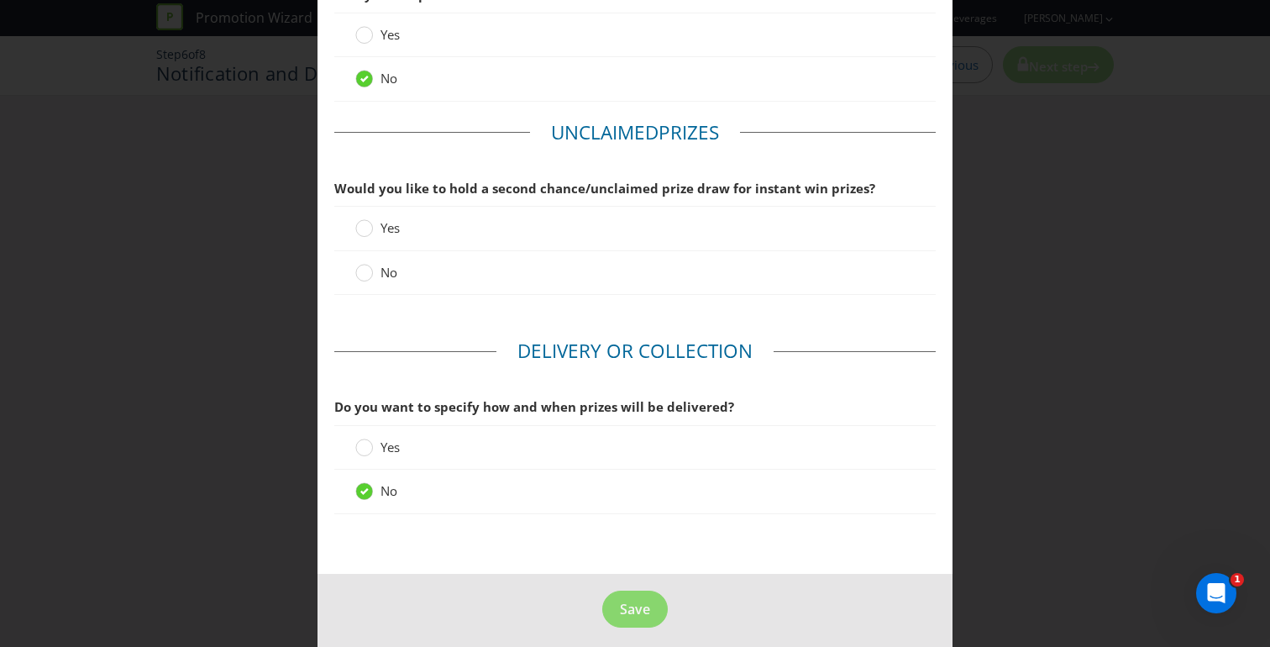
scroll to position [335, 0]
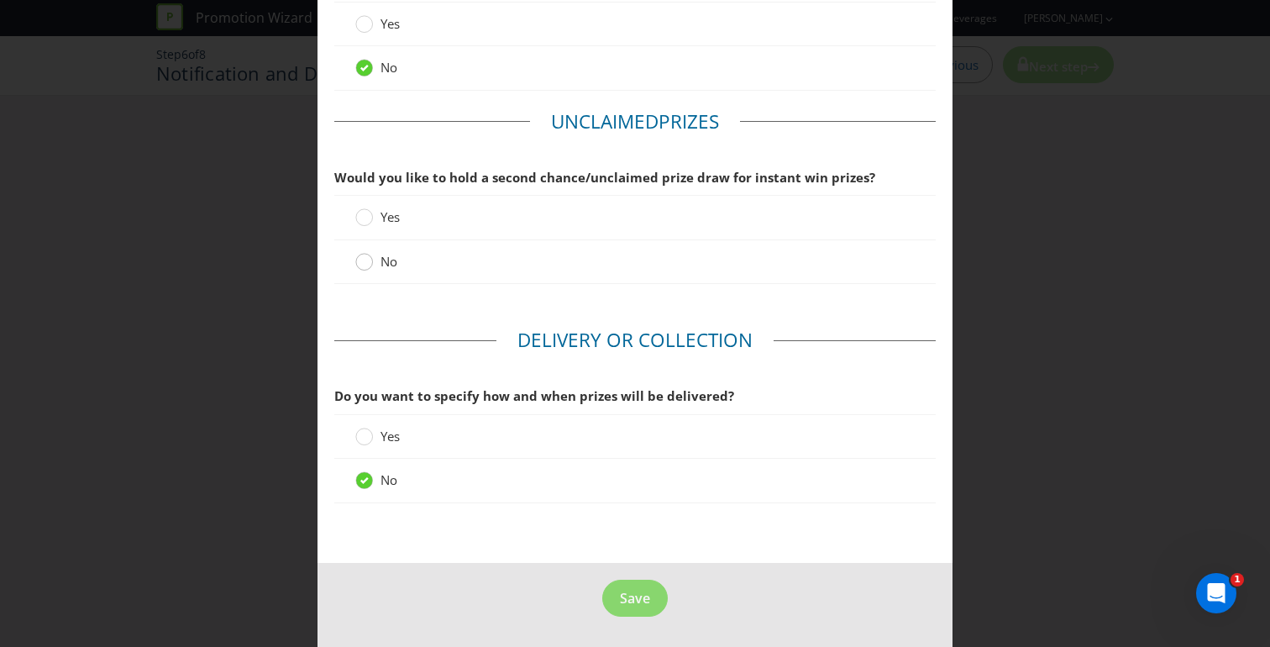
click at [362, 266] on circle at bounding box center [364, 262] width 17 height 17
click at [0, 0] on input "No" at bounding box center [0, 0] width 0 height 0
click at [620, 599] on span "Save" at bounding box center [635, 598] width 30 height 18
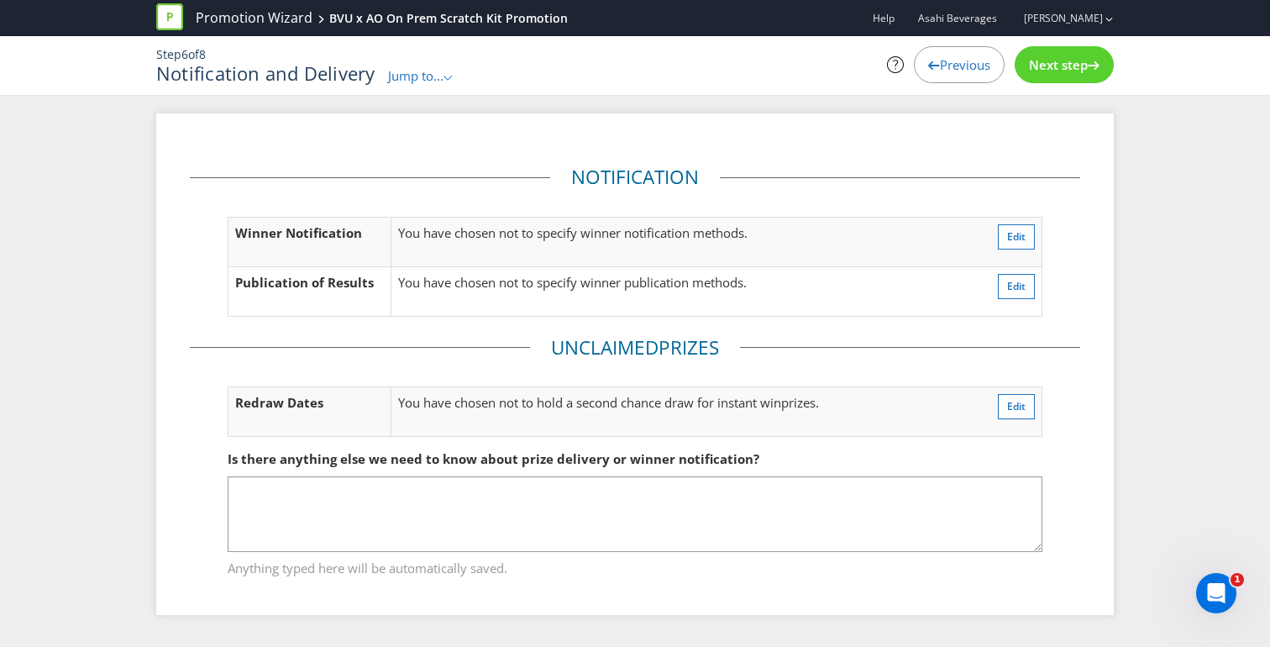
click at [1064, 60] on span "Next step" at bounding box center [1058, 64] width 59 height 17
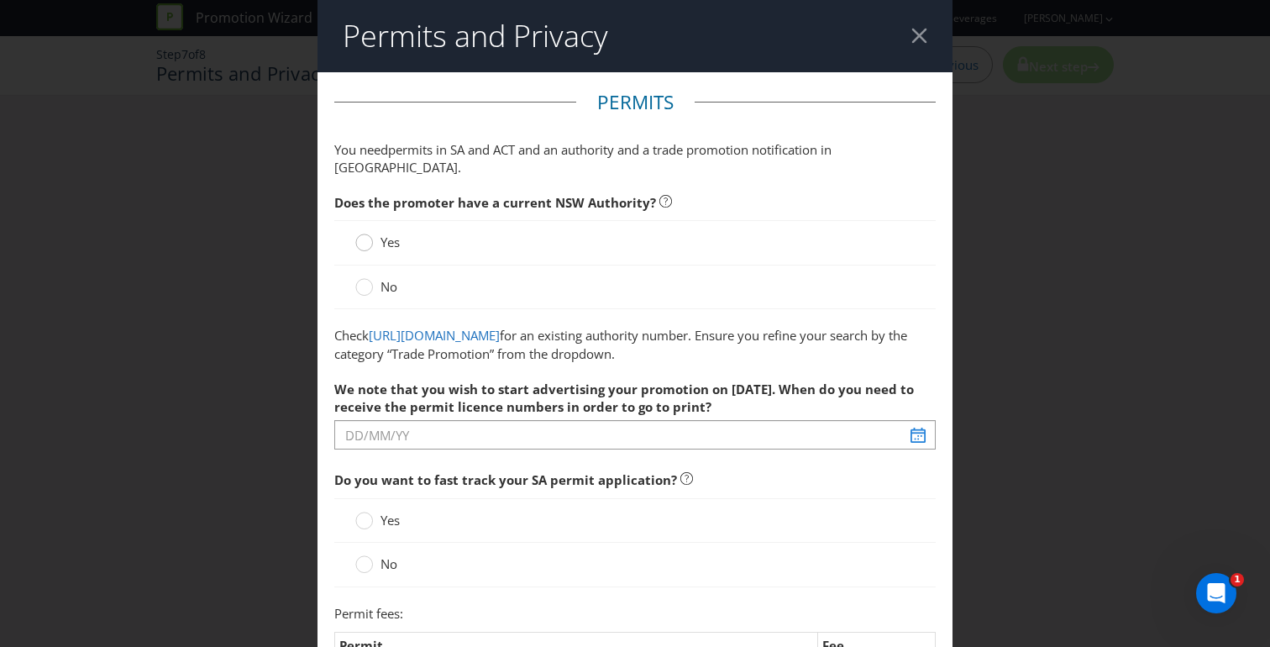
click at [360, 233] on div at bounding box center [364, 237] width 8 height 8
click at [0, 0] on input "Yes" at bounding box center [0, 0] width 0 height 0
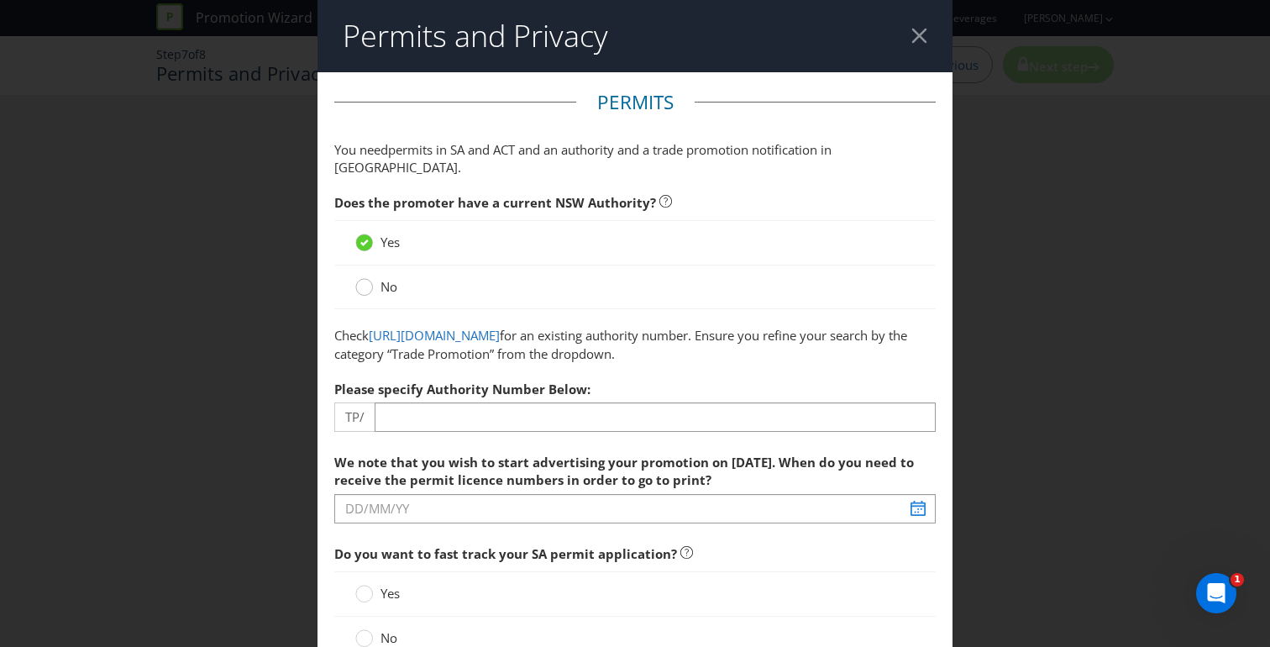
click at [364, 277] on div at bounding box center [364, 281] width 8 height 8
click at [0, 0] on input "No" at bounding box center [0, 0] width 0 height 0
click at [552, 431] on div at bounding box center [634, 432] width 601 height 2
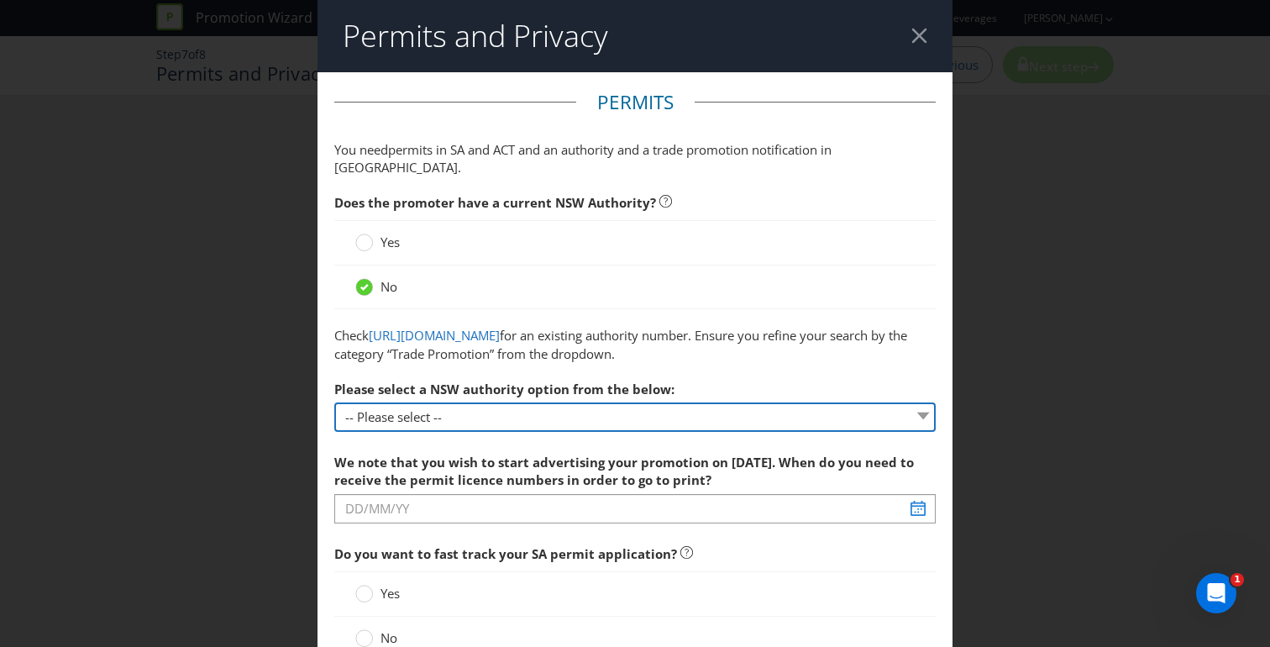
click at [552, 422] on select "-- Please select -- 1 year authority ($468) 3 year authority ($722) 5 year auth…" at bounding box center [634, 416] width 601 height 29
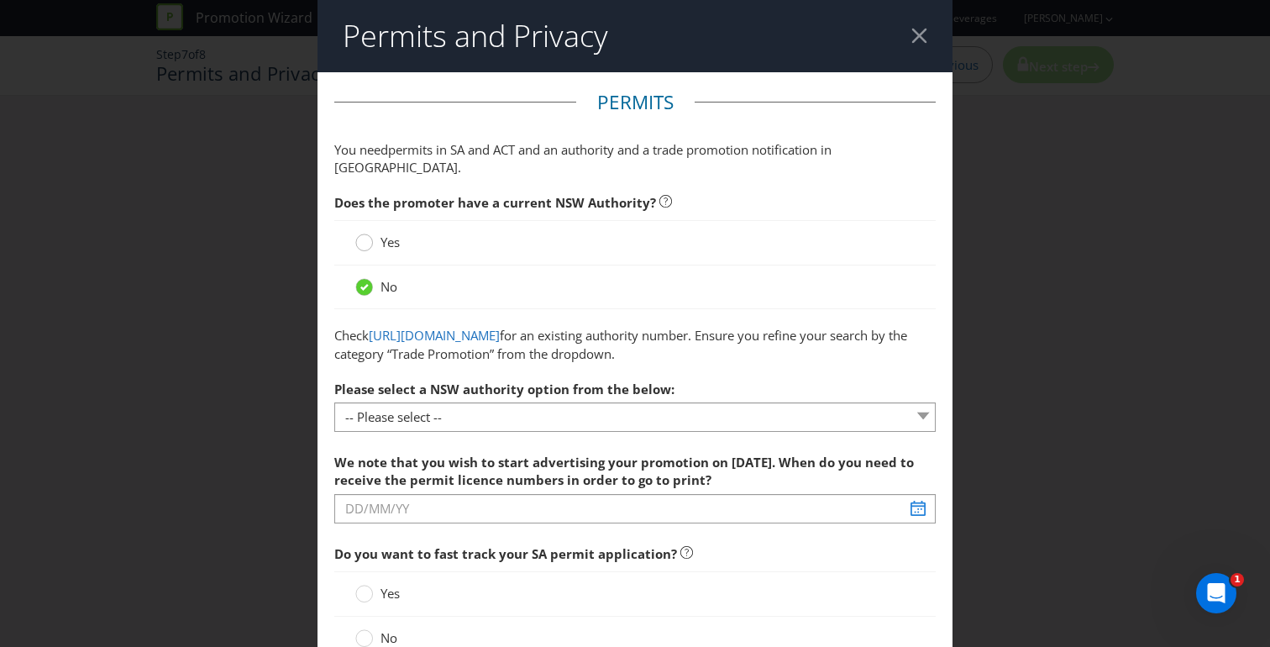
click at [363, 233] on div at bounding box center [363, 244] width 17 height 22
click at [0, 0] on input "Yes" at bounding box center [0, 0] width 0 height 0
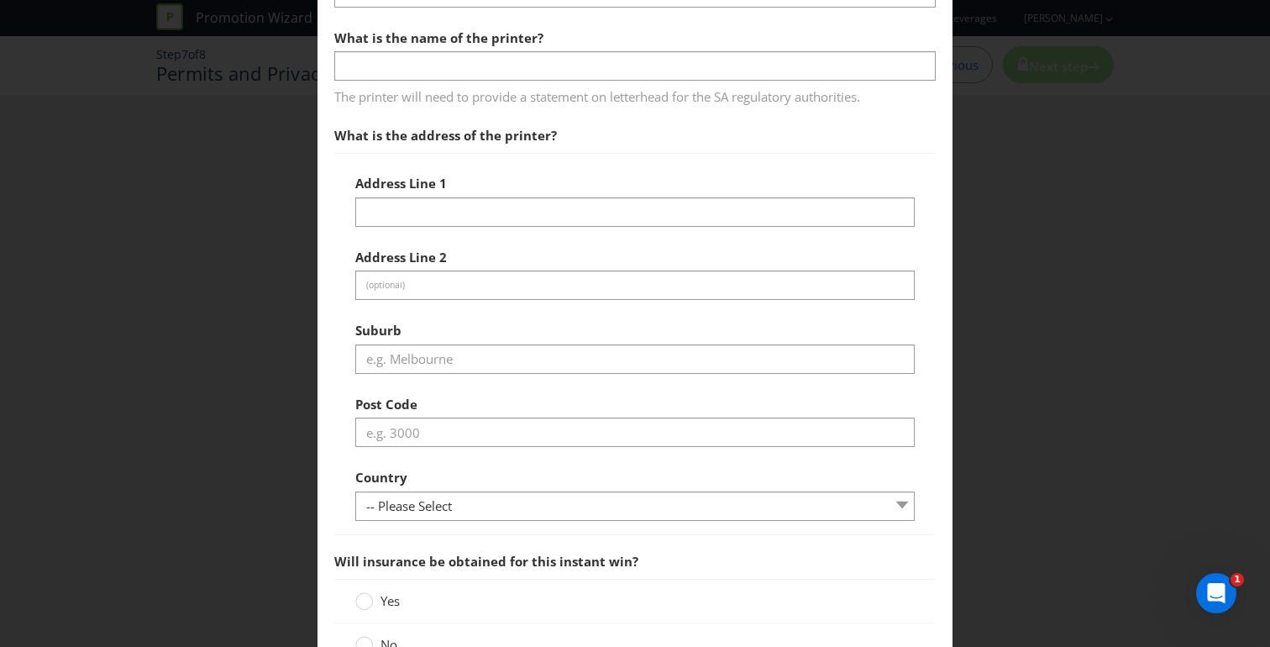
scroll to position [2627, 0]
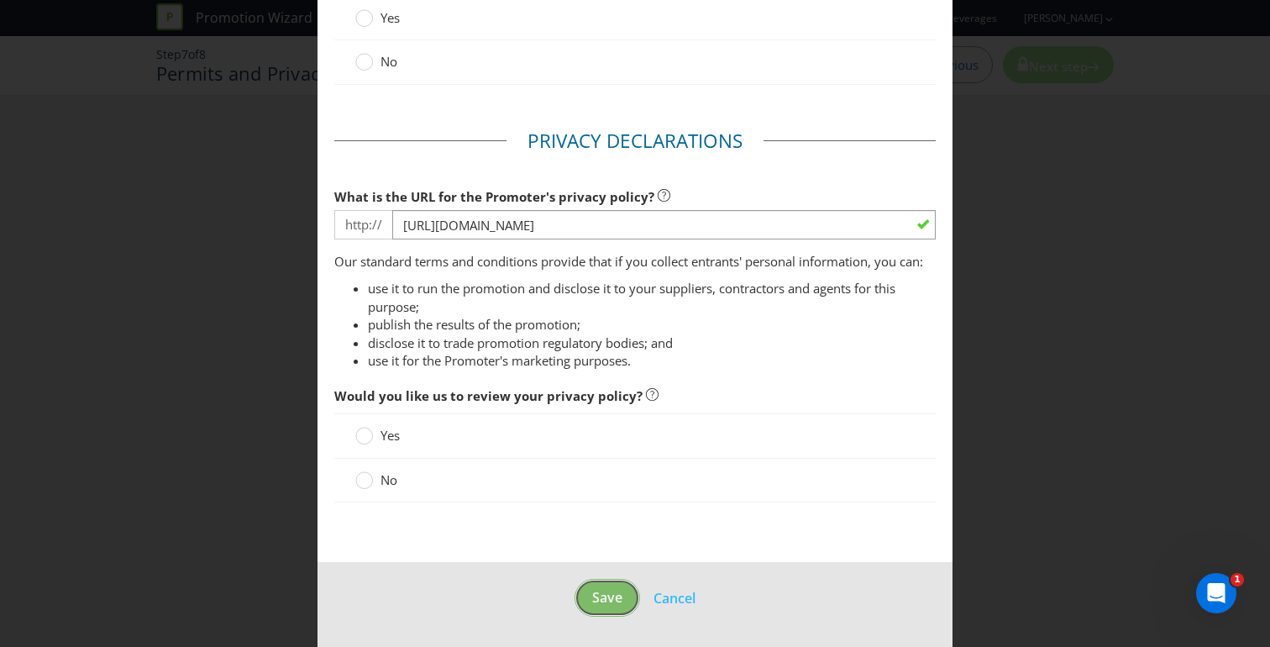
click at [602, 609] on button "Save" at bounding box center [606, 598] width 65 height 38
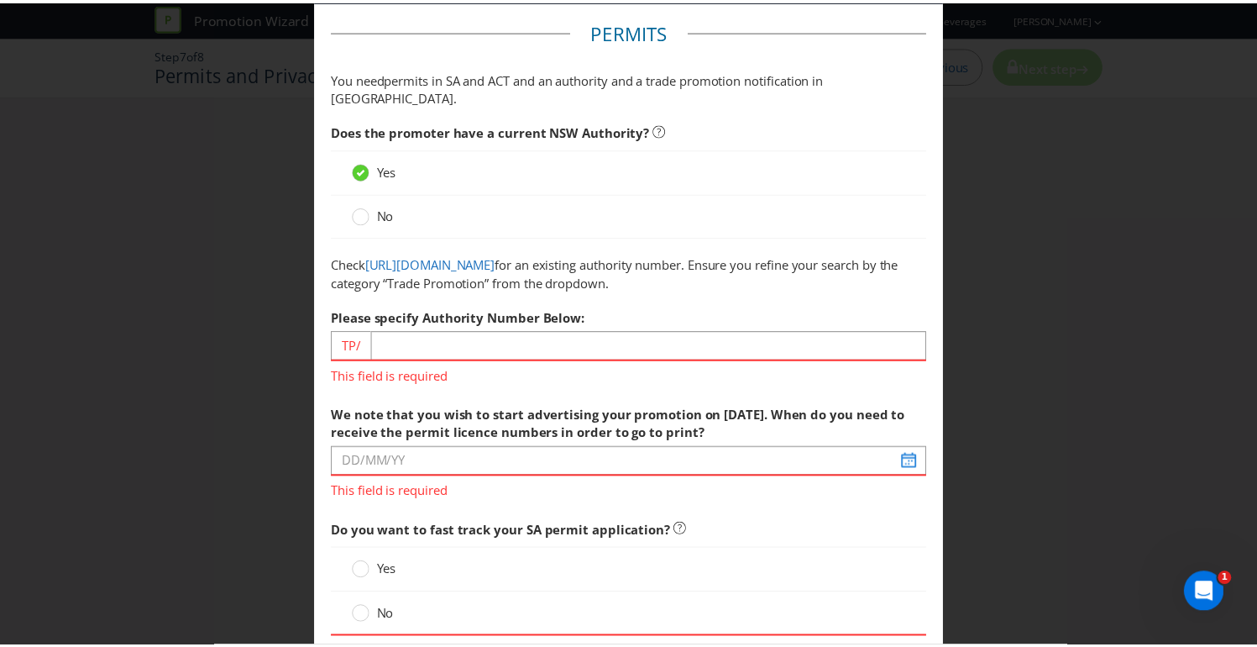
scroll to position [0, 0]
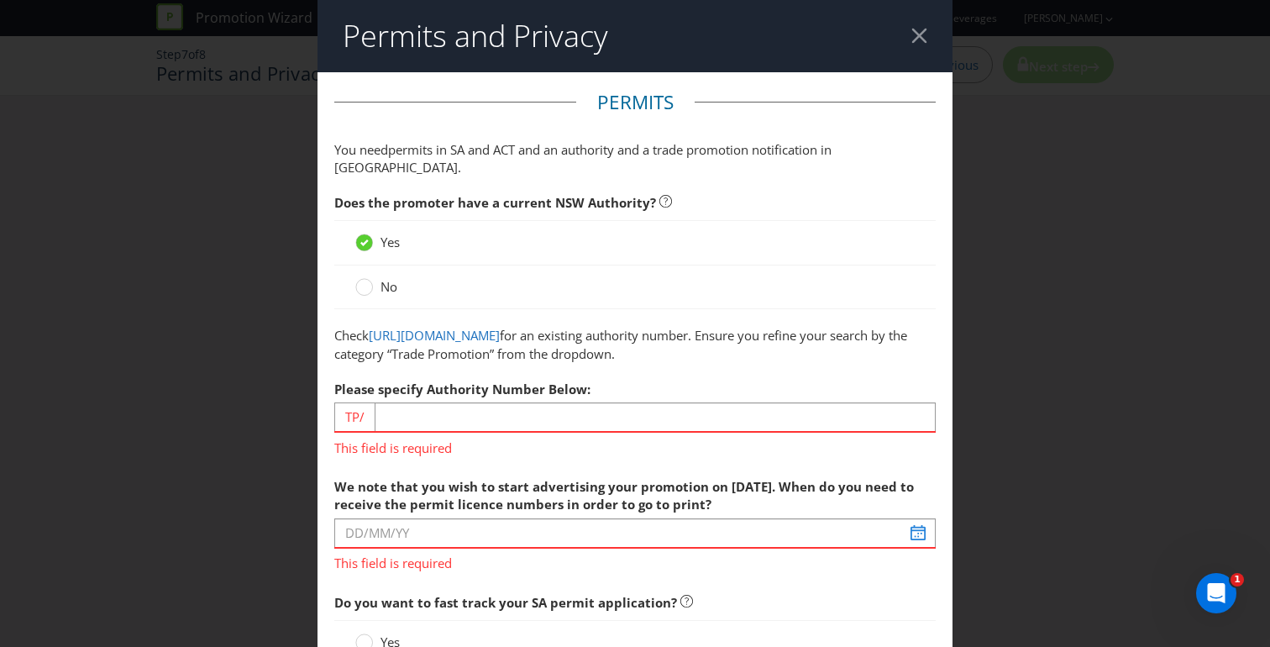
click at [914, 25] on header "Permits and Privacy" at bounding box center [634, 36] width 635 height 72
click at [911, 37] on div at bounding box center [919, 36] width 16 height 16
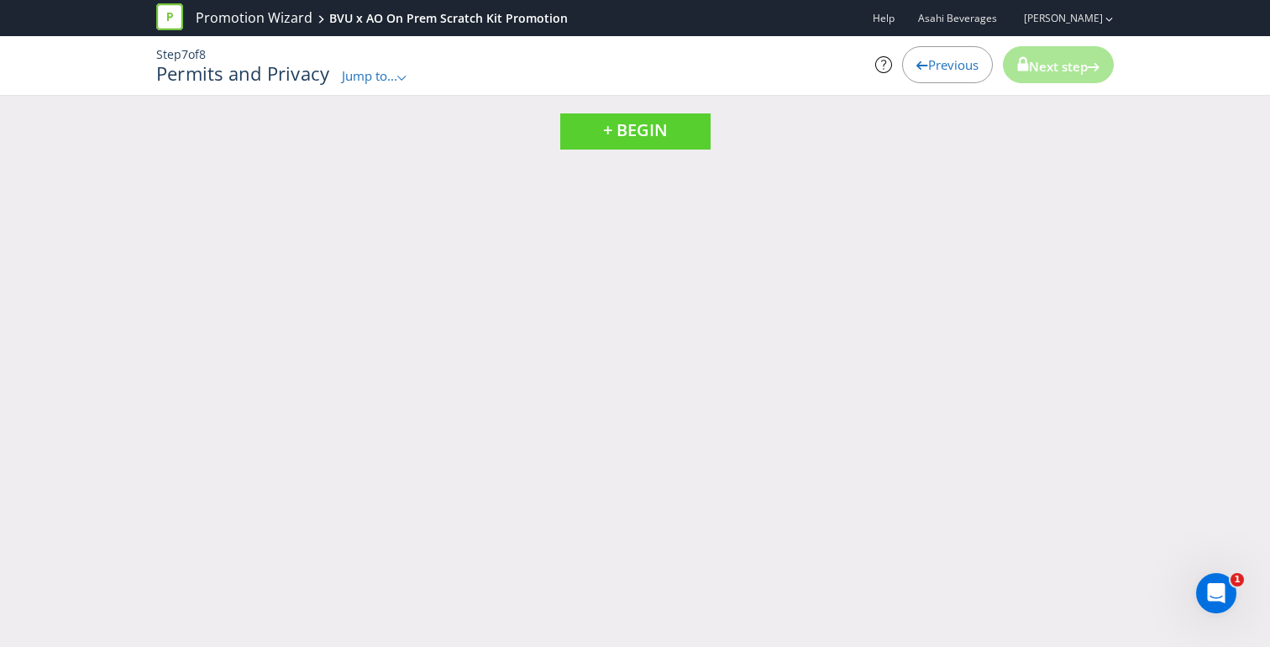
click at [407, 72] on div ".st0{fill-rule:evenodd;clip-rule:evenodd;}" at bounding box center [402, 76] width 10 height 18
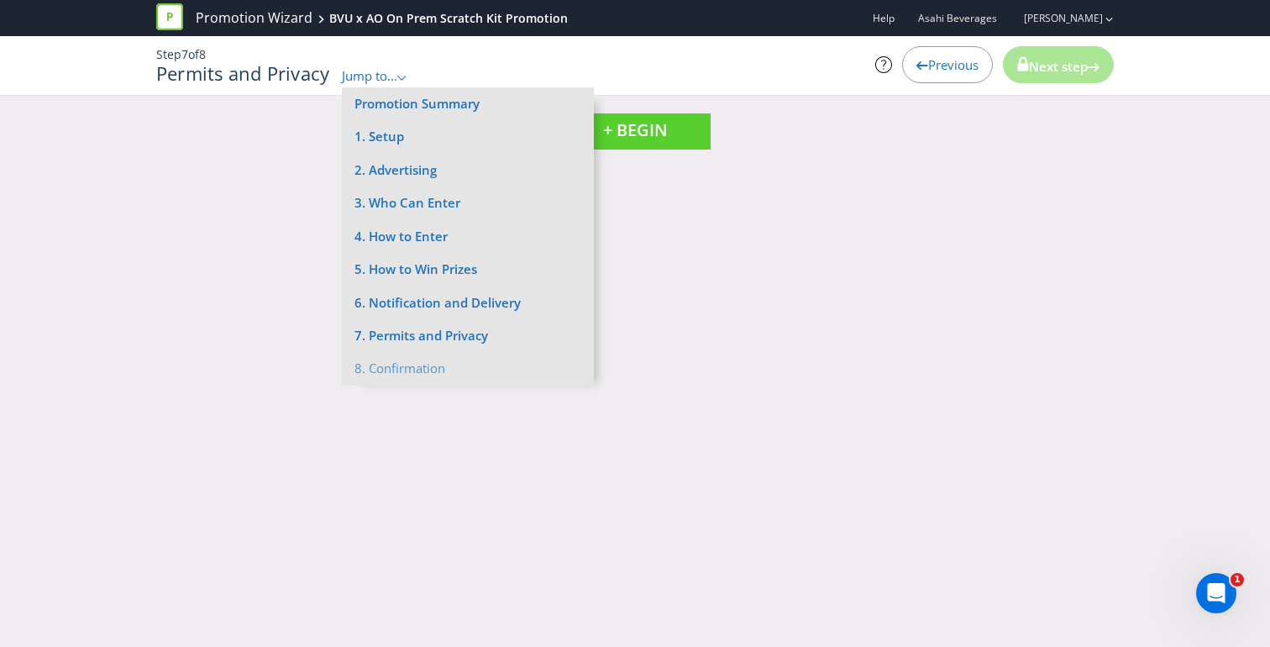
click at [762, 381] on div "Promotion Wizard BVU x AO On Prem Scratch Kit Promotion Help Asahi Beverages [P…" at bounding box center [635, 323] width 1270 height 647
click at [907, 88] on div "Step 7 of 8 Permits and Privacy Jump to... .st0{fill-rule:evenodd;clip-rule:eve…" at bounding box center [635, 65] width 982 height 59
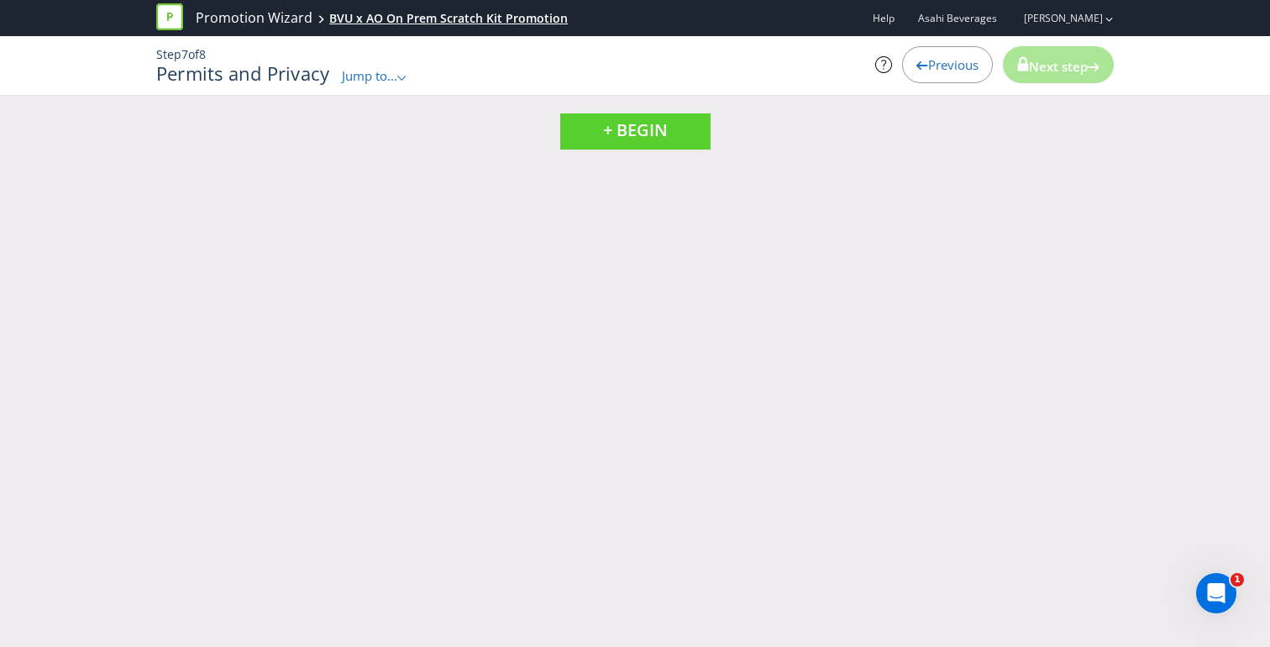
click at [444, 13] on div "BVU x AO On Prem Scratch Kit Promotion" at bounding box center [448, 18] width 238 height 17
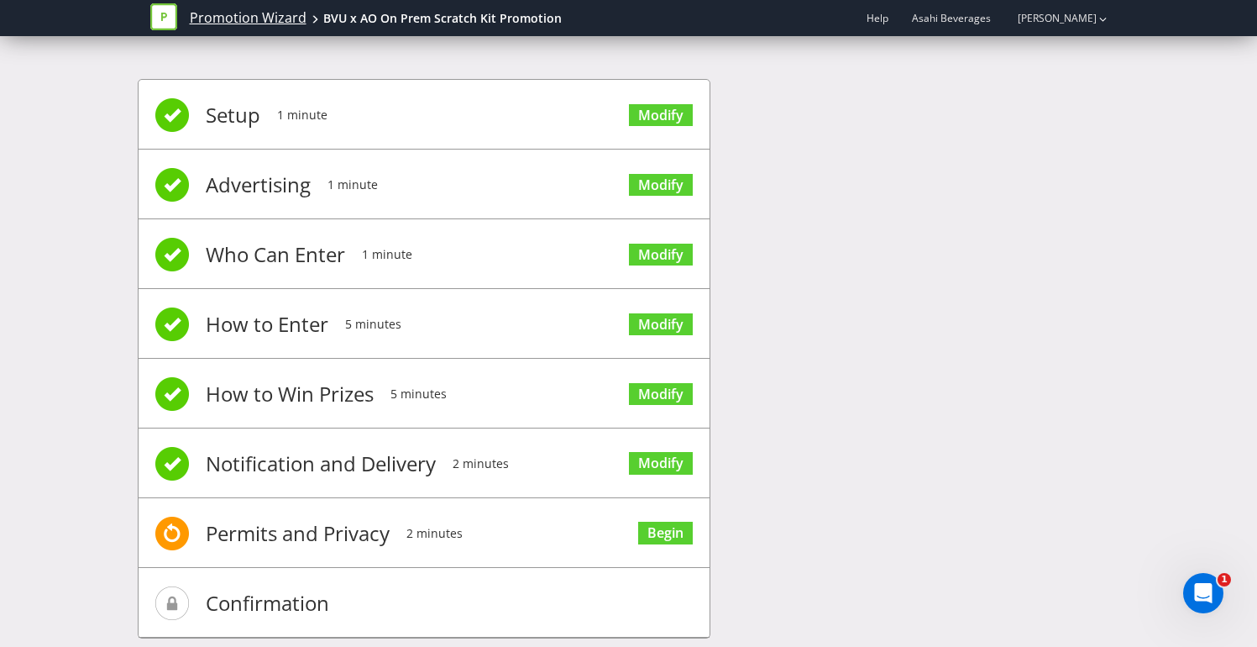
click at [256, 15] on link "Promotion Wizard" at bounding box center [248, 17] width 117 height 19
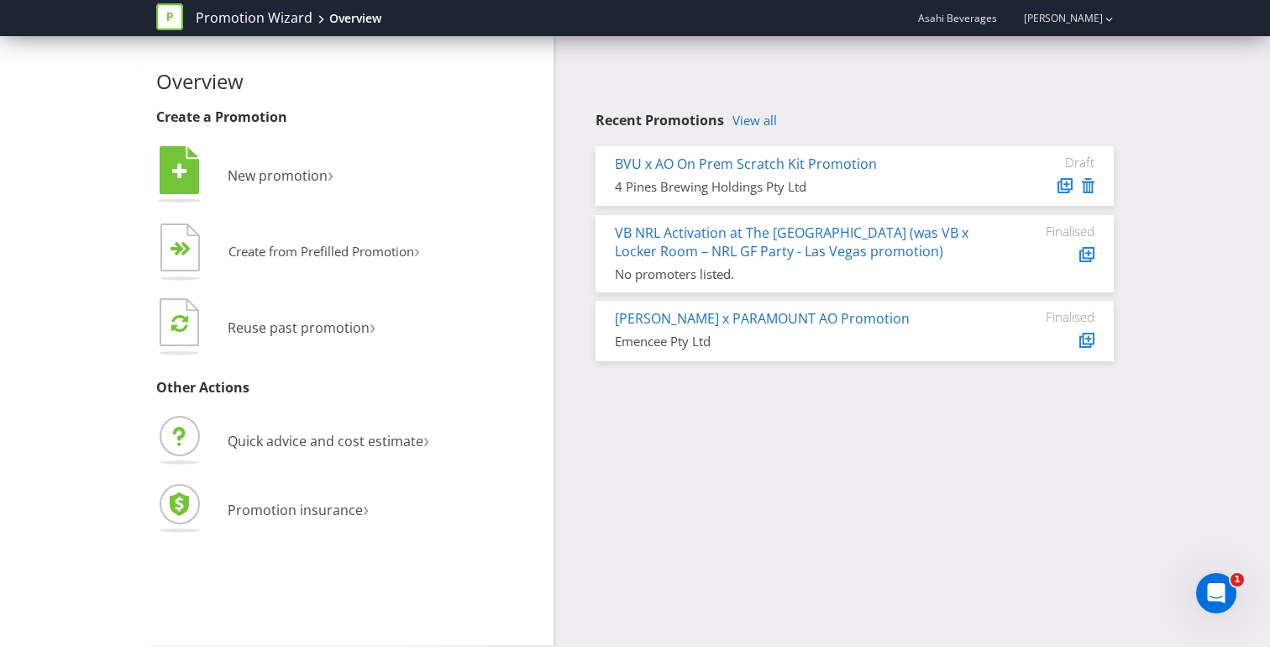
click at [937, 134] on div "Recent Promotions View all BVU x AO On Prem Scratch Kit Promotion 4 Pines Brewi…" at bounding box center [854, 237] width 518 height 248
click at [806, 161] on link "BVU x AO On Prem Scratch Kit Promotion" at bounding box center [746, 164] width 262 height 18
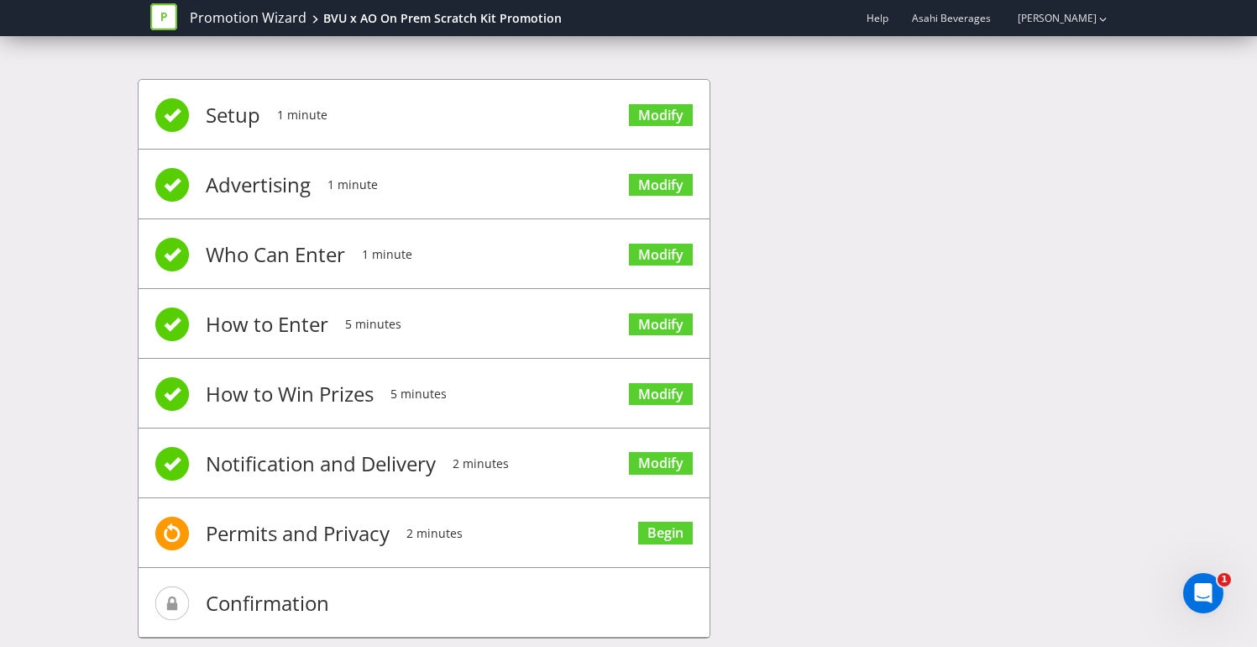
click at [263, 599] on span "Confirmation" at bounding box center [267, 602] width 123 height 67
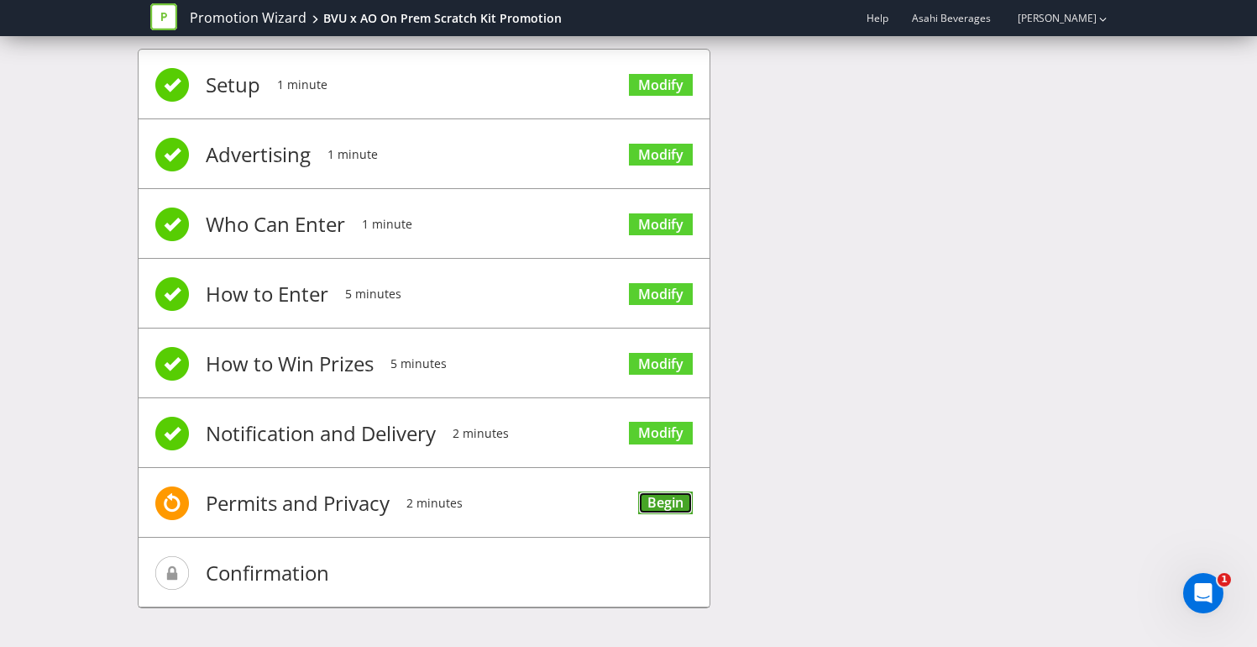
click at [663, 505] on link "Begin" at bounding box center [665, 502] width 55 height 23
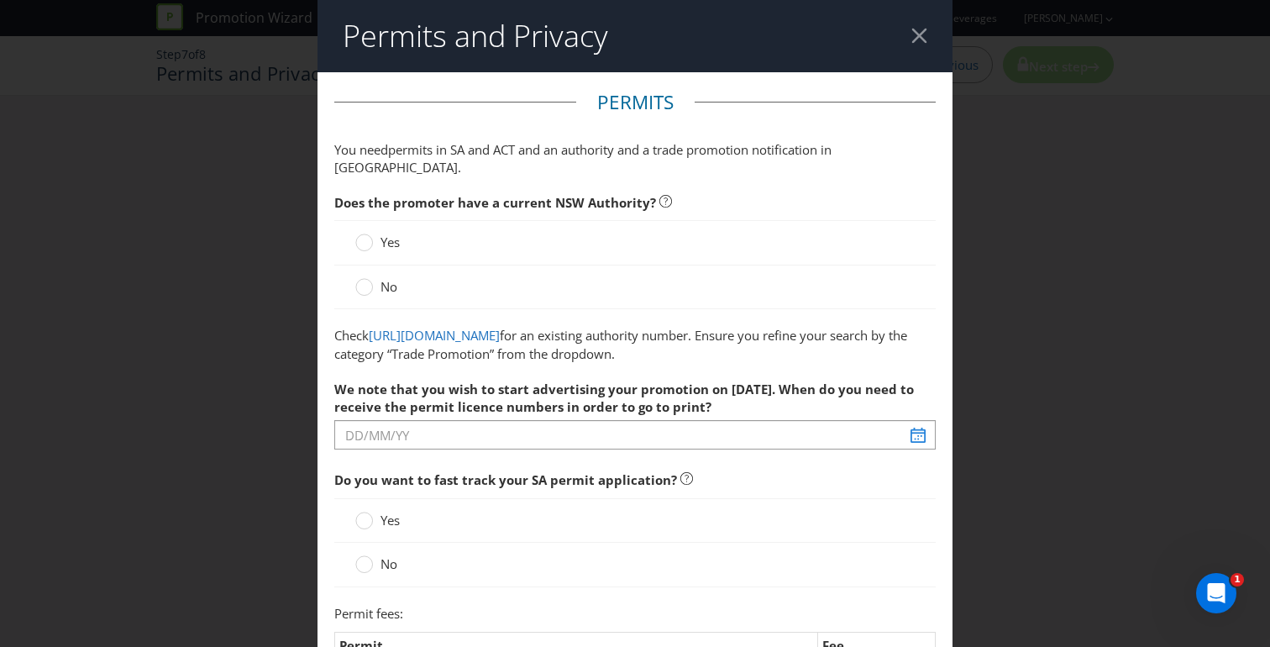
click at [911, 31] on div at bounding box center [919, 36] width 16 height 16
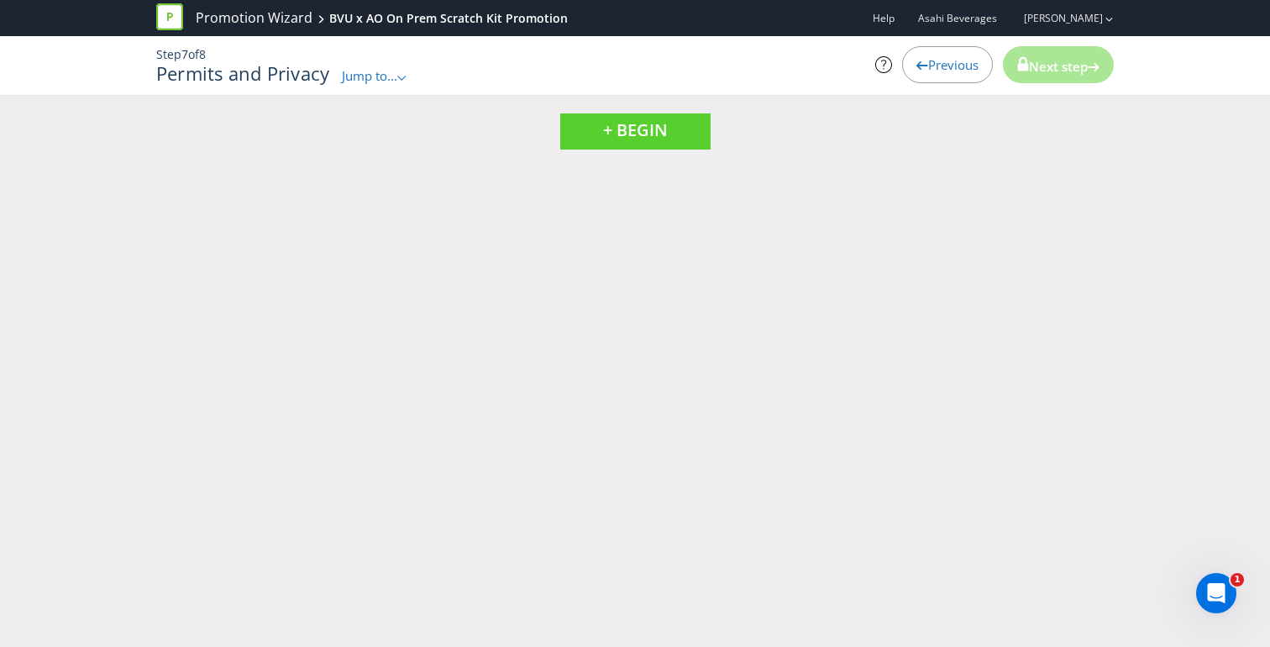
click at [397, 80] on span "Jump to..." at bounding box center [369, 75] width 55 height 17
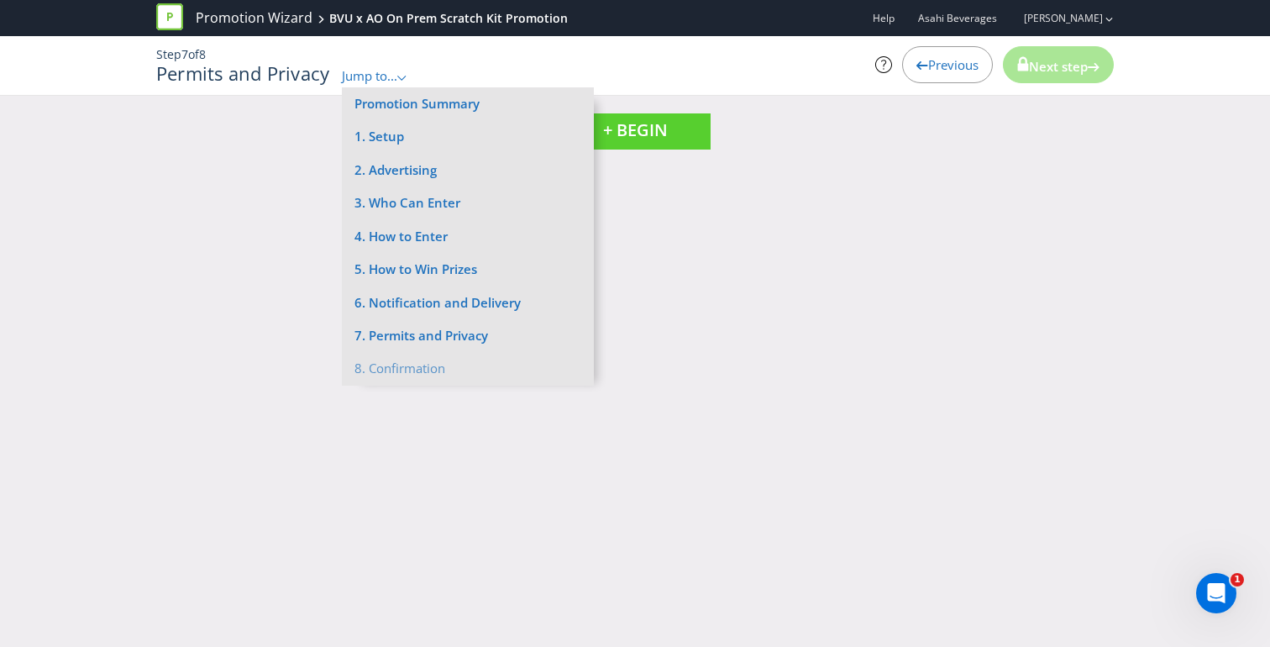
click at [399, 369] on li "8. Confirmation" at bounding box center [468, 368] width 252 height 33
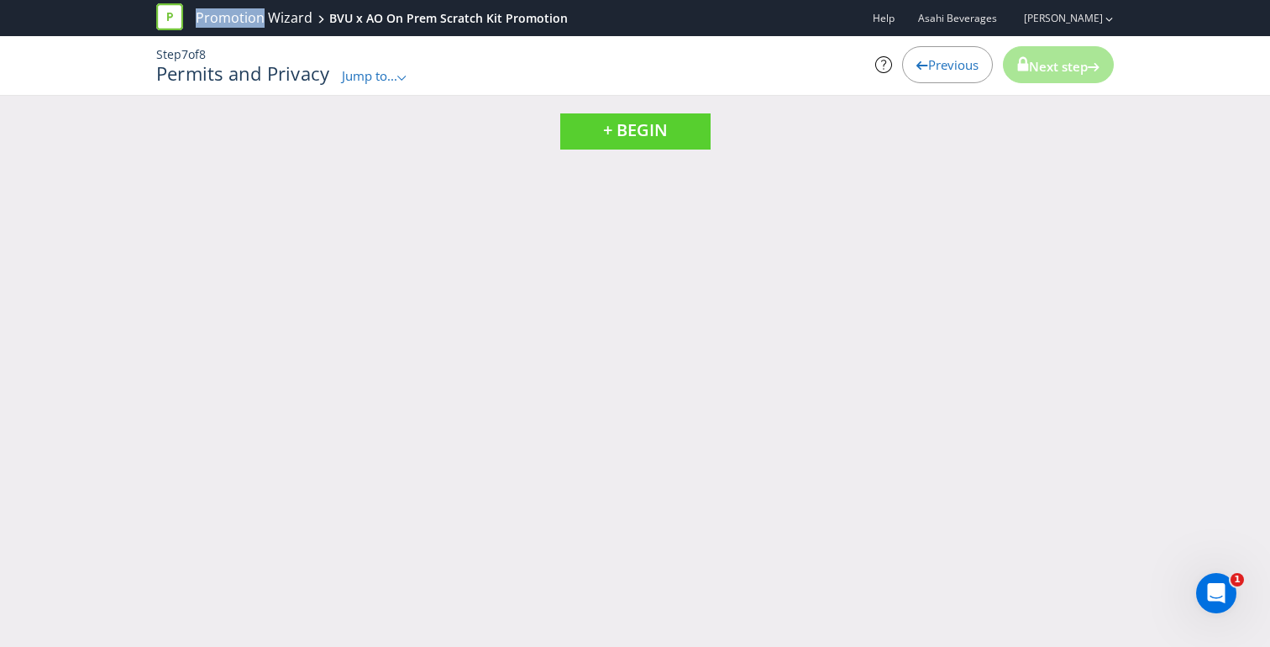
click at [399, 369] on div "Promotion Wizard BVU x AO On Prem Scratch Kit Promotion Help Asahi Beverages [P…" at bounding box center [635, 323] width 1270 height 647
click at [380, 61] on p "Step 7 of 8" at bounding box center [471, 54] width 630 height 17
click at [380, 82] on span "Jump to..." at bounding box center [369, 75] width 55 height 17
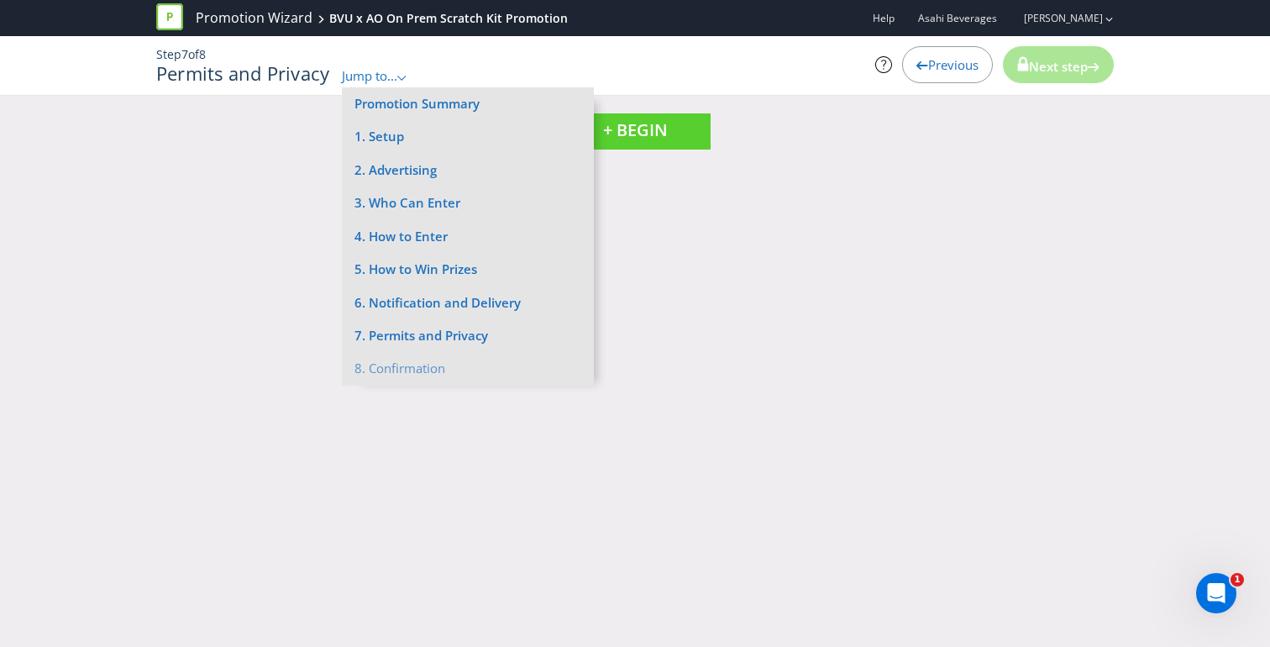
click at [719, 298] on div "Promotion Wizard BVU x AO On Prem Scratch Kit Promotion Help Asahi Beverages [P…" at bounding box center [635, 323] width 1270 height 647
click at [718, 298] on div "Promotion Wizard BVU x AO On Prem Scratch Kit Promotion Help Asahi Beverages [P…" at bounding box center [635, 323] width 1270 height 647
click at [279, 21] on link "Promotion Wizard" at bounding box center [254, 17] width 117 height 19
